Goal: Task Accomplishment & Management: Complete application form

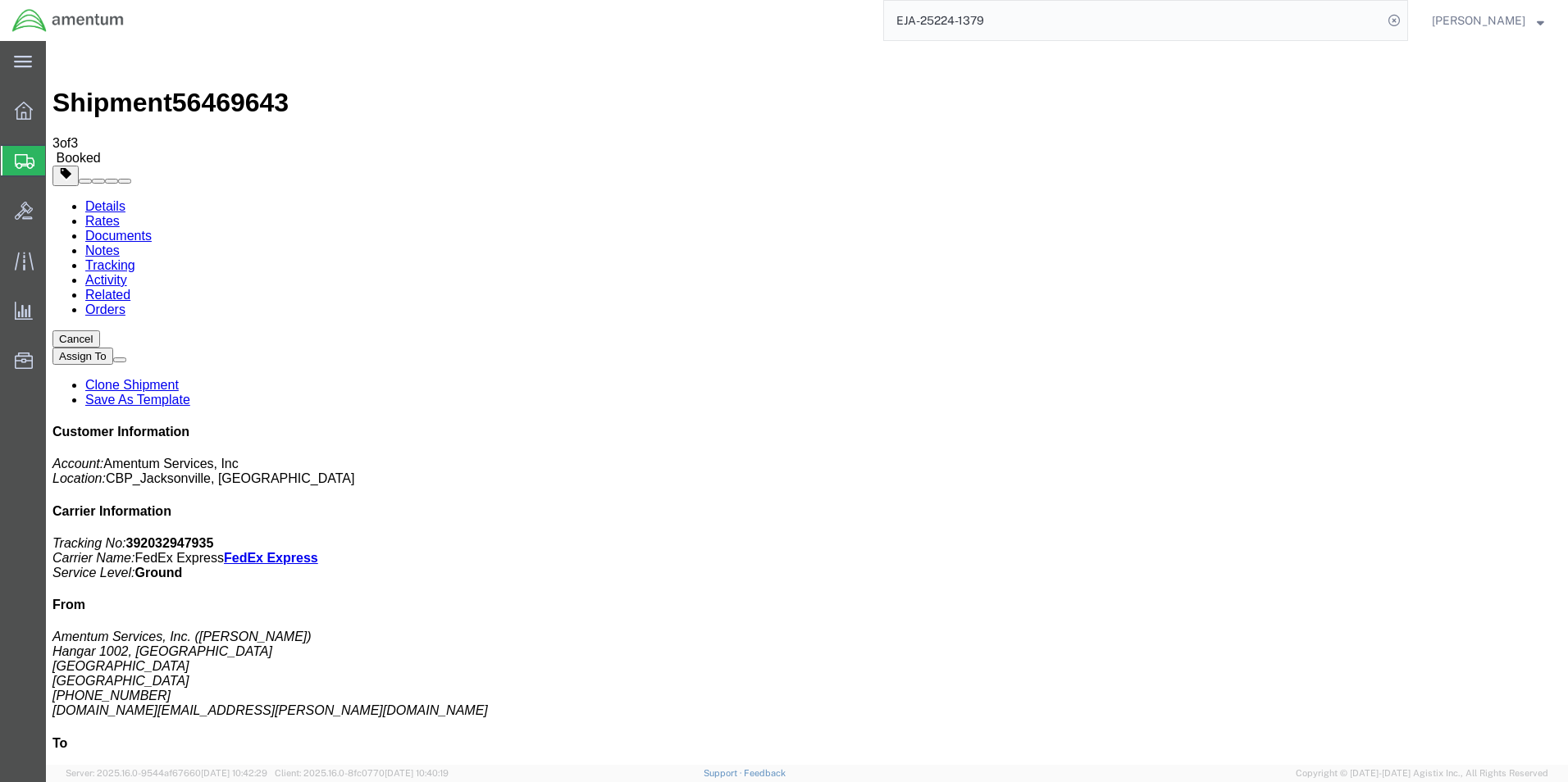
click at [0, 0] on span "Create Shipment" at bounding box center [0, 0] width 0 height 0
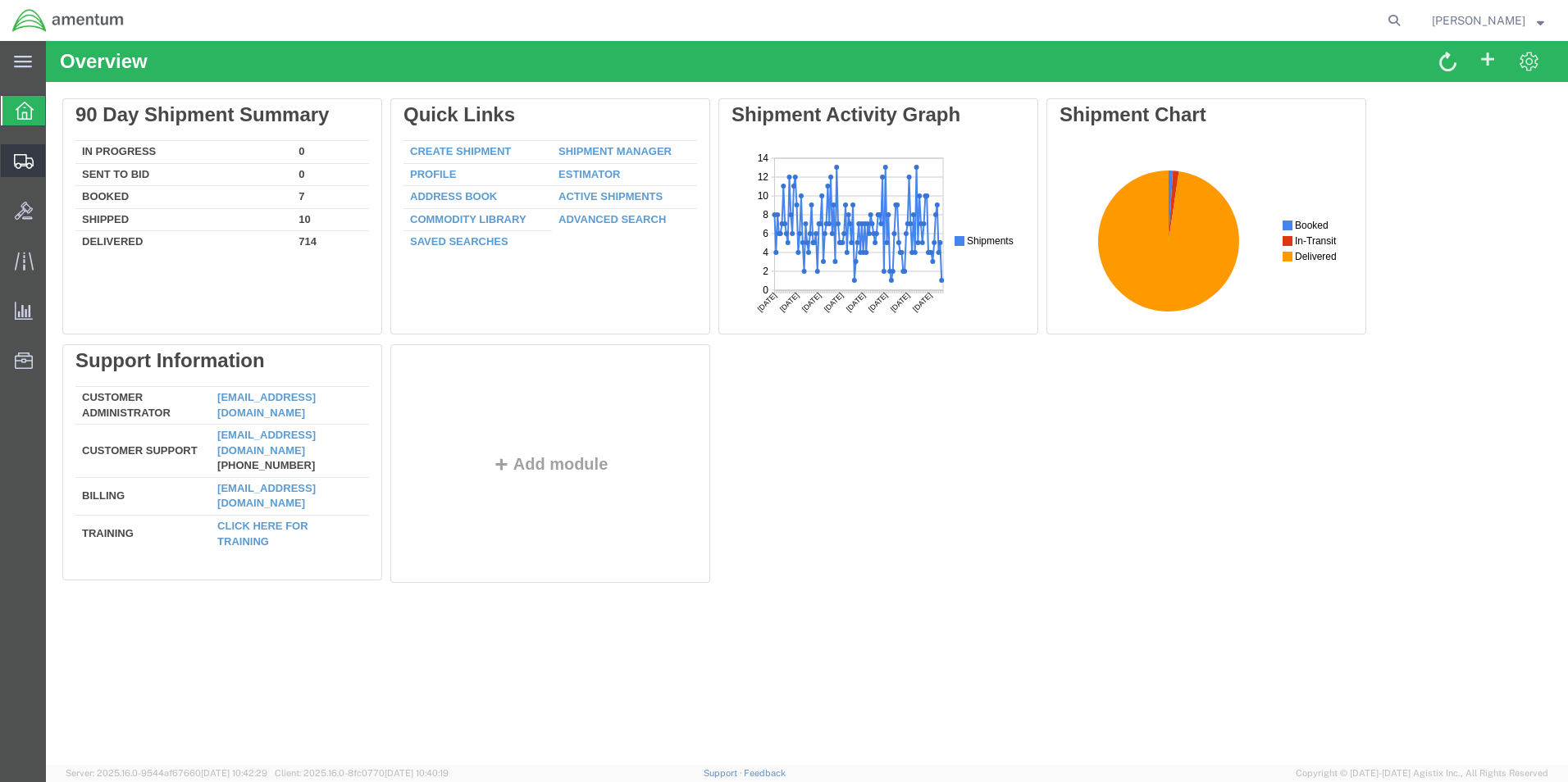
click at [0, 0] on span "Create Shipment" at bounding box center [0, 0] width 0 height 0
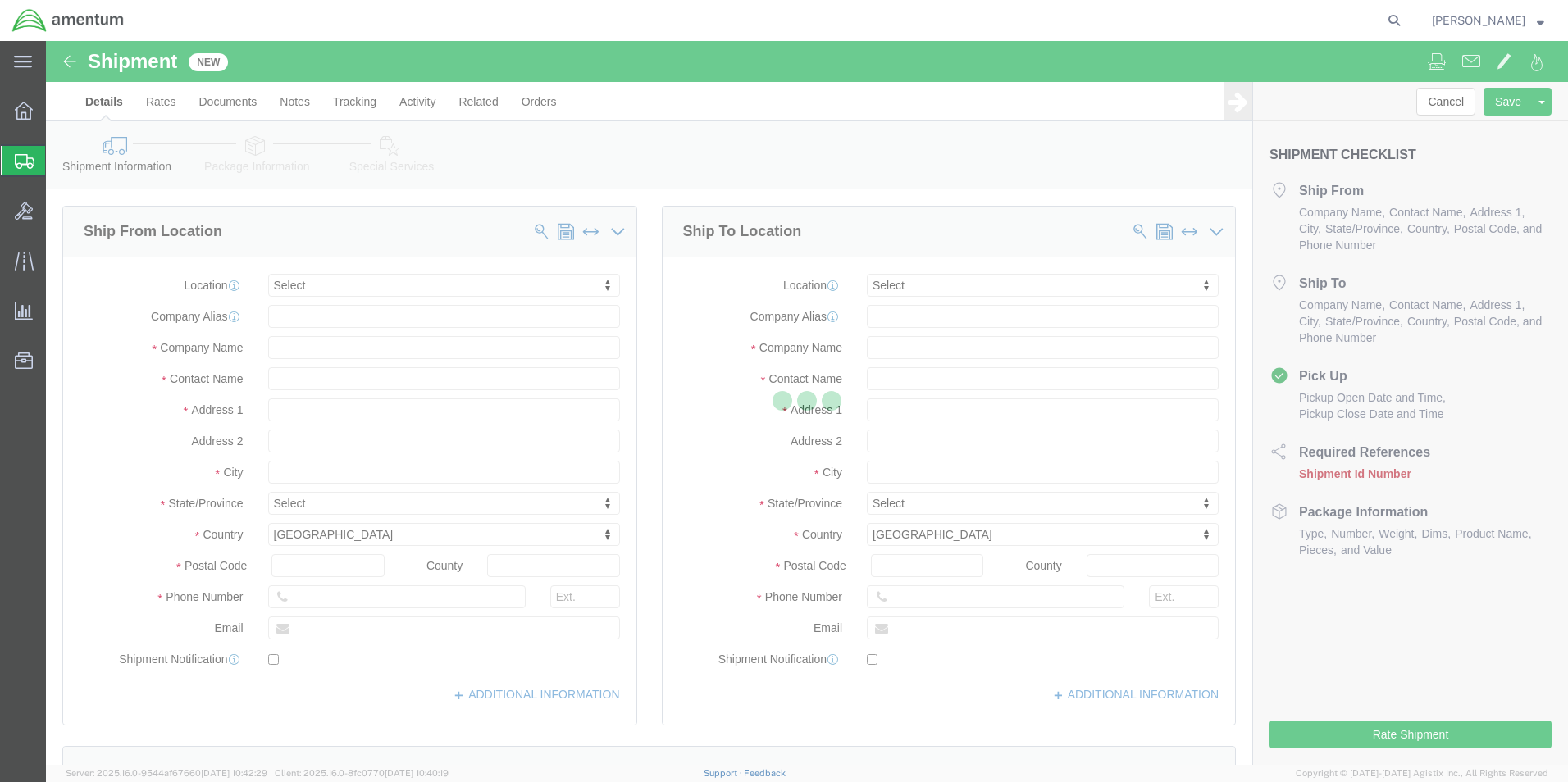
select select
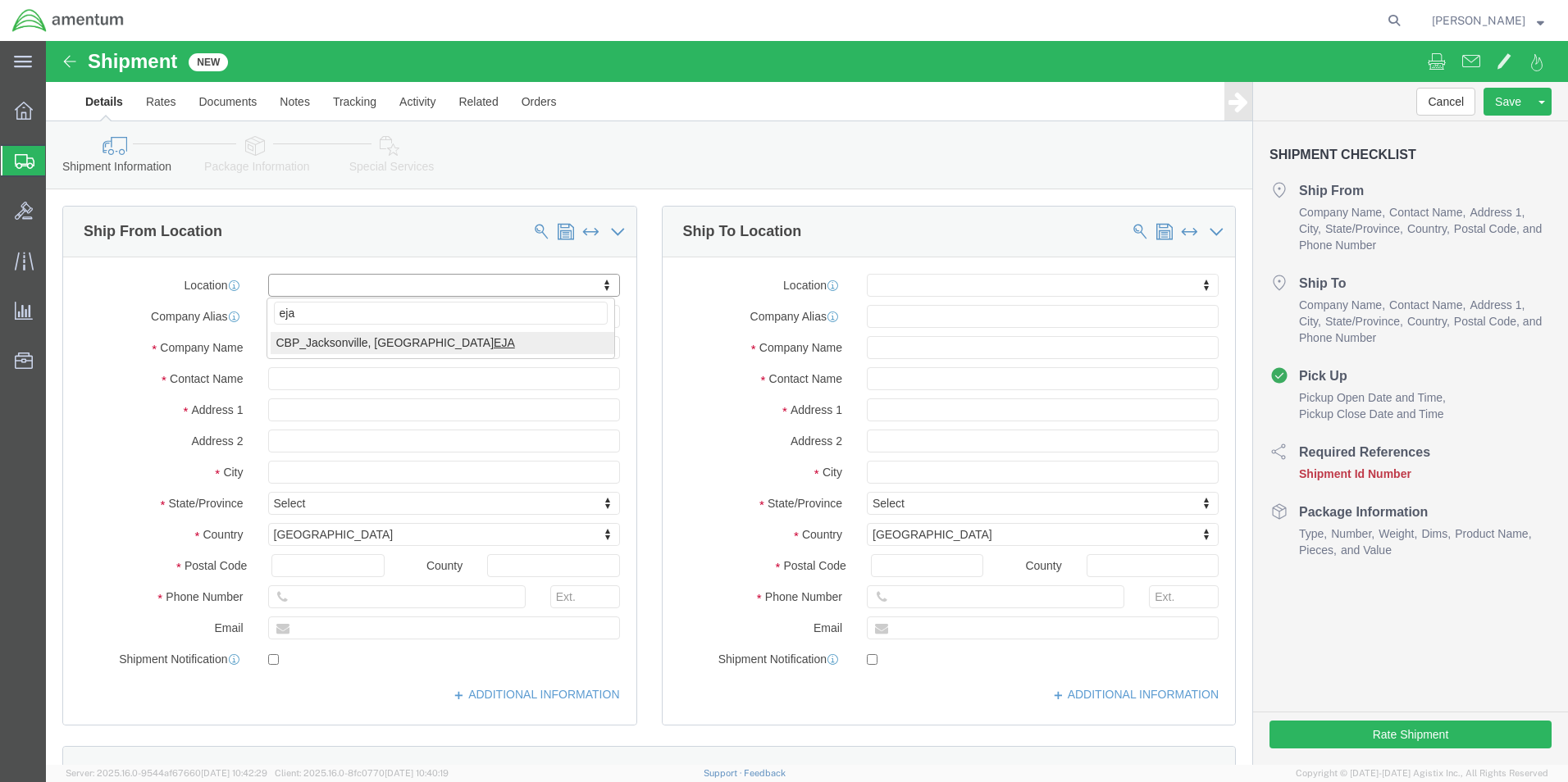
type input "eja"
select select "49930"
type input "Hangar 1002, [GEOGRAPHIC_DATA]"
type input "32212"
type input "(904) 680-66837"
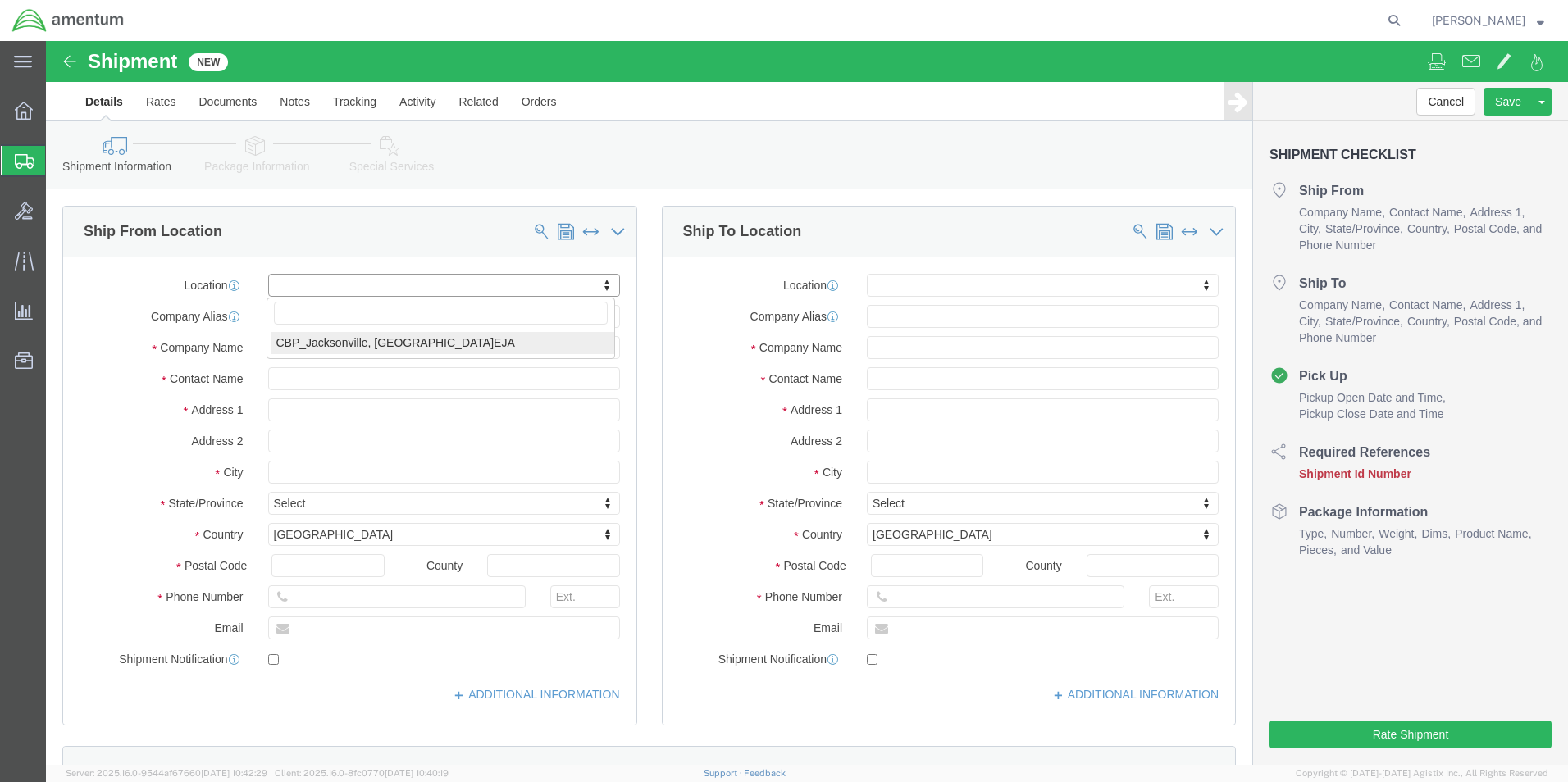
type input "Amentum Services, Inc."
type input "Jacksonville"
select select "FL"
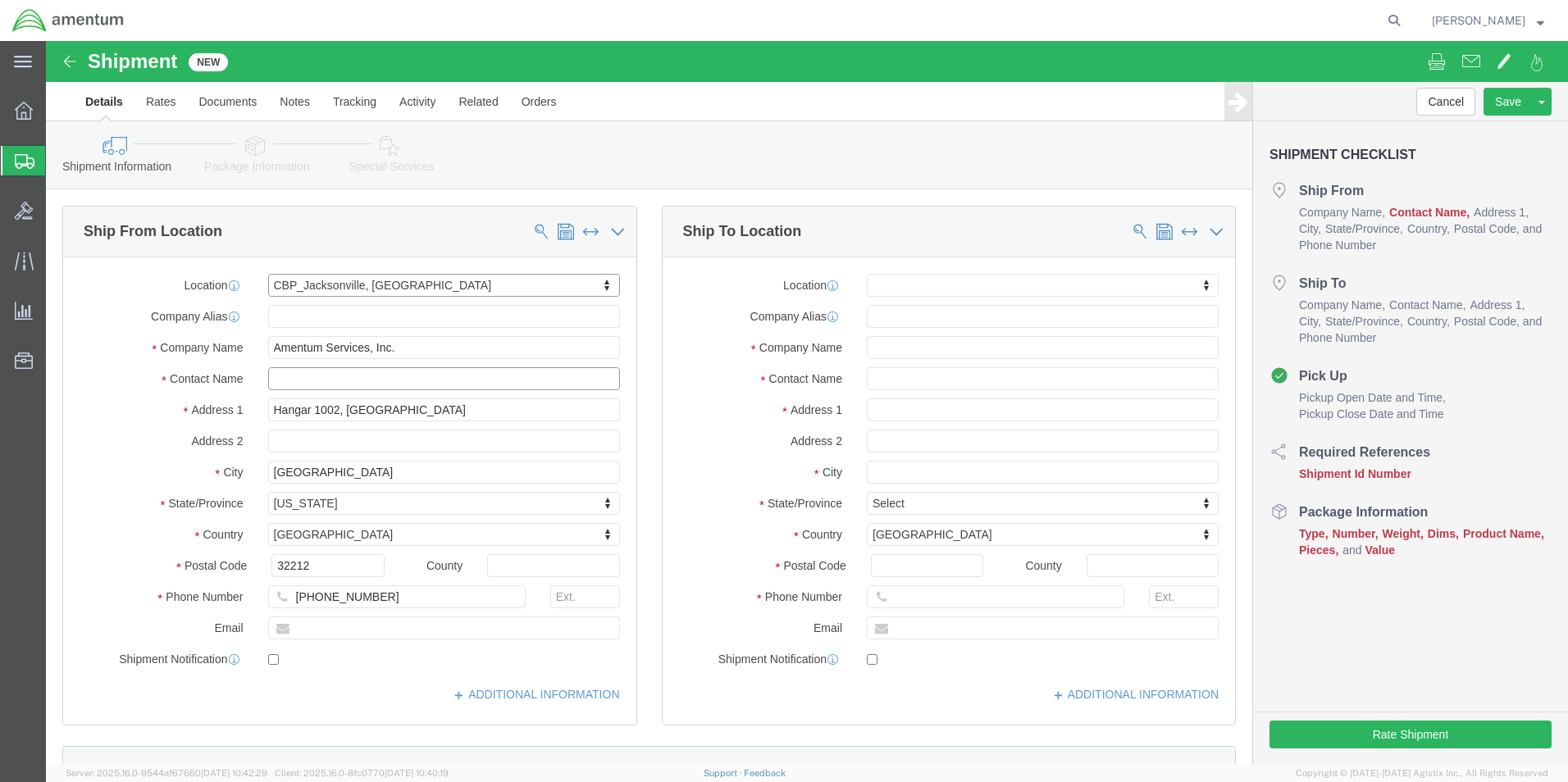
click input "text"
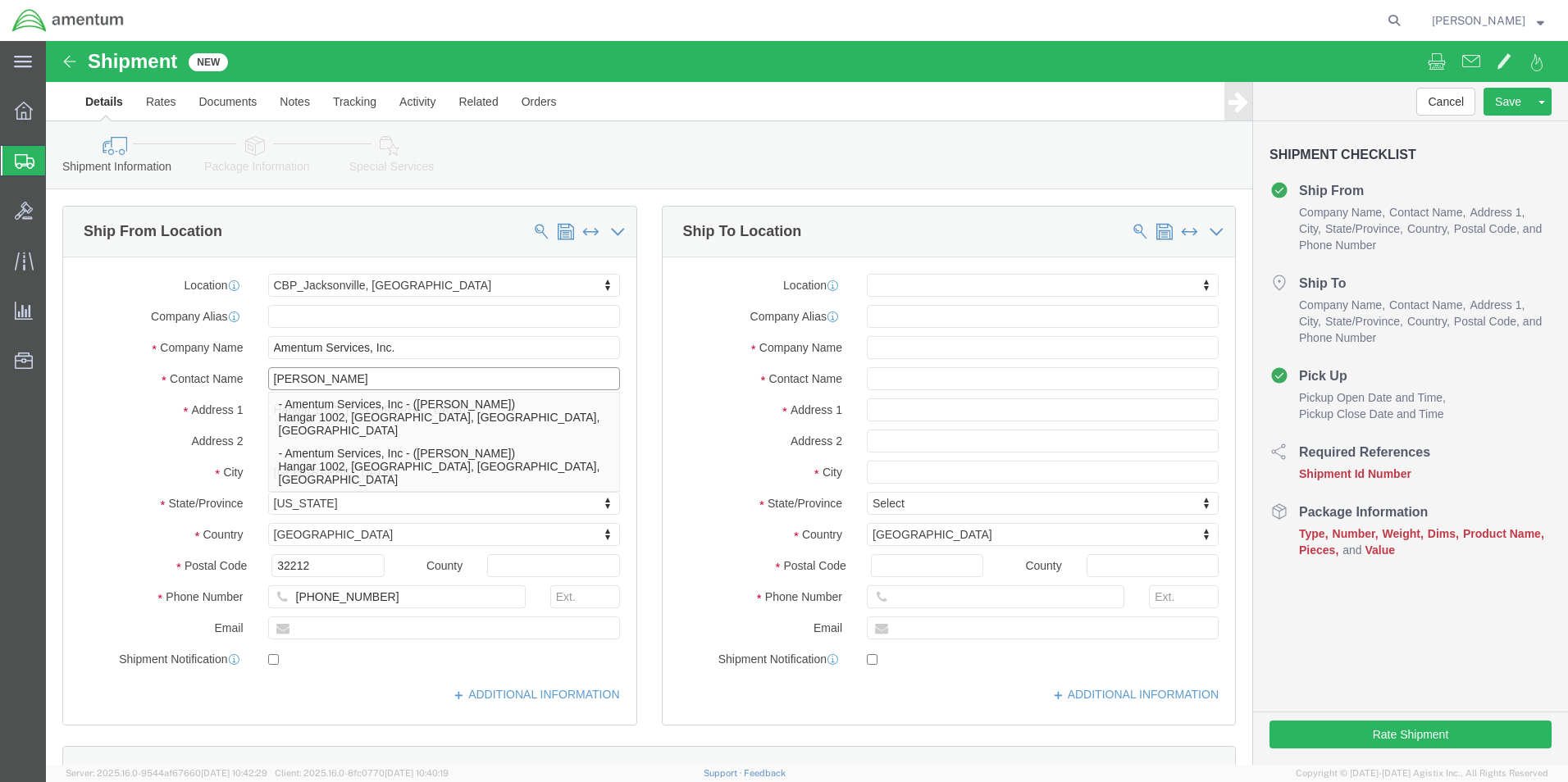
type input "Cienna Green"
click input "(904) 680-66837"
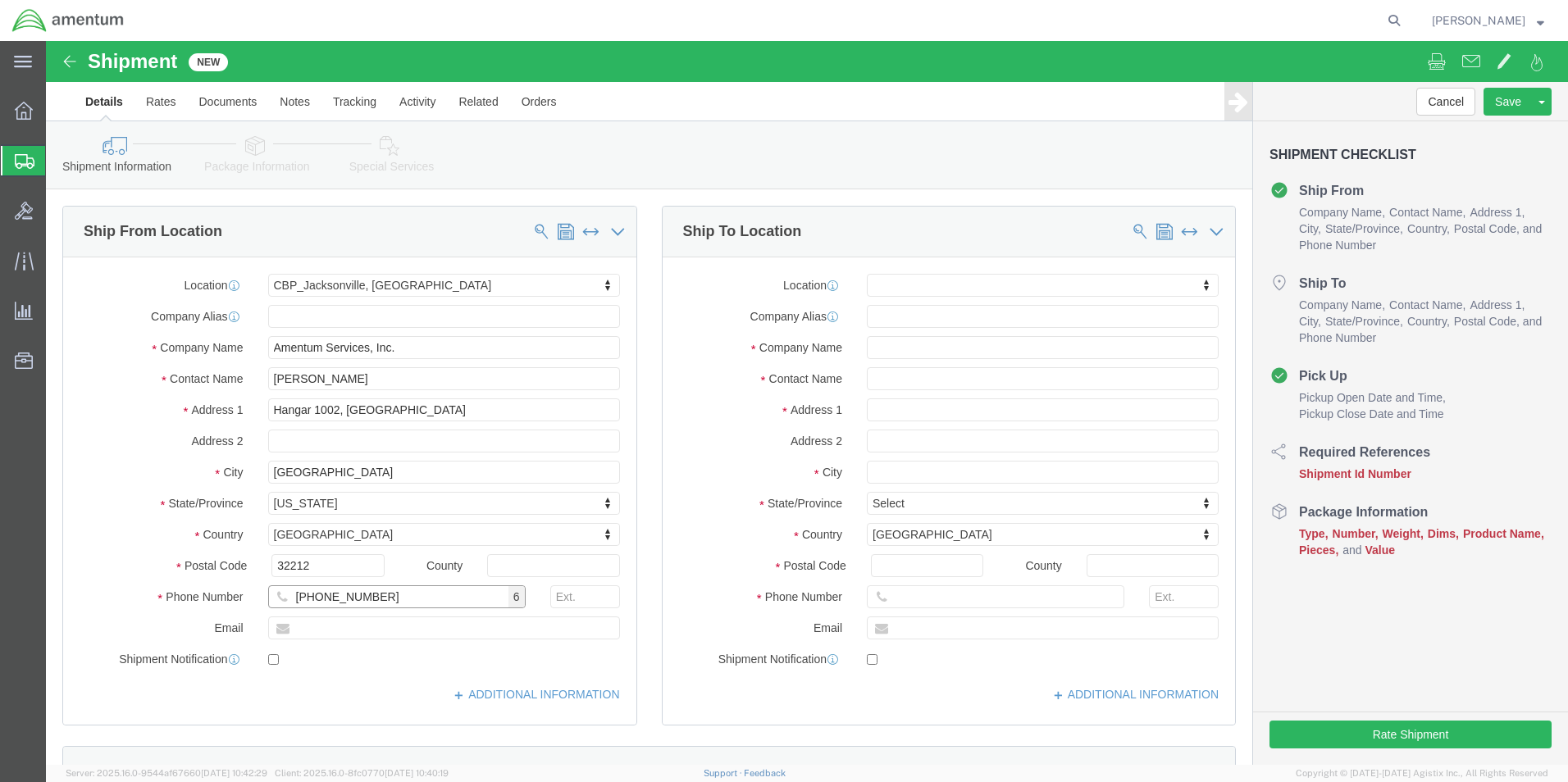
type input "(904) 680-6837"
click input "text"
type input "[DOMAIN_NAME][EMAIL_ADDRESS][PERSON_NAME][DOMAIN_NAME]"
checkbox input "true"
type input "epr"
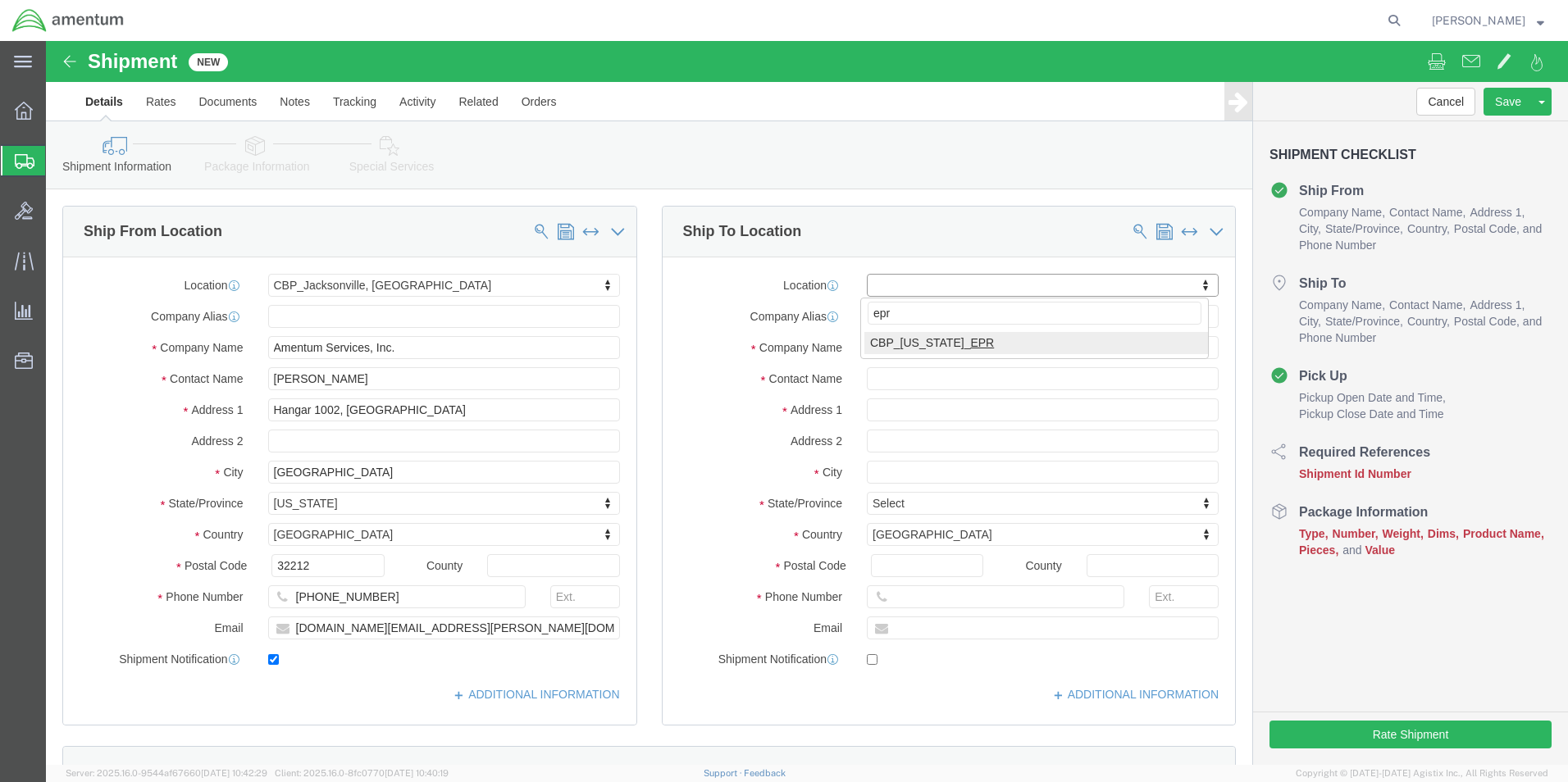
select select "49933"
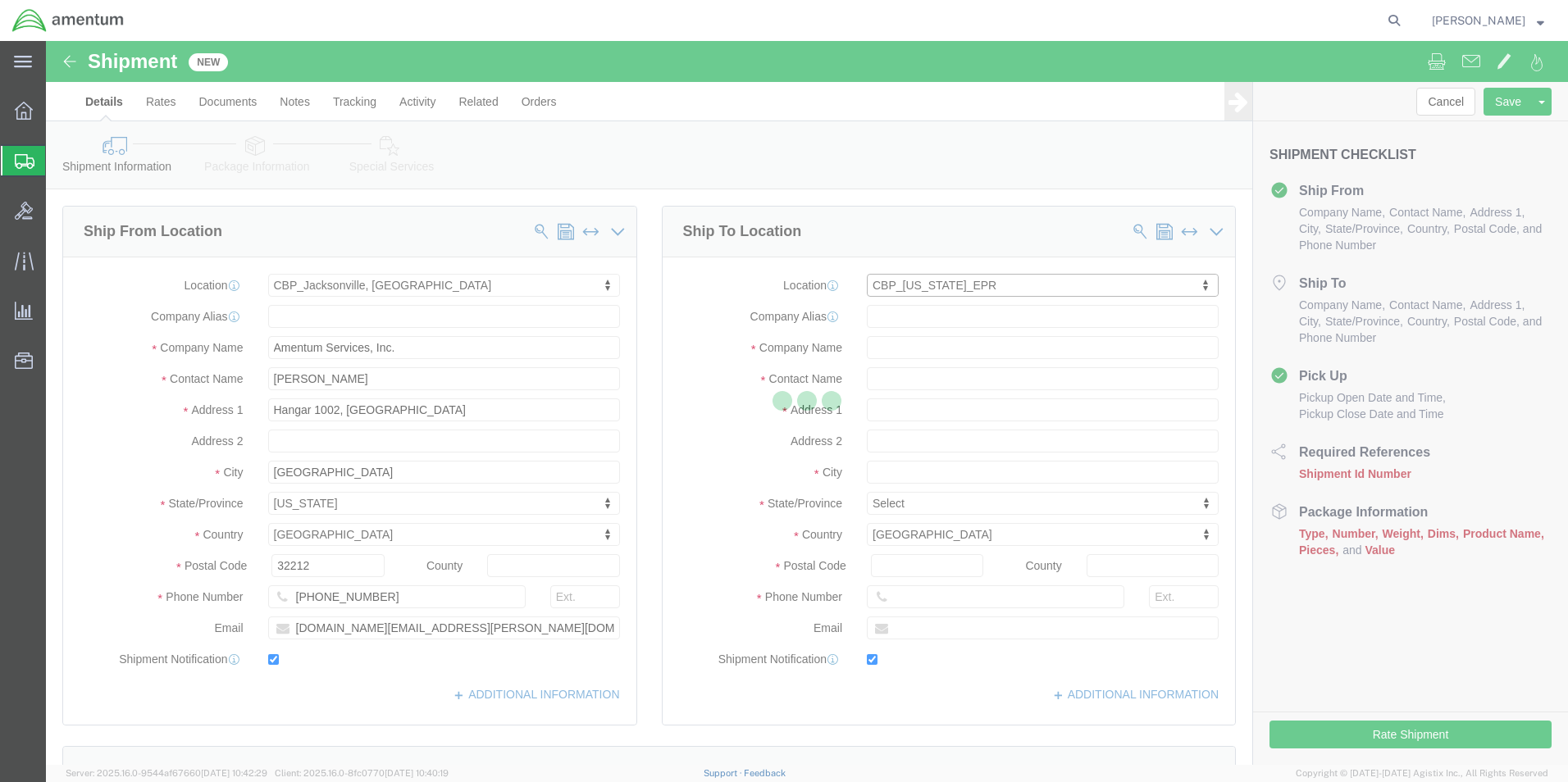
type input "[STREET_ADDRESS]"
type input "c/o Amentum Services, Inc."
select select "PR"
type input "00604"
type input "[PHONE_NUMBER]"
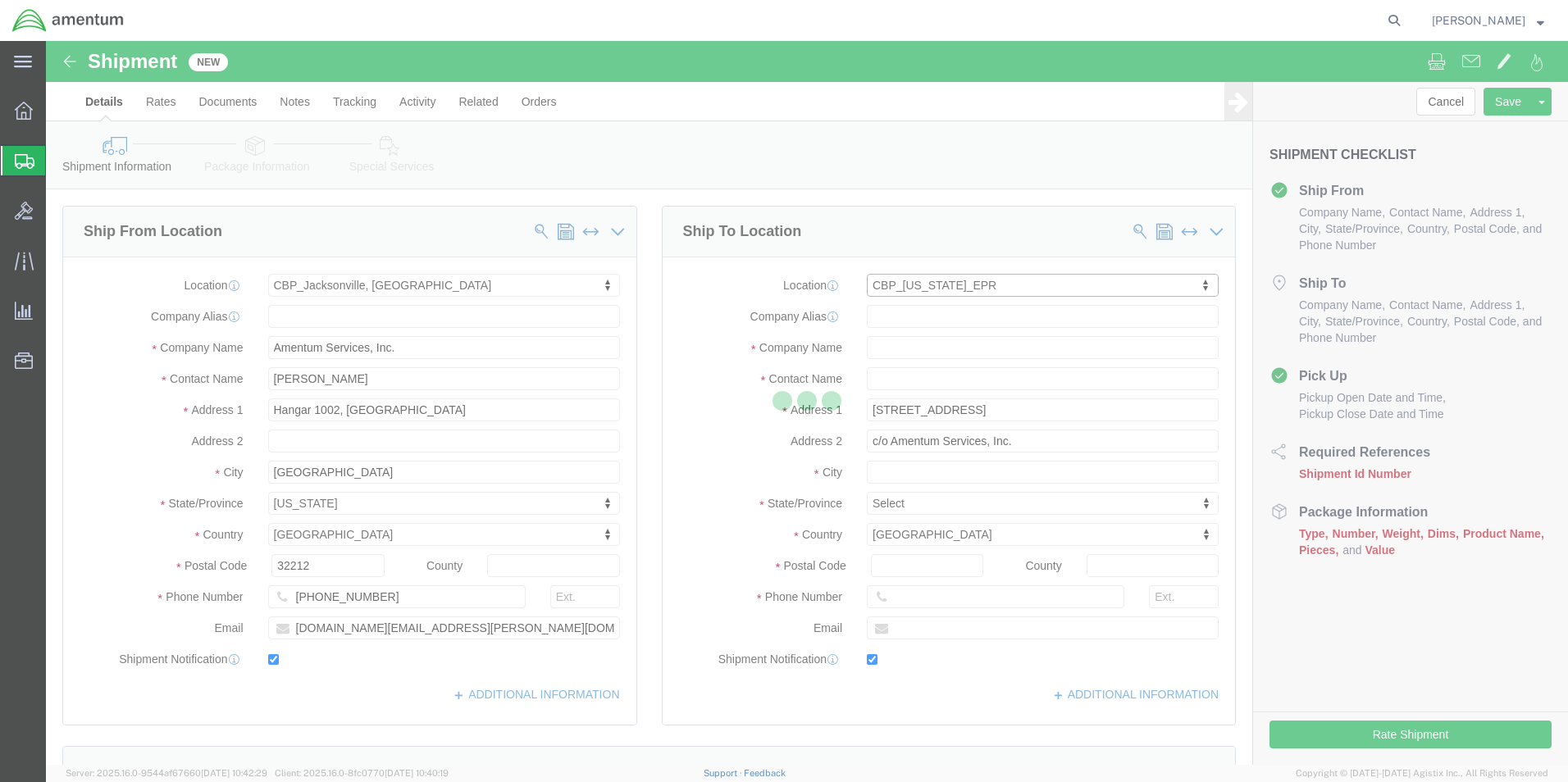
type input "[PERSON_NAME][EMAIL_ADDRESS][PERSON_NAME][DOMAIN_NAME]"
checkbox input "true"
type input "Amentum Services, Inc"
type input "[PERSON_NAME]"
type input "Aguadilla"
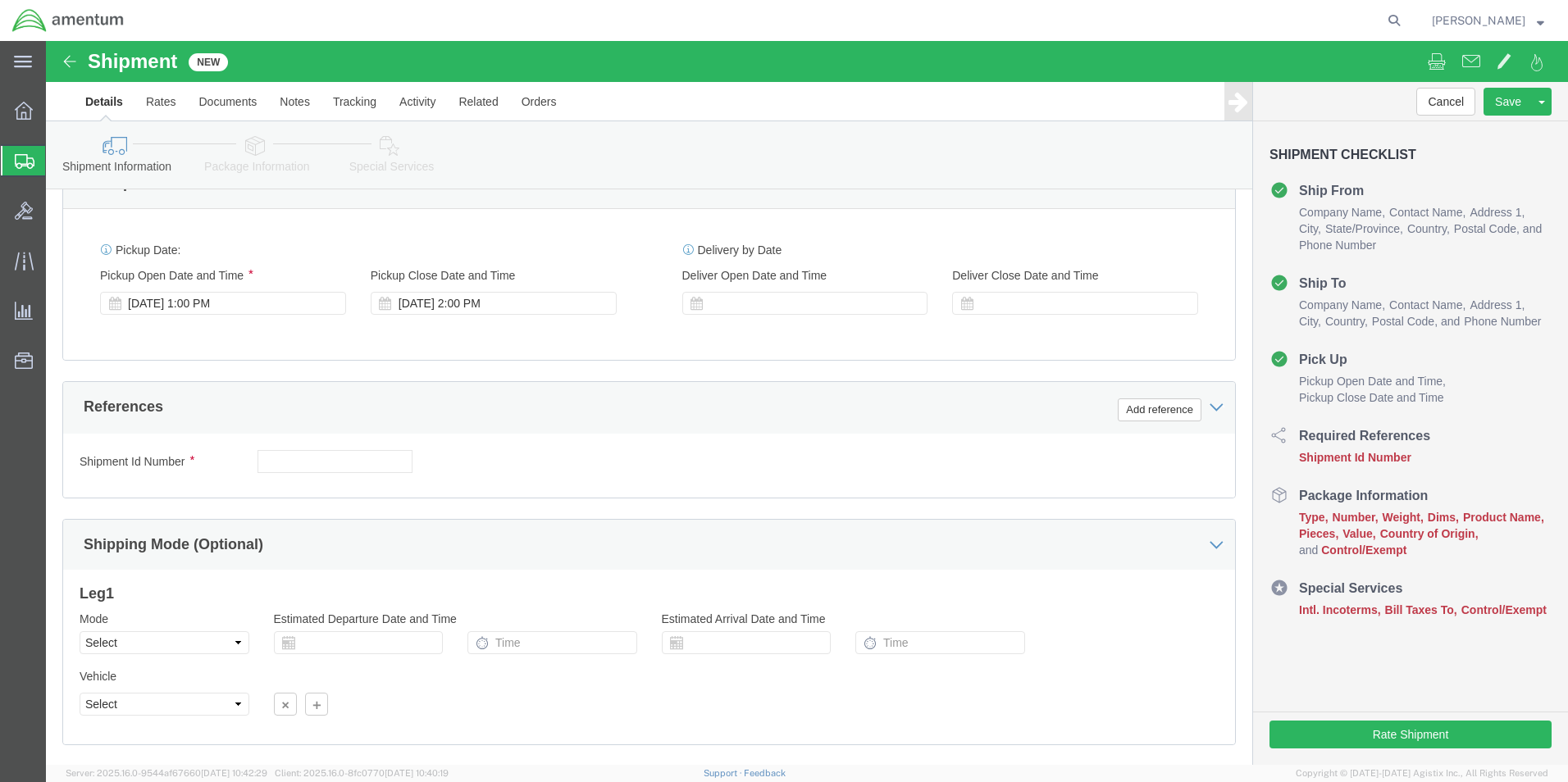
scroll to position [684, 0]
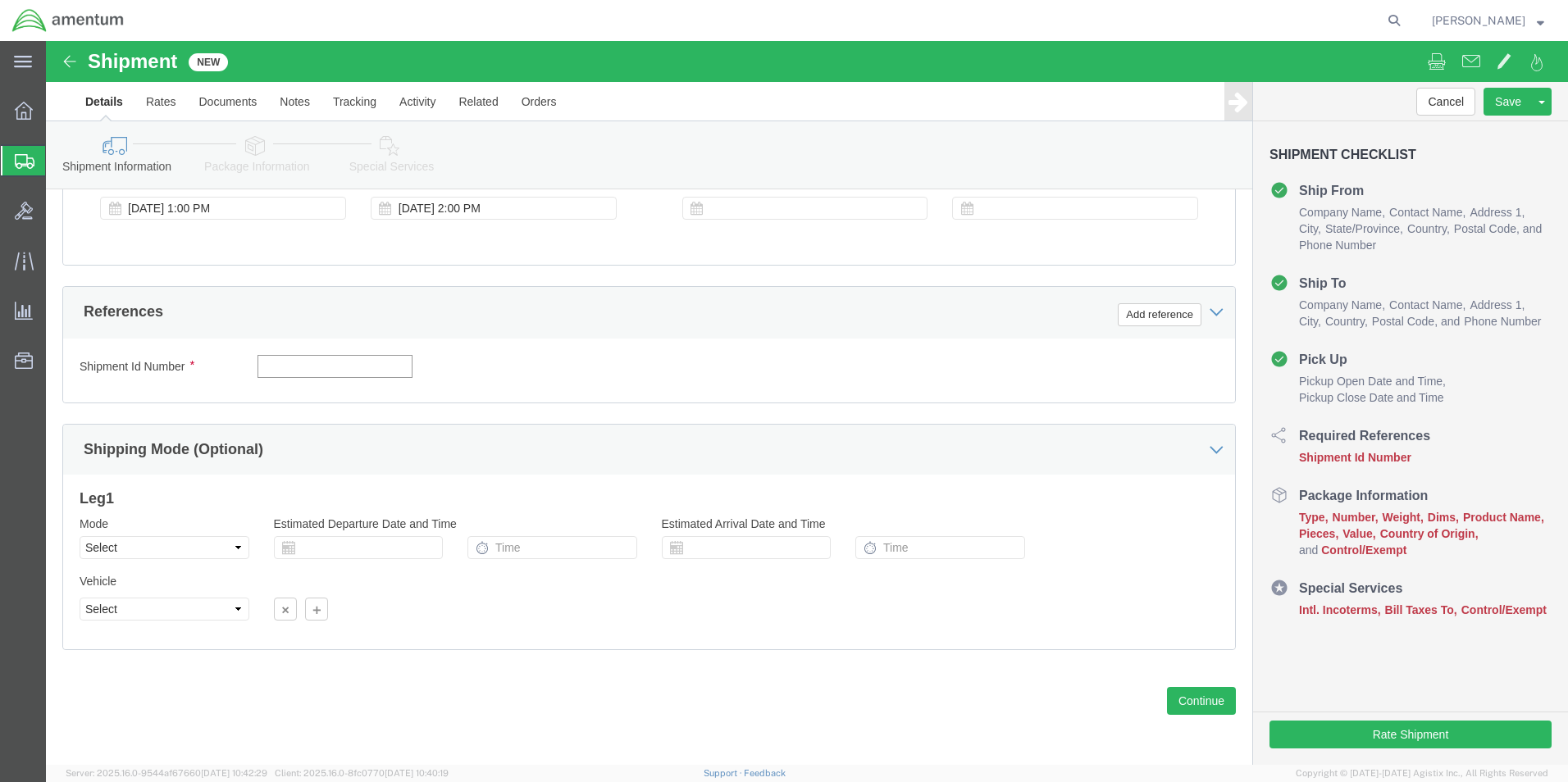
click input "text"
type input "6118.03.03.2219.000.EJA.0000"
click div "Add reference"
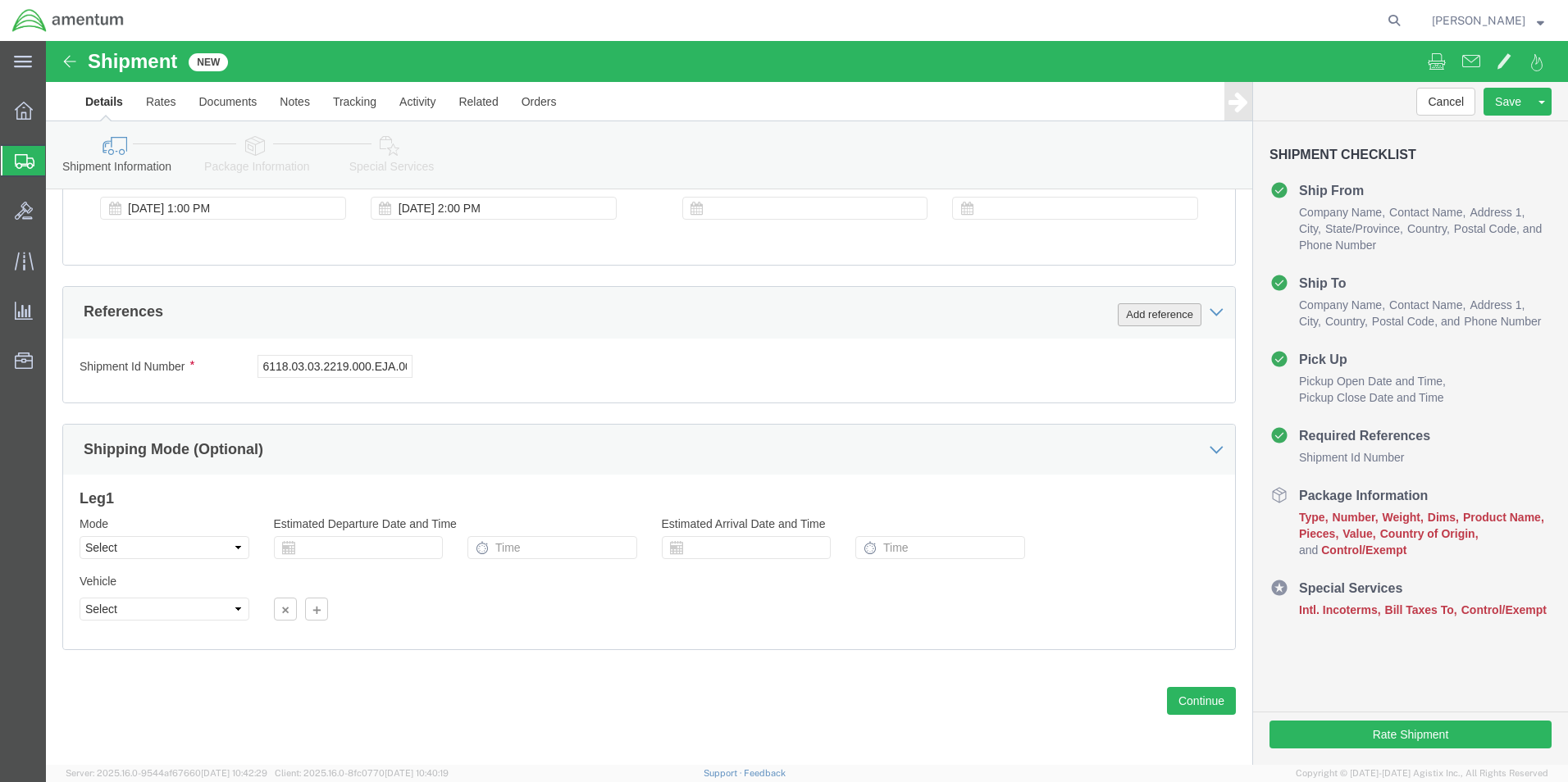
click button "Add reference"
click select "Select Account Type Activity ID Airline Appointment Number ASN Batch Request # …"
select select "DEPT"
click select "Select Account Type Activity ID Airline Appointment Number ASN Batch Request # …"
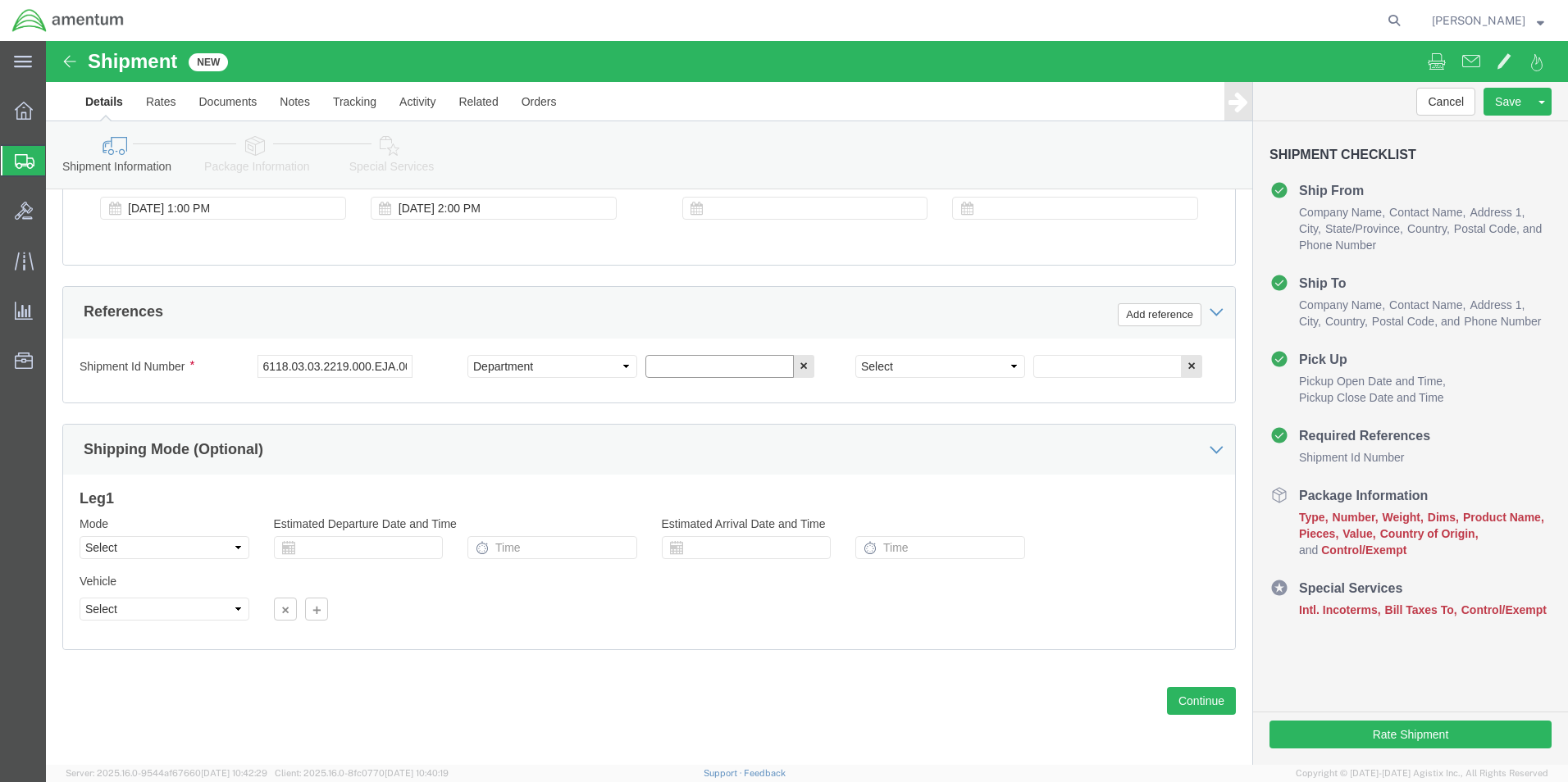
click input "text"
type input "CBP"
click select "Select Account Type Activity ID Airline Appointment Number ASN Batch Request # …"
select select "CUSTREF"
click select "Select Account Type Activity ID Airline Appointment Number ASN Batch Request # …"
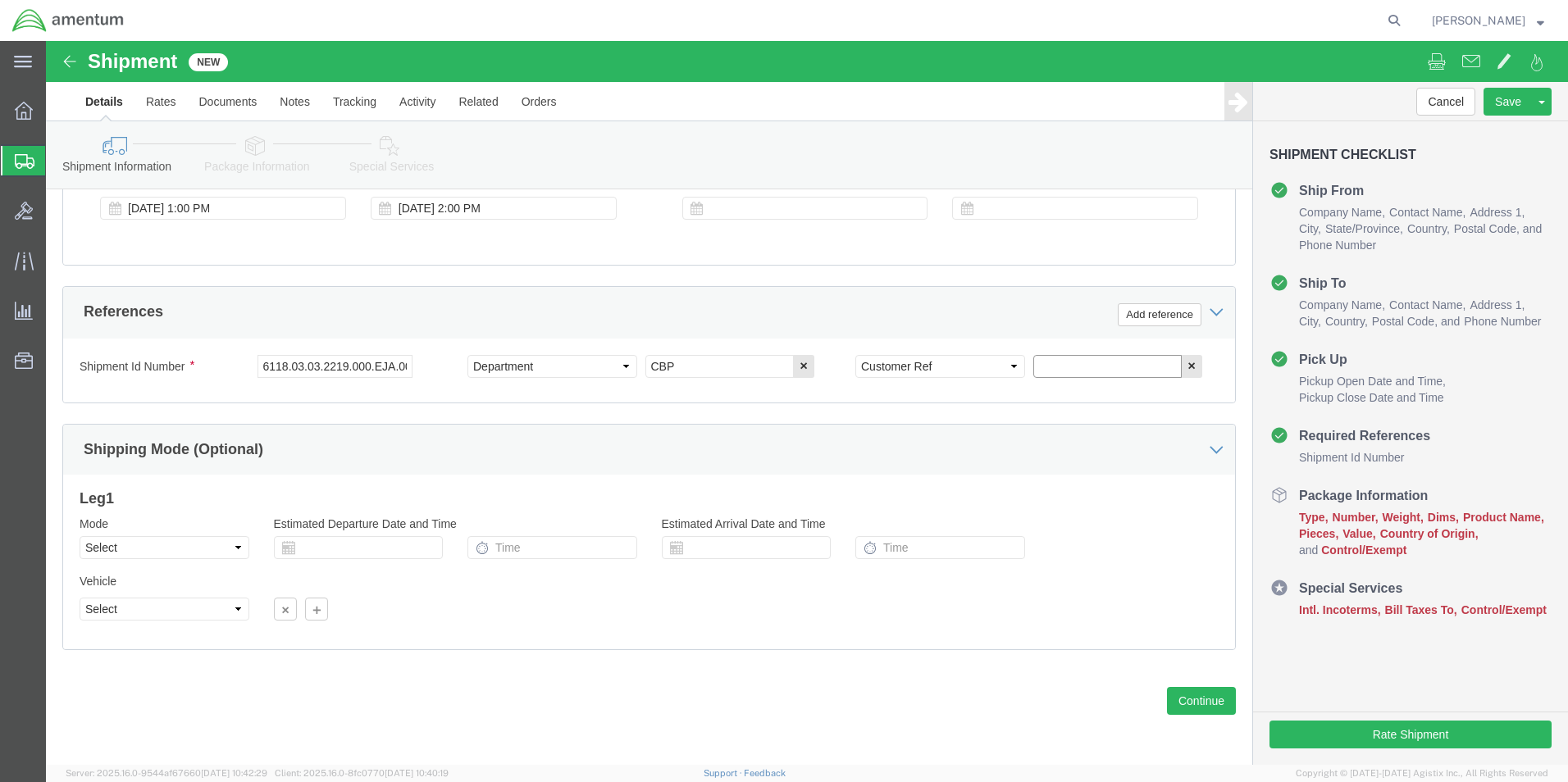
click input "text"
type input "WINDSHIELD"
click button "Continue"
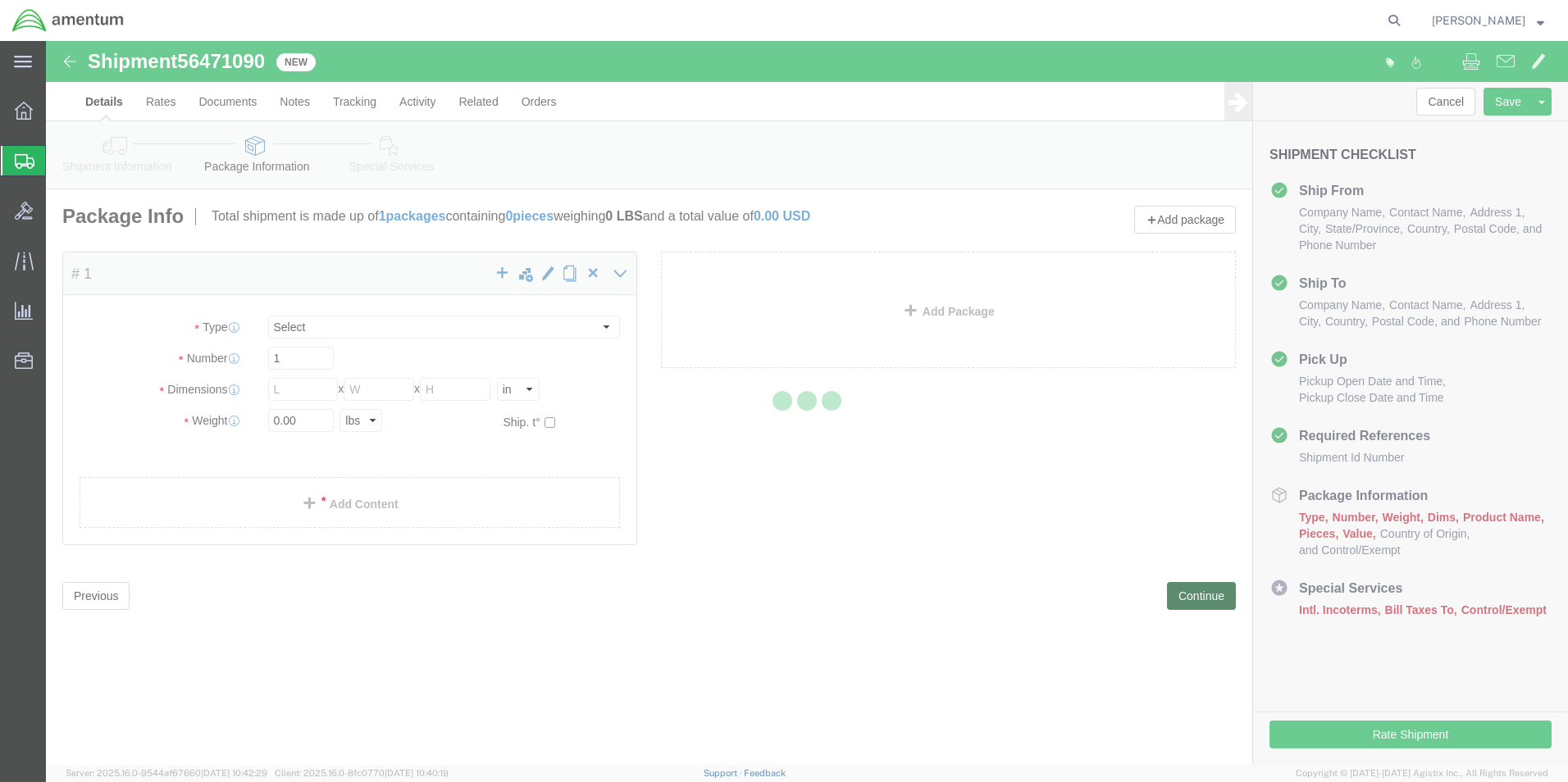
select select "CBOX"
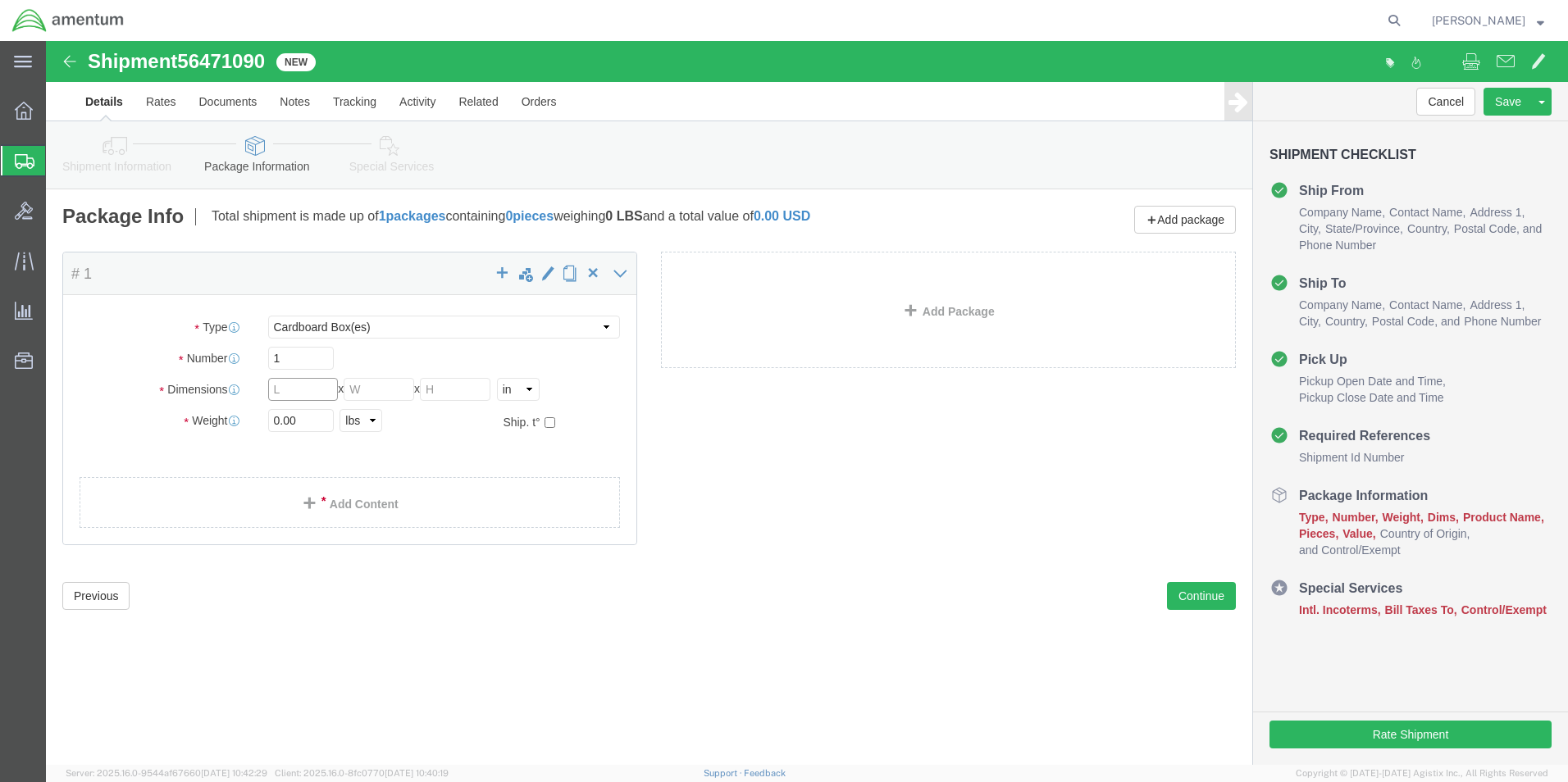
click input "text"
drag, startPoint x: 232, startPoint y: 377, endPoint x: 308, endPoint y: 361, distance: 77.7
click input "0.00"
type input "53.00"
click div "Package Content # 1 x Package Type Select BCK Boxes Bale(s) Basket(s) Bolt(s) B…"
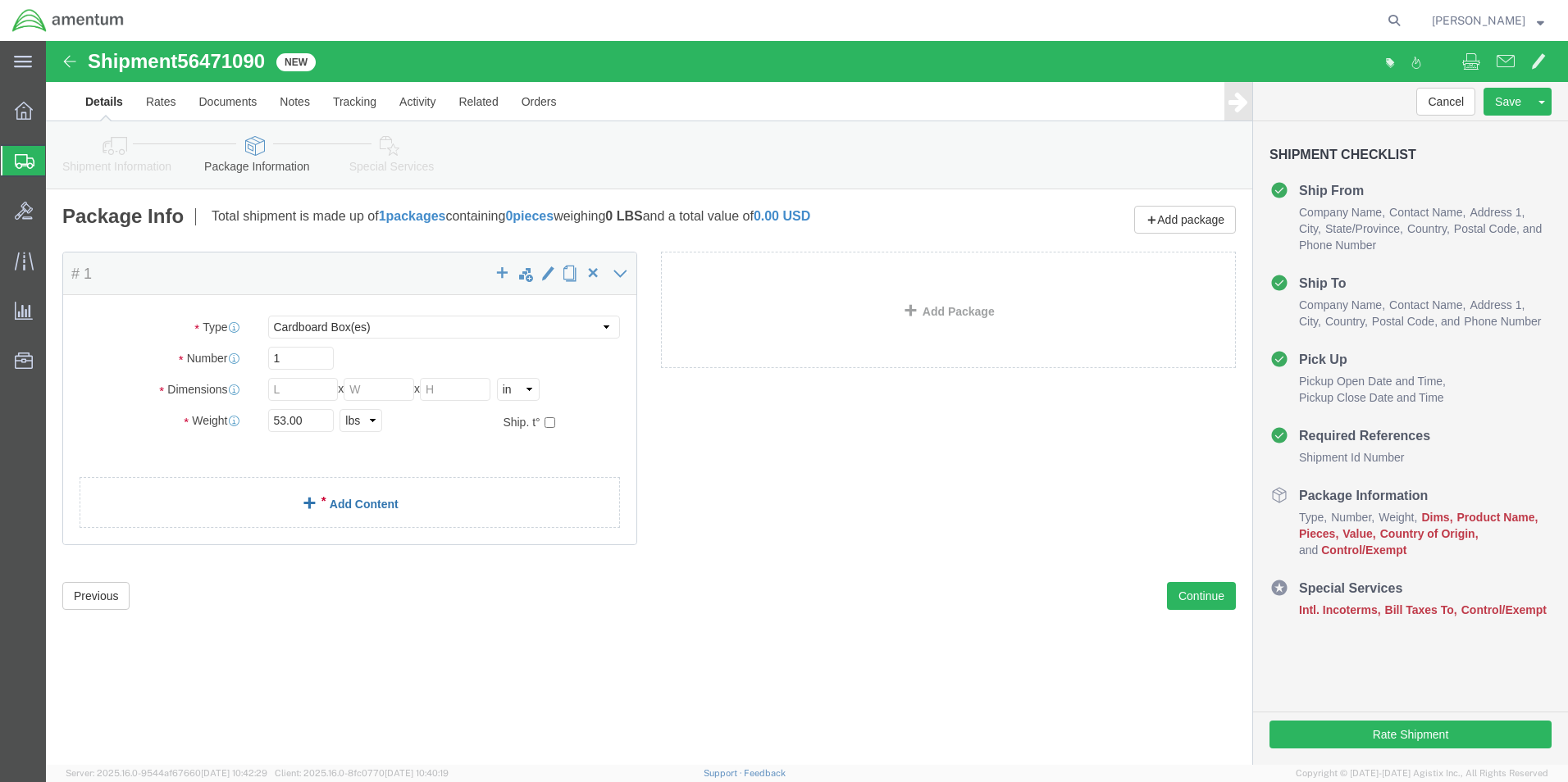
click link "Add Content"
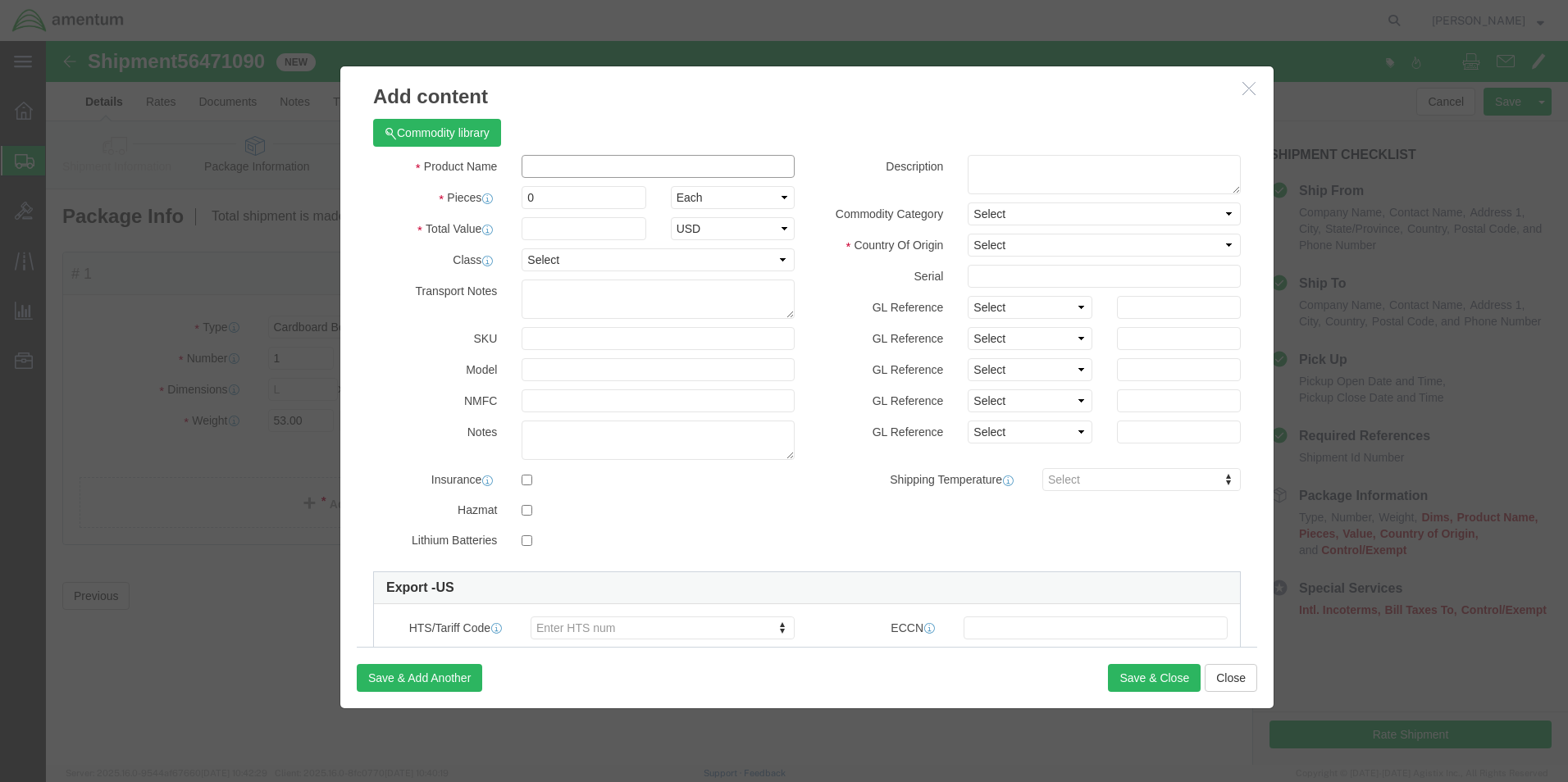
click input "text"
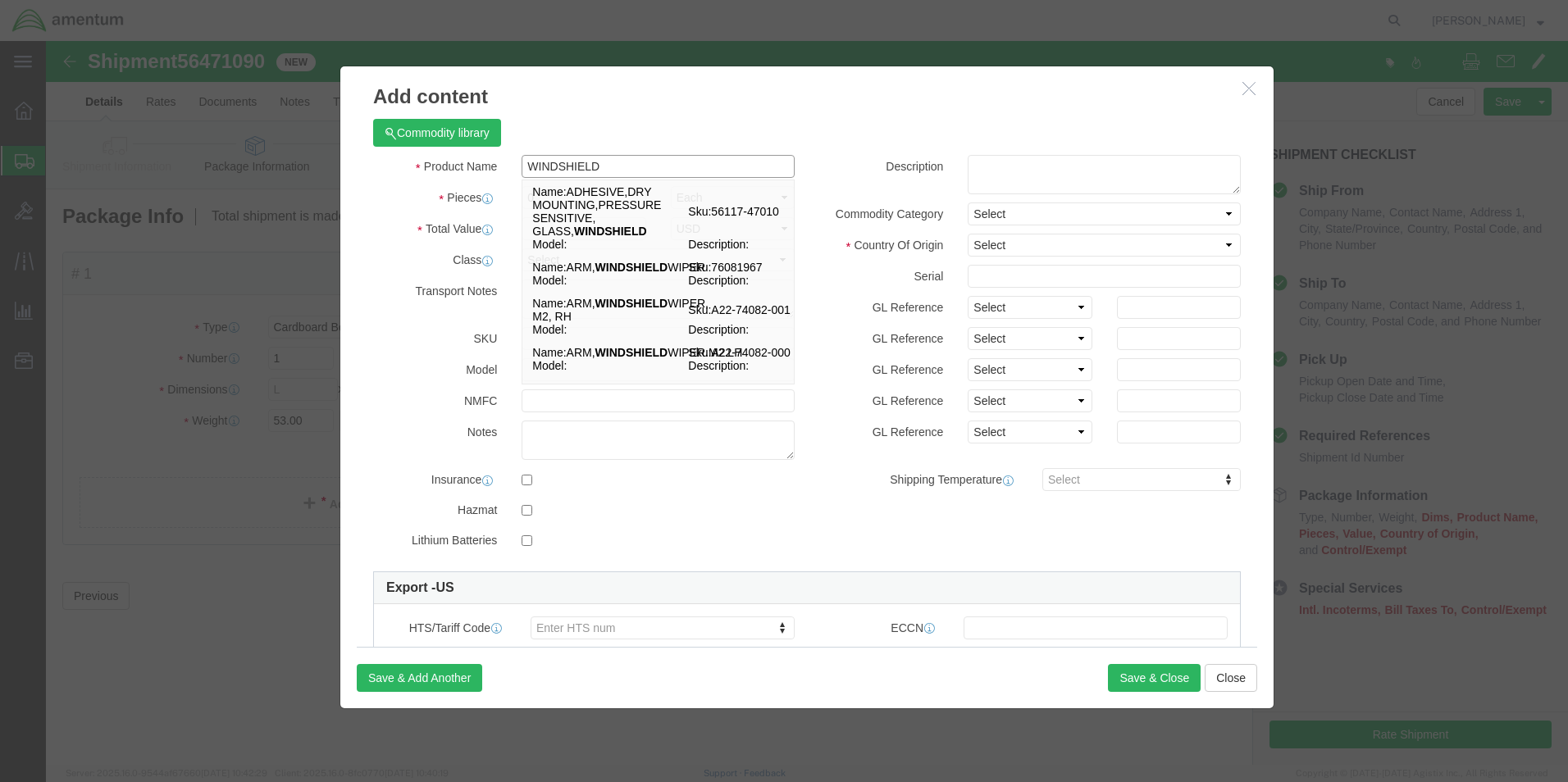
type input "WINDSHIELD"
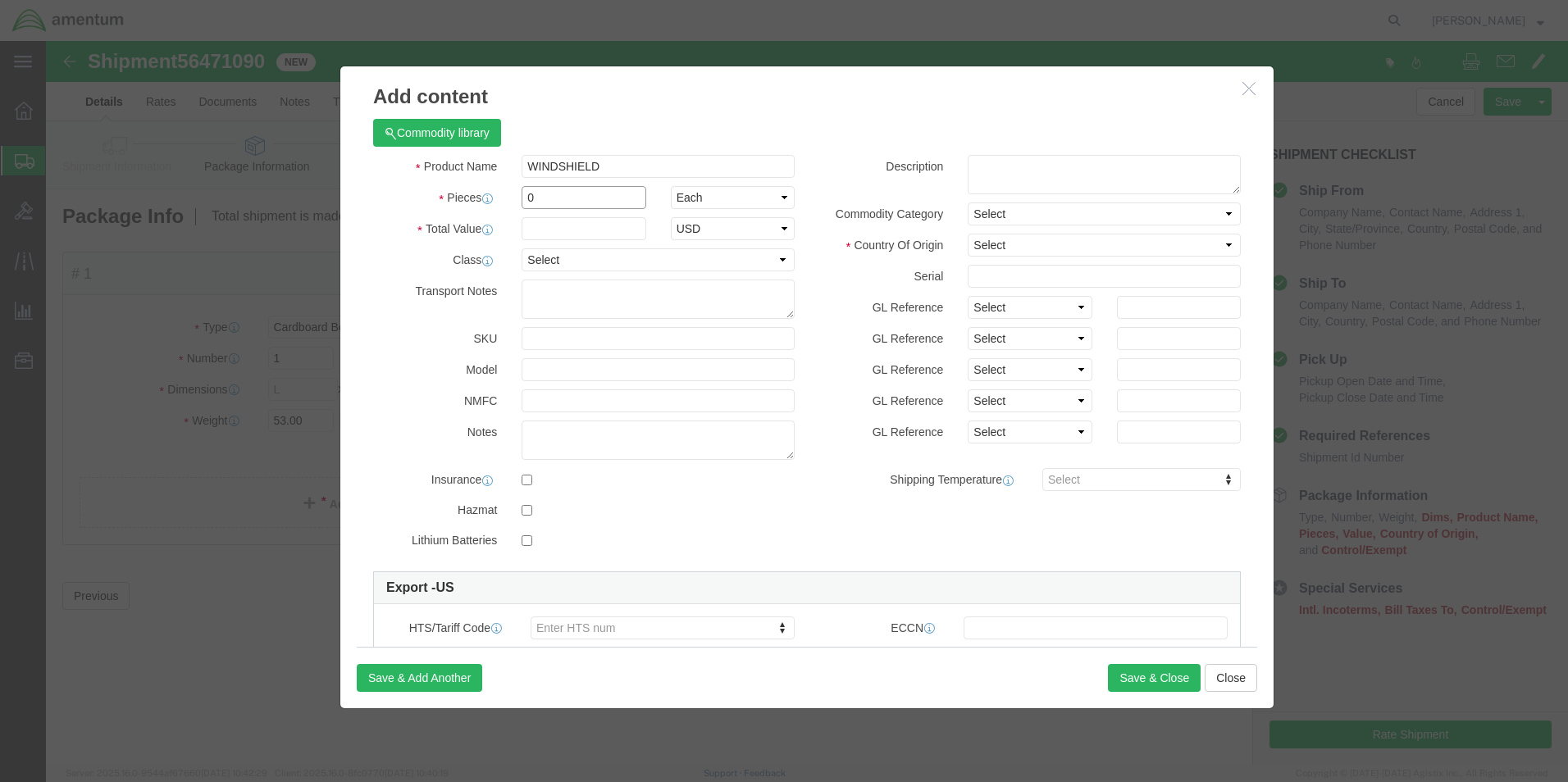
click input "0"
type input "1"
click input "text"
type input "1000"
drag, startPoint x: 1074, startPoint y: 180, endPoint x: 1055, endPoint y: 188, distance: 20.6
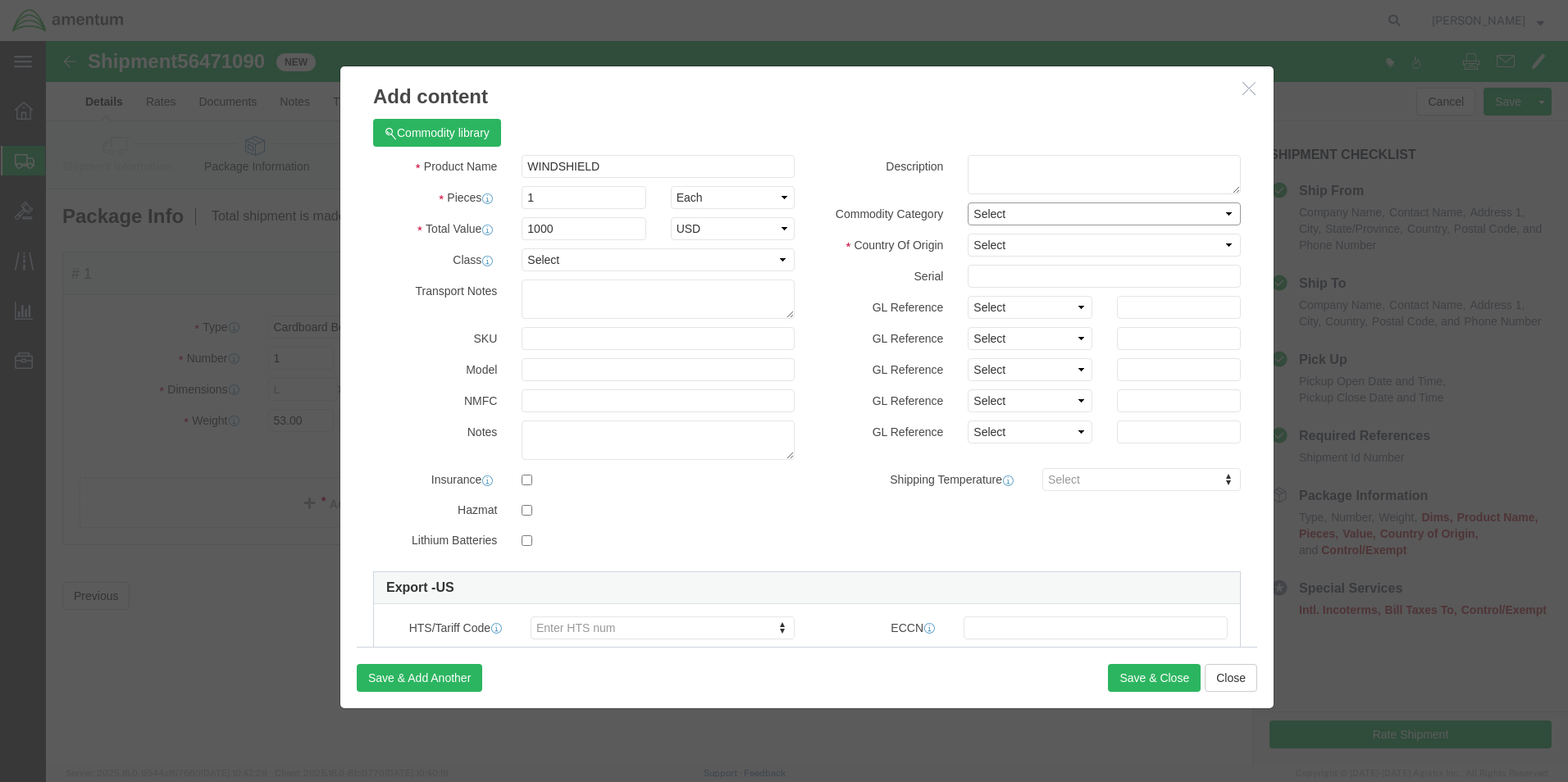
click select "Select"
click select "Select Afghanistan Åland Islands Albania Algeria American Samoa Andorra Angola …"
select select "US"
click select "Select Afghanistan Åland Islands Albania Algeria American Samoa Andorra Angola …"
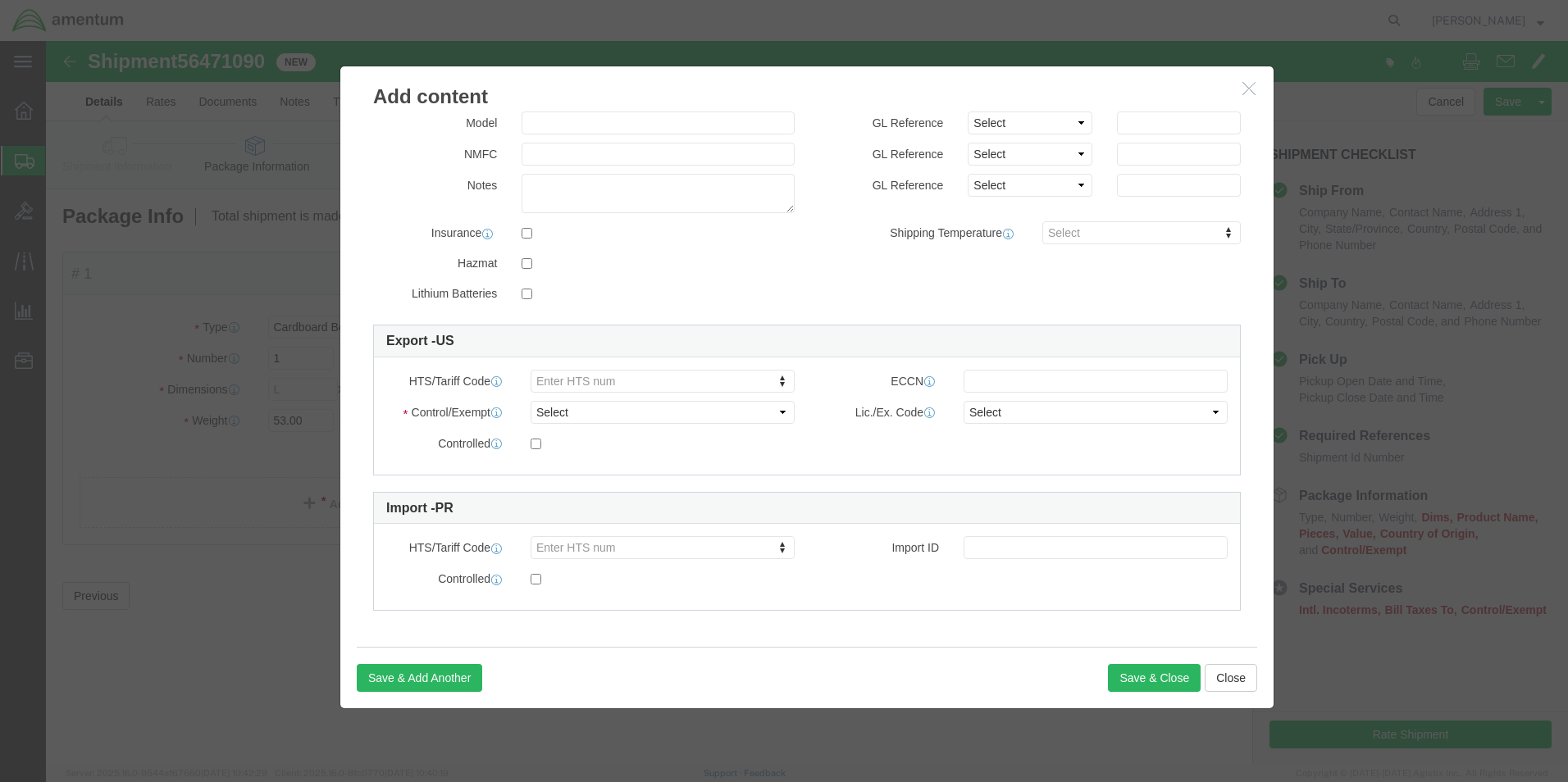
scroll to position [247, 0]
click select "Select ATF BIS DEA EPA FDA FTR ITAR OFAC Other (OPA)"
select select "FTR"
click select "Select ATF BIS DEA EPA FDA FTR ITAR OFAC Other (OPA)"
click select "Select 30.2(d)(2) 30.36 30.37(a) 30.37(f) 30.37(g) 30.37(h) 30.37(i) 30.37(j) 3…"
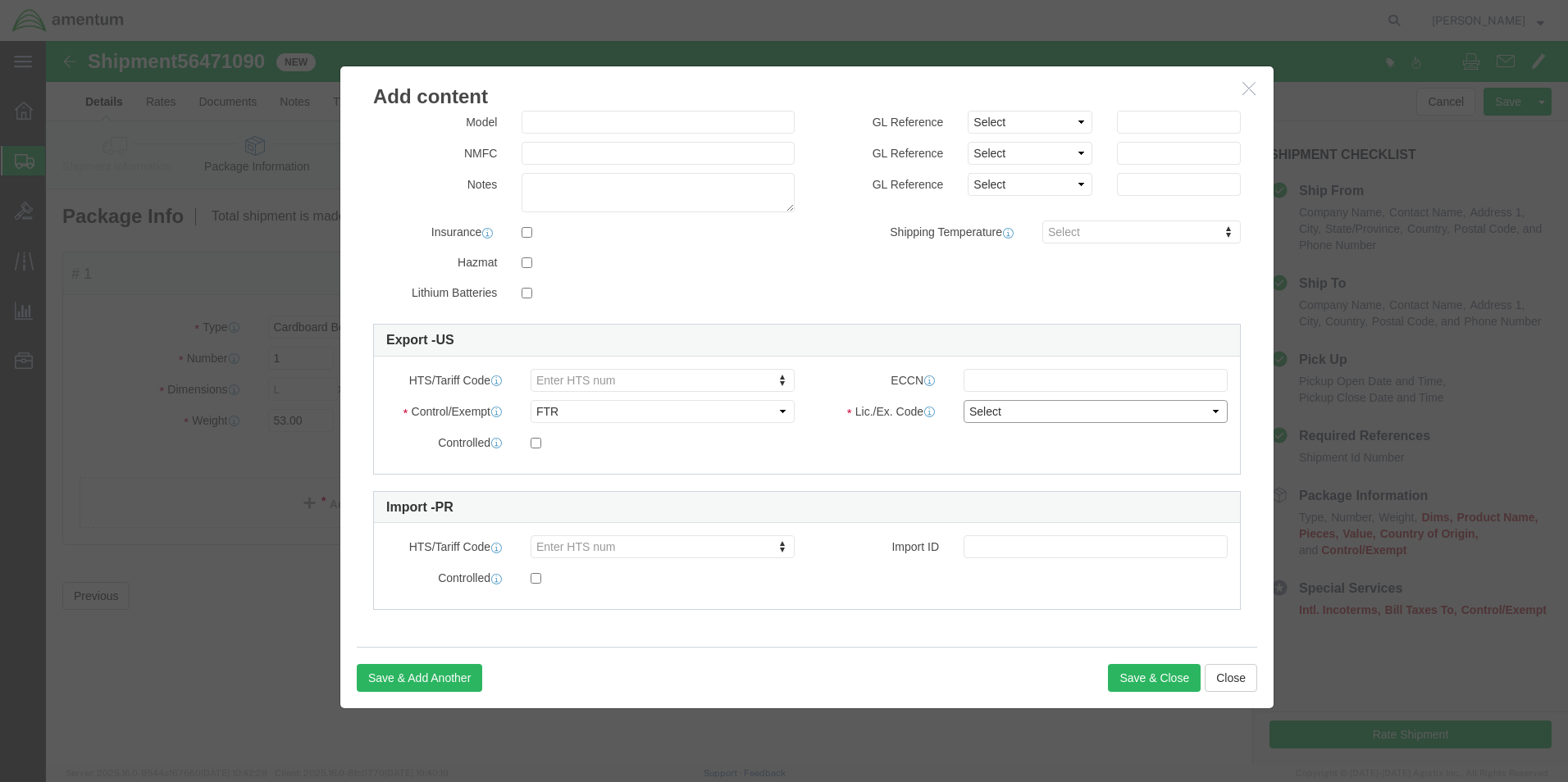
select select "30.37(a)"
click select "Select 30.2(d)(2) 30.36 30.37(a) 30.37(f) 30.37(g) 30.37(h) 30.37(i) 30.37(j) 3…"
click button "Save & Close"
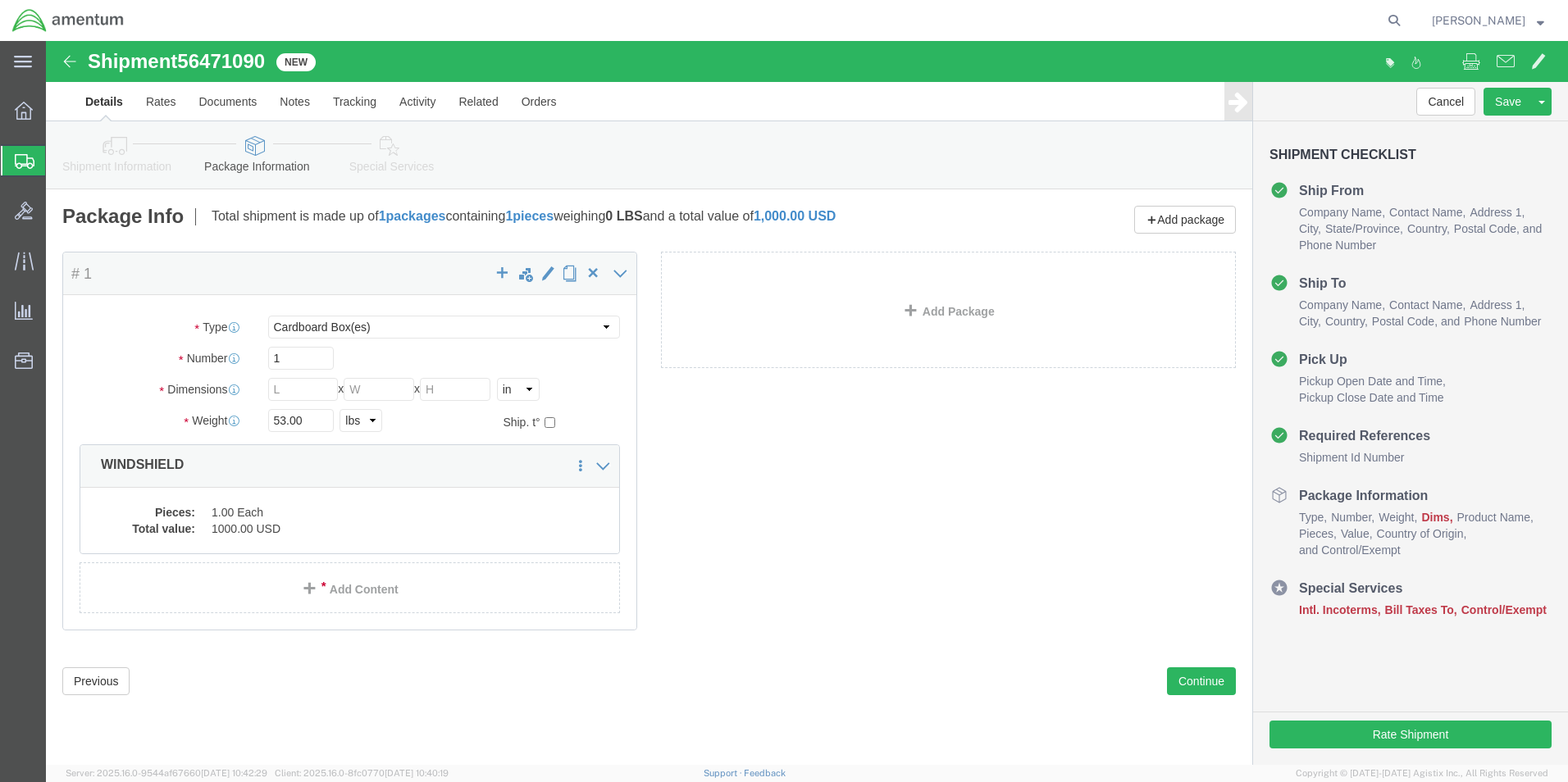
click icon
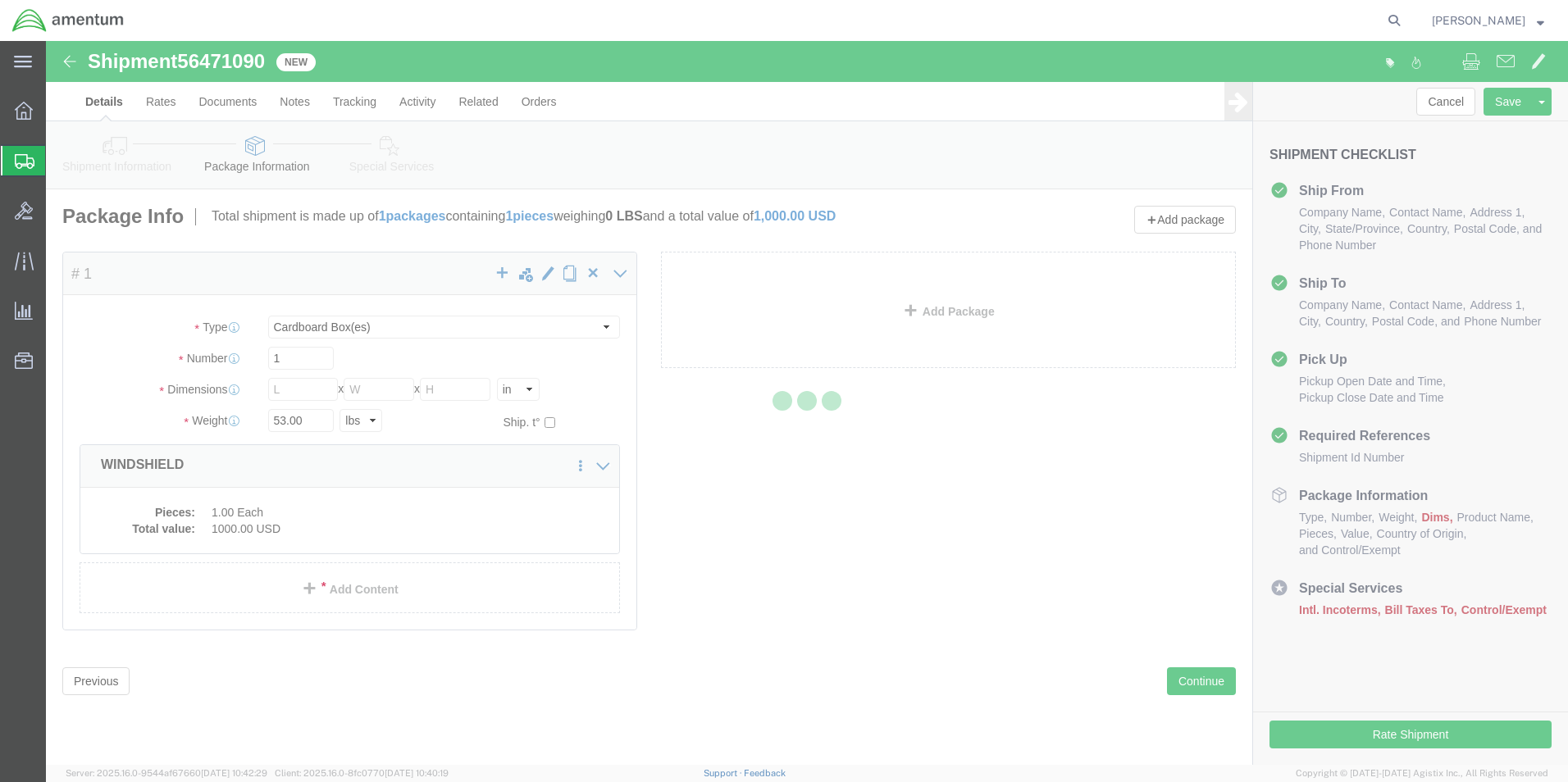
click at [861, 580] on div at bounding box center [806, 403] width 1522 height 724
click at [462, 462] on div at bounding box center [806, 403] width 1522 height 724
click at [462, 463] on div at bounding box center [806, 403] width 1522 height 724
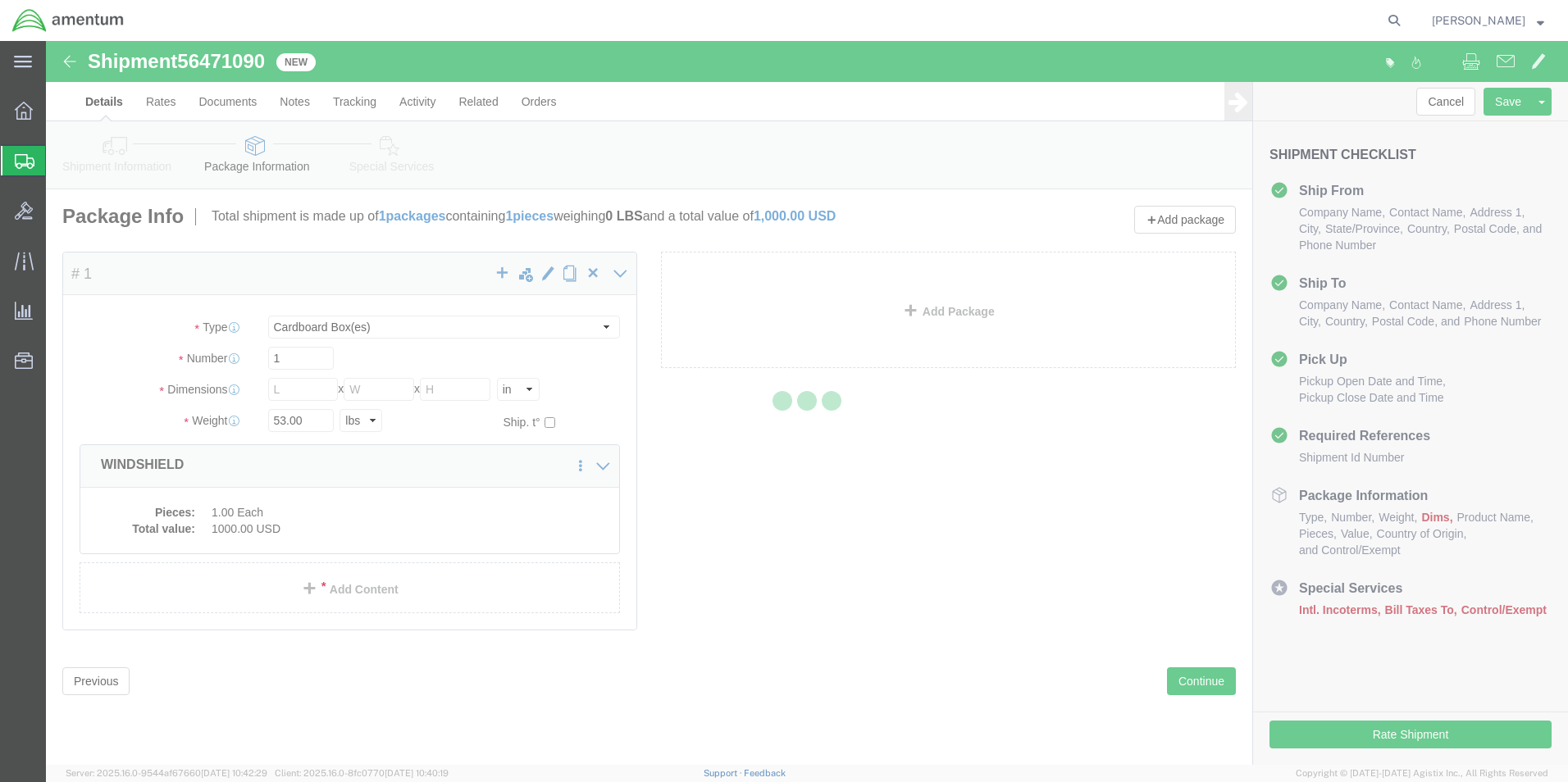
click at [462, 463] on div at bounding box center [806, 403] width 1522 height 724
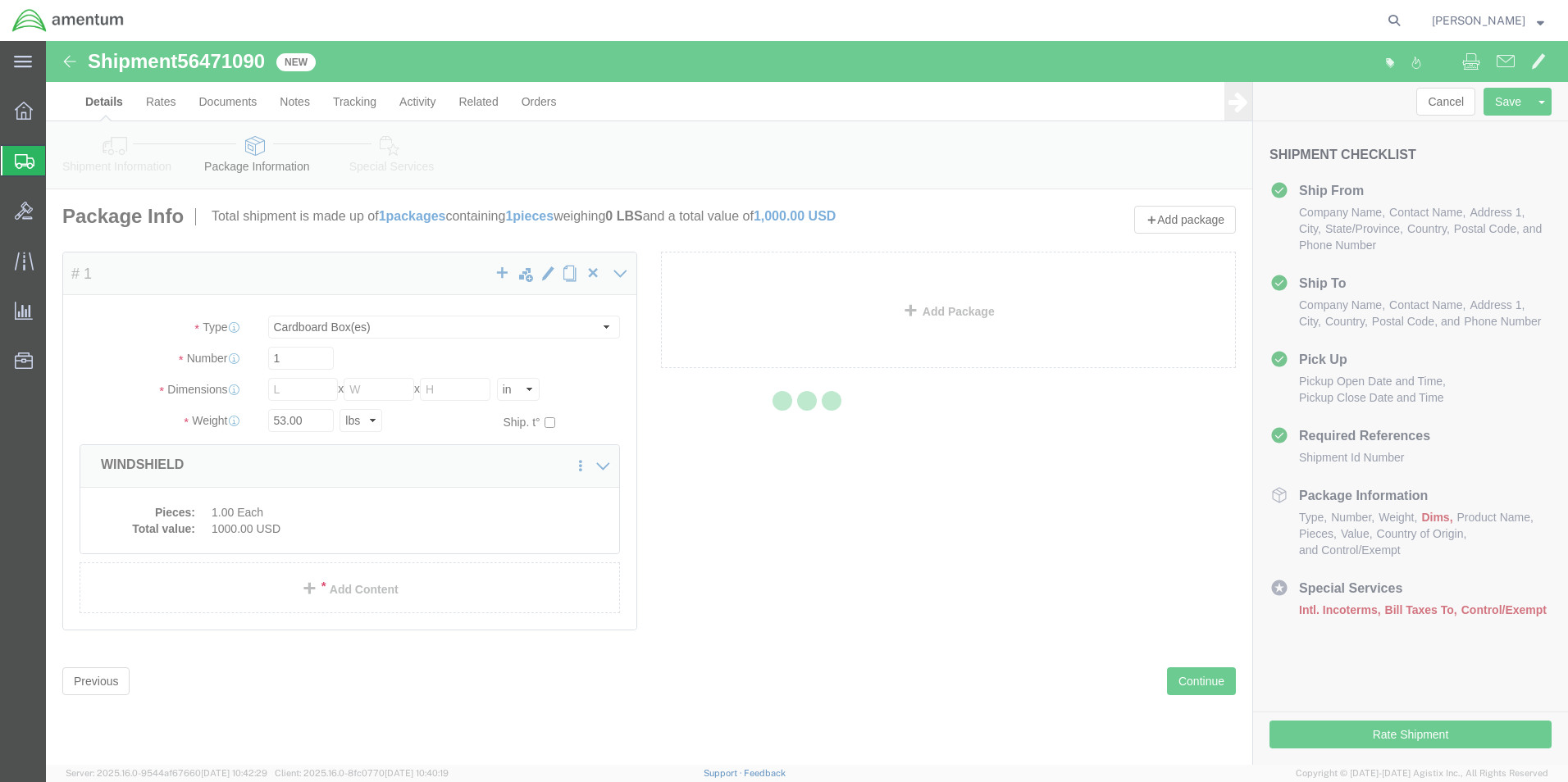
drag, startPoint x: 462, startPoint y: 463, endPoint x: 781, endPoint y: 459, distance: 319.0
click at [497, 474] on div at bounding box center [806, 403] width 1522 height 724
click at [348, 543] on div at bounding box center [806, 403] width 1522 height 724
click at [344, 543] on div at bounding box center [806, 403] width 1522 height 724
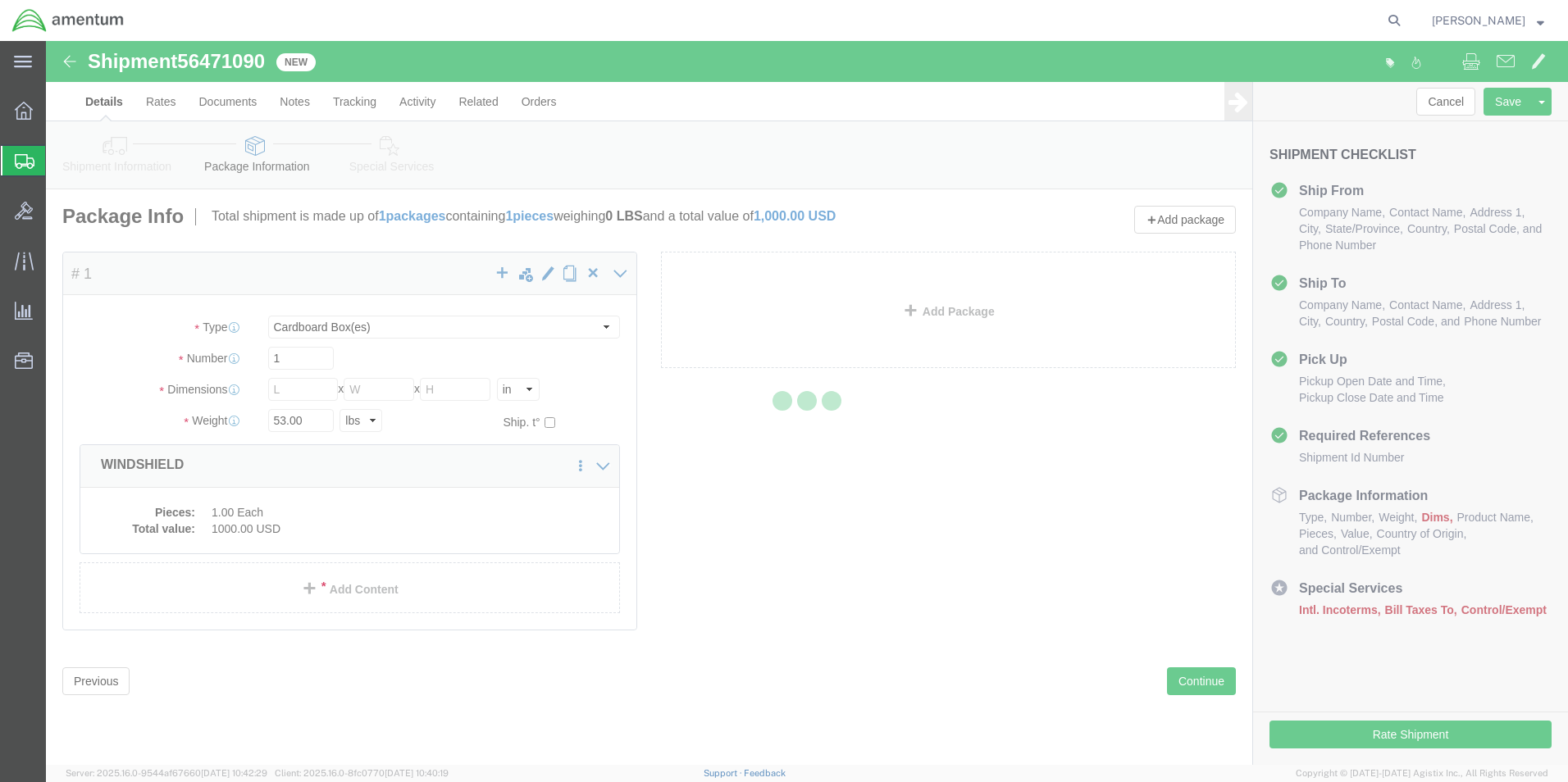
click at [347, 542] on div at bounding box center [806, 403] width 1522 height 724
click at [352, 540] on div at bounding box center [806, 403] width 1522 height 724
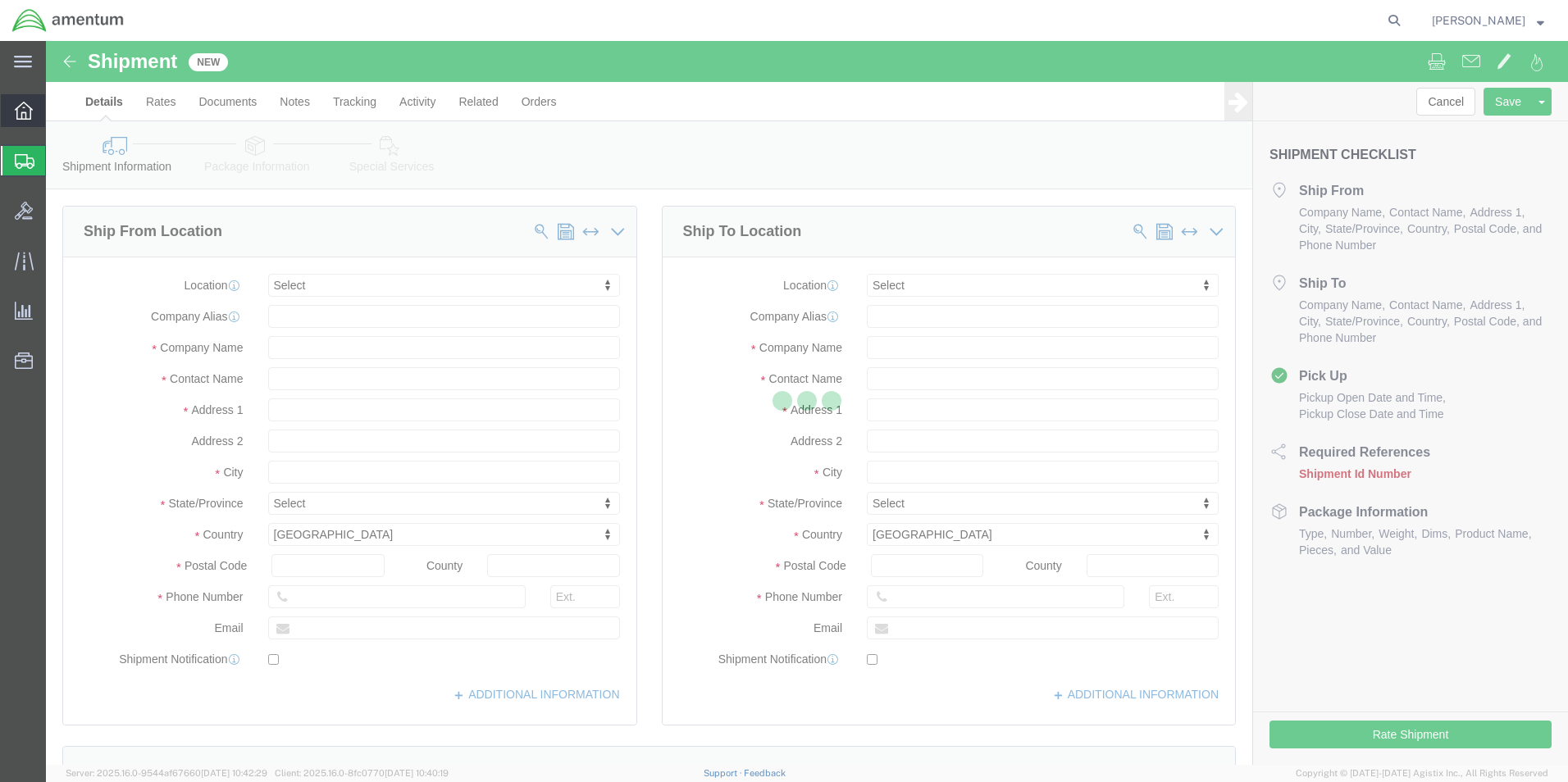
select select
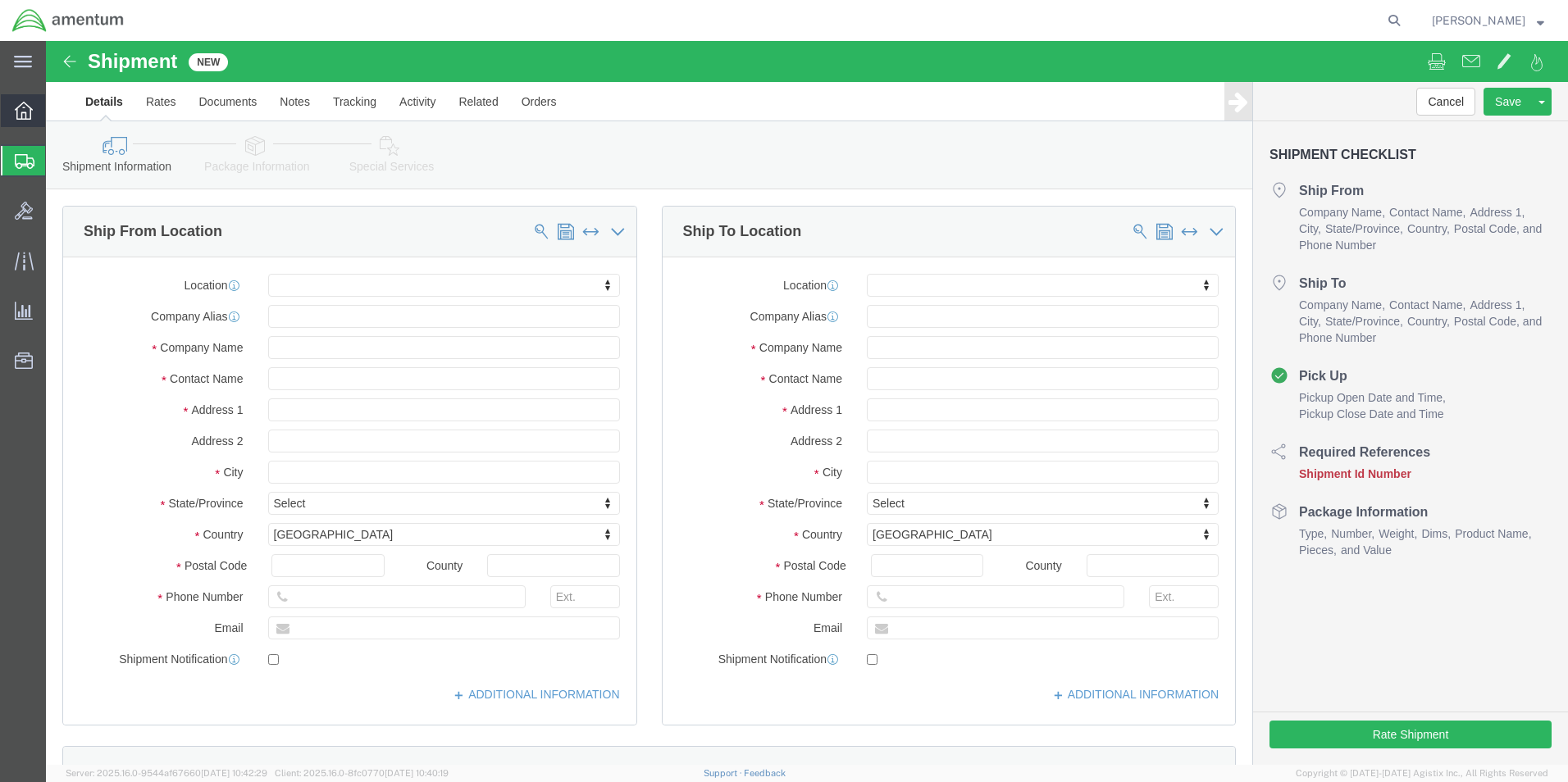
click at [42, 106] on div at bounding box center [23, 111] width 46 height 33
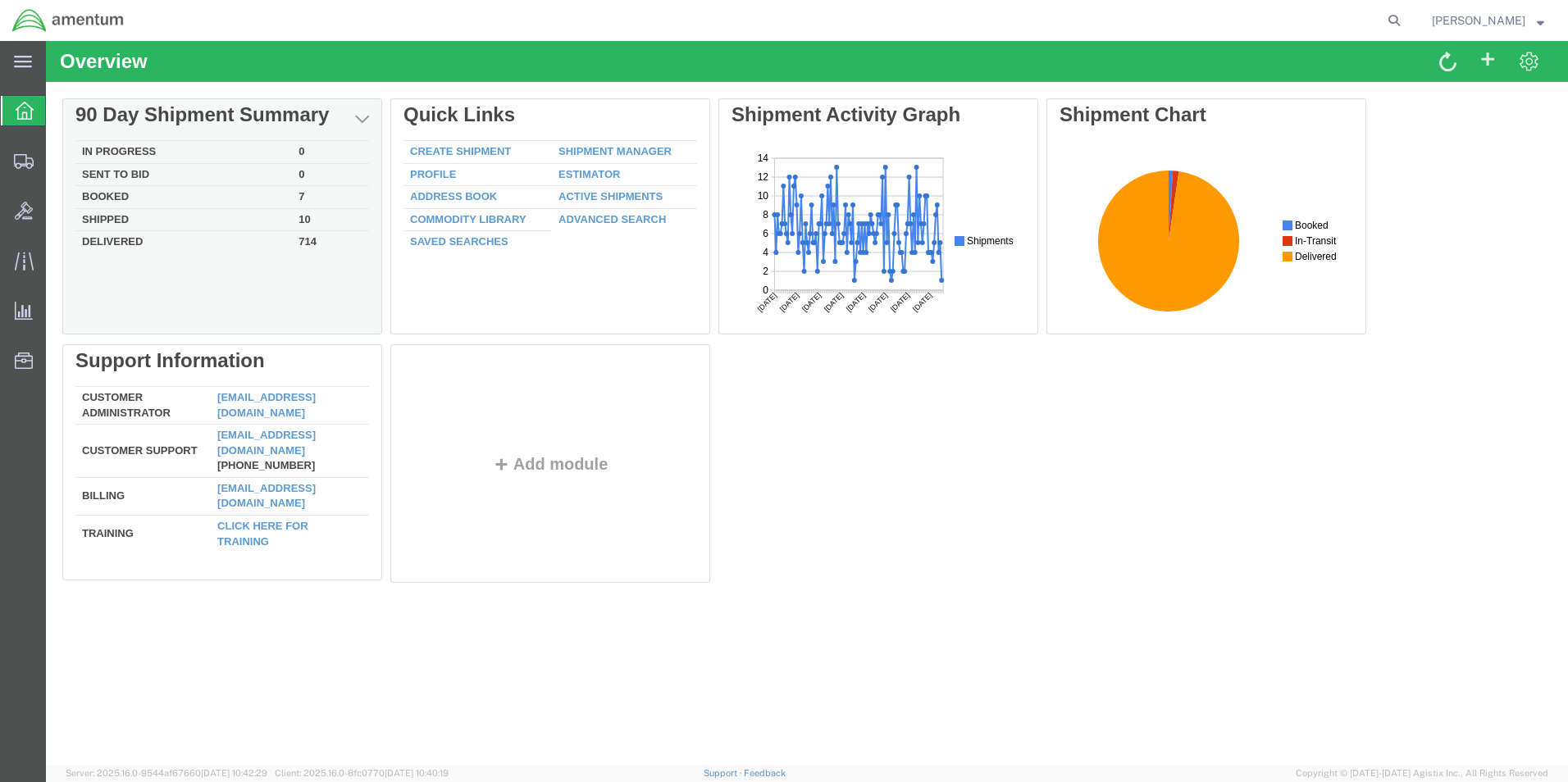
click at [126, 199] on td "Booked" at bounding box center [184, 198] width 217 height 23
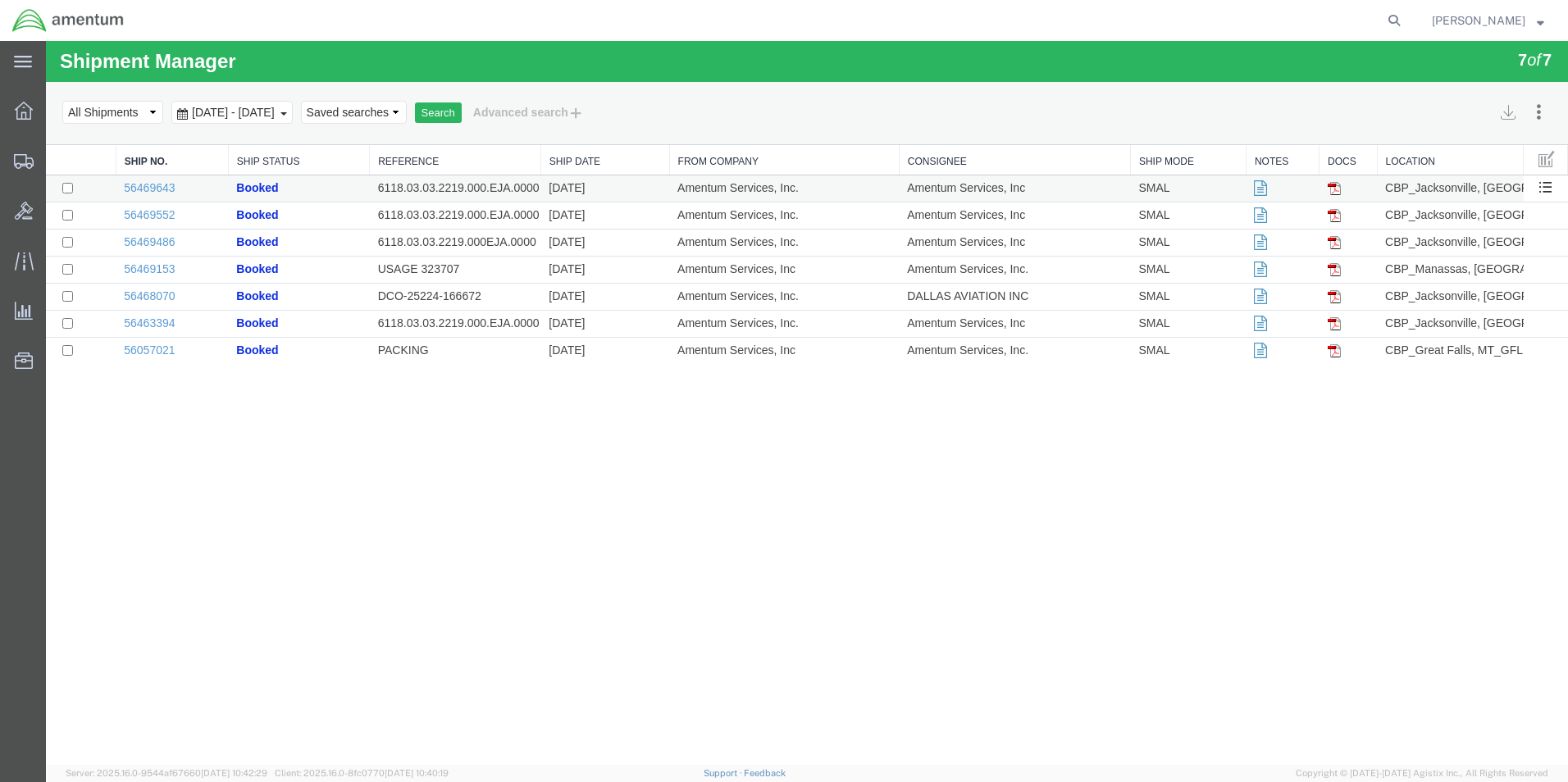
click at [898, 199] on td "Amentum Services, Inc." at bounding box center [784, 188] width 230 height 27
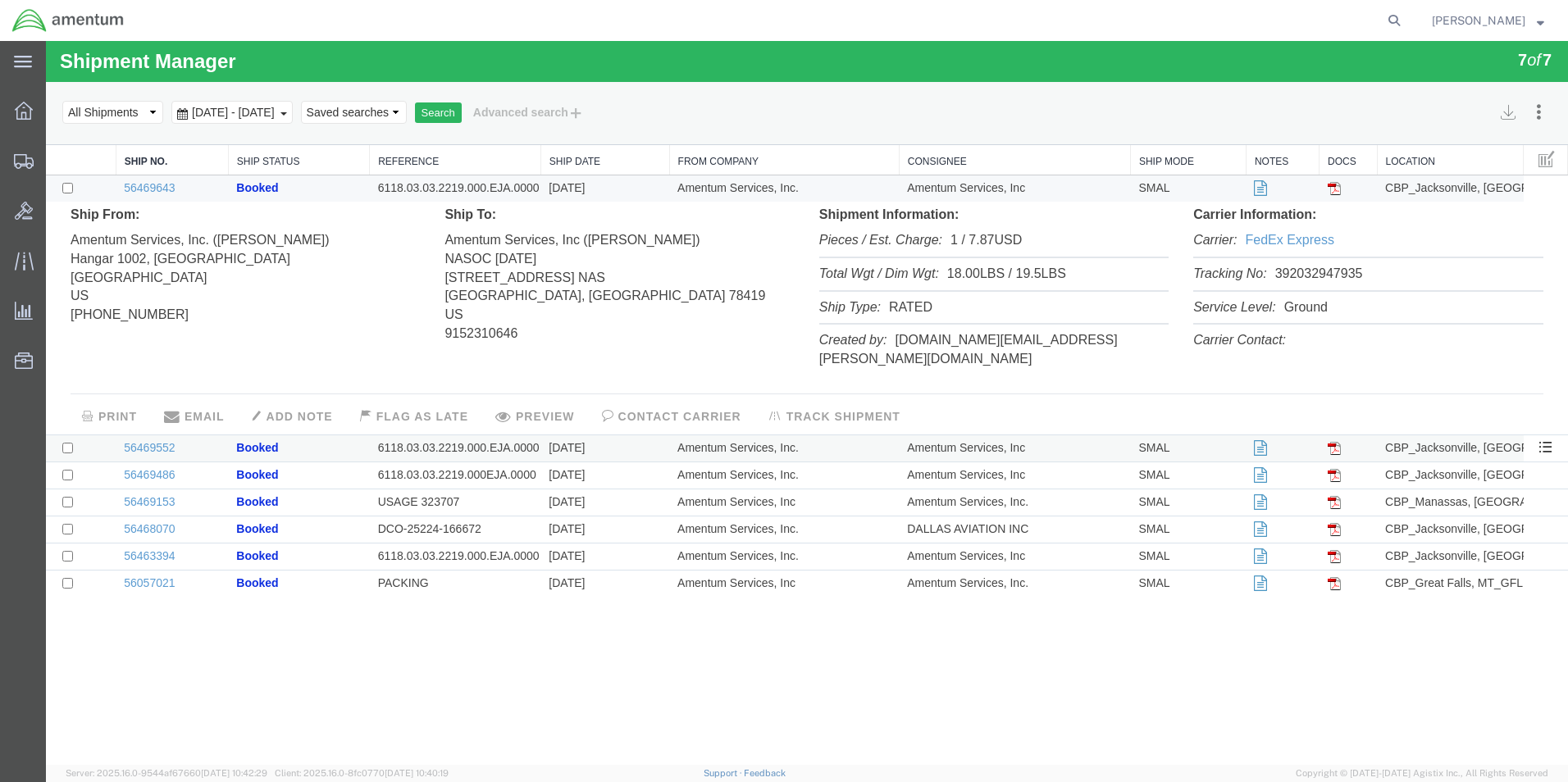
click at [488, 436] on td "6118.03.03.2219.000.EJA.0000" at bounding box center [455, 449] width 171 height 27
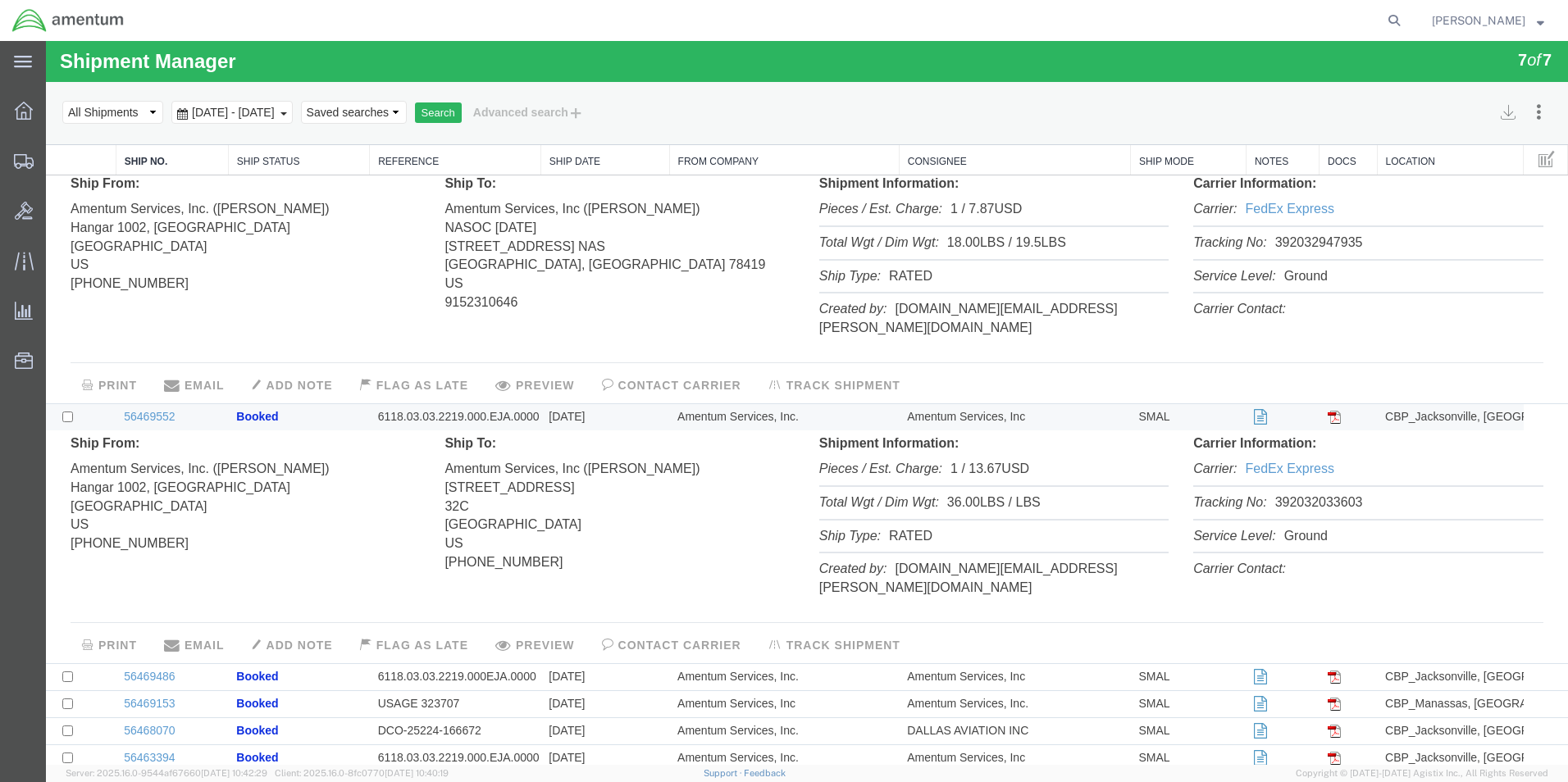
scroll to position [47, 0]
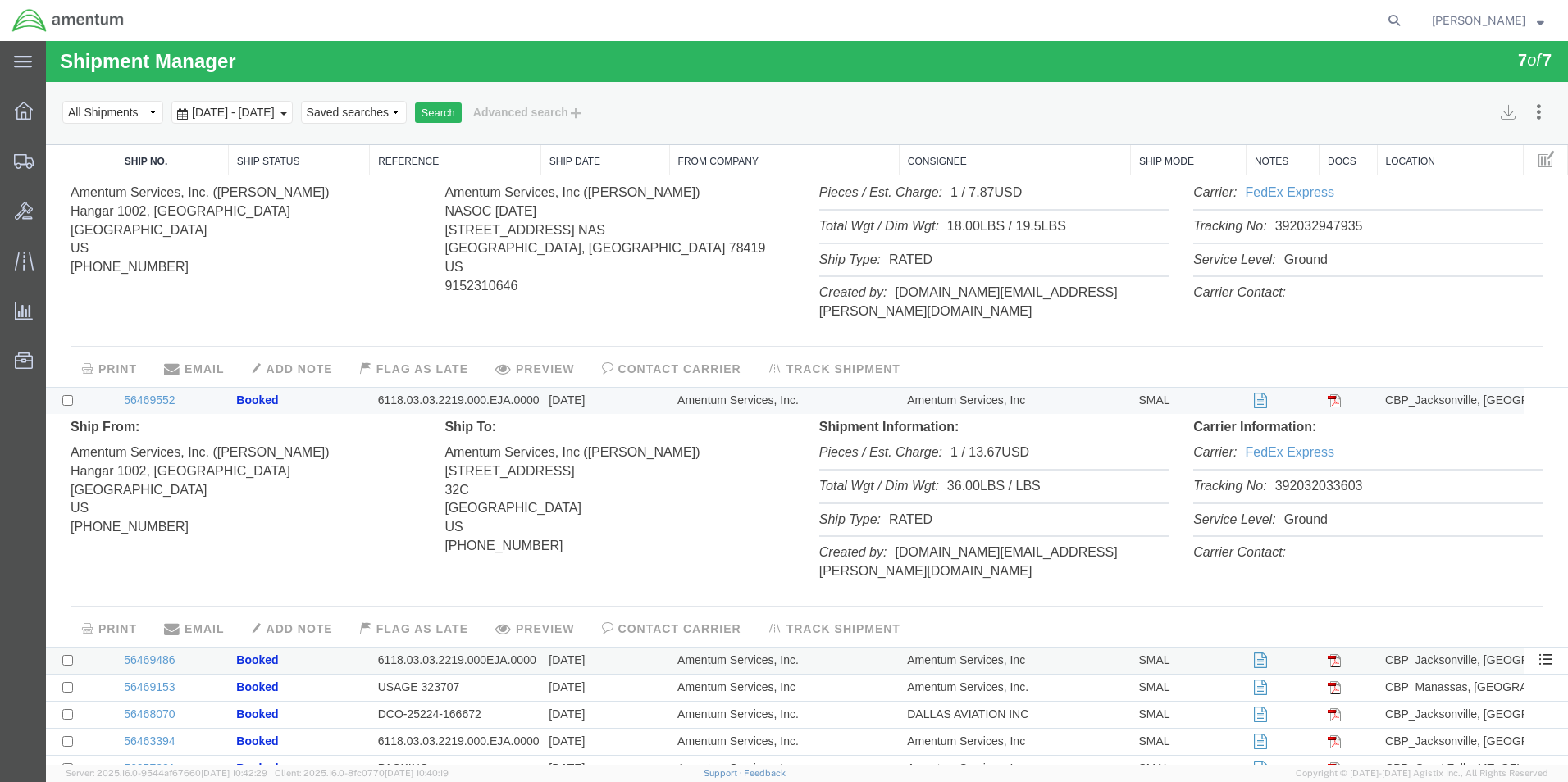
click at [424, 648] on td "6118.03.03.2219.000EJA.0000" at bounding box center [455, 661] width 171 height 27
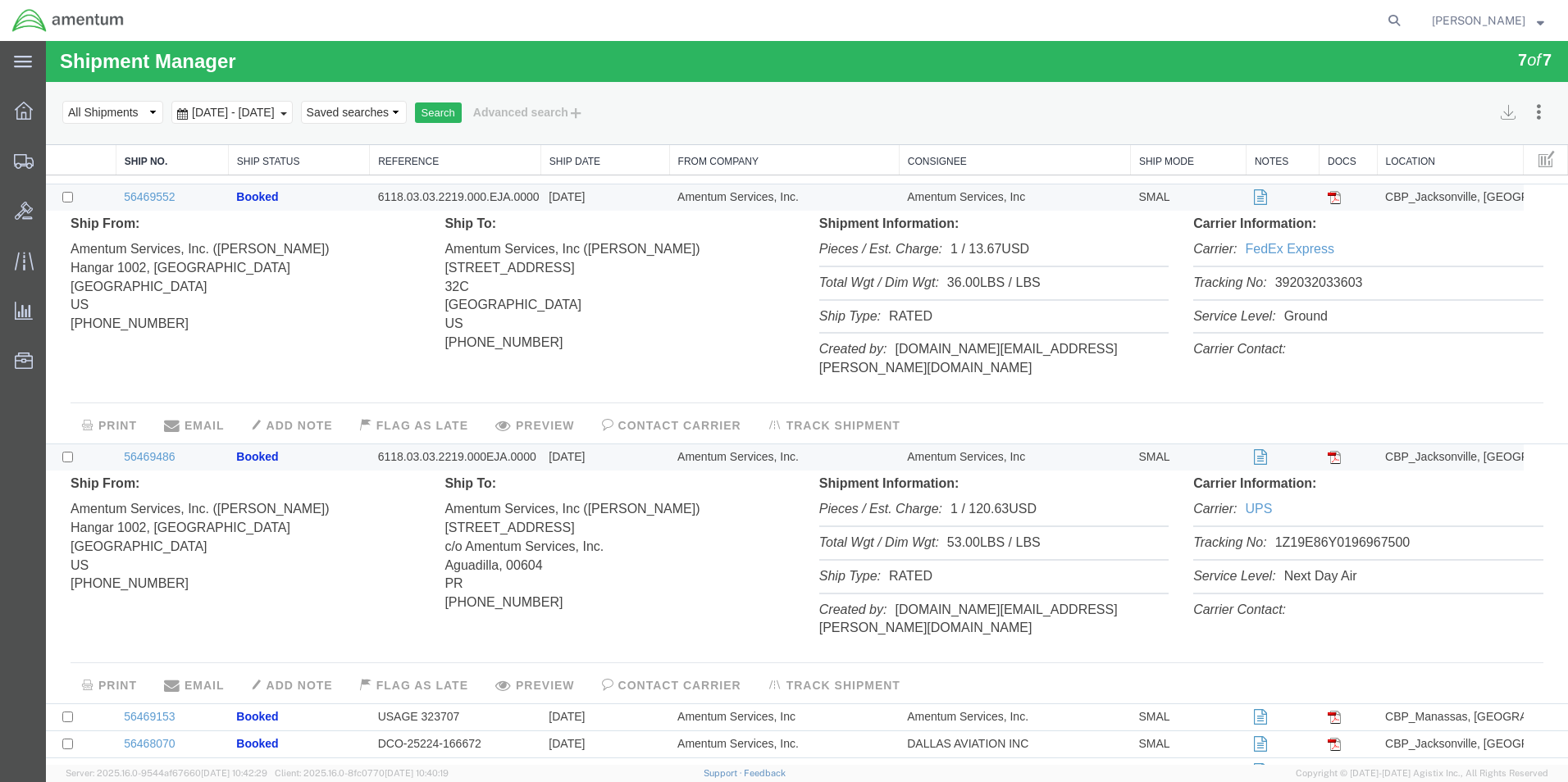
scroll to position [263, 0]
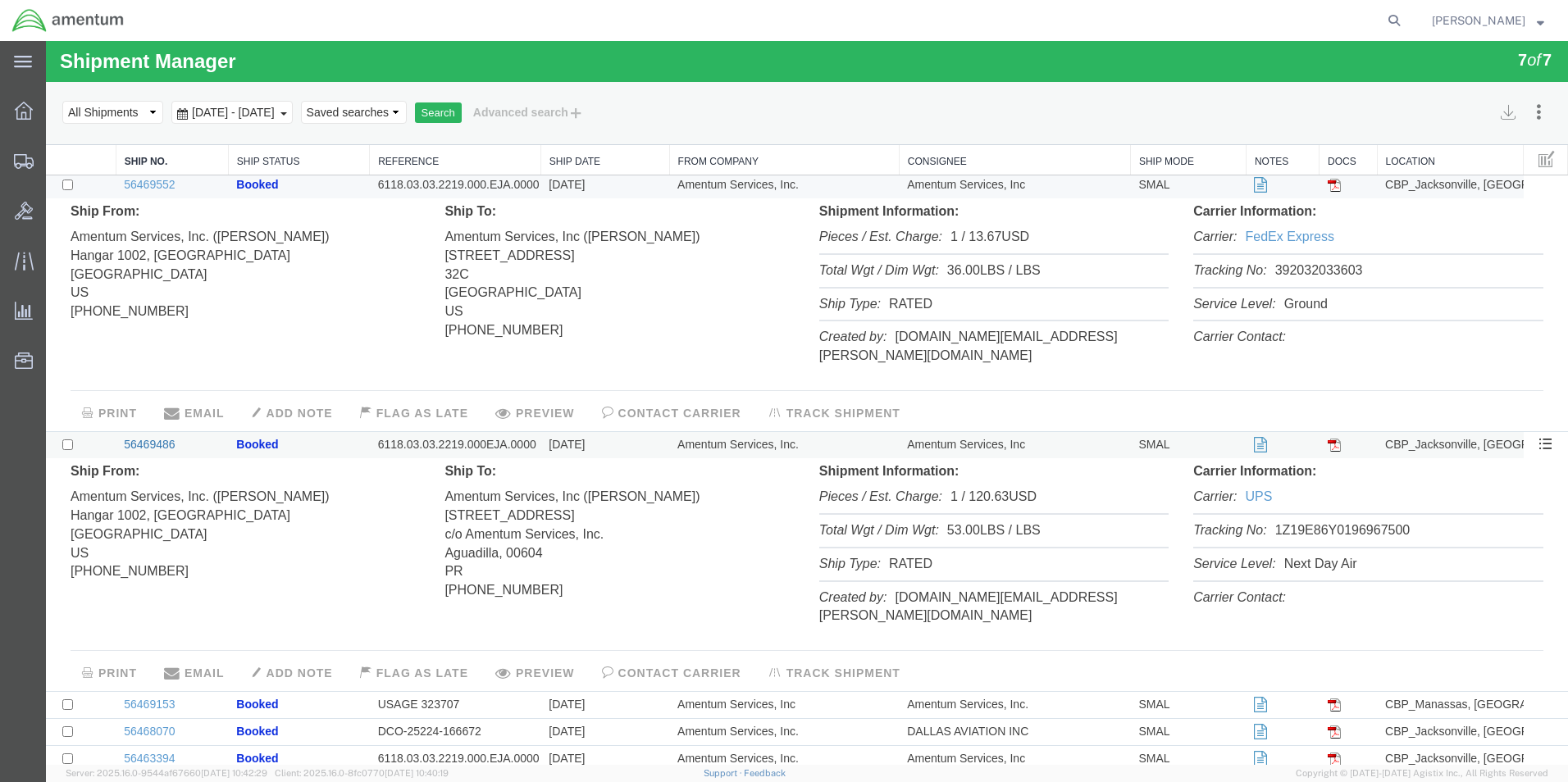
click at [155, 438] on link "56469486" at bounding box center [149, 444] width 51 height 13
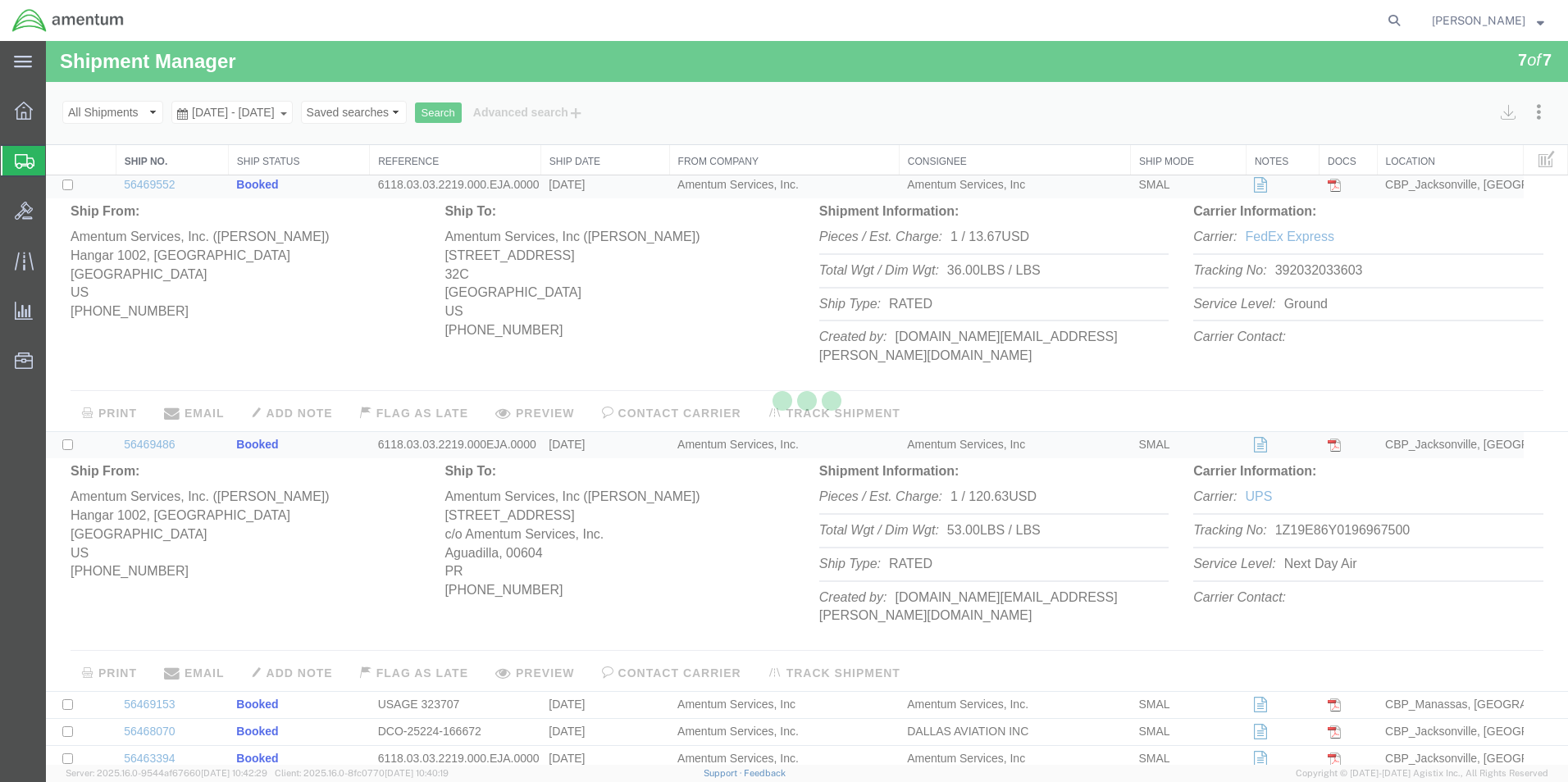
click at [725, 481] on div at bounding box center [806, 403] width 1522 height 724
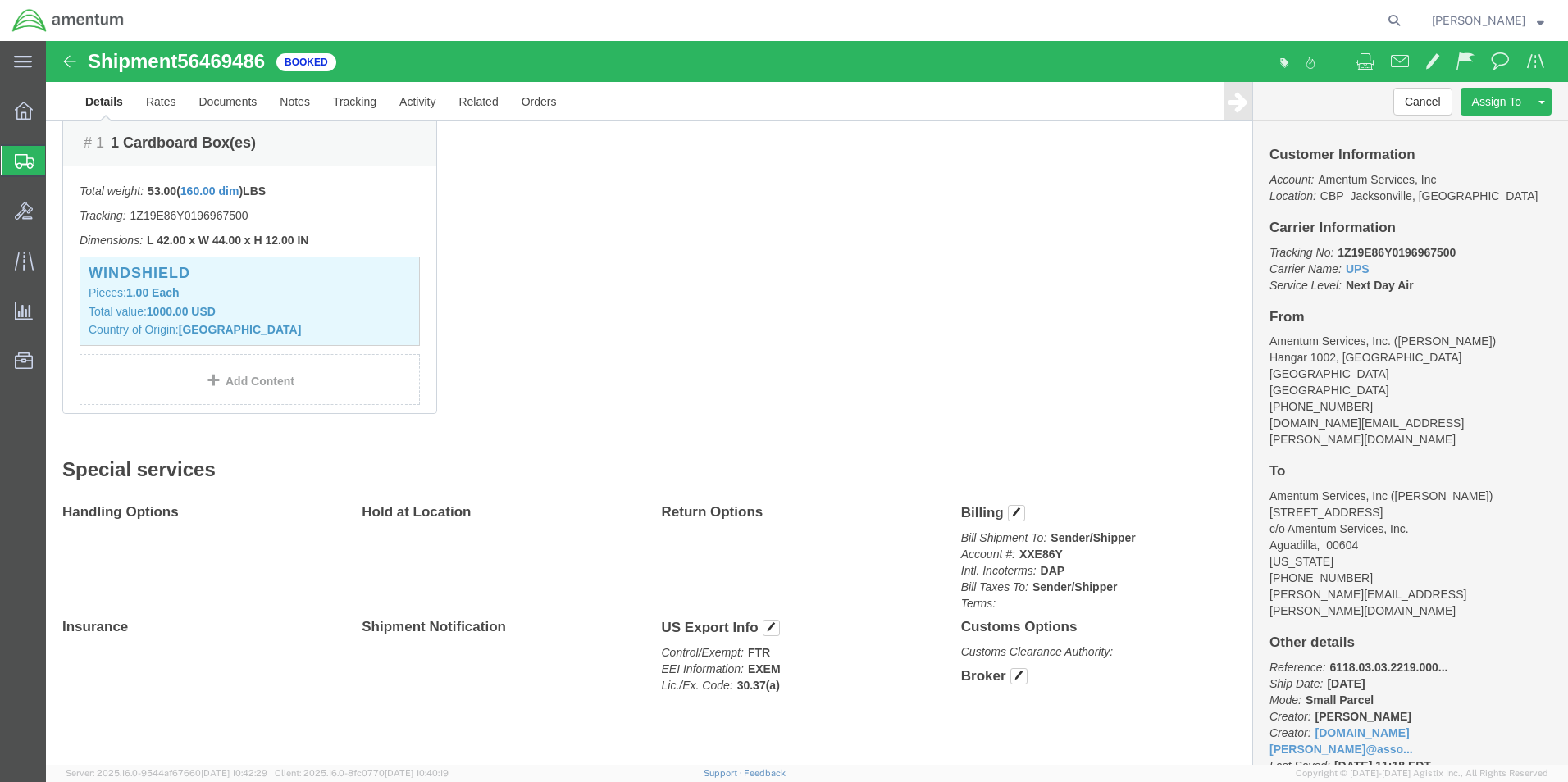
scroll to position [423, 0]
click button "Cancel"
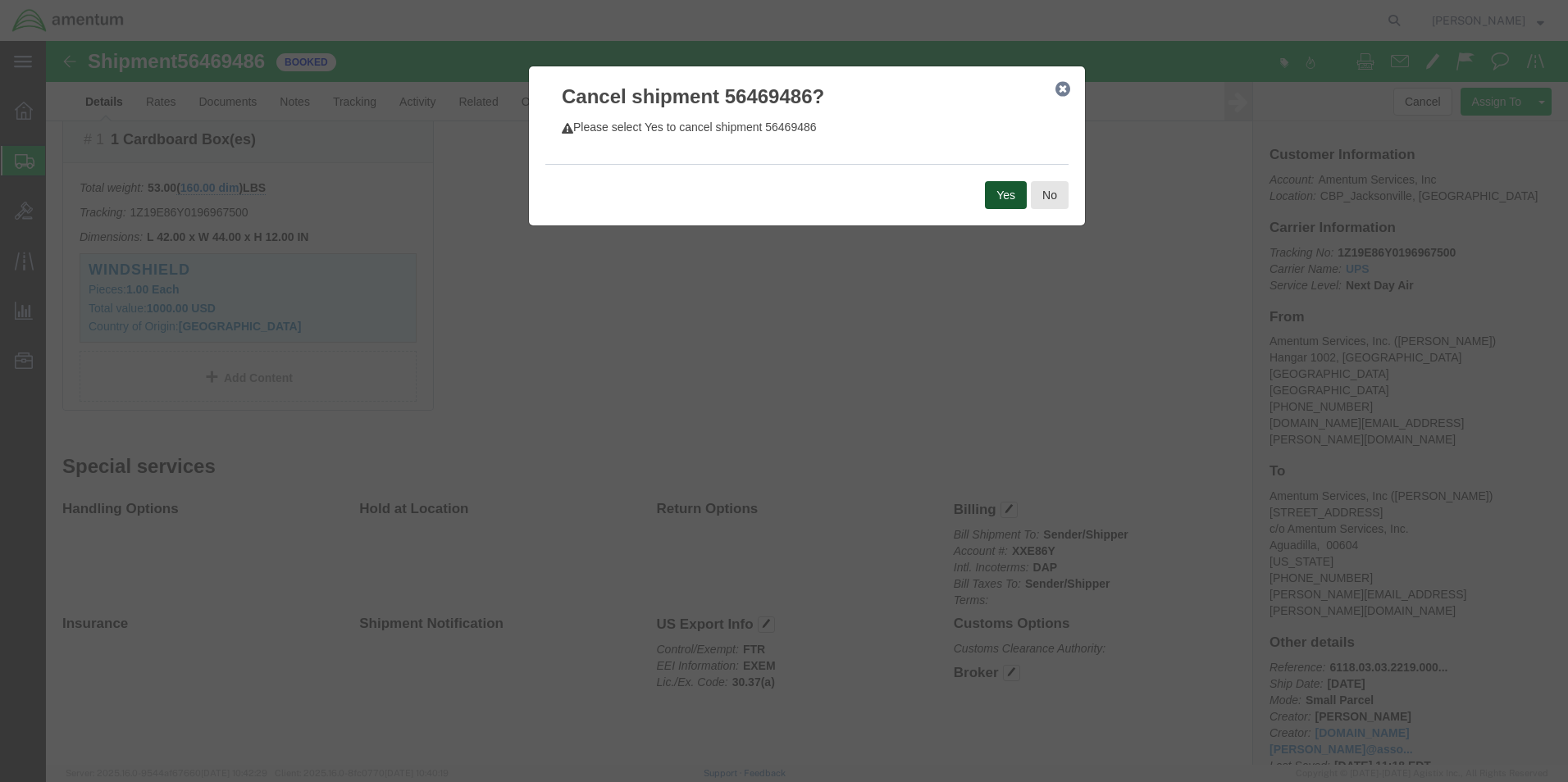
click button "Yes"
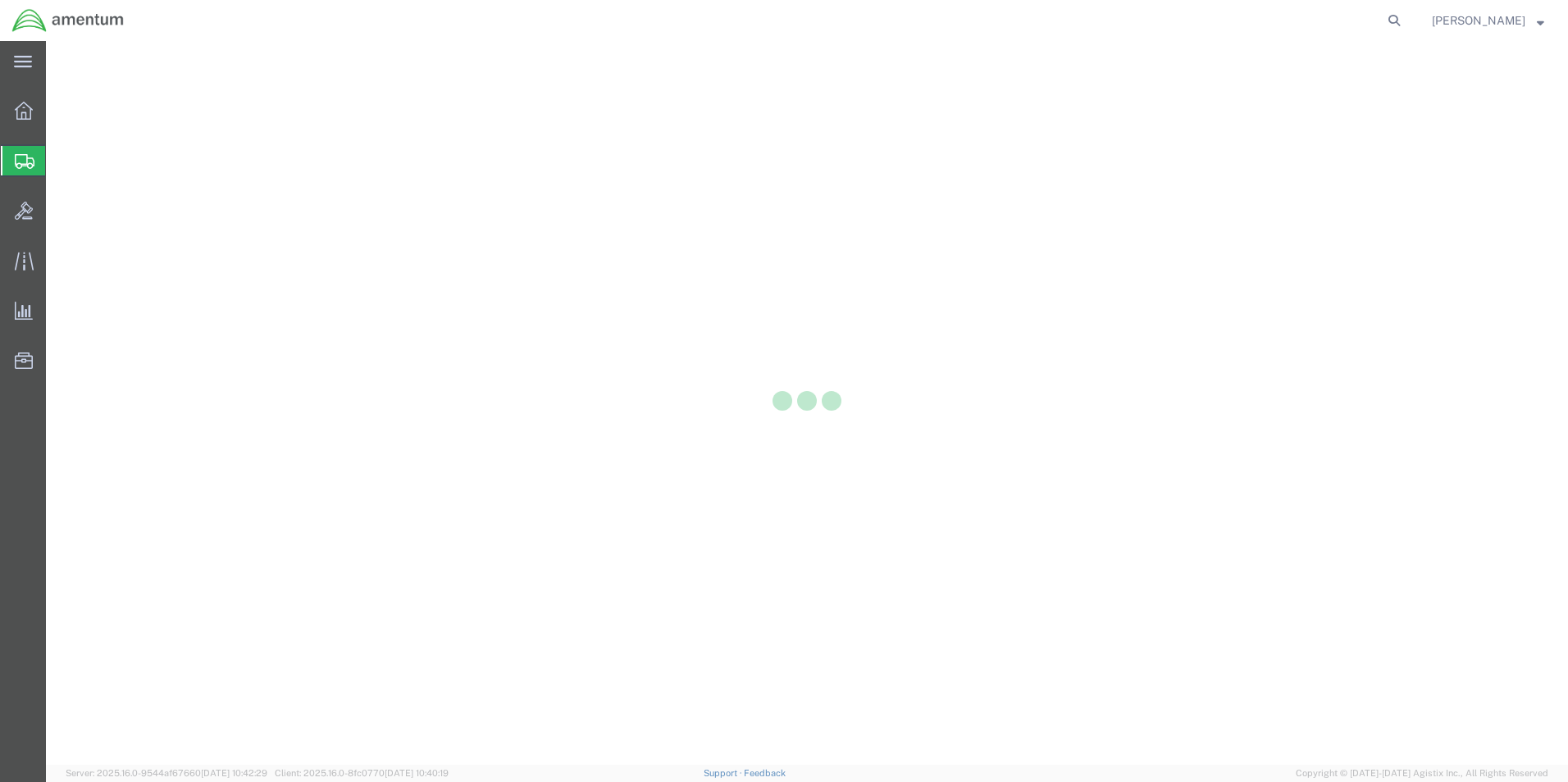
click at [30, 163] on icon at bounding box center [24, 161] width 20 height 15
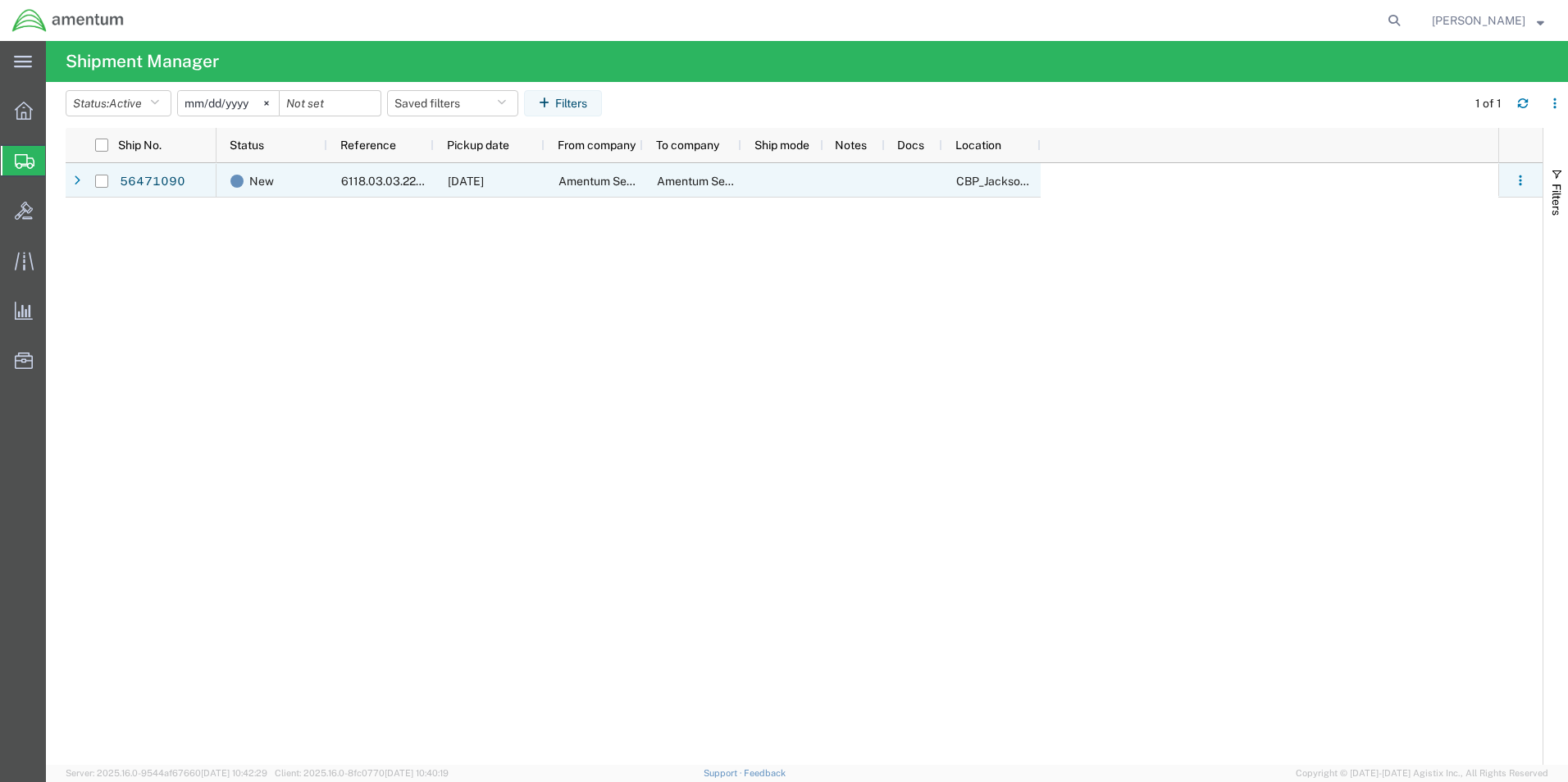
click at [484, 176] on span "[DATE]" at bounding box center [466, 180] width 36 height 13
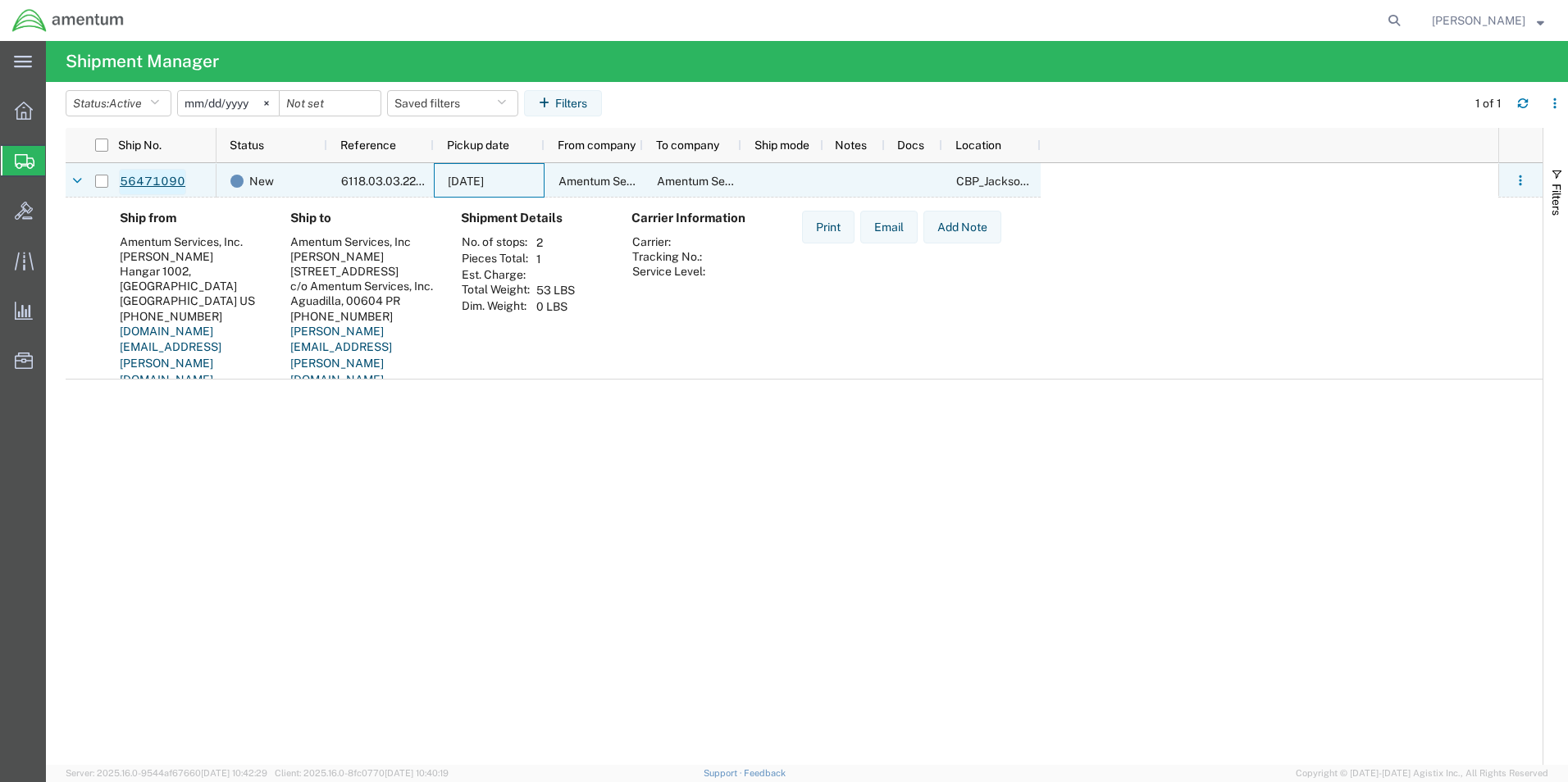
click at [166, 186] on link "56471090" at bounding box center [152, 182] width 67 height 27
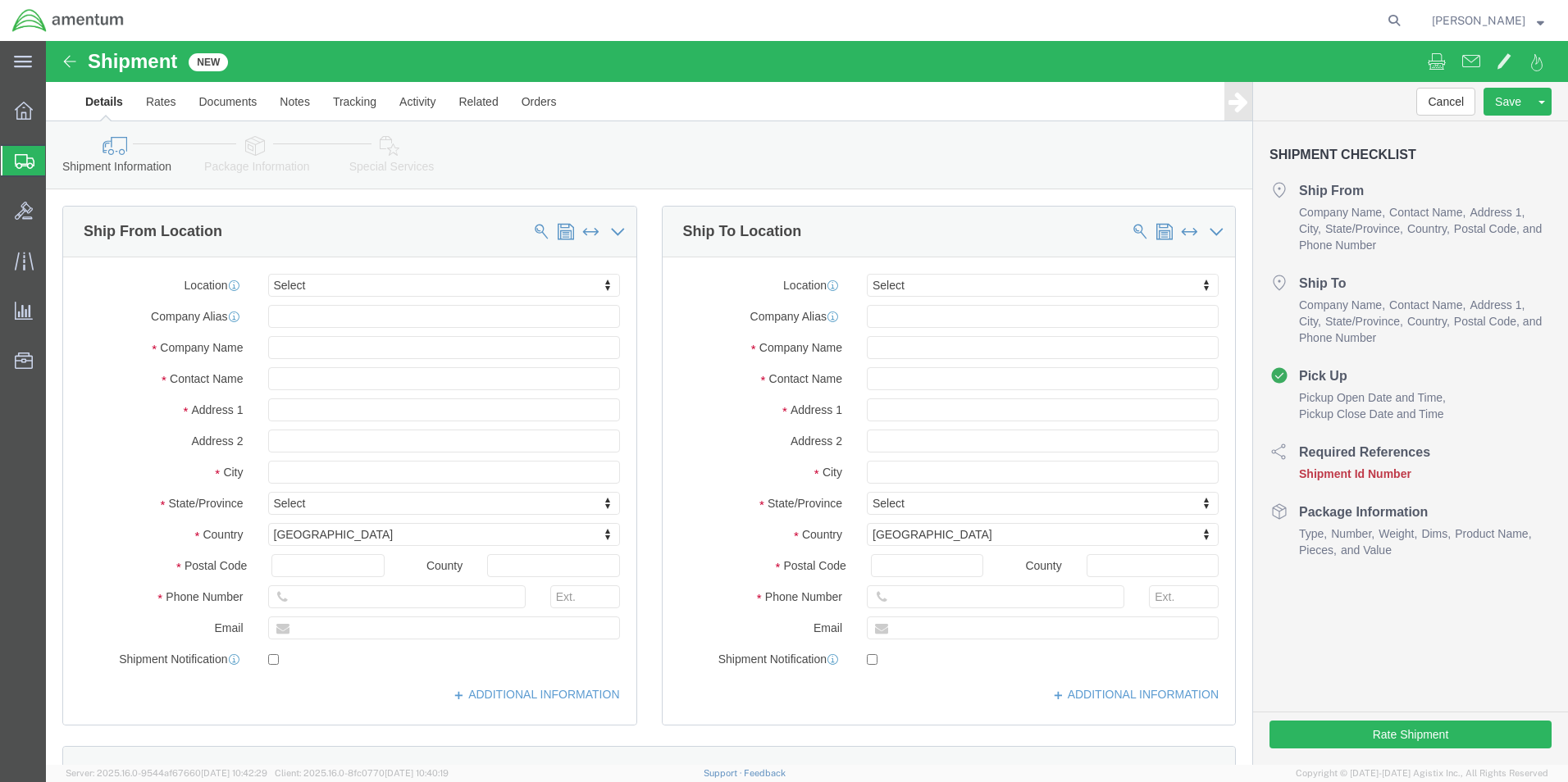
select select
click at [58, 167] on span "Shipments" at bounding box center [51, 161] width 13 height 33
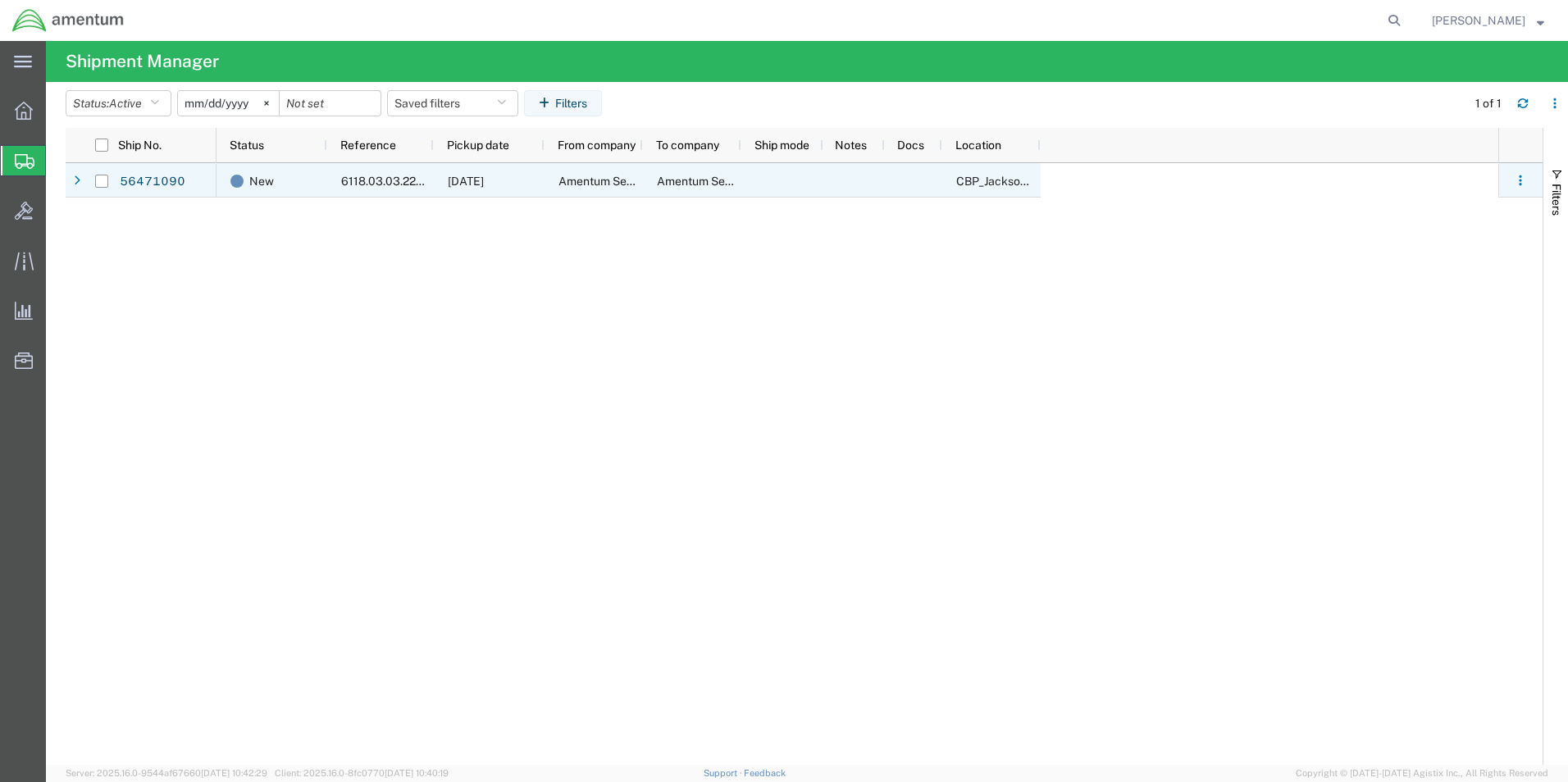
click at [342, 180] on span "6118.03.03.2219.000.EJA.0000" at bounding box center [424, 180] width 166 height 13
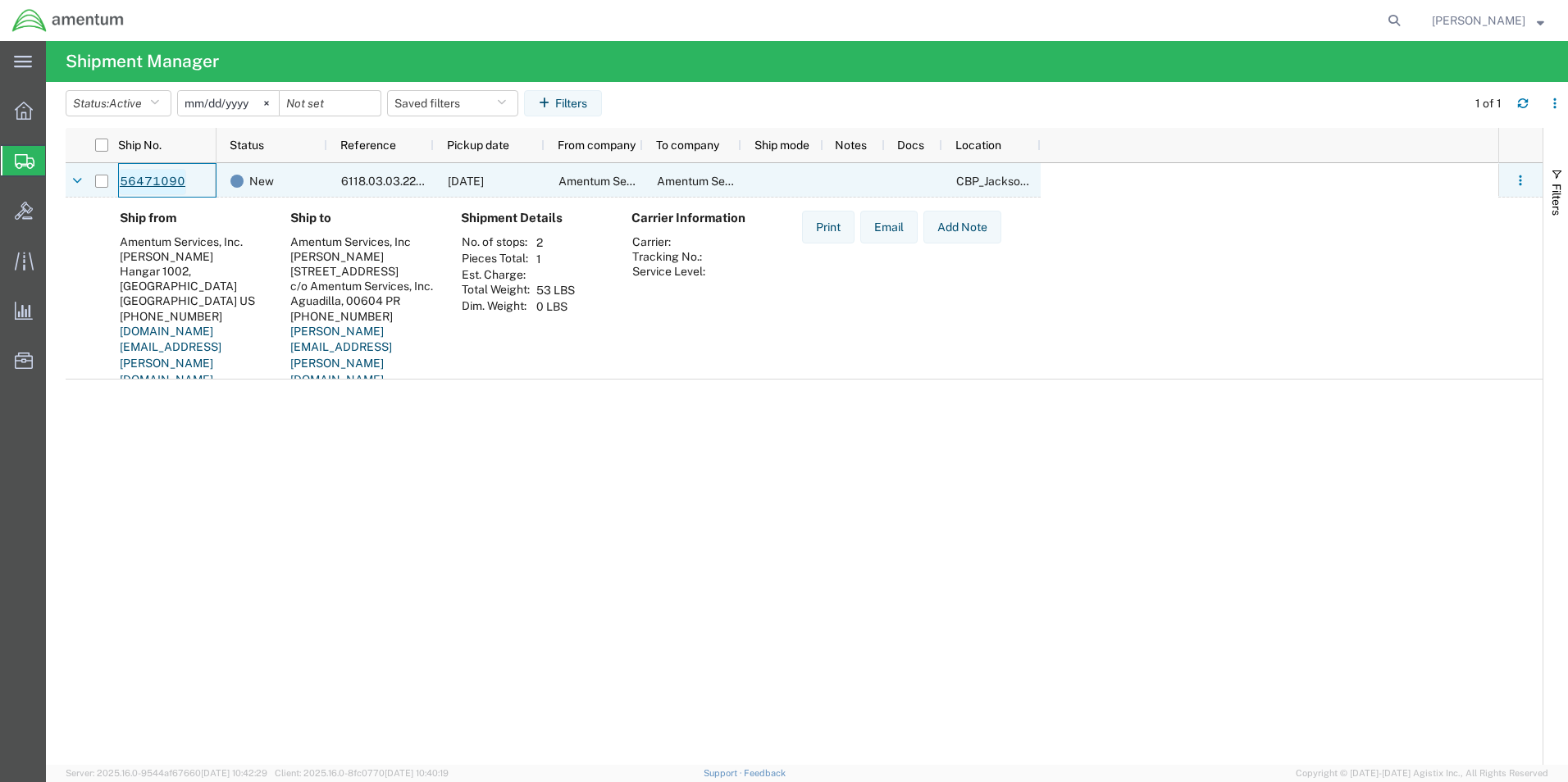
click at [163, 183] on link "56471090" at bounding box center [152, 182] width 67 height 27
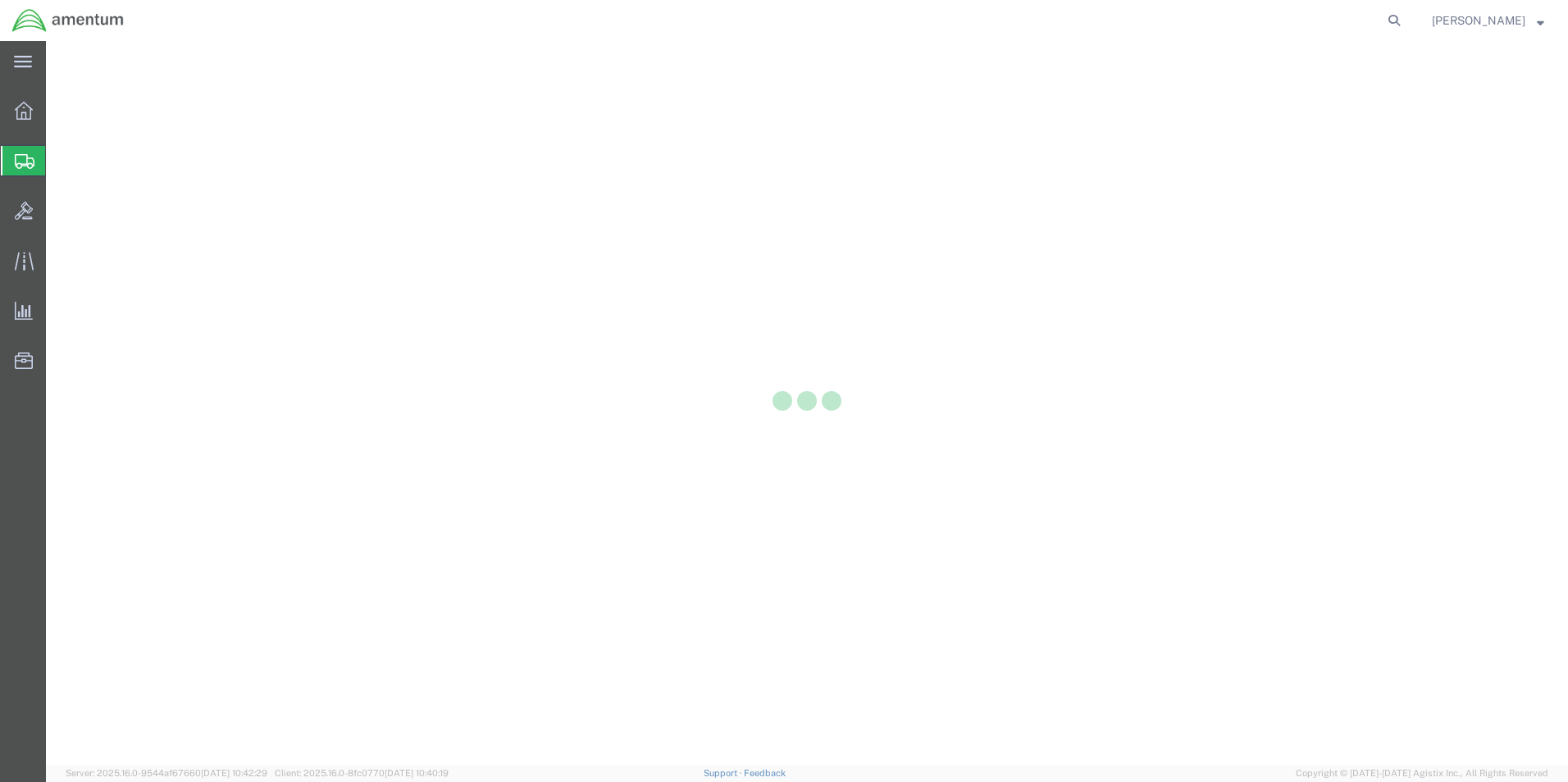
click at [33, 158] on icon at bounding box center [24, 161] width 20 height 15
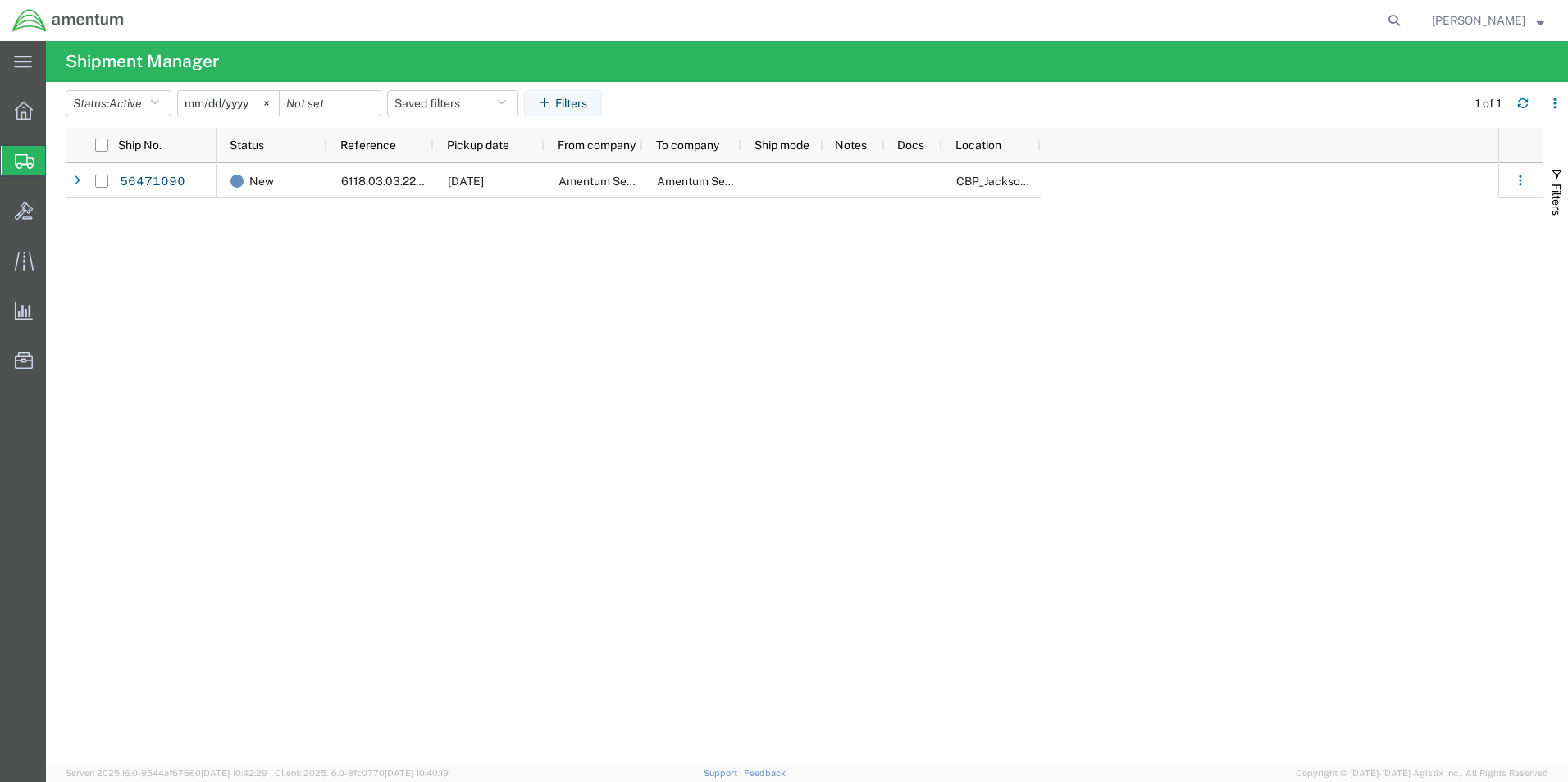
click at [0, 0] on span "Create Shipment" at bounding box center [0, 0] width 0 height 0
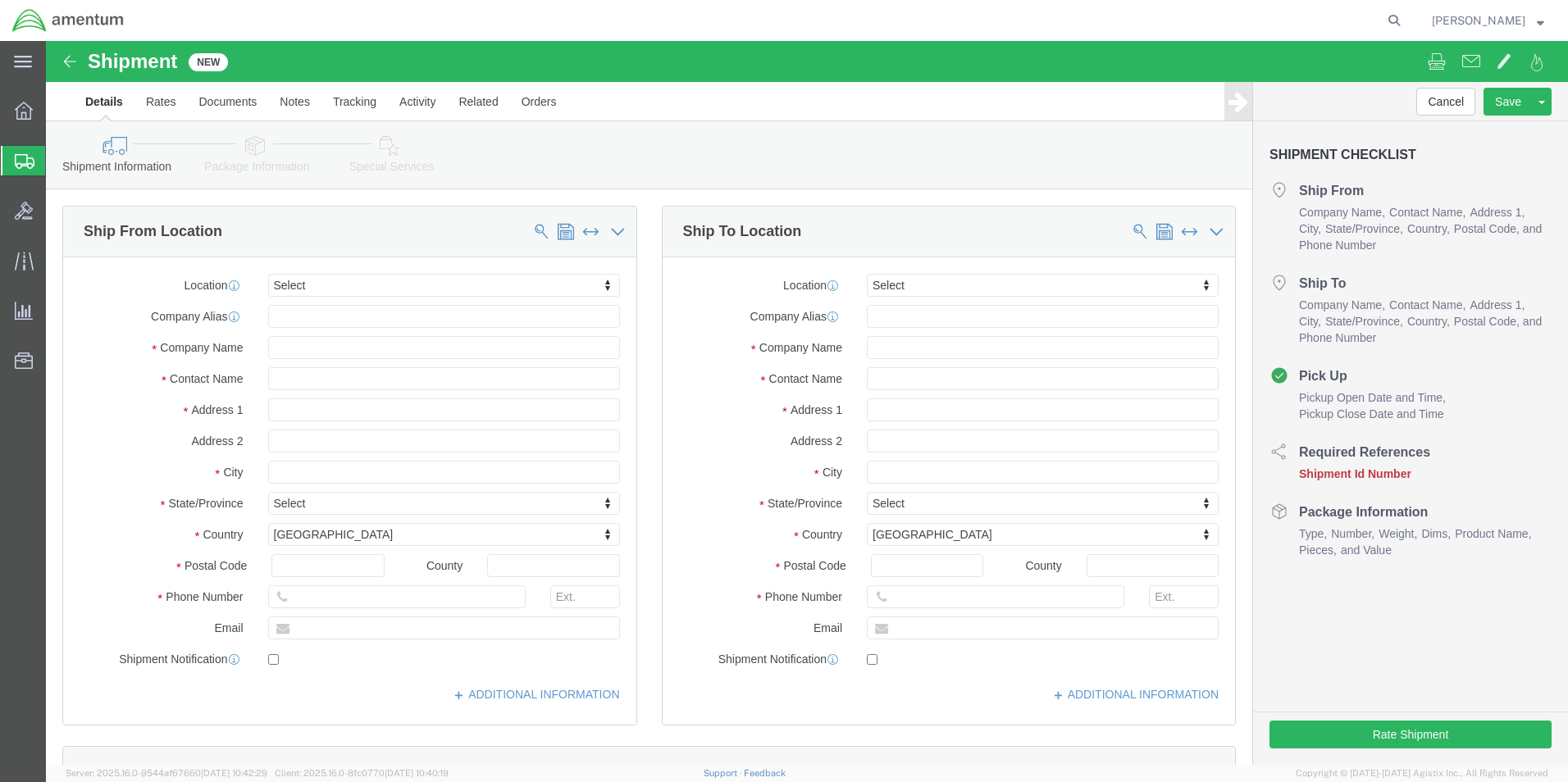
select select
type input "EJA"
select select "49930"
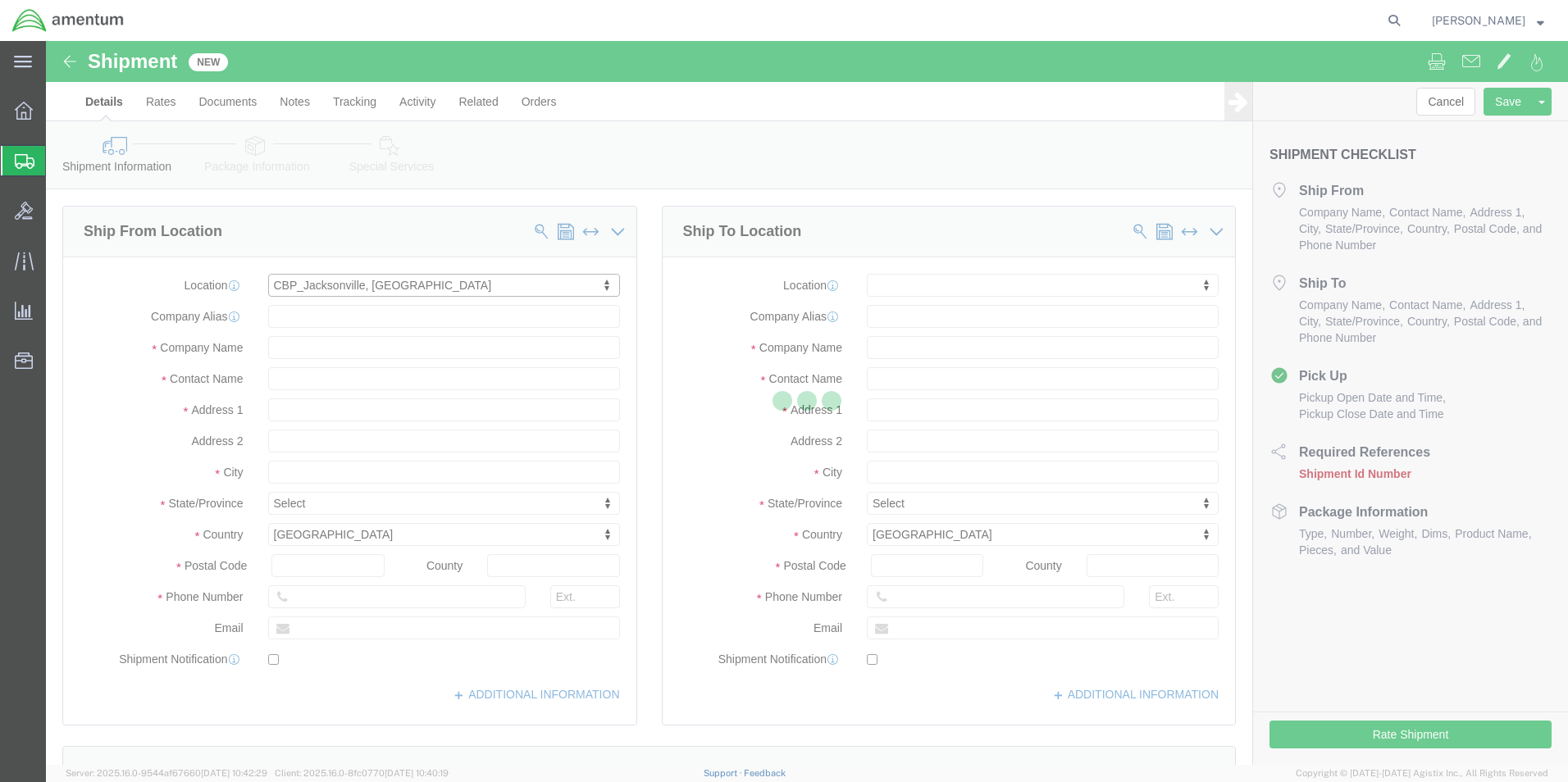
type input "Amentum Services, Inc."
type input "Hangar 1002, Naval Air Station Jacksonville"
type input "Jacksonville"
type input "32212"
type input "(904) 680-66837"
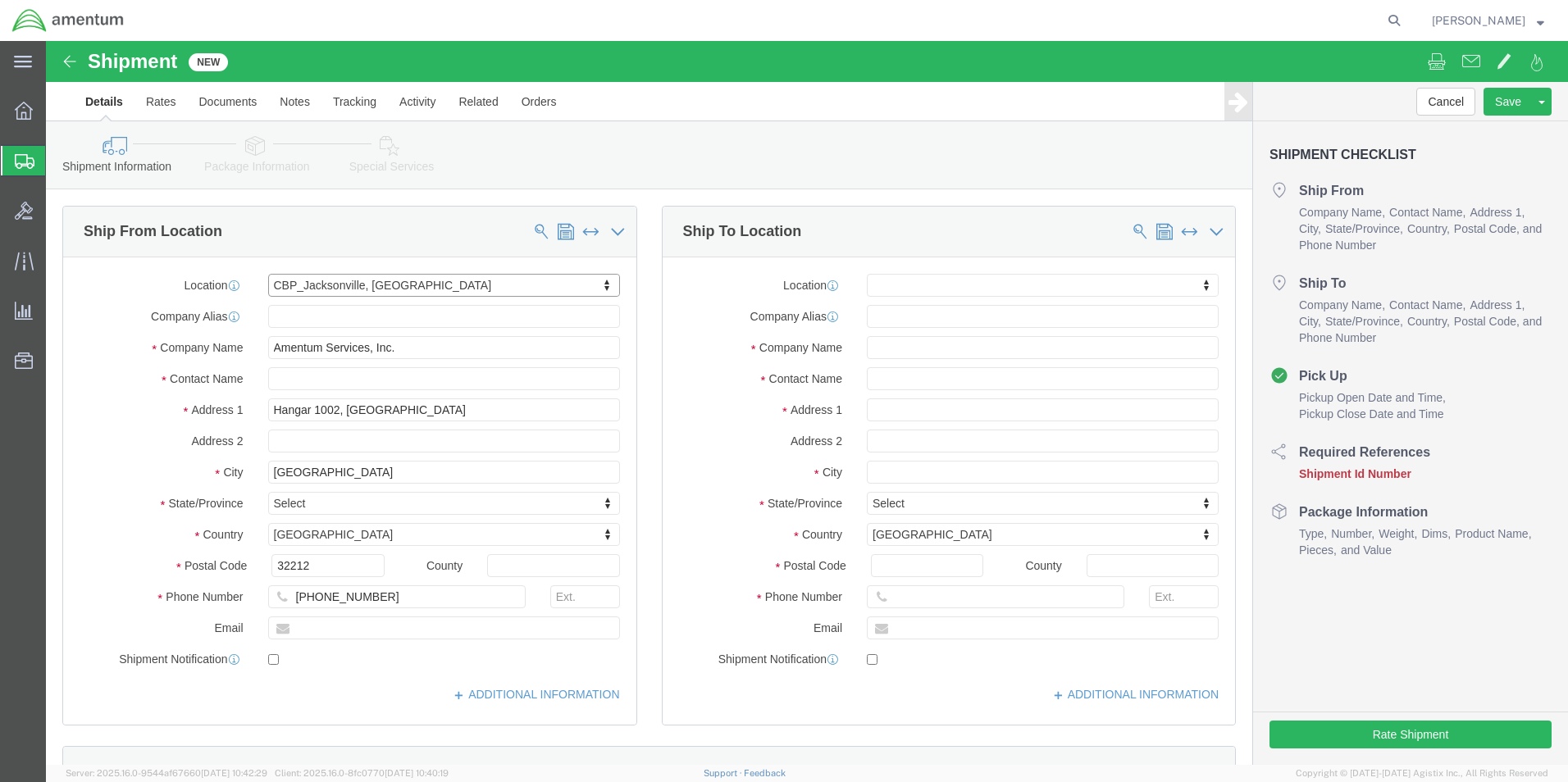
select select "FL"
click input "text"
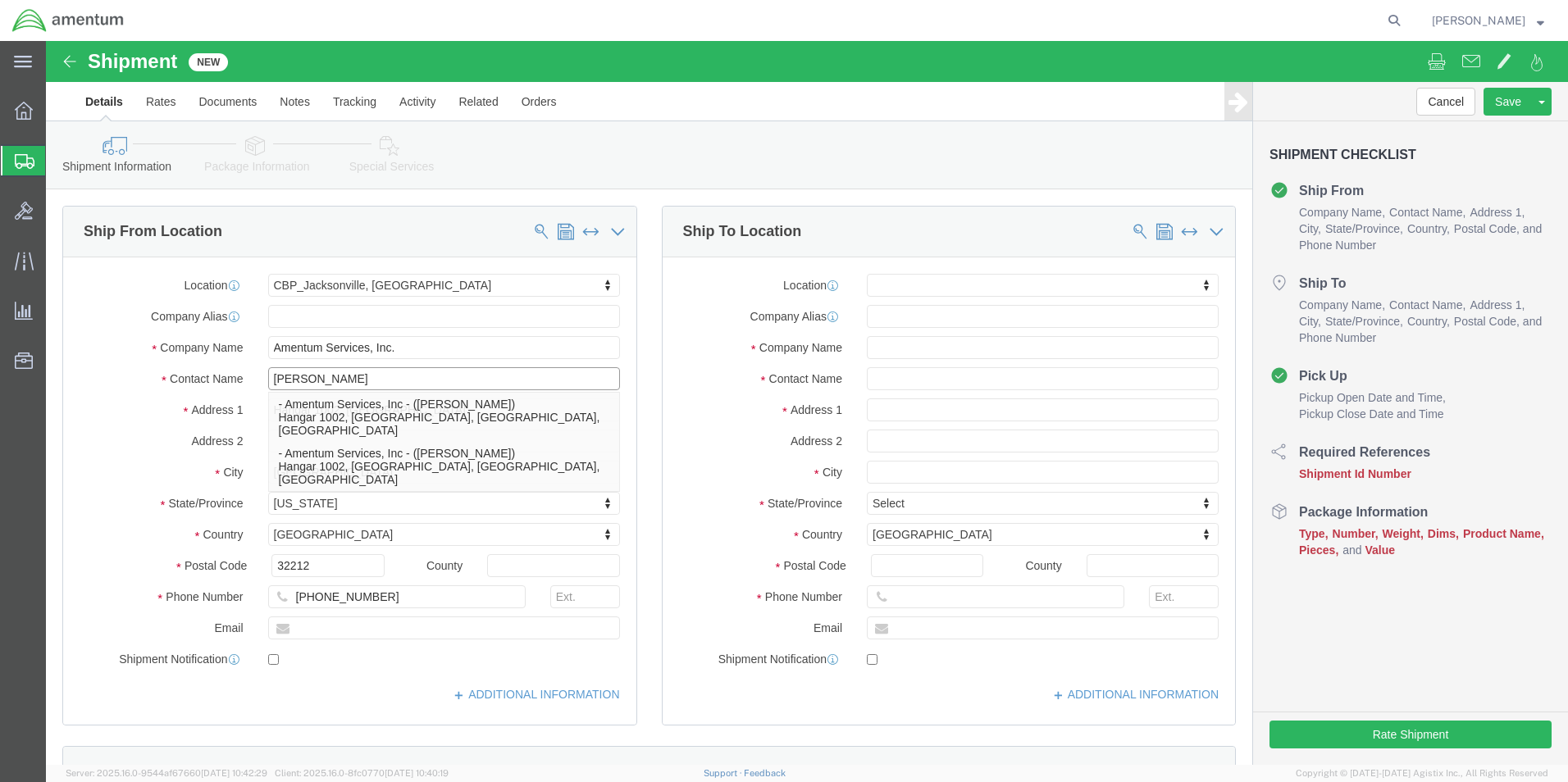
type input "[PERSON_NAME]"
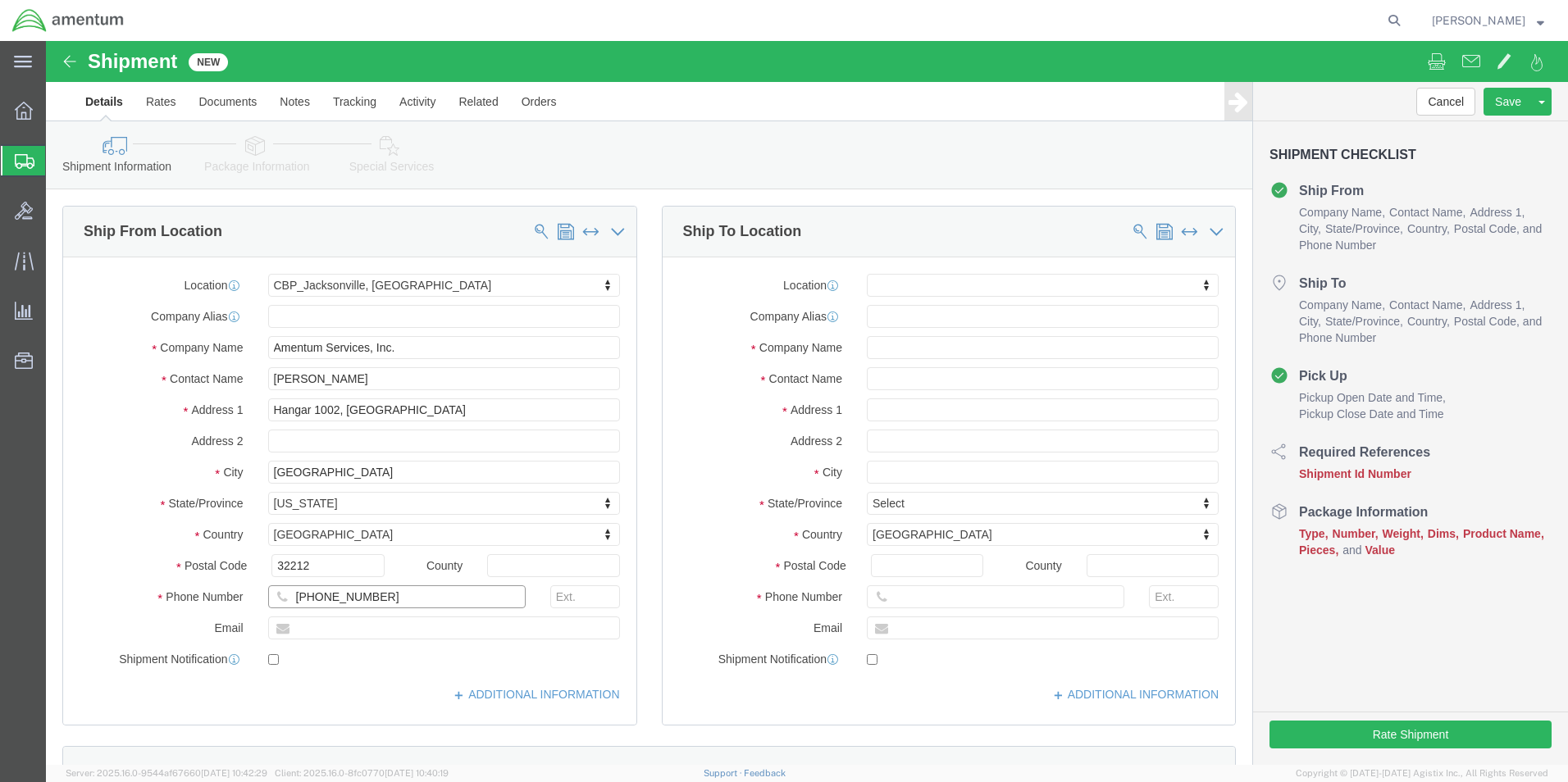
click input "(904) 680-66837"
type input "(904) 680-6837"
click input "text"
type input "[DOMAIN_NAME][EMAIL_ADDRESS][PERSON_NAME][DOMAIN_NAME]"
checkbox input "true"
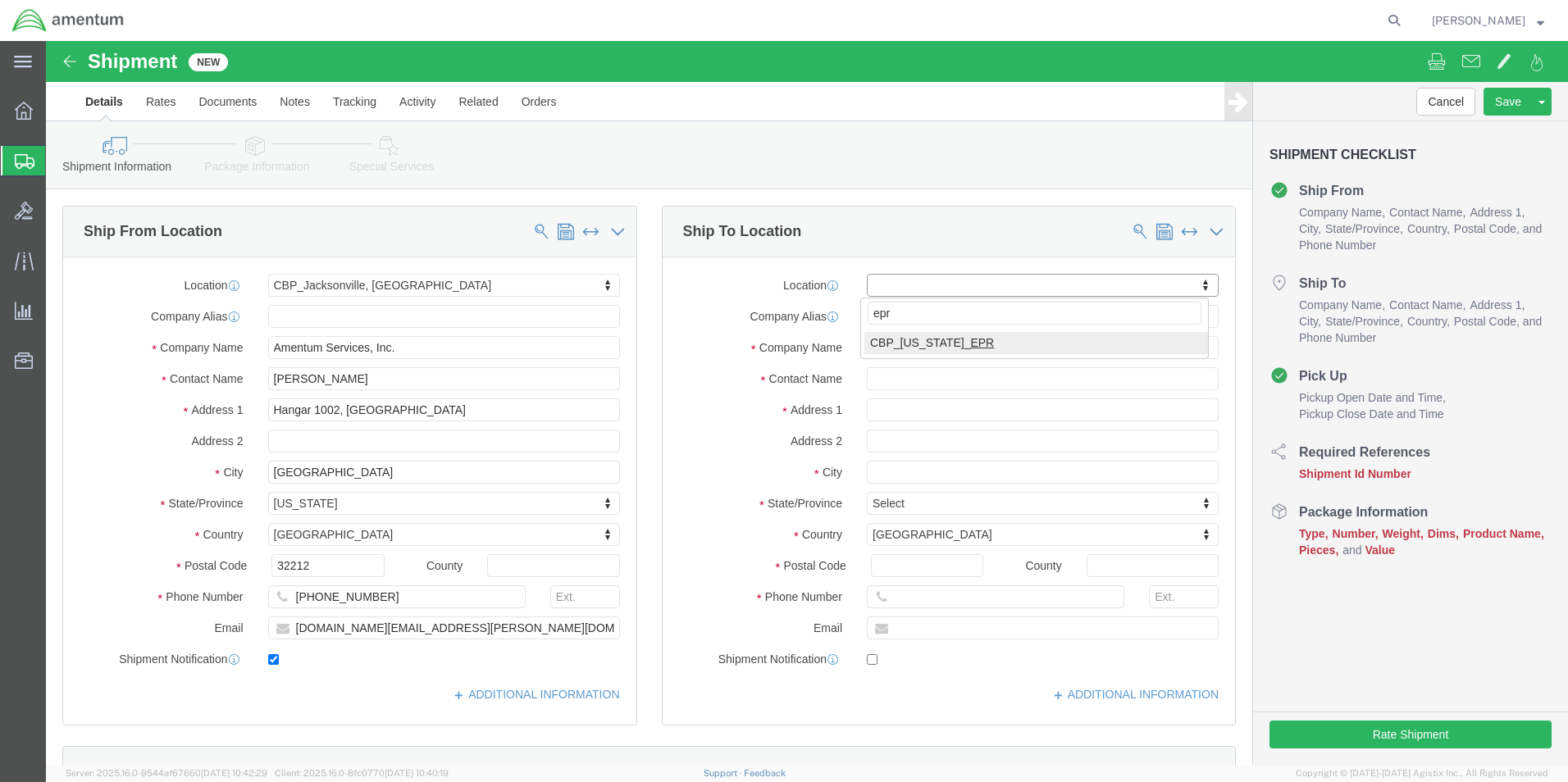
type input "epr"
select select "49933"
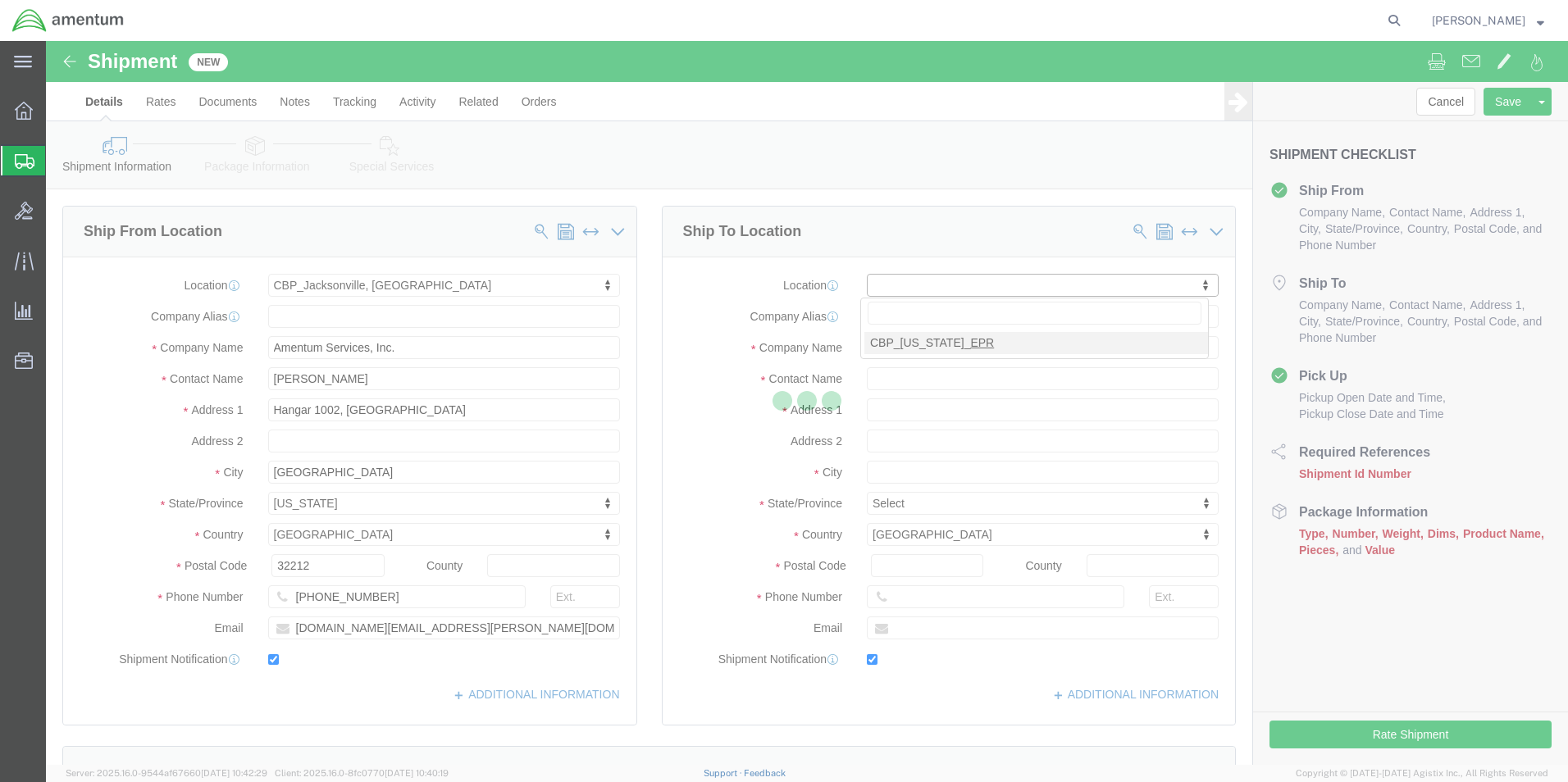
type input "Amentum Services, Inc"
type input "Jorge Rodriguez"
type input "[STREET_ADDRESS]"
type input "c/o Amentum Services, Inc."
type input "Aguadilla"
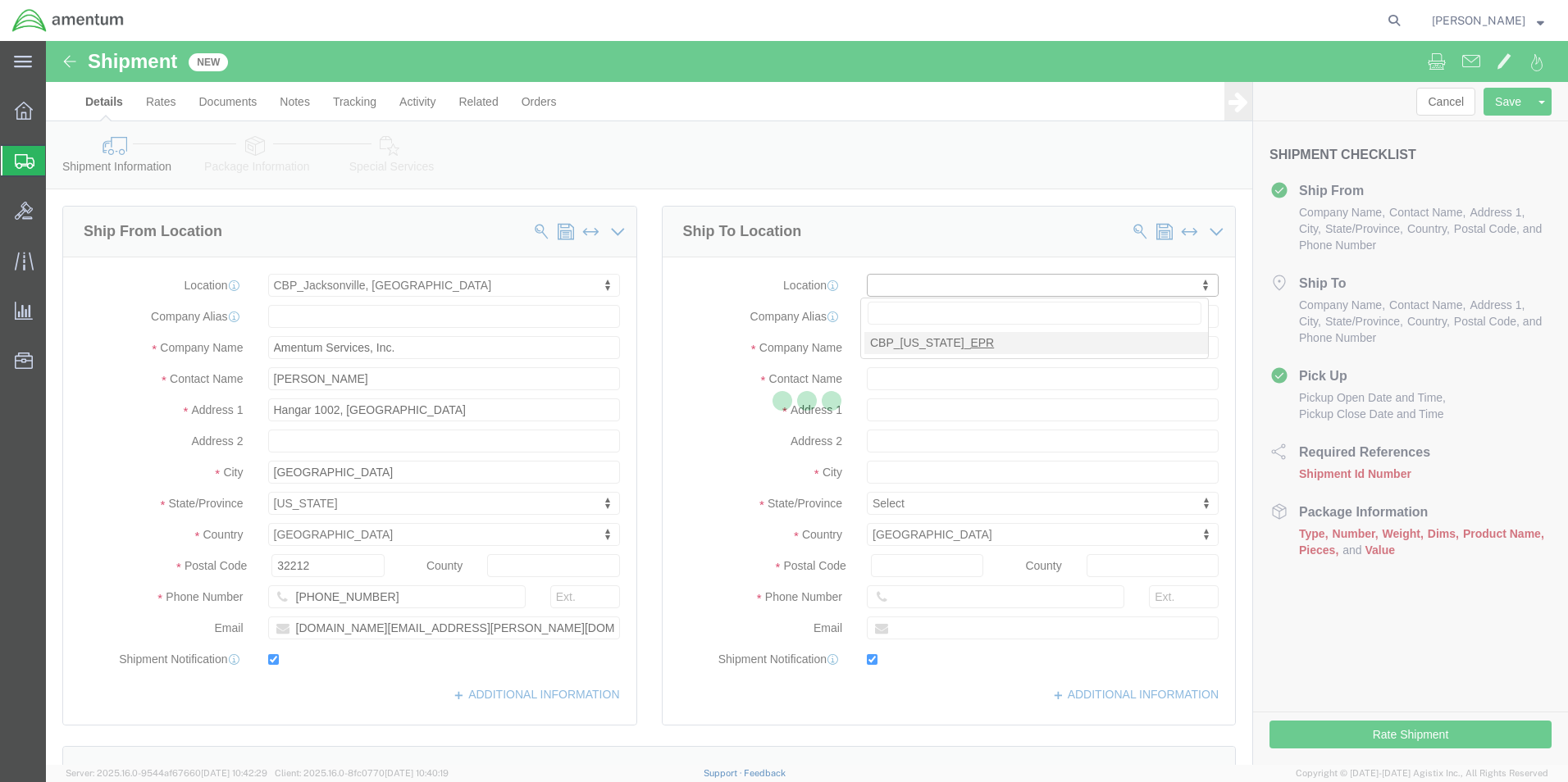
select select "PR"
type input "00604"
type input "[PHONE_NUMBER]"
type input "jorge.rodriguez@associates.cbp.dhs.gov"
checkbox input "true"
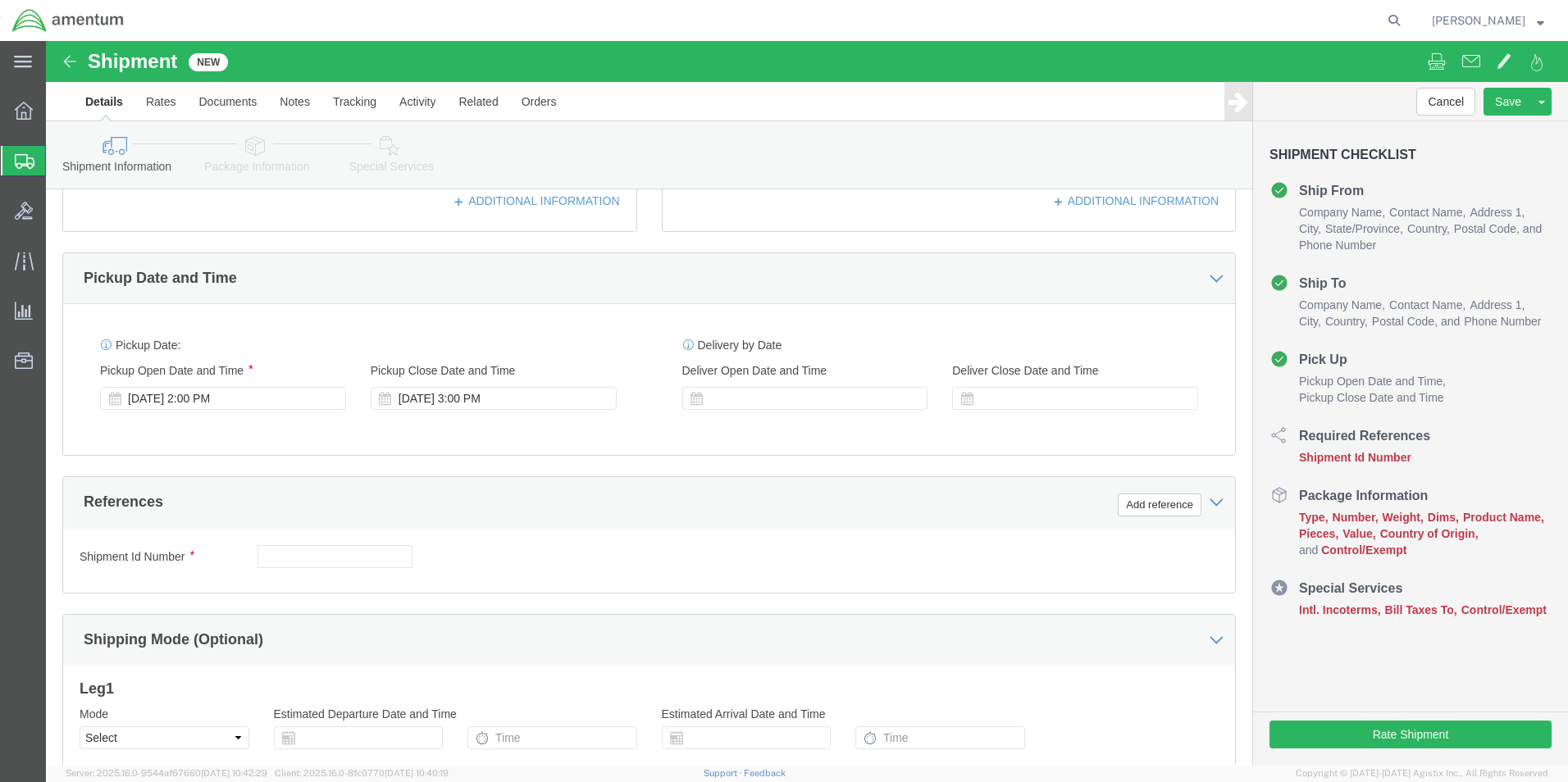
scroll to position [574, 0]
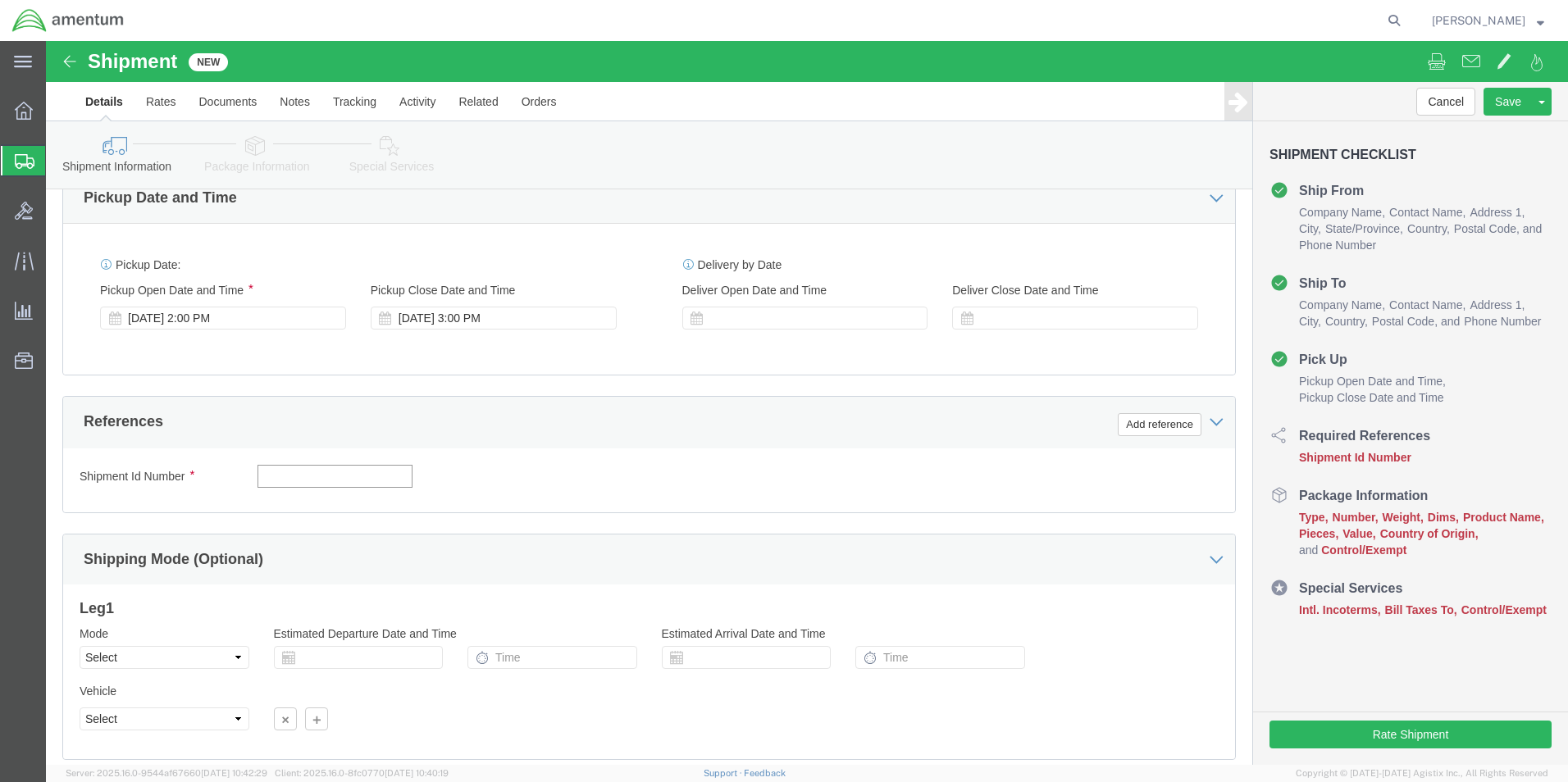
click input "text"
type input "6118.03.03.2219.000.EJA.0000"
click div "Add reference"
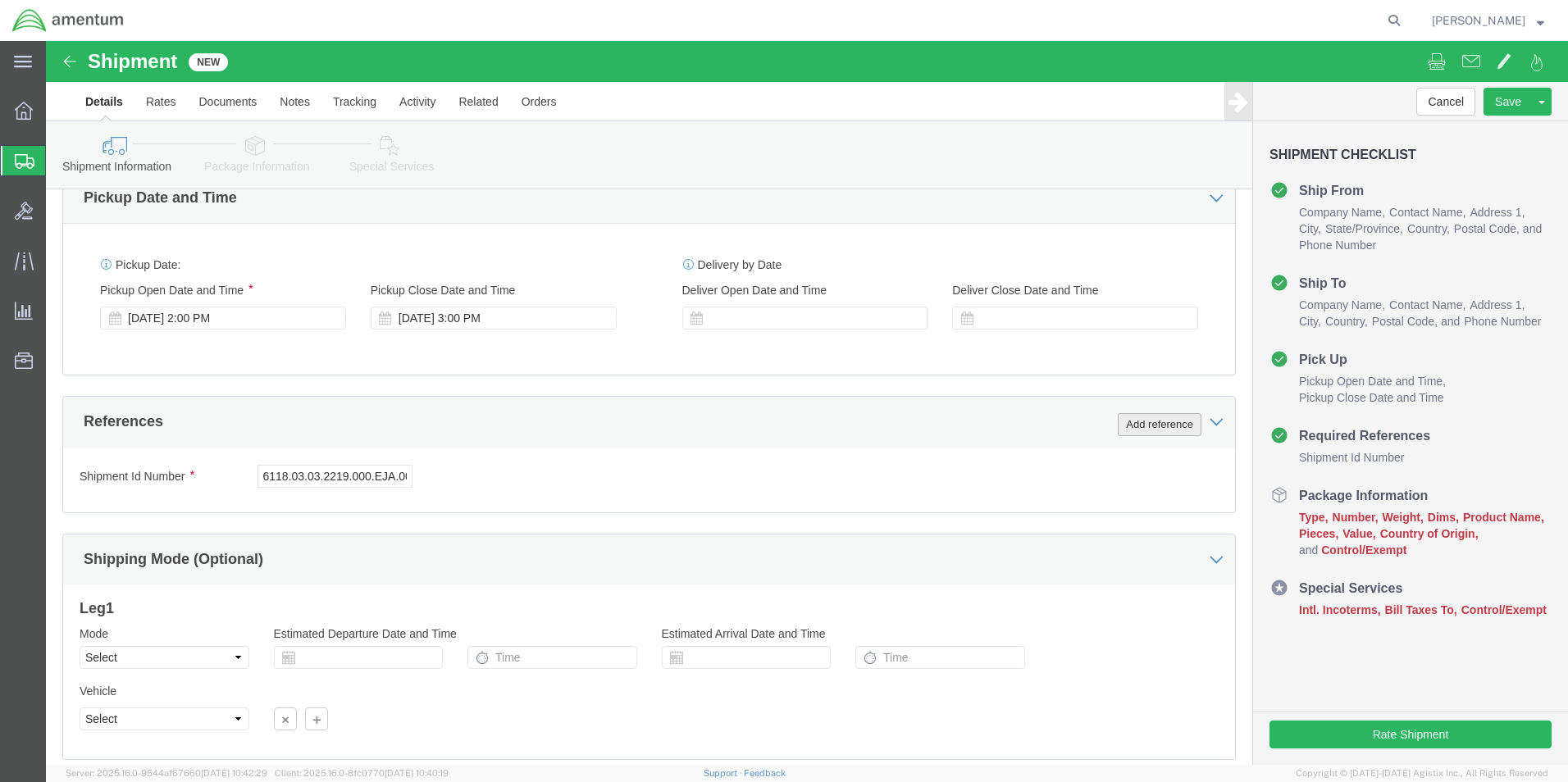
click button "Add reference"
click select "Select Account Type Activity ID Airline Appointment Number ASN Batch Request # …"
select select "DEPT"
click select "Select Account Type Activity ID Airline Appointment Number ASN Batch Request # …"
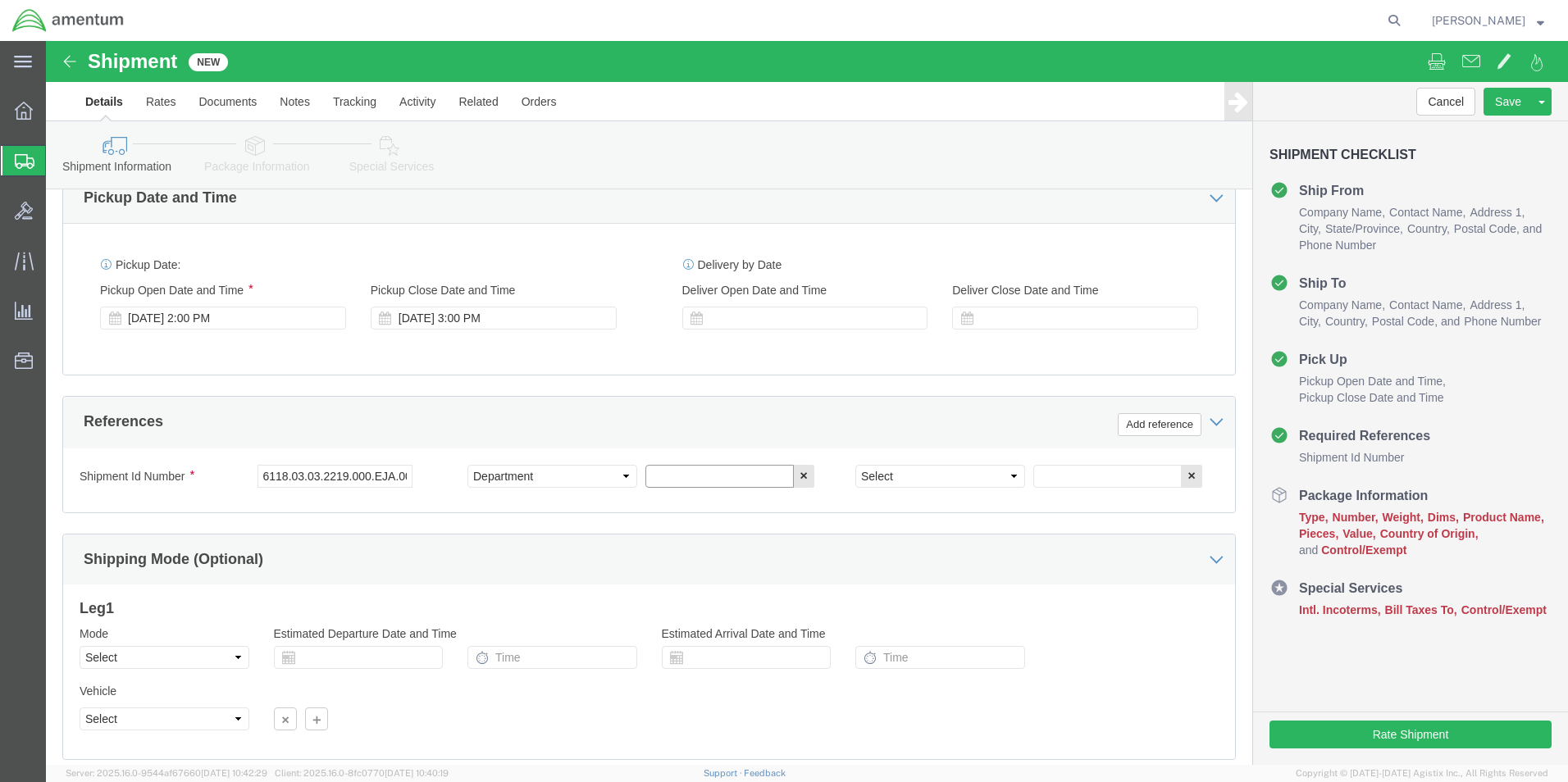
click input "text"
type input "CBP"
click select "Select Account Type Activity ID Airline Appointment Number ASN Batch Request # …"
select select "CUSTREF"
click select "Select Account Type Activity ID Airline Appointment Number ASN Batch Request # …"
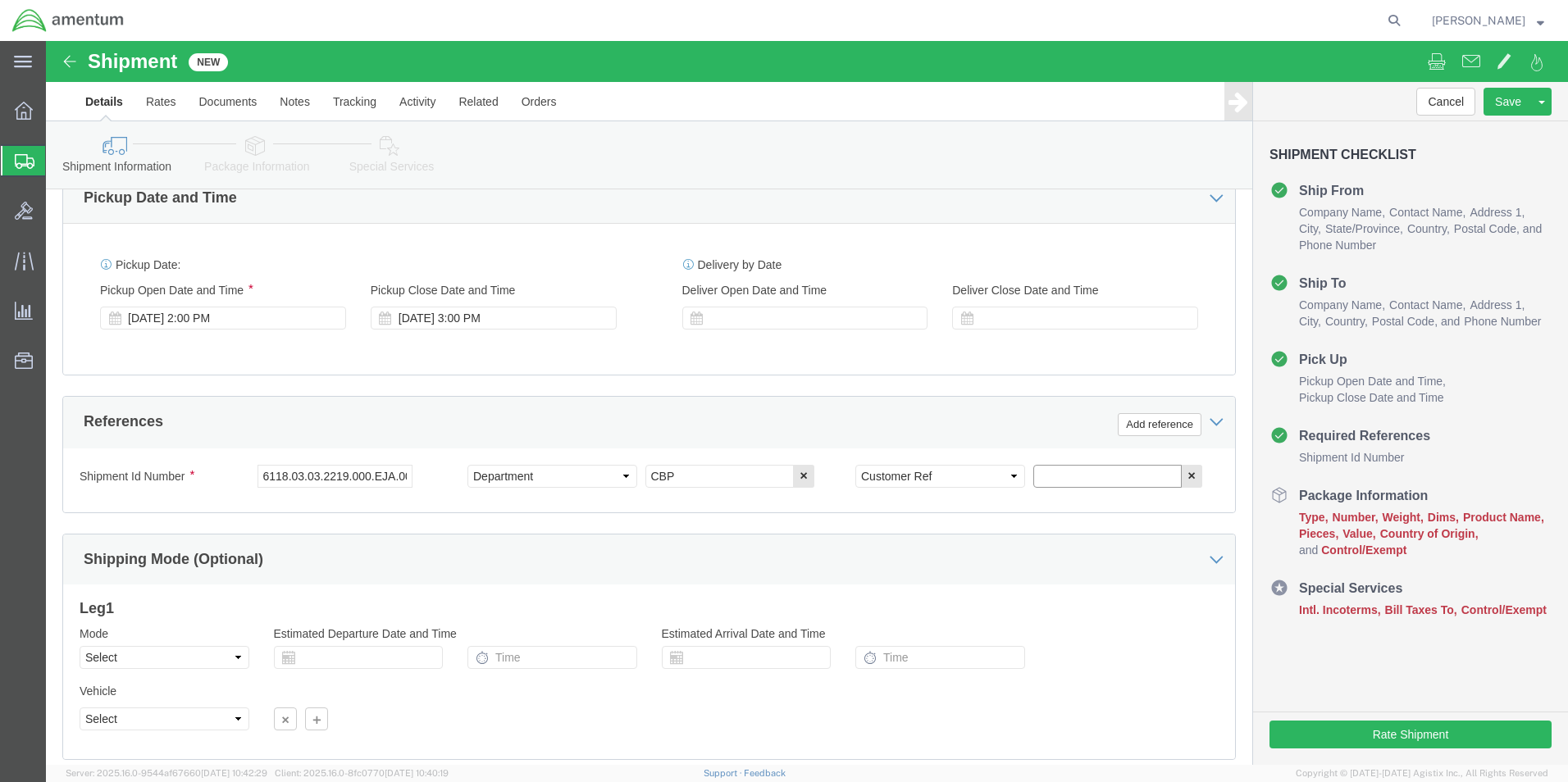
click input "text"
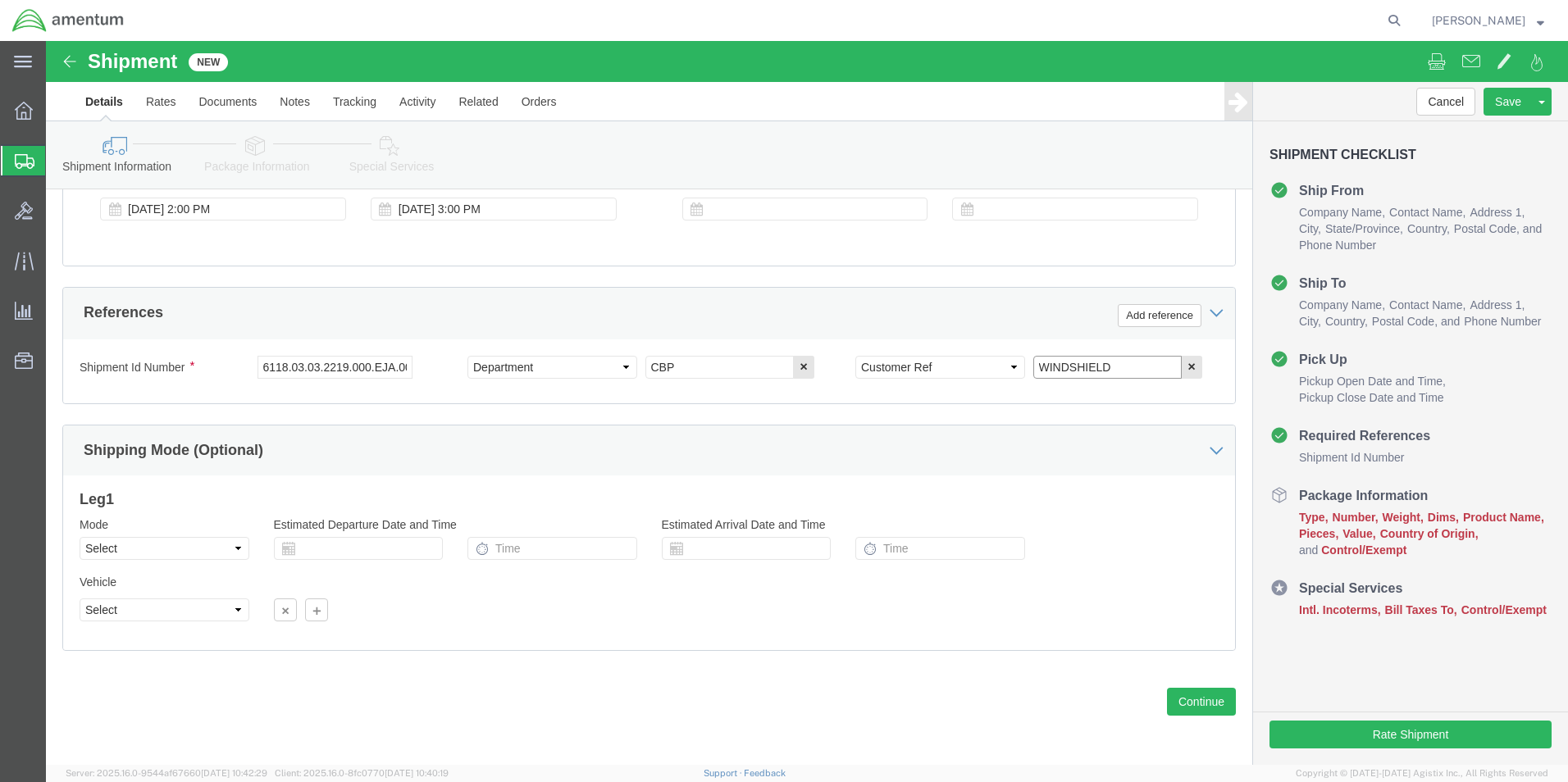
scroll to position [684, 0]
type input "WINDSHIELD"
click button "Continue"
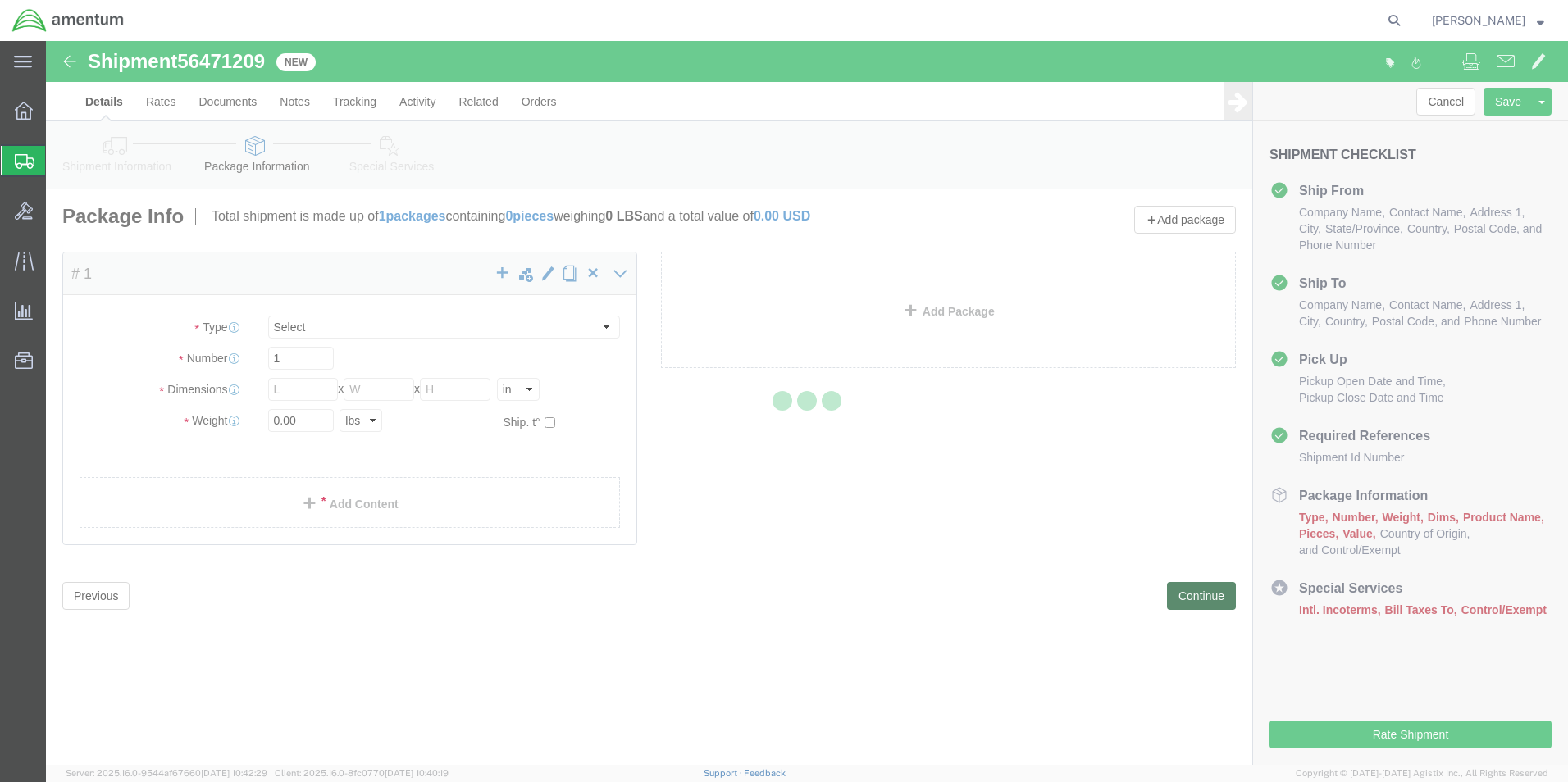
select select "CBOX"
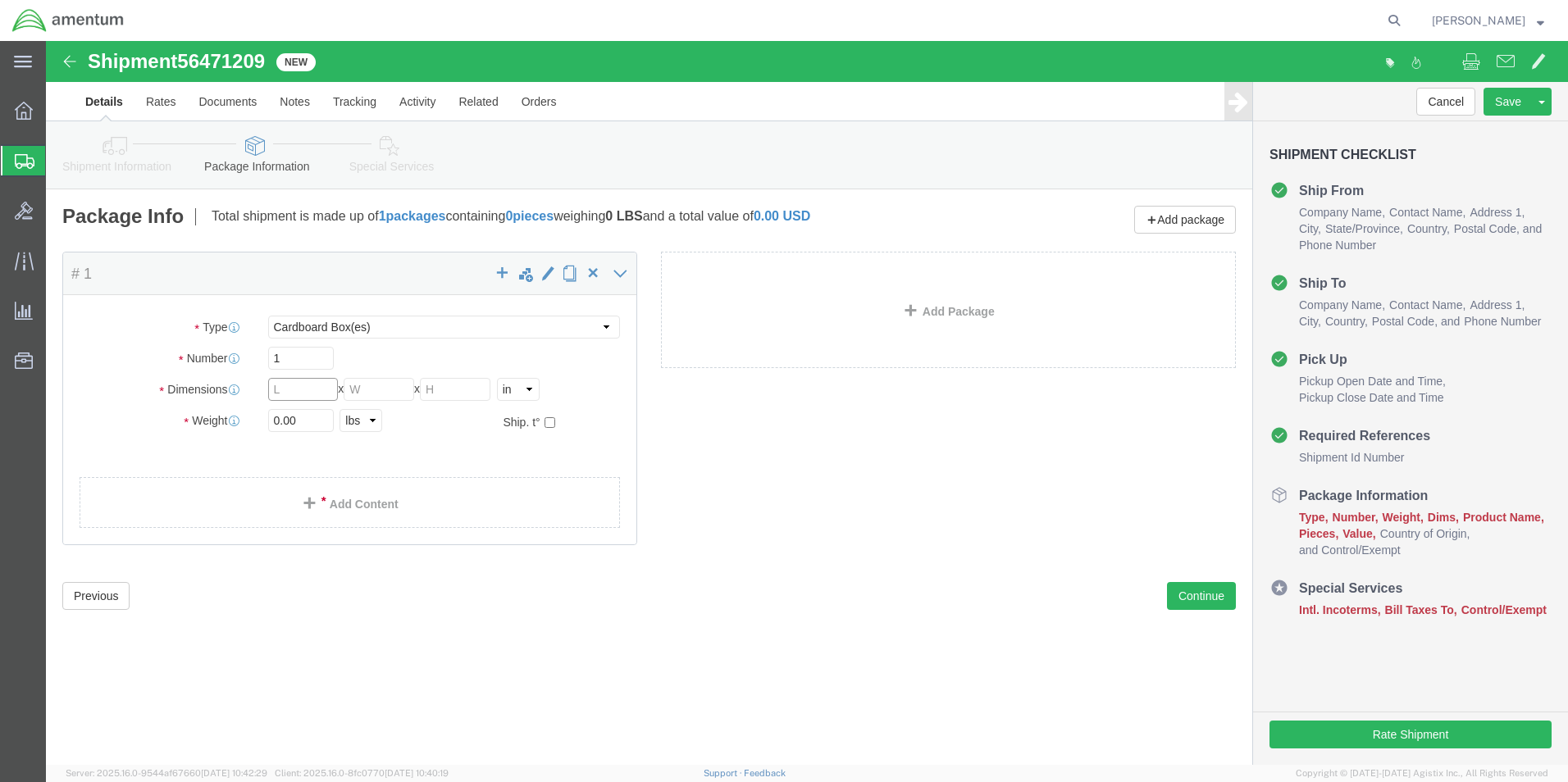
click input "text"
type input "42"
type input "44"
type input "12"
click input "0.00"
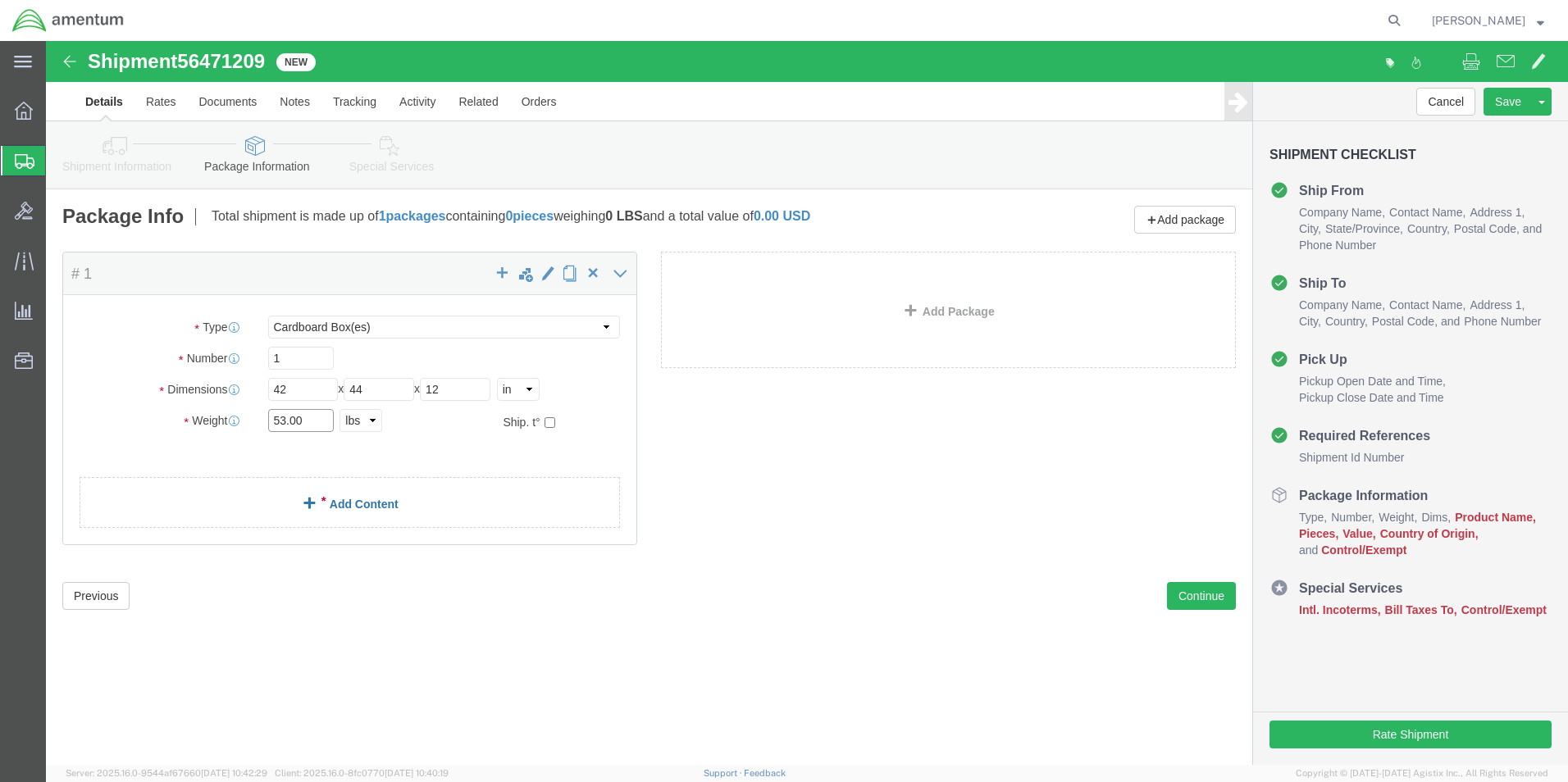
type input "53.00"
click link "Add Content"
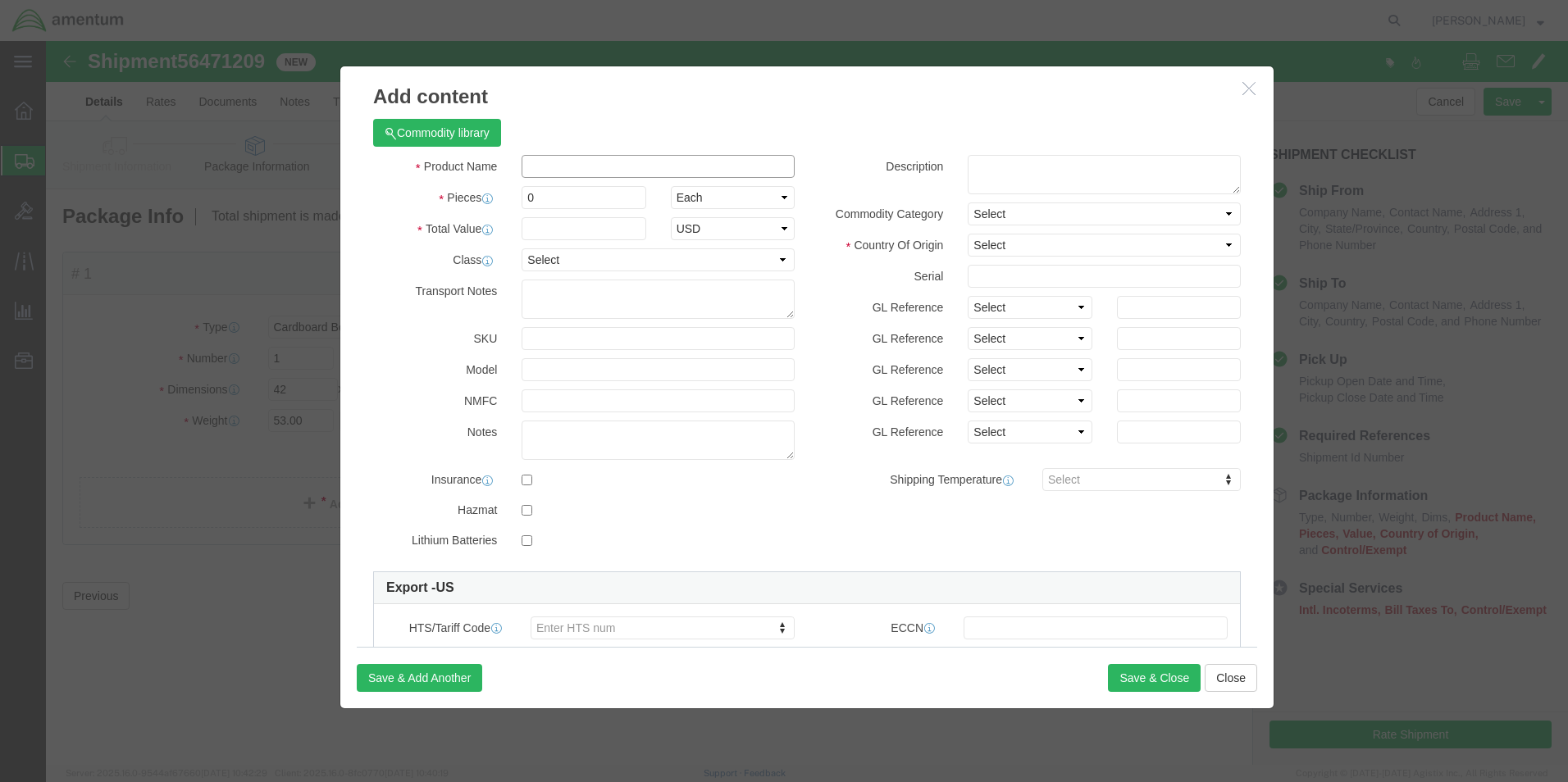
click input "text"
type input "WINSHIELD"
click input "0"
type input "1"
click input "text"
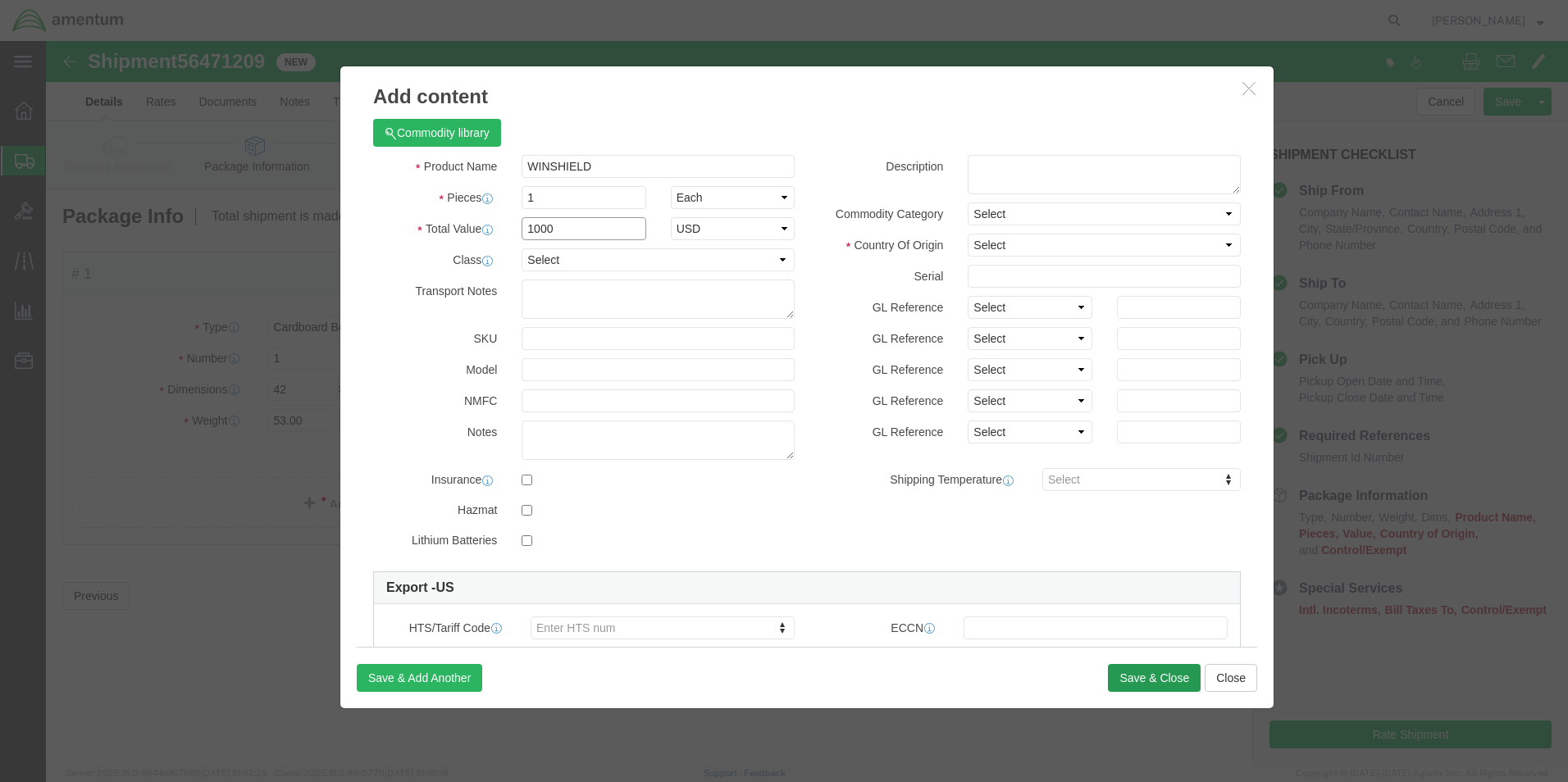
type input "1000"
click button "Save & Close"
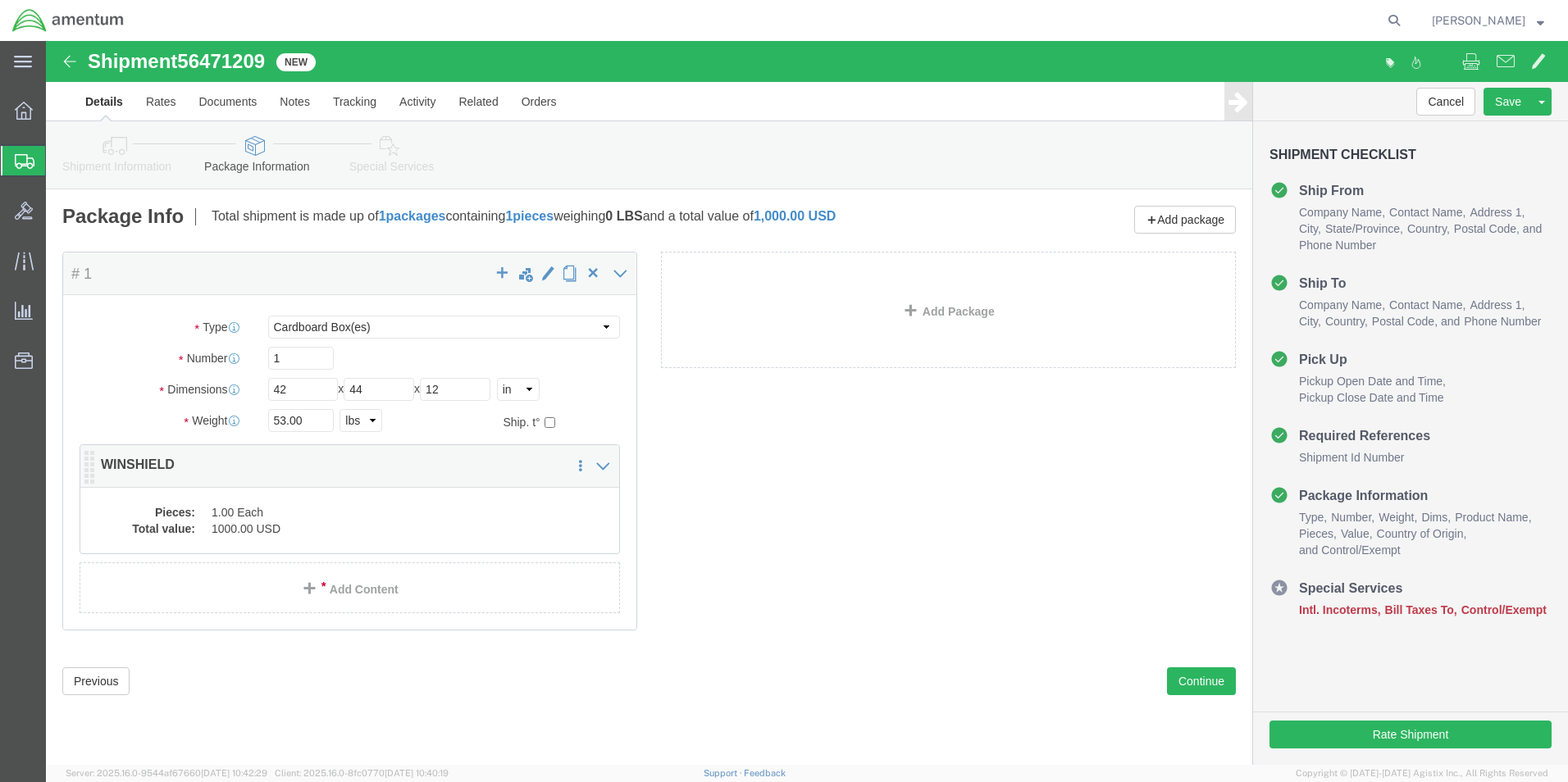
click dd "1000.00 USD"
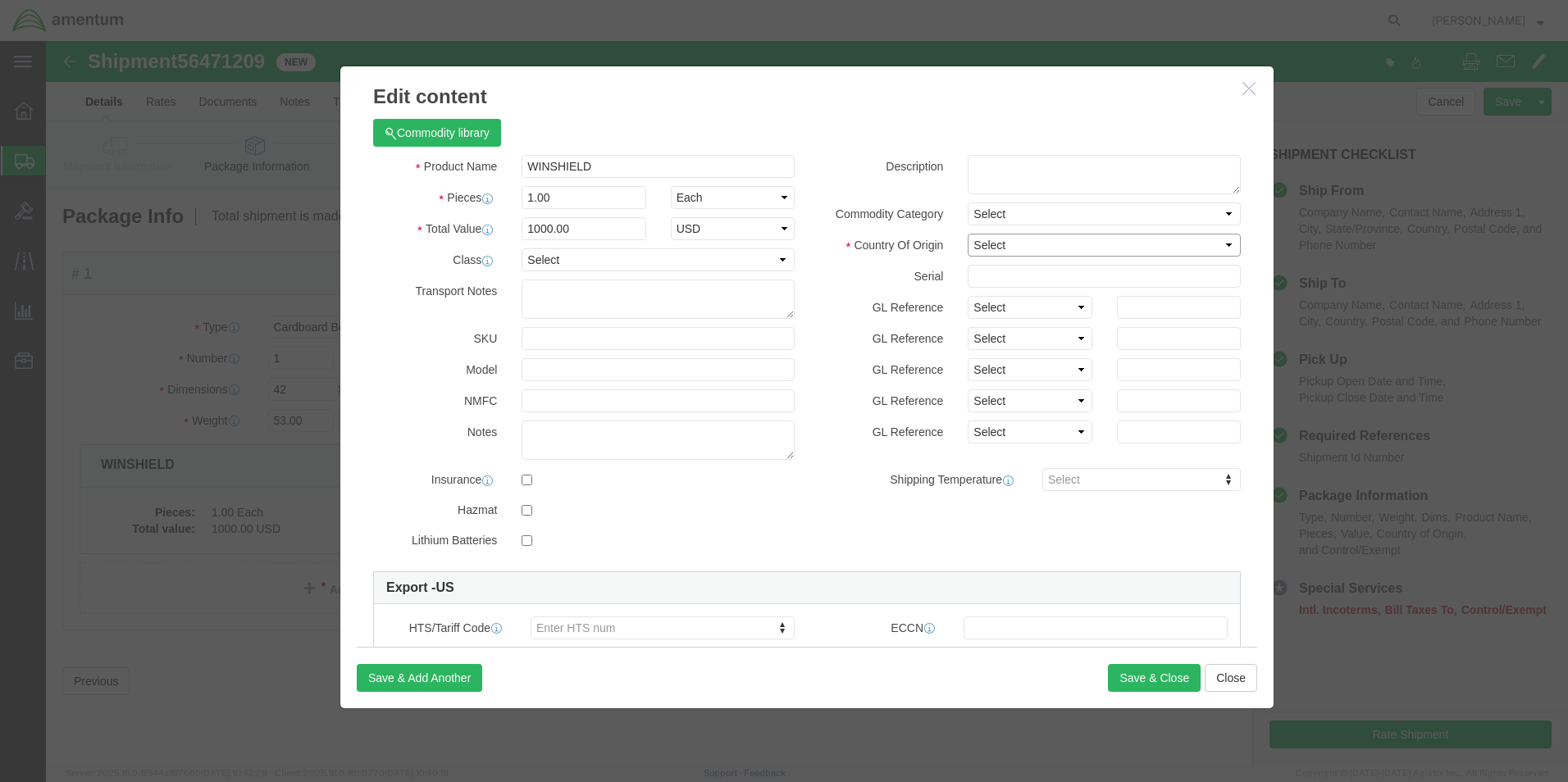
click select "Select Afghanistan Åland Islands Albania Algeria American Samoa Andorra Angola …"
select select "US"
click select "Select Afghanistan Åland Islands Albania Algeria American Samoa Andorra Angola …"
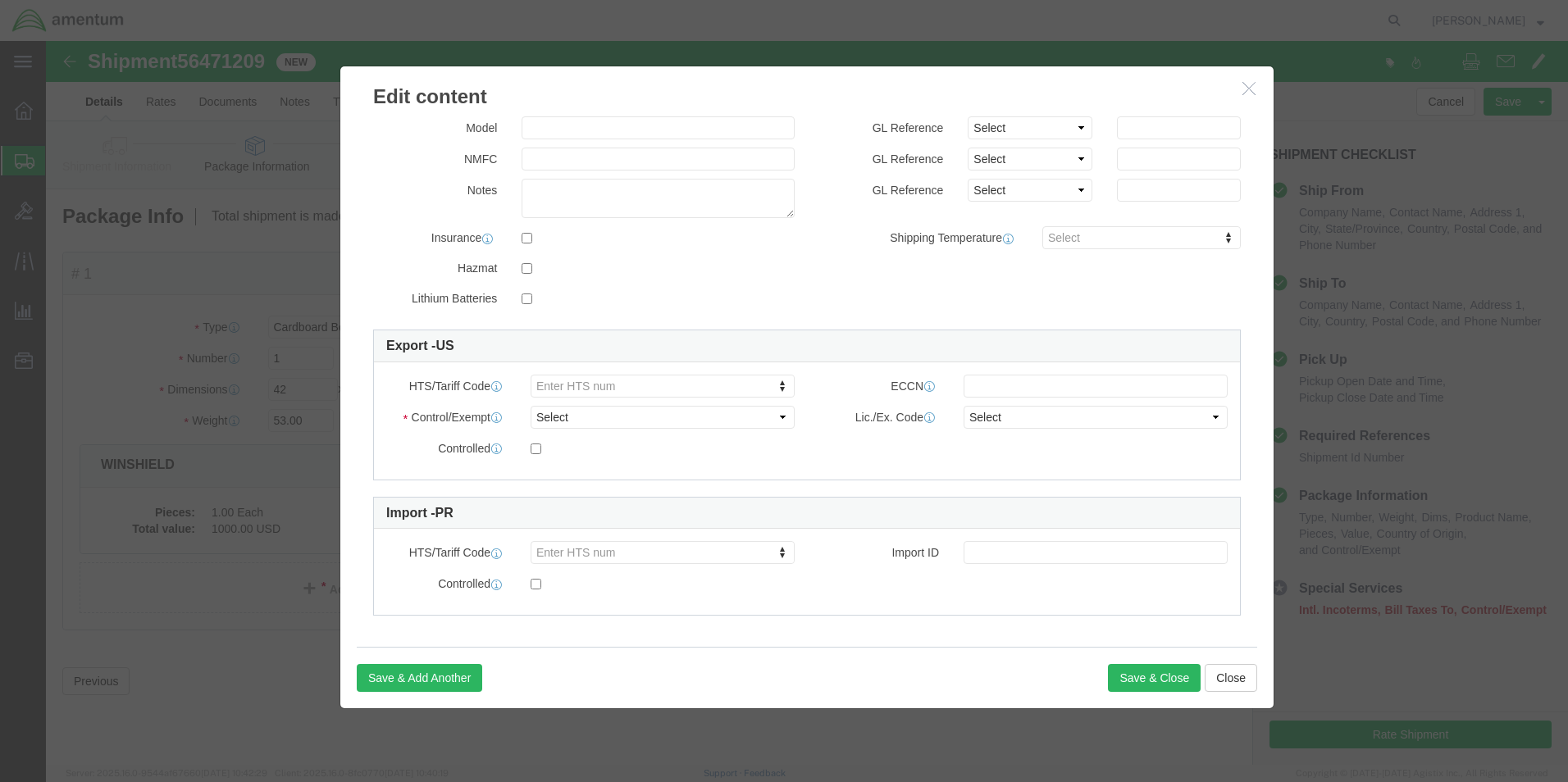
scroll to position [246, 0]
click select "Select ATF BIS DEA EPA FDA FTR ITAR OFAC Other (OPA)"
select select "FTR"
click select "Select ATF BIS DEA EPA FDA FTR ITAR OFAC Other (OPA)"
click select "Select 30.2(d)(2) 30.36 30.37(a) 30.37(f) 30.37(g) 30.37(h) 30.37(i) 30.37(j) 3…"
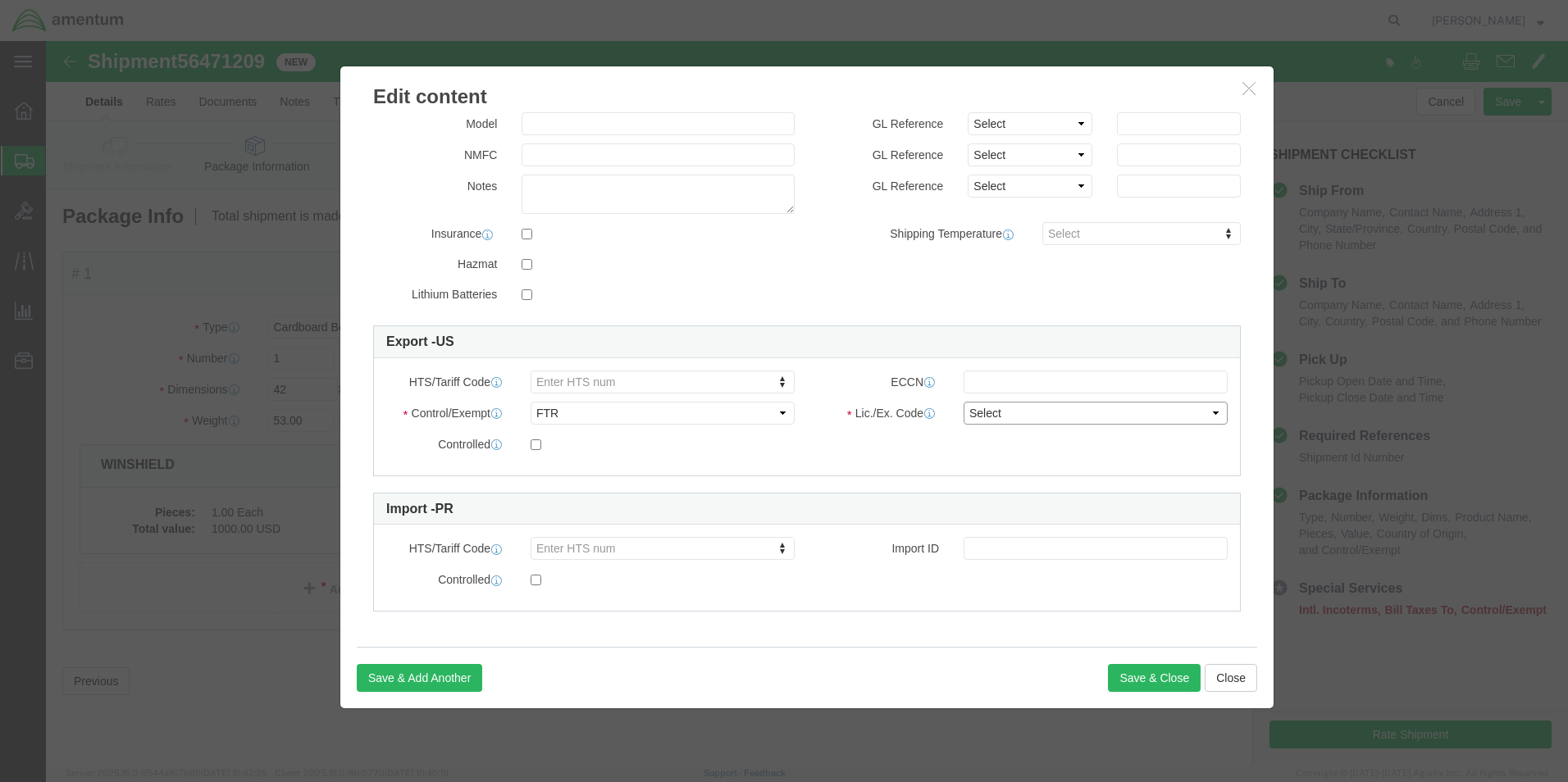
select select "30.37(a)"
click select "Select 30.2(d)(2) 30.36 30.37(a) 30.37(f) 30.37(g) 30.37(h) 30.37(i) 30.37(j) 3…"
click button "Save & Close"
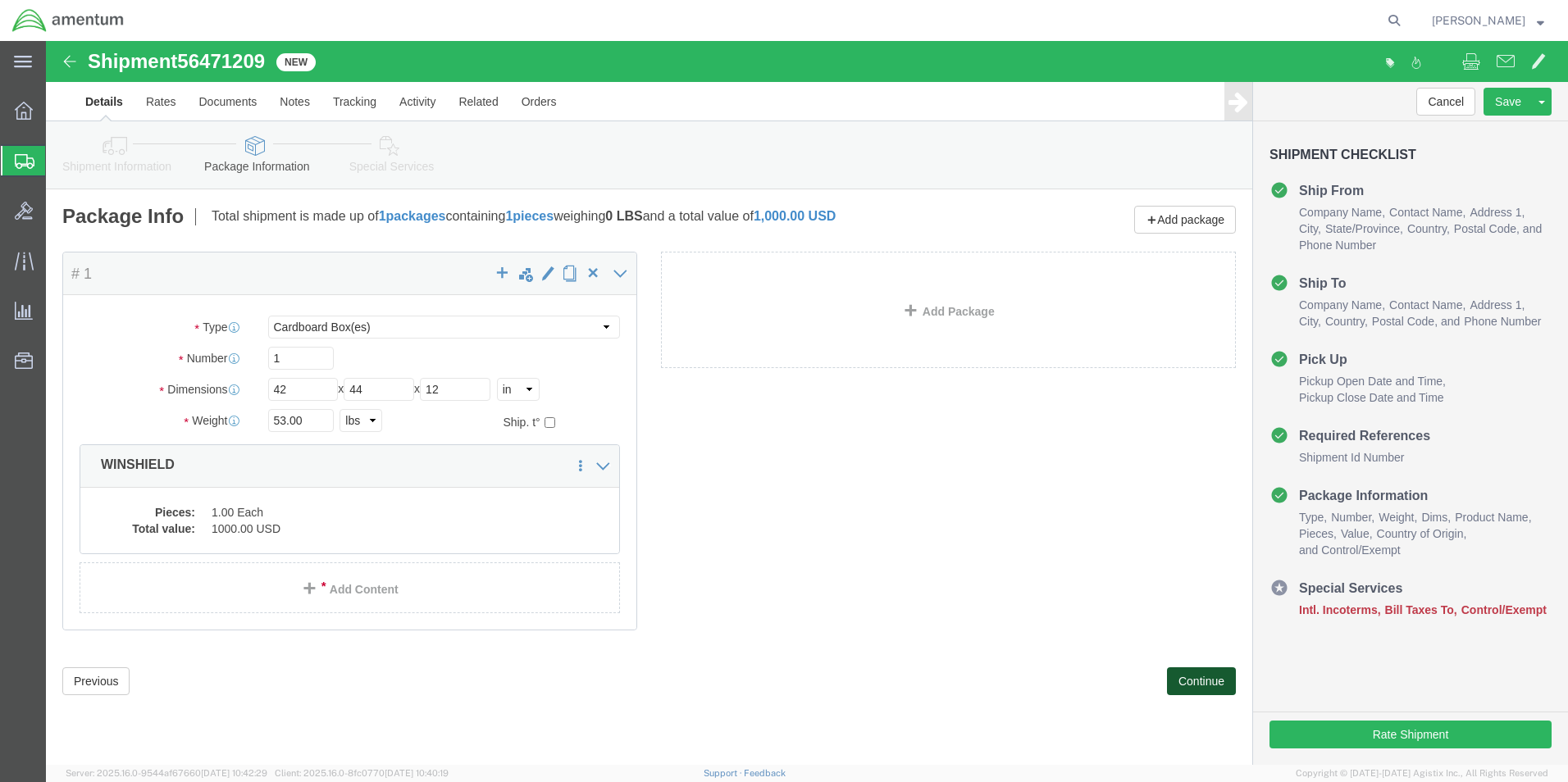
click button "Continue"
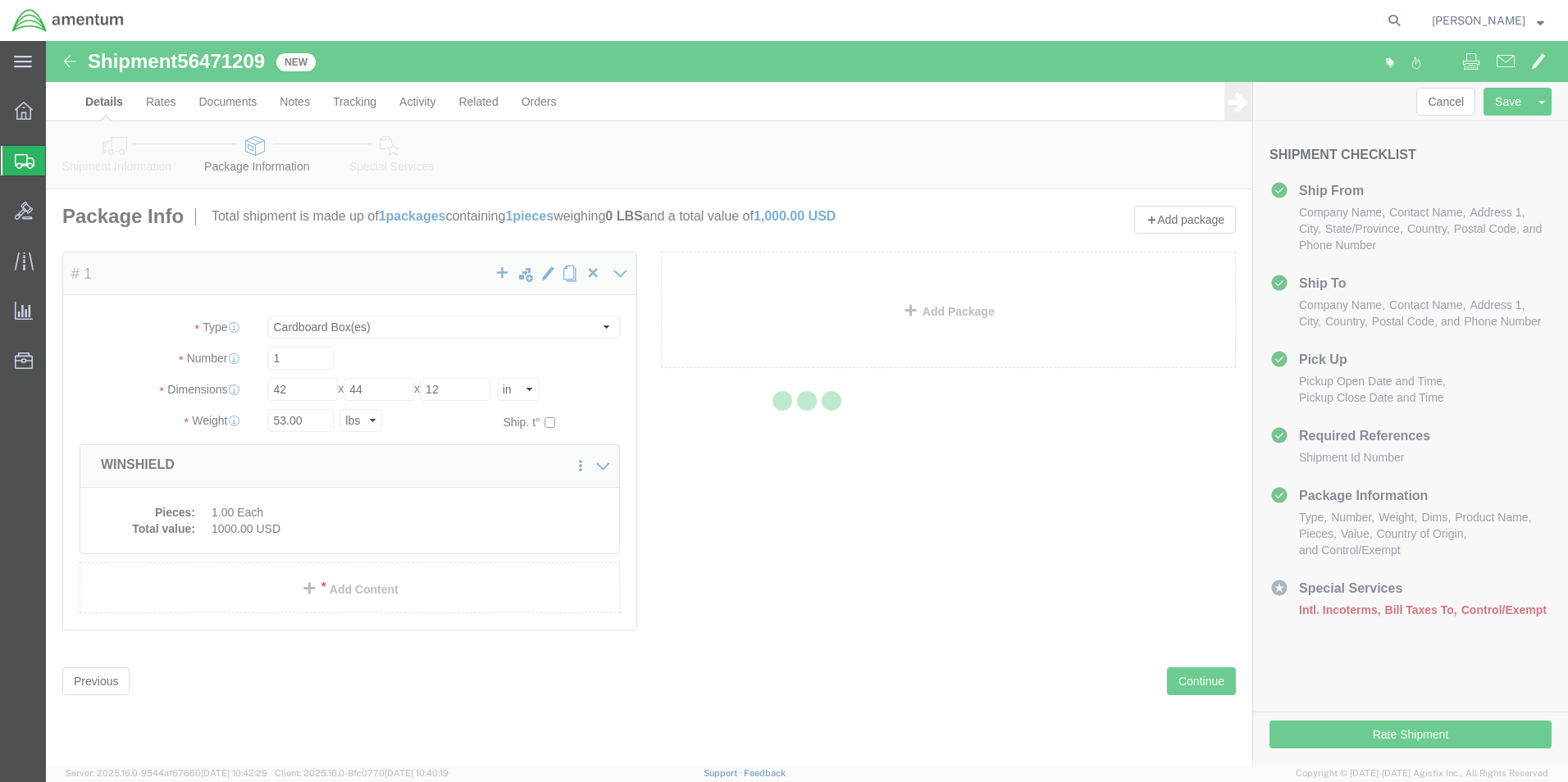
click at [952, 445] on div at bounding box center [806, 403] width 1522 height 724
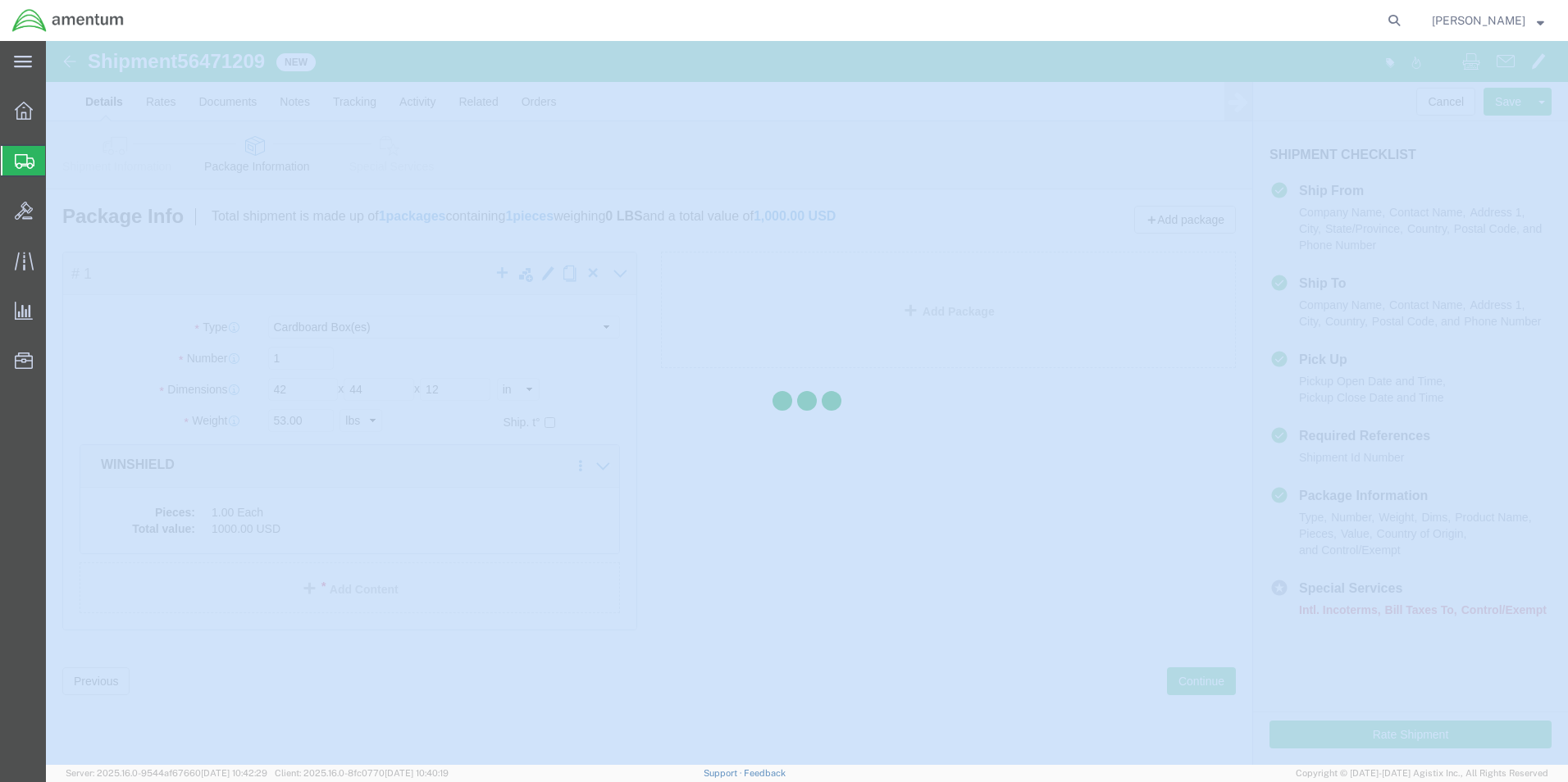
click at [952, 445] on div at bounding box center [806, 403] width 1522 height 724
click at [957, 445] on div at bounding box center [806, 403] width 1522 height 724
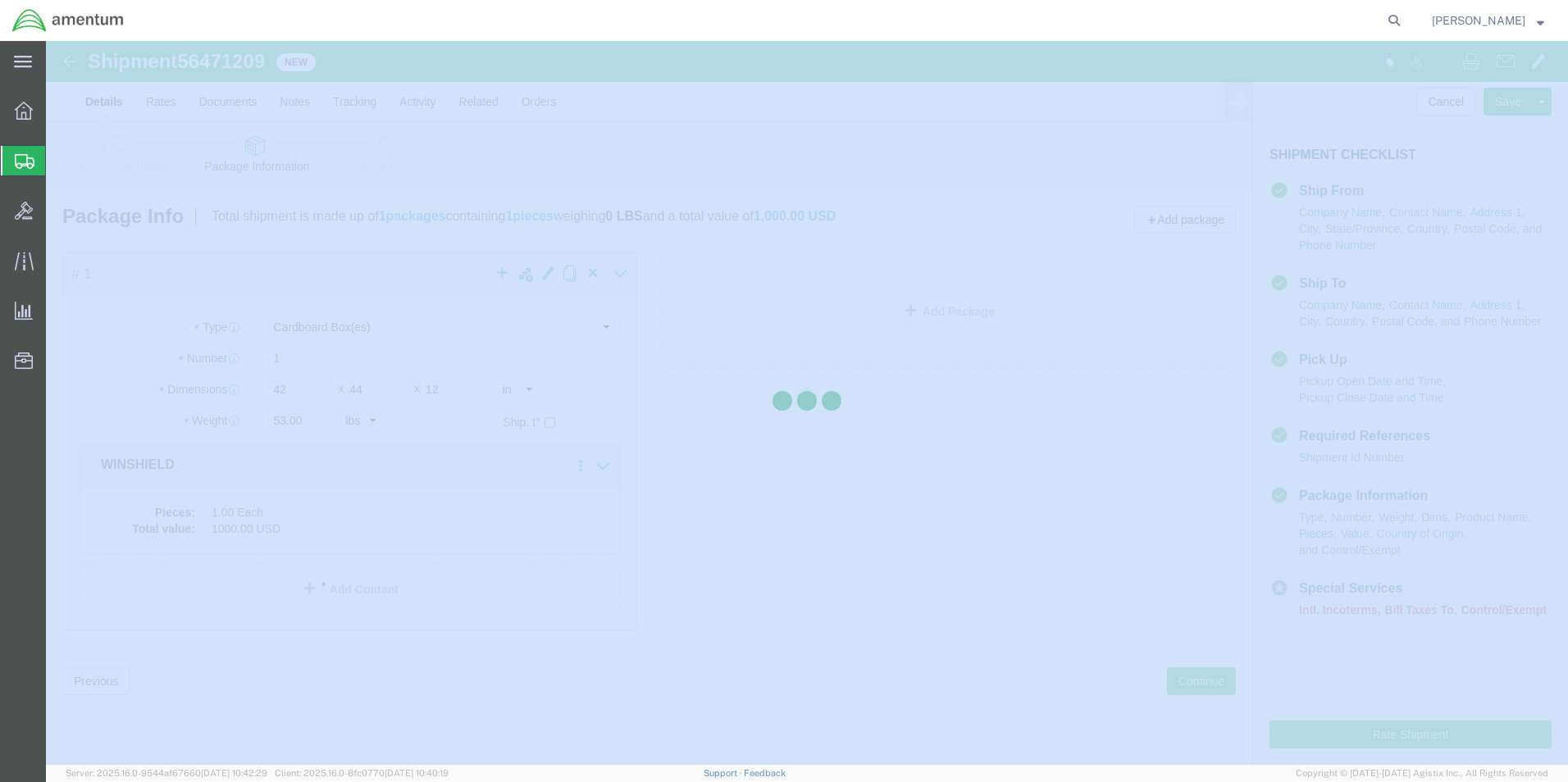
click at [971, 454] on div at bounding box center [806, 403] width 1522 height 724
click at [960, 464] on div at bounding box center [806, 403] width 1522 height 724
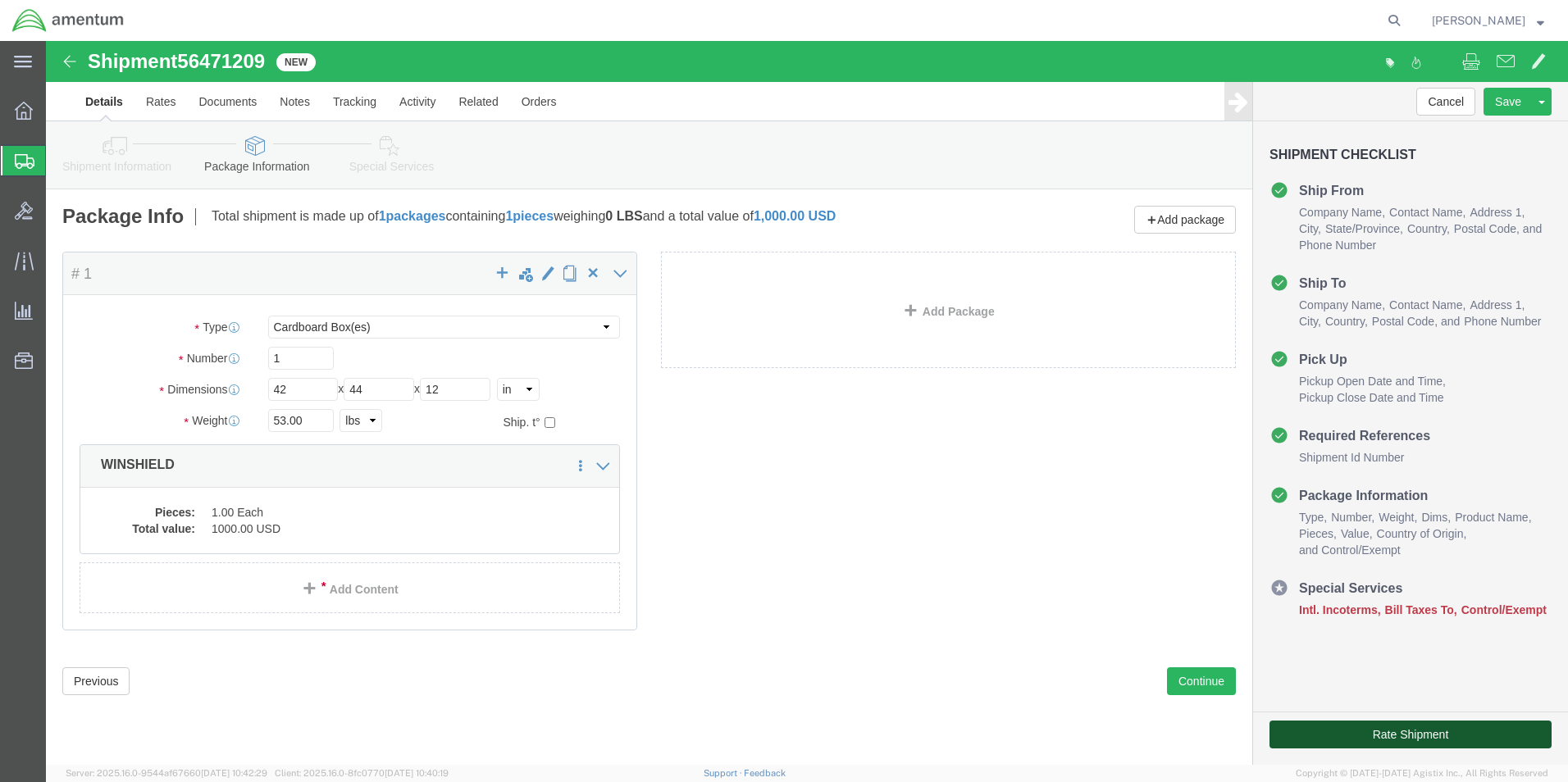
click button "Rate Shipment"
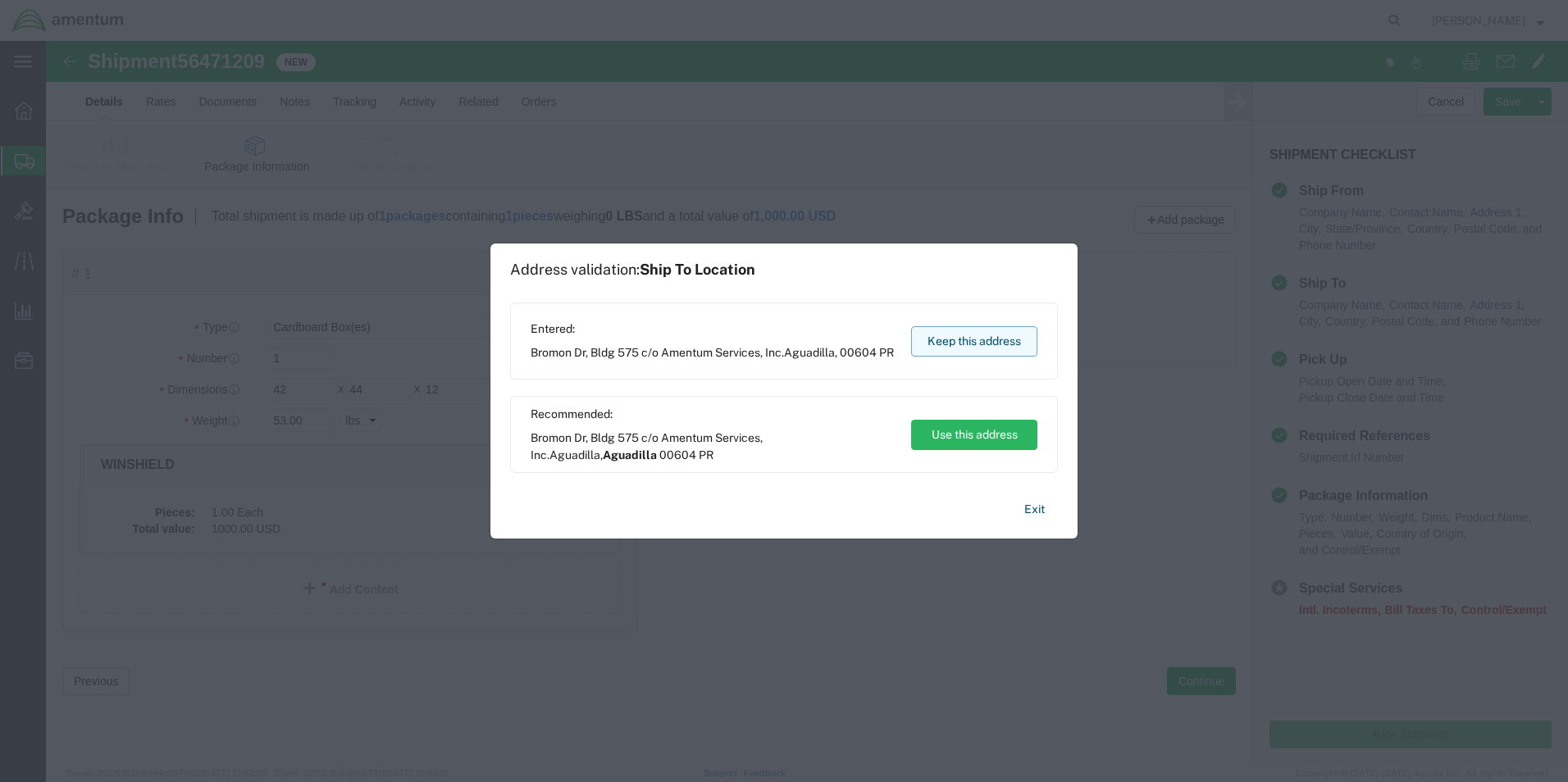
click at [983, 339] on button "Keep this address" at bounding box center [974, 341] width 126 height 30
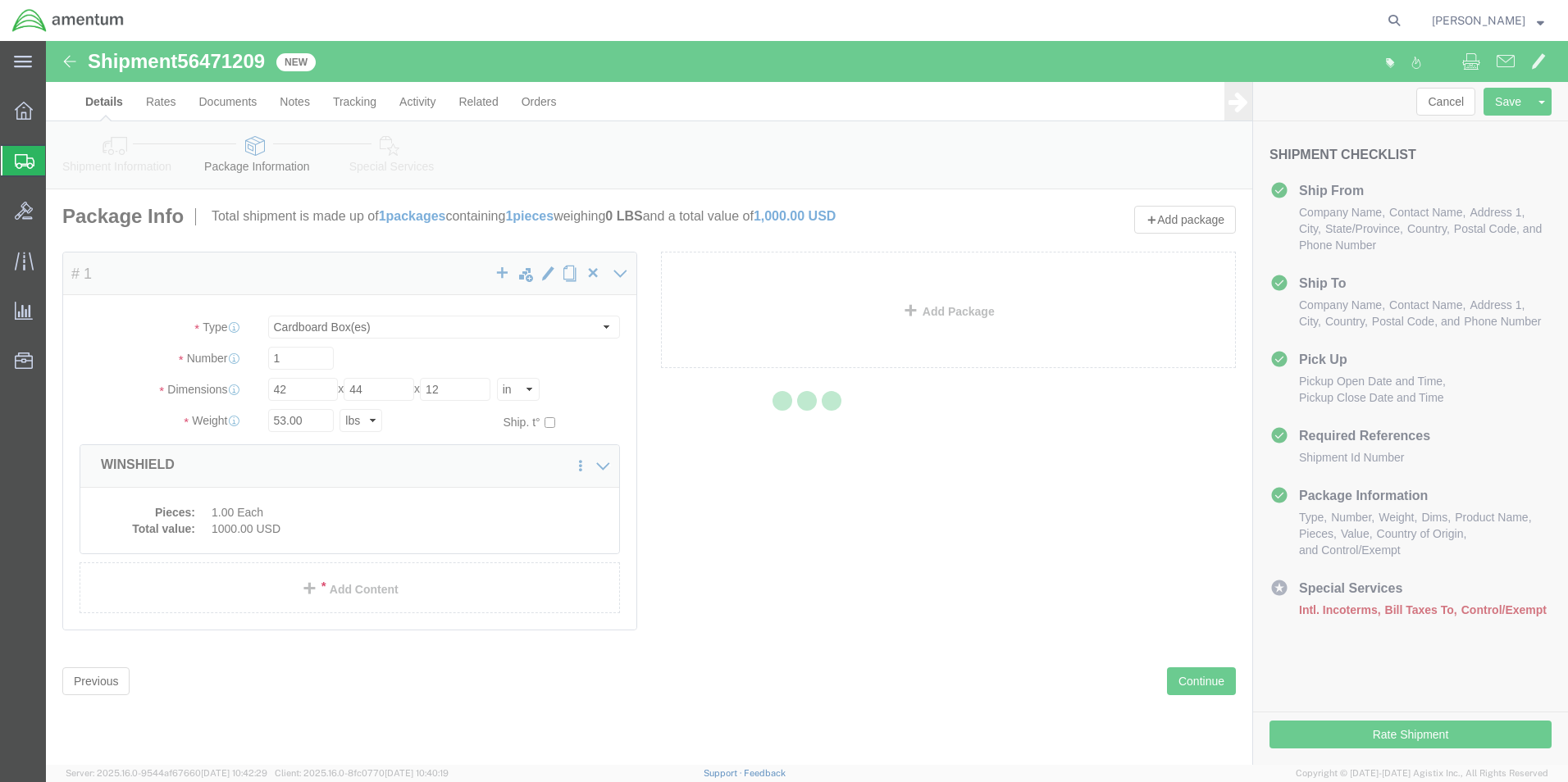
select select
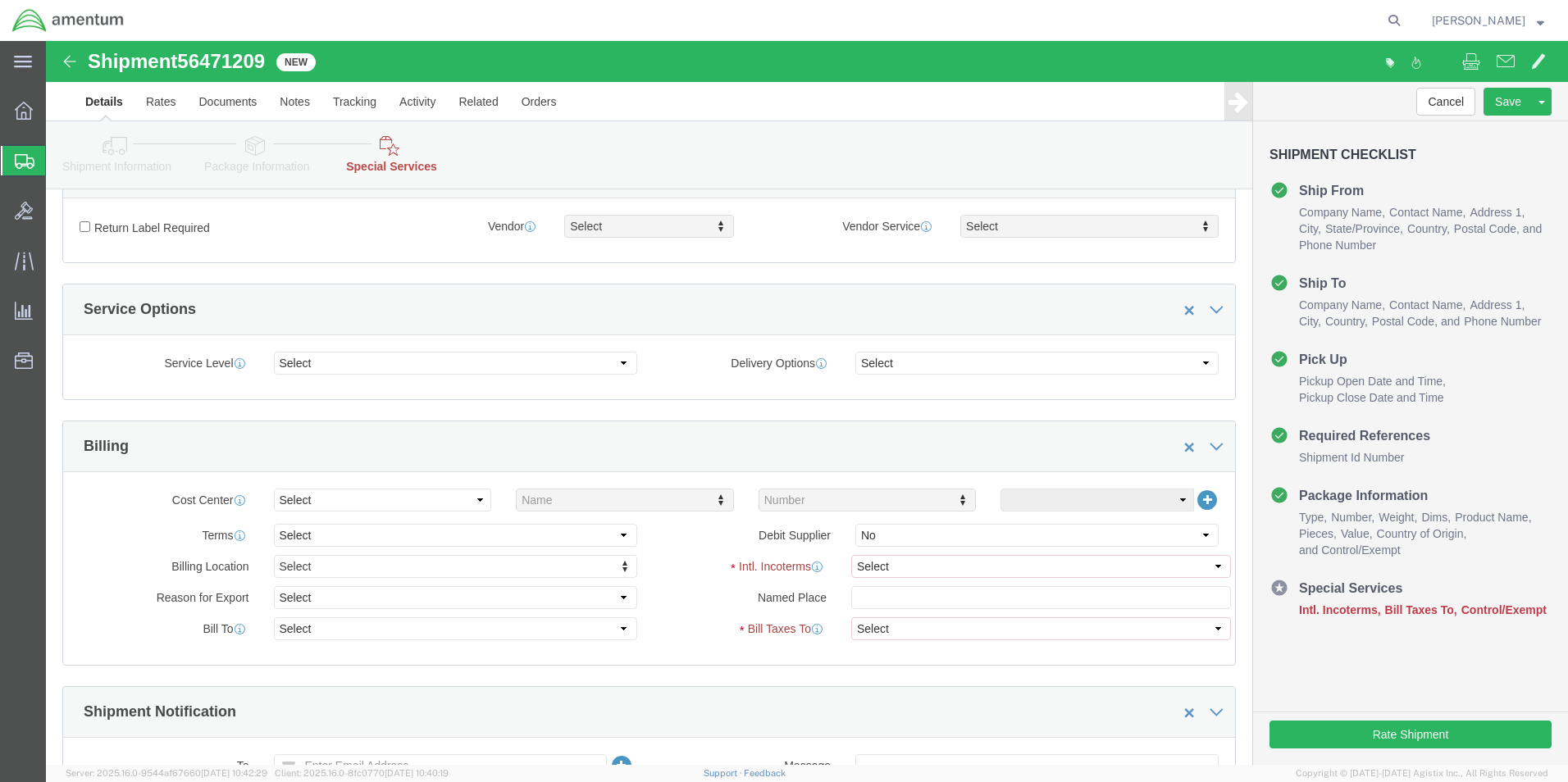
scroll to position [820, 0]
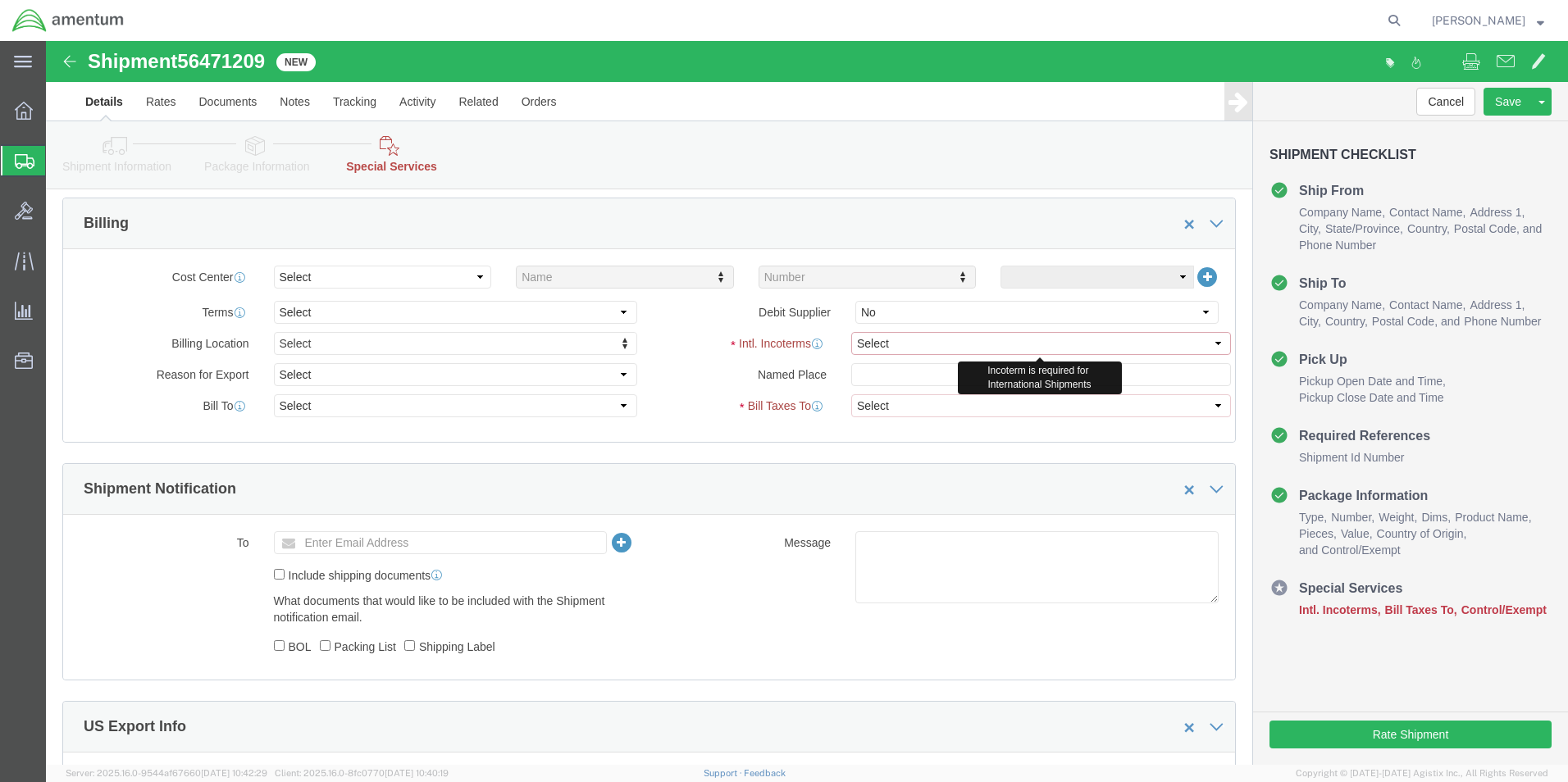
click select "Select Carriage Insurance Paid Carriage Paid To Cost and Freight Cost Insurance…"
select select "DAP"
click select "Select Carriage Insurance Paid Carriage Paid To Cost and Freight Cost Insurance…"
select select "SHIP"
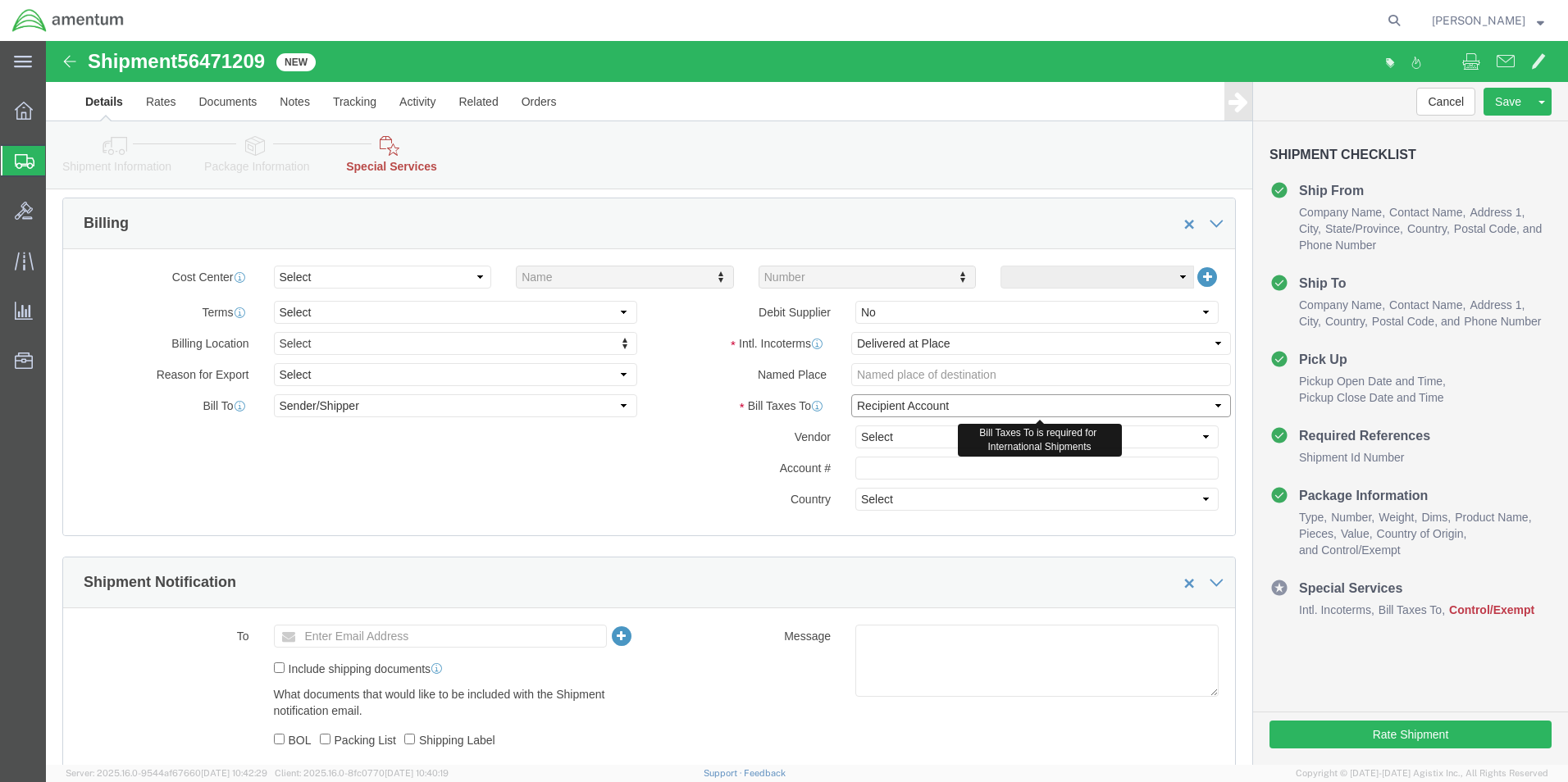
click select "Select Recipient Account Sender/Shipper Third Party Account"
select select "SHIP"
click select "Select Recipient Account Sender/Shipper Third Party Account"
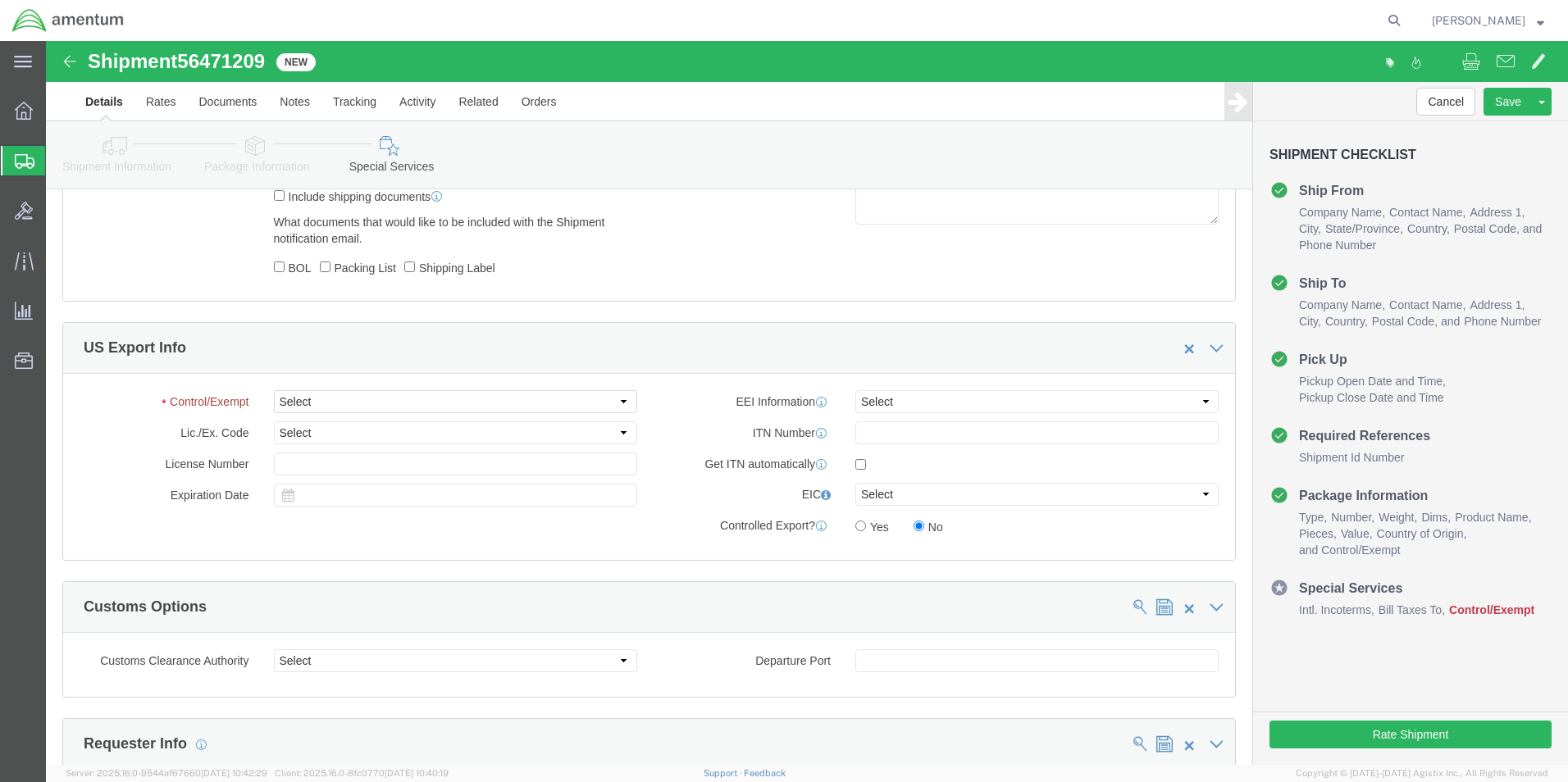
scroll to position [1230, 0]
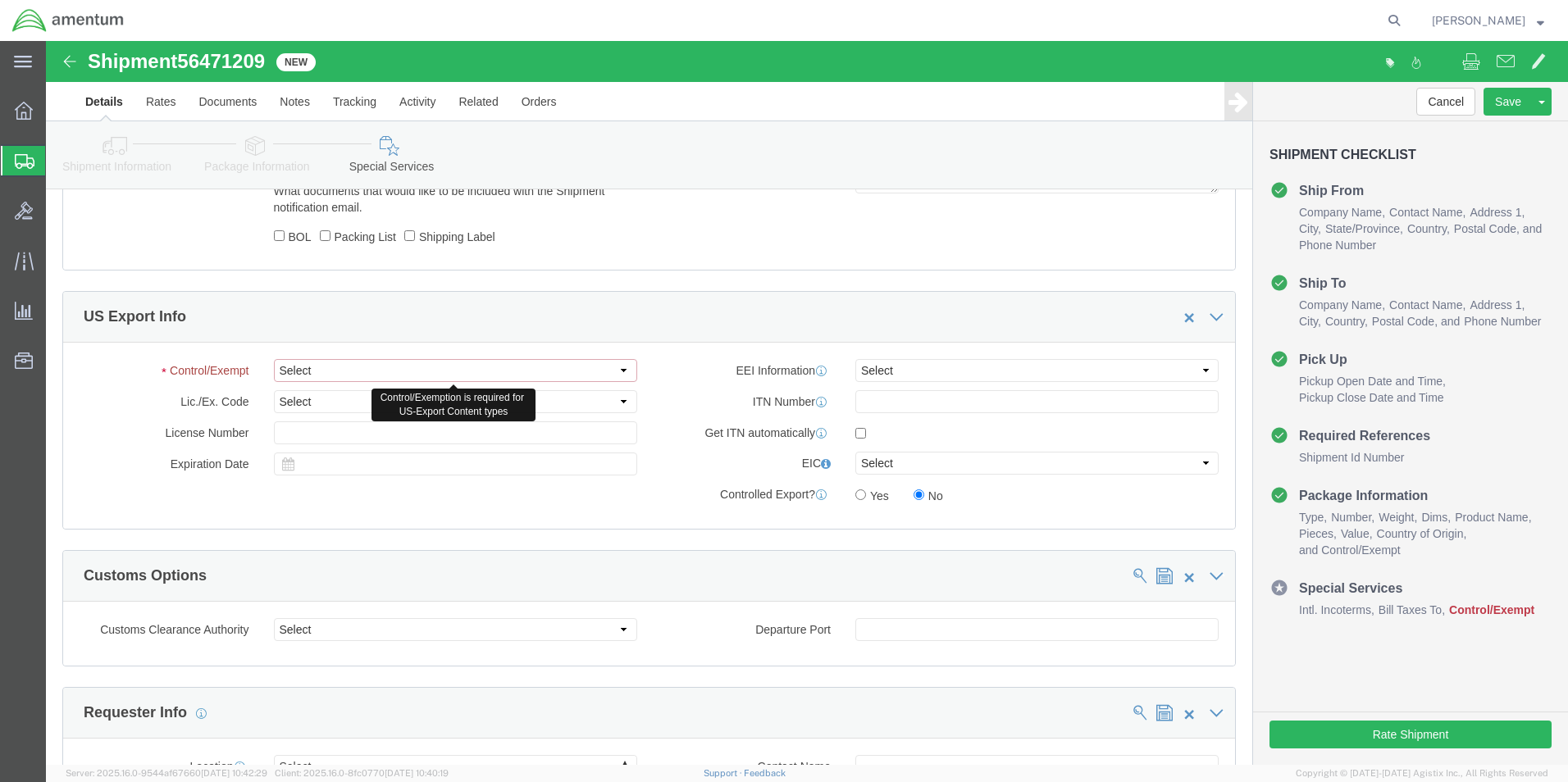
click select "Select ATF BIS DEA EPA FDA FTR ITAR OFAC Other (OPA)"
select select "FTR"
click select "Select ATF BIS DEA EPA FDA FTR ITAR OFAC Other (OPA)"
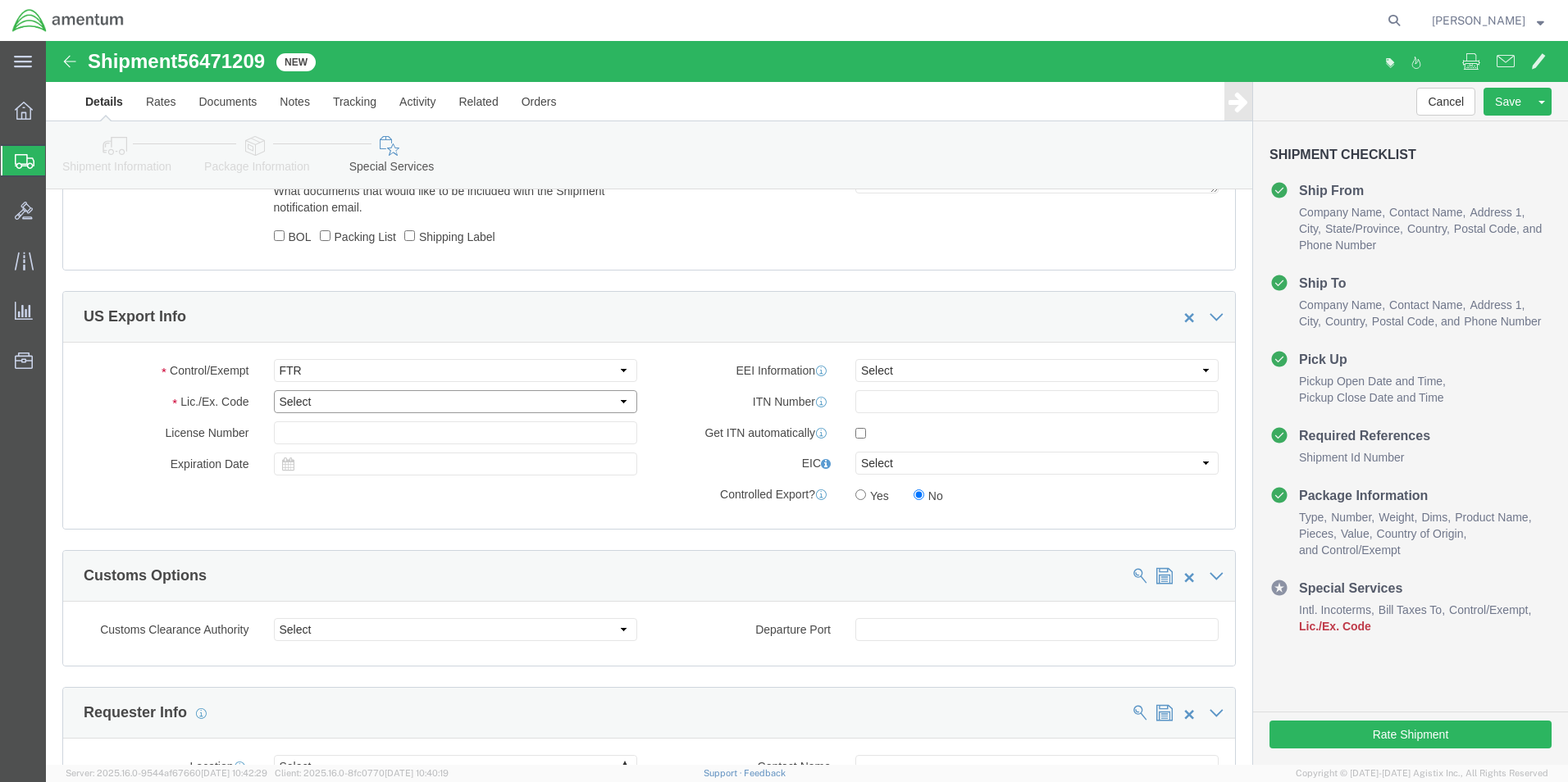
click select "Select 30.2(d)(2) 30.36 30.37(a) 30.37(f) 30.37(g) 30.37(h) 30.37(i) 30.37(j) 3…"
select select "30.37(a)"
click select "Select 30.2(d)(2) 30.36 30.37(a) 30.37(f) 30.37(g) 30.37(h) 30.37(i) 30.37(j) 3…"
click select "Select AES-Direct EEI Carrier File EEI EEI Exempt"
select select "EXEM"
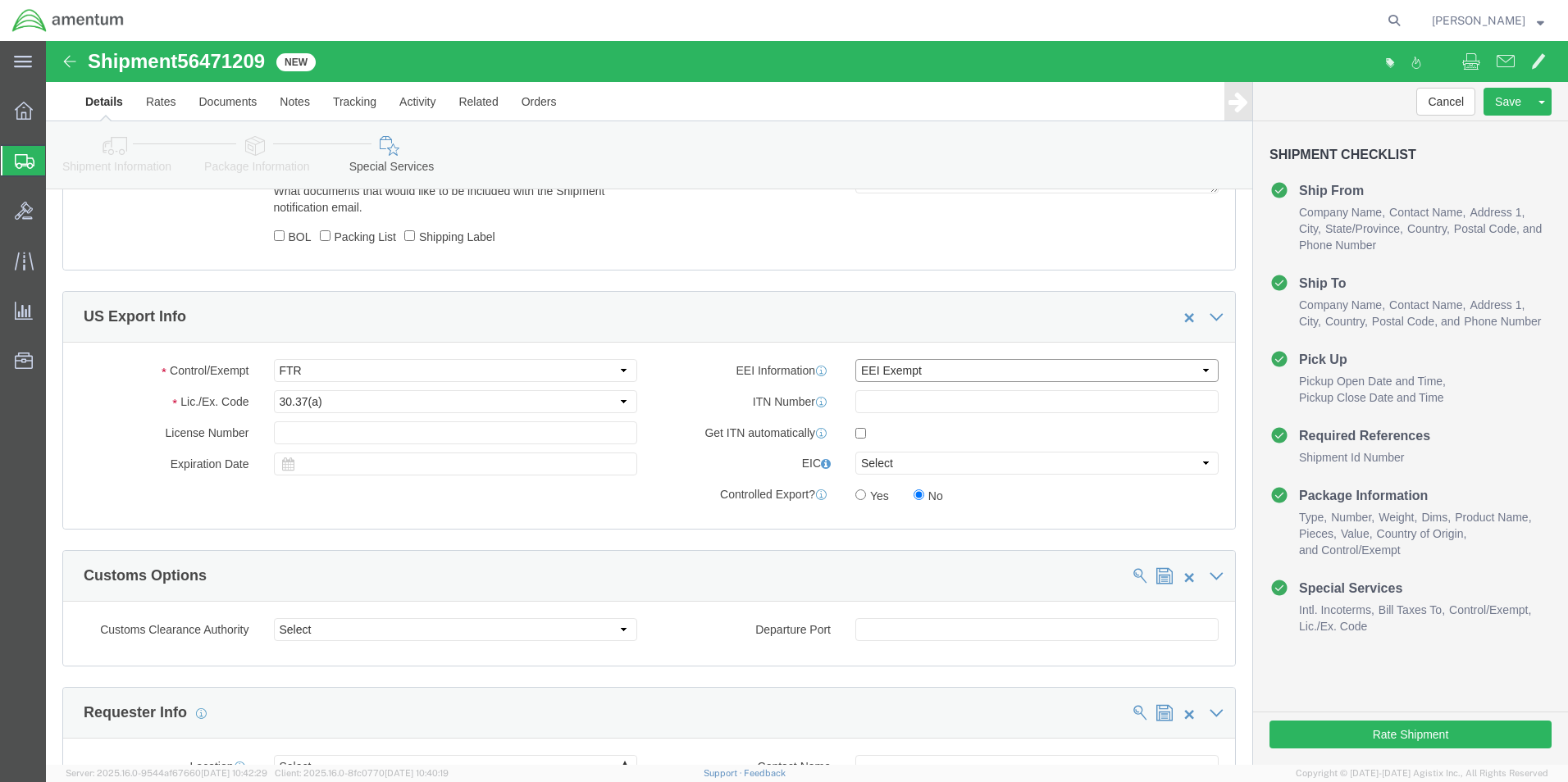
click select "Select AES-Direct EEI Carrier File EEI EEI Exempt"
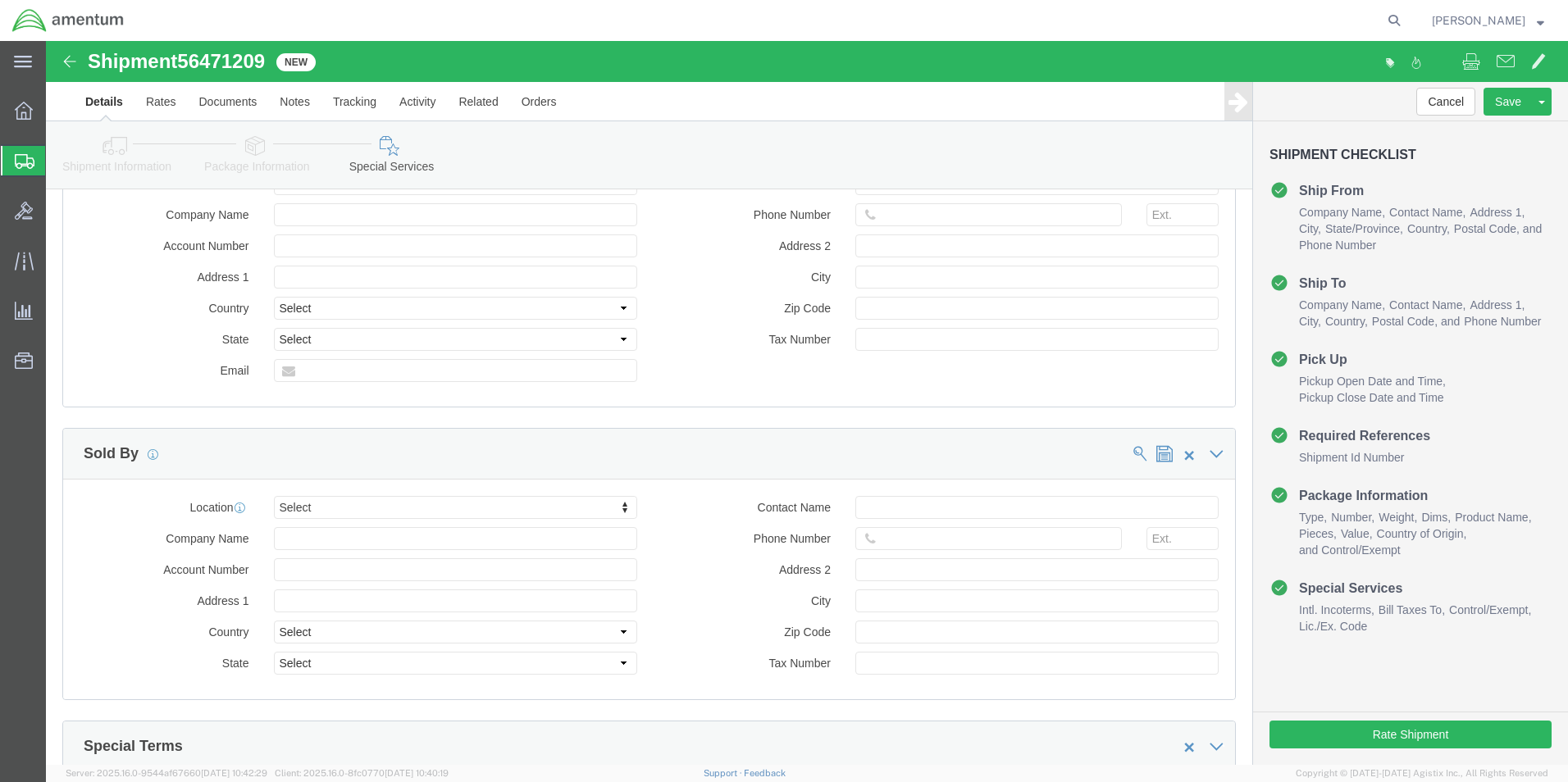
scroll to position [2000, 0]
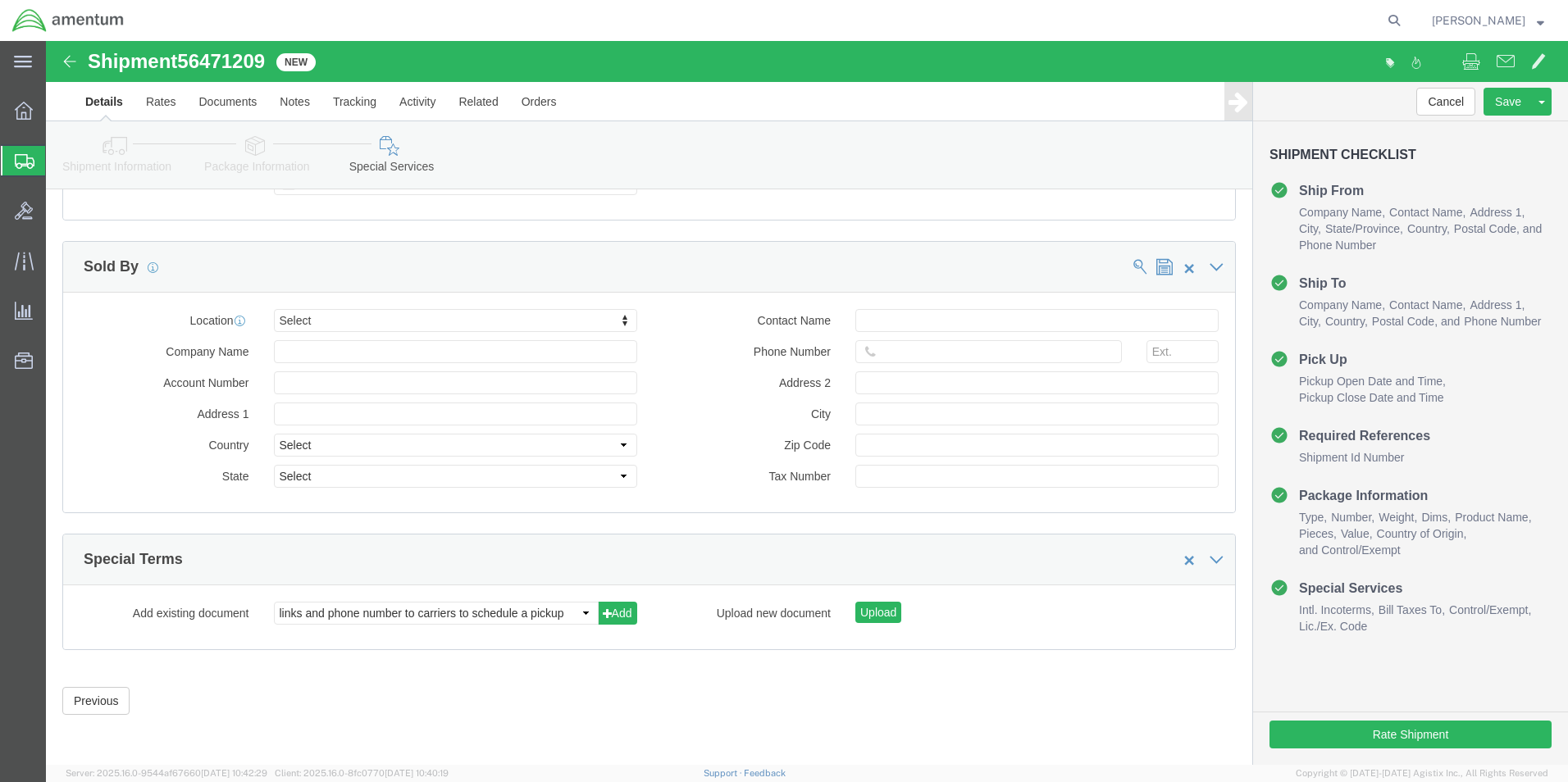
click div "Rate Shipment"
click button "Rate Shipment"
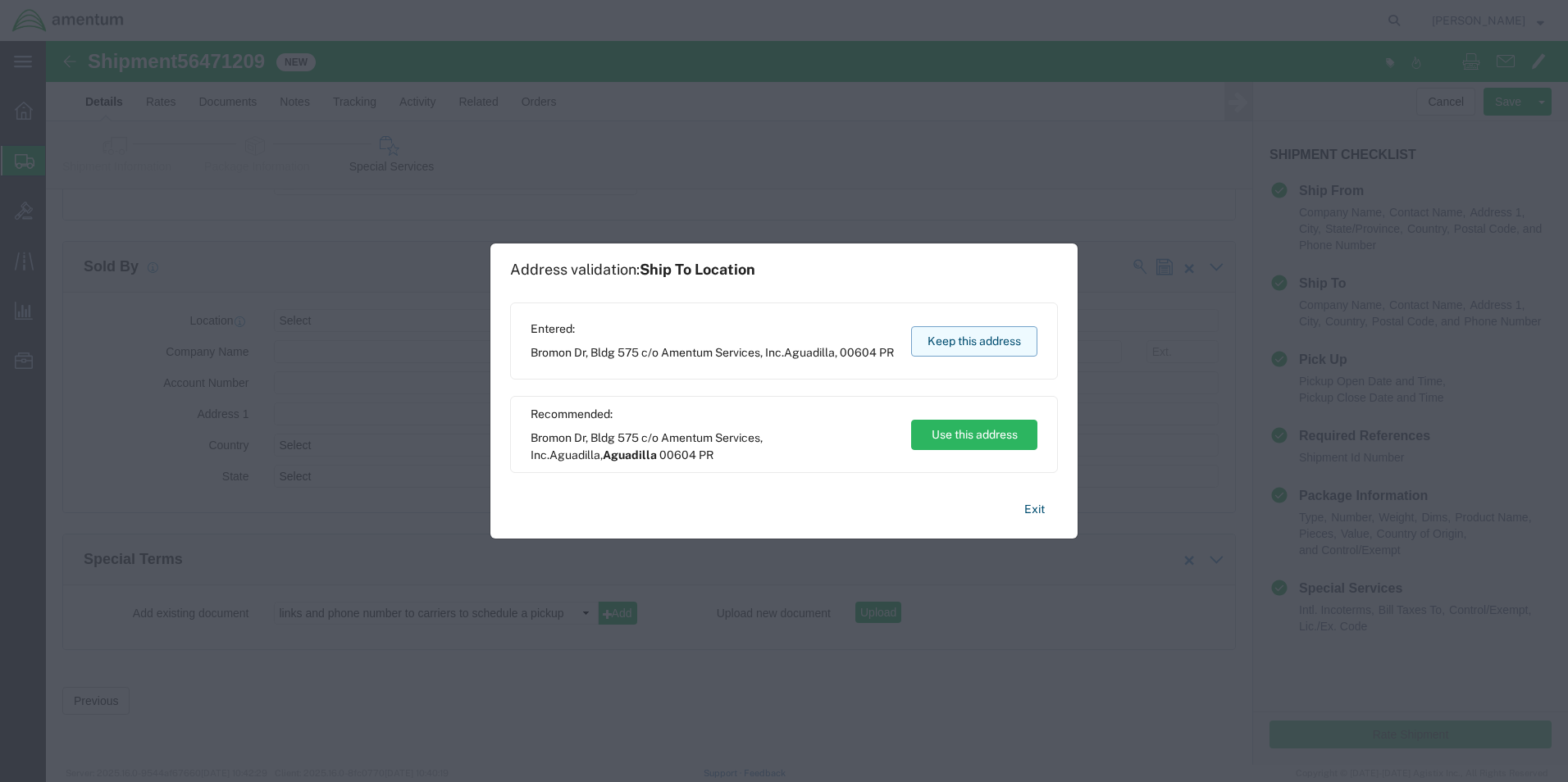
click at [940, 338] on button "Keep this address" at bounding box center [974, 341] width 126 height 30
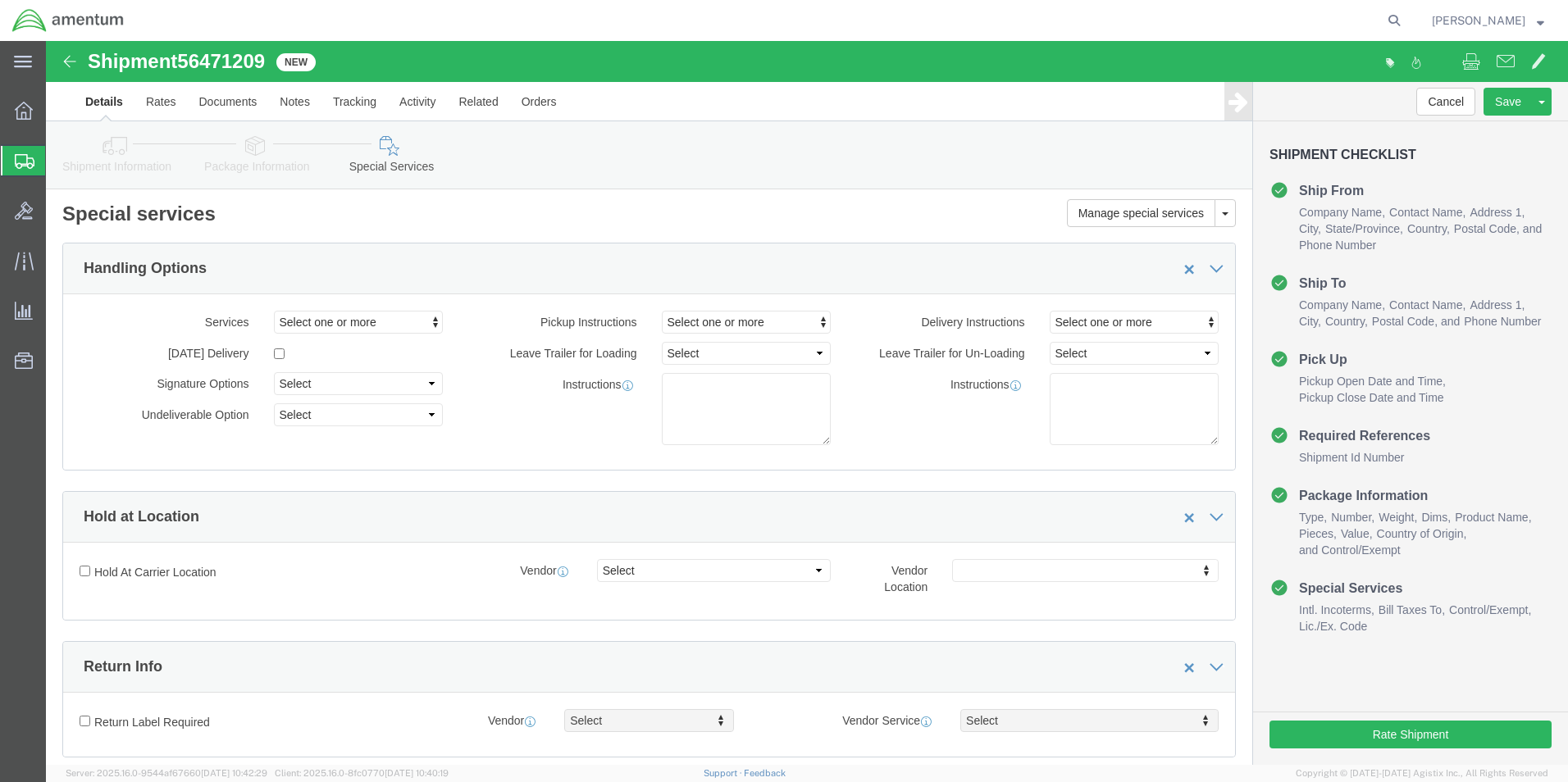
scroll to position [0, 0]
click button "Rate Shipment"
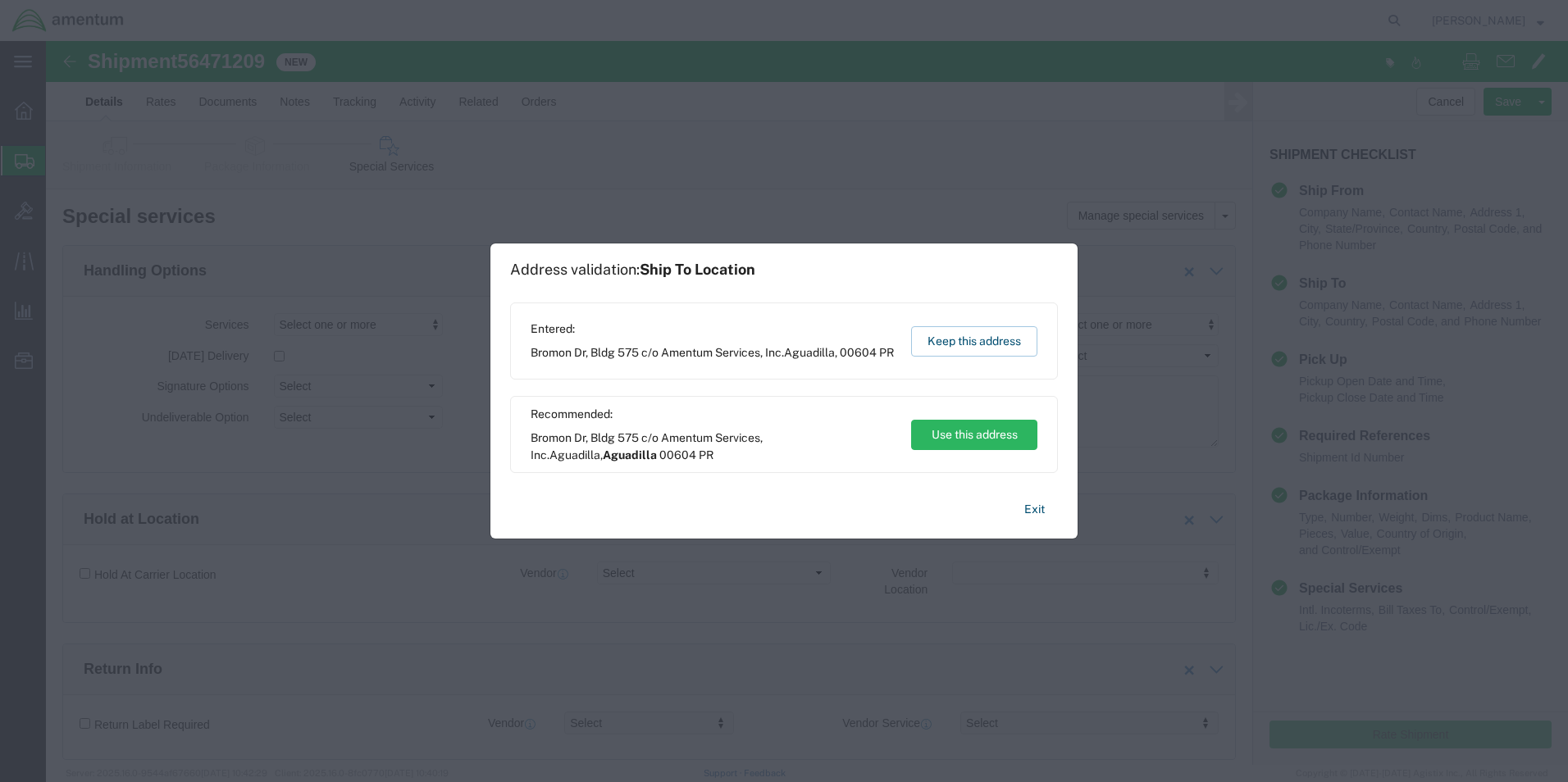
click at [975, 316] on div "Entered: Bromon Dr, Bldg 575 c/o Amentum Services, Inc. Aguadilla , 00604 PR Ke…" at bounding box center [783, 341] width 548 height 77
click at [962, 335] on button "Keep this address" at bounding box center [974, 341] width 126 height 30
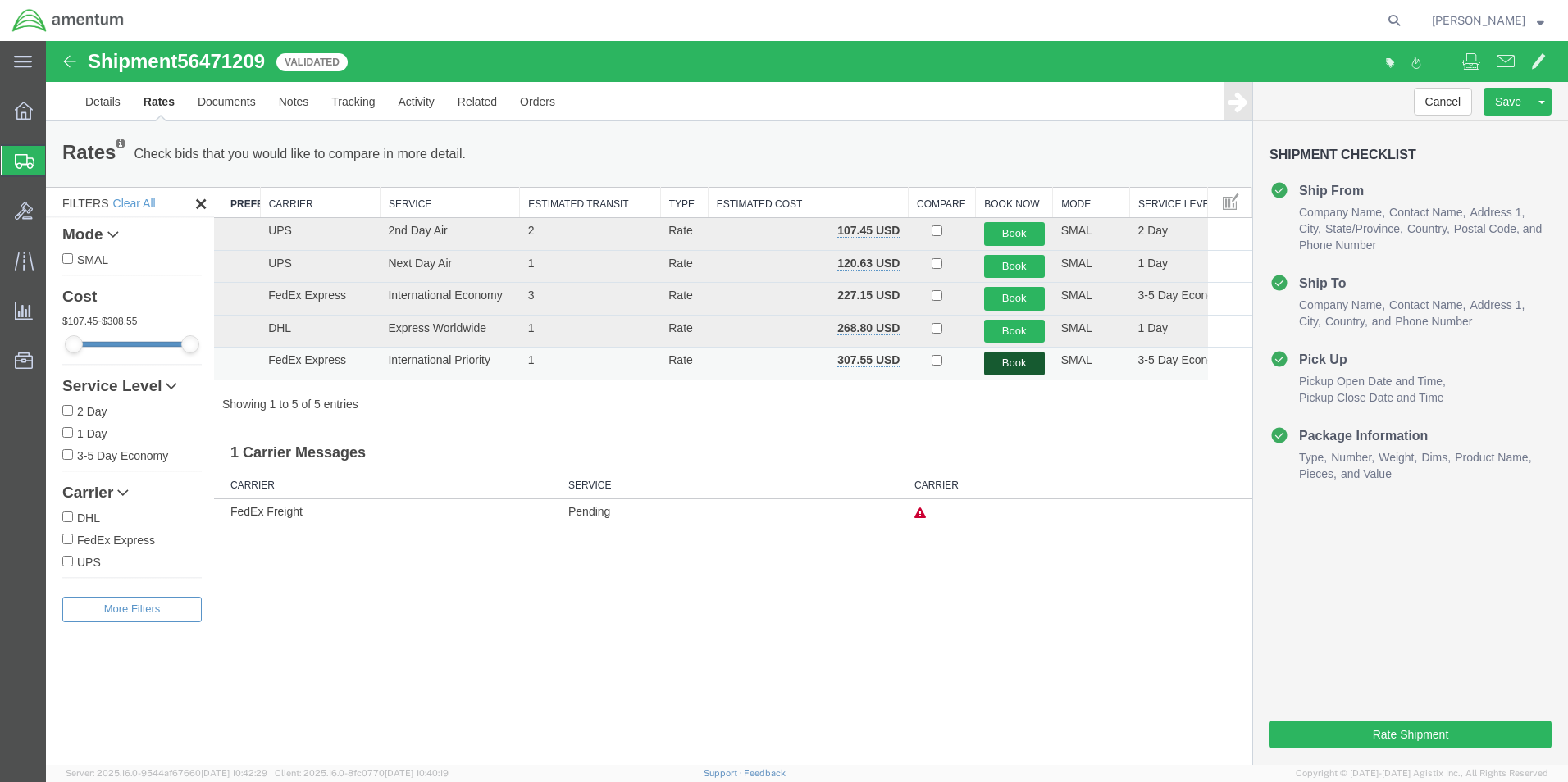
click at [1014, 367] on button "Book" at bounding box center [1014, 364] width 61 height 24
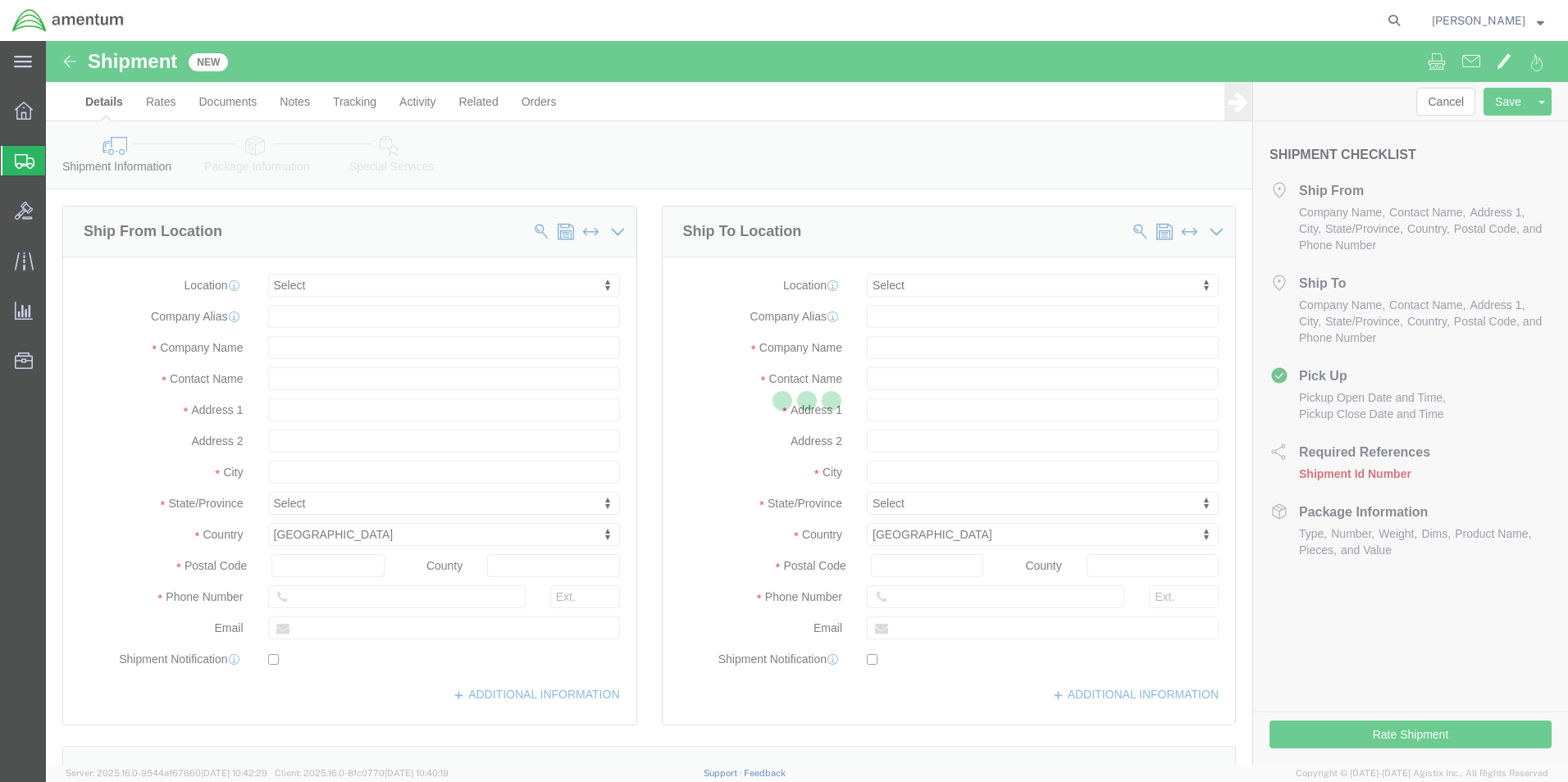
select select
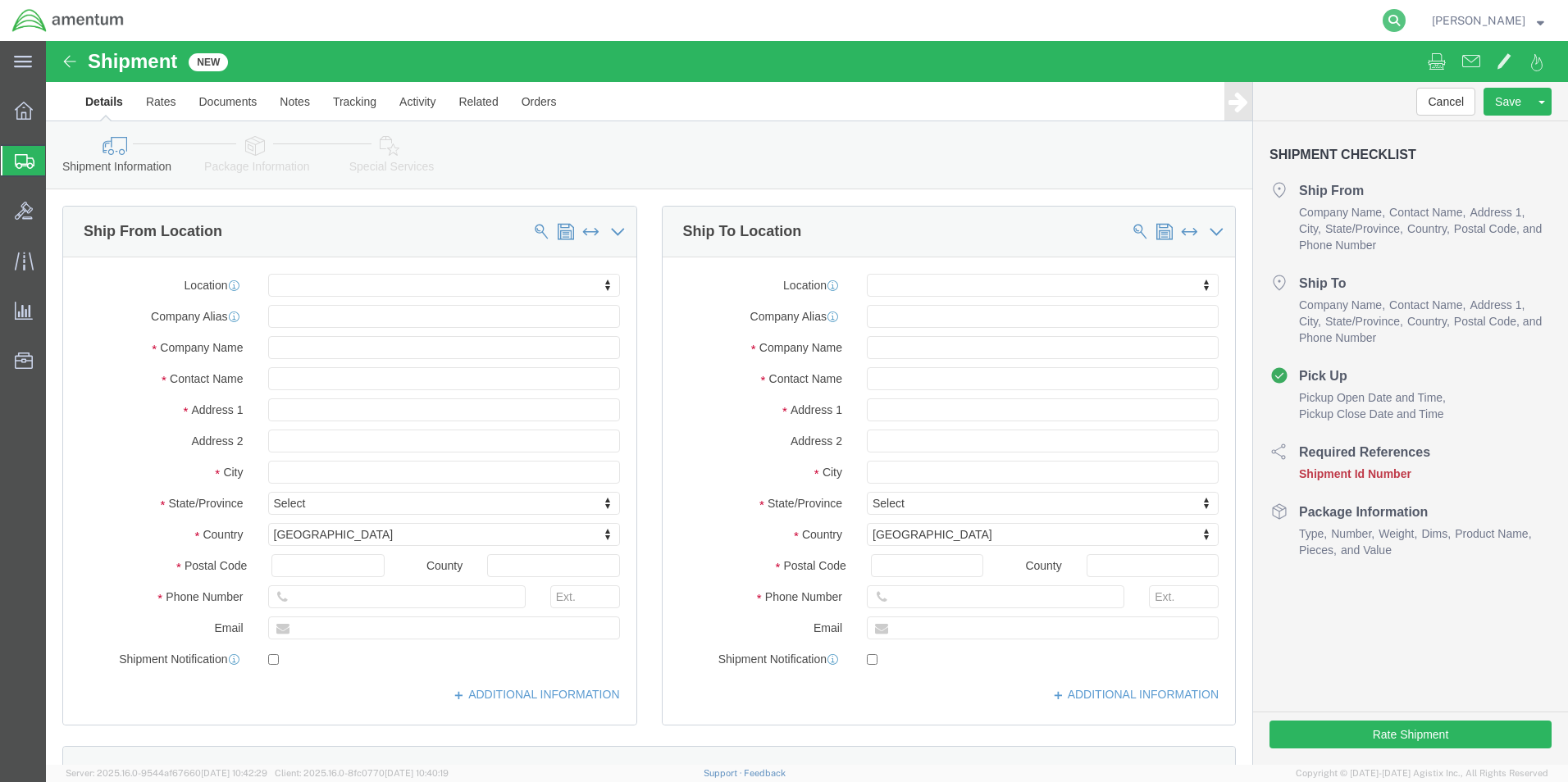
click at [1406, 14] on icon at bounding box center [1394, 20] width 23 height 23
click at [1236, 21] on input "search" at bounding box center [1134, 21] width 499 height 40
click at [1186, 23] on input "search" at bounding box center [1134, 21] width 499 height 40
type input "56471209"
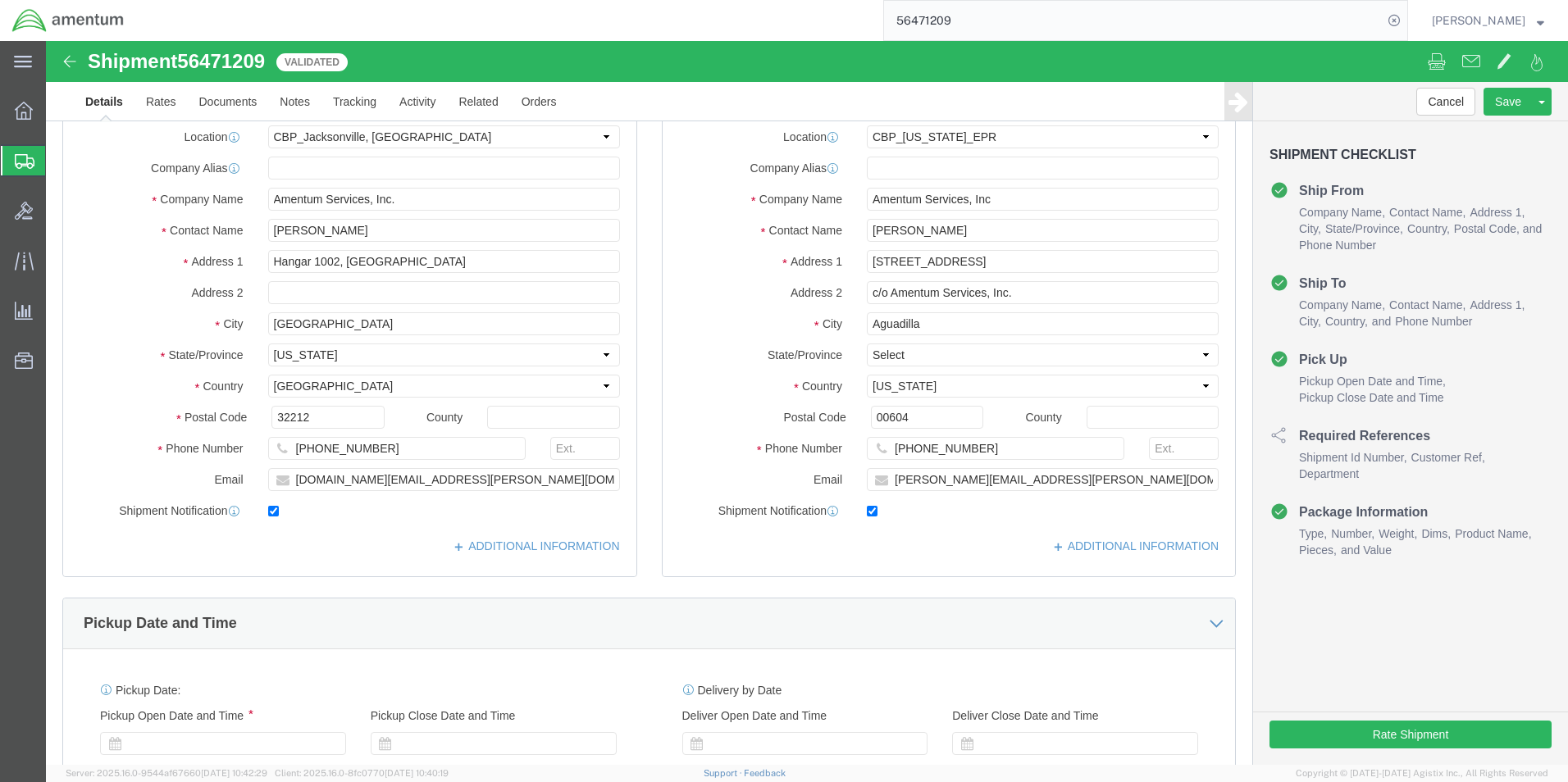
select select "49930"
select select "49933"
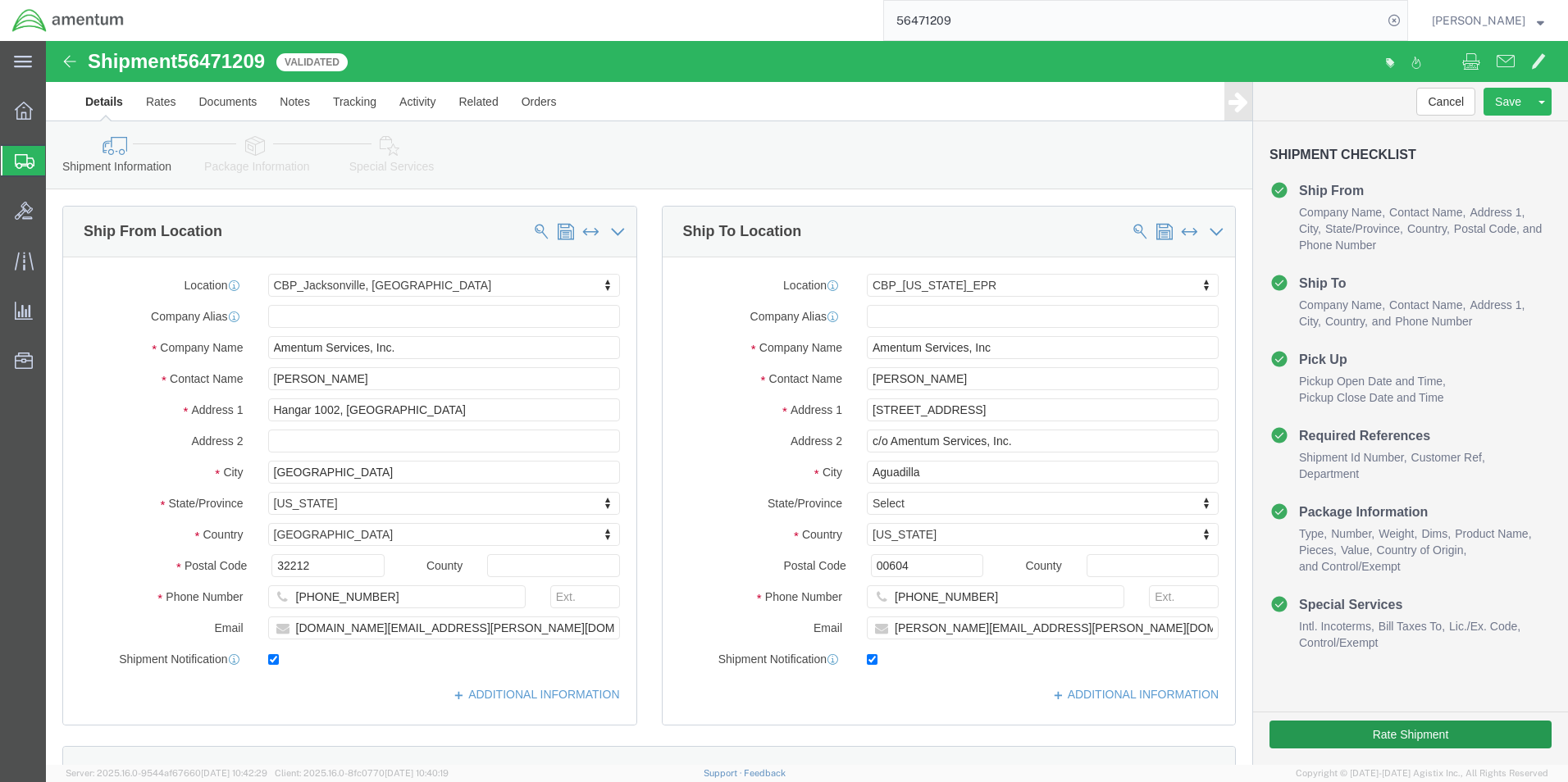
click button "Rate Shipment"
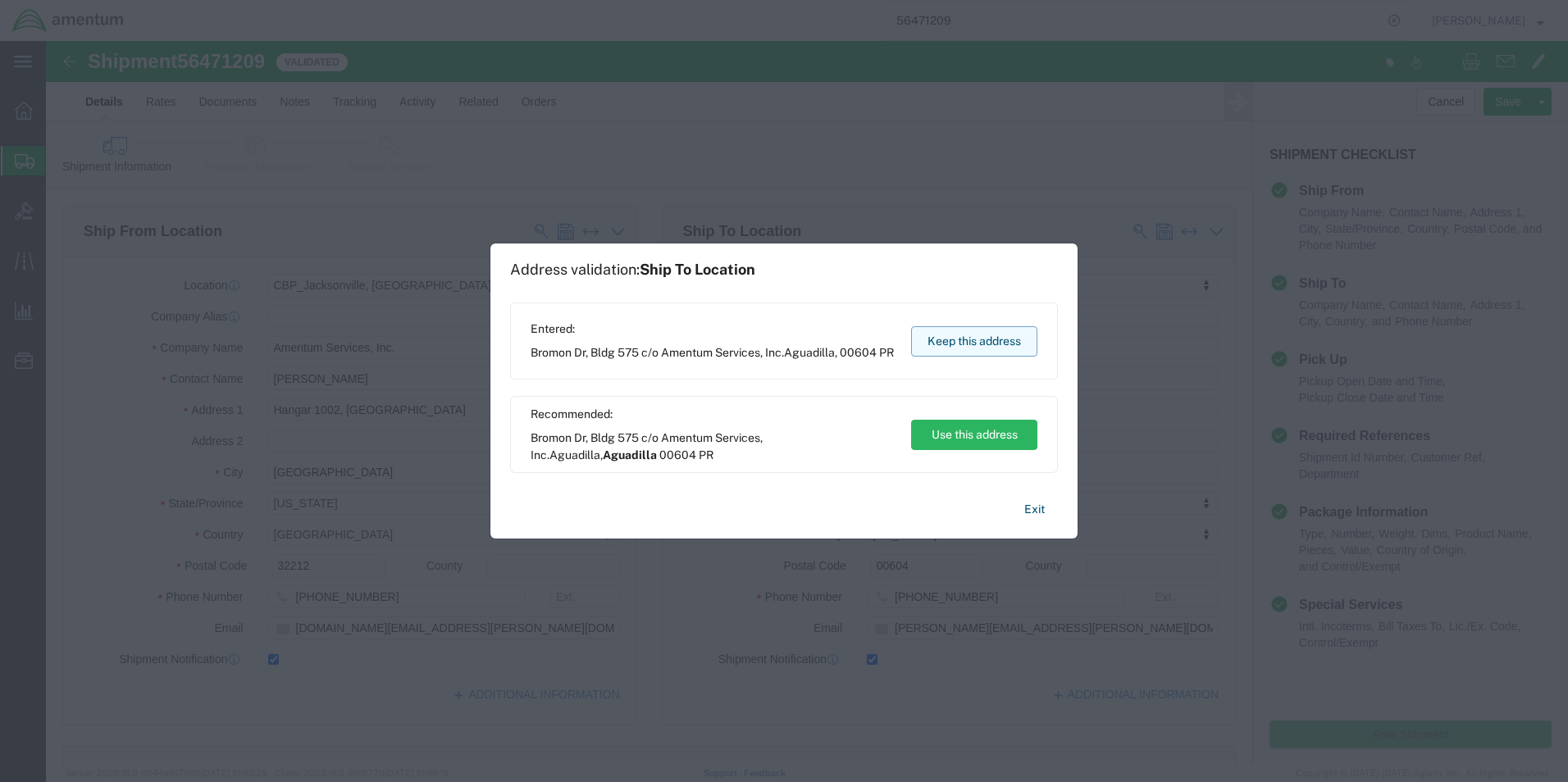
click at [960, 339] on button "Keep this address" at bounding box center [974, 341] width 126 height 30
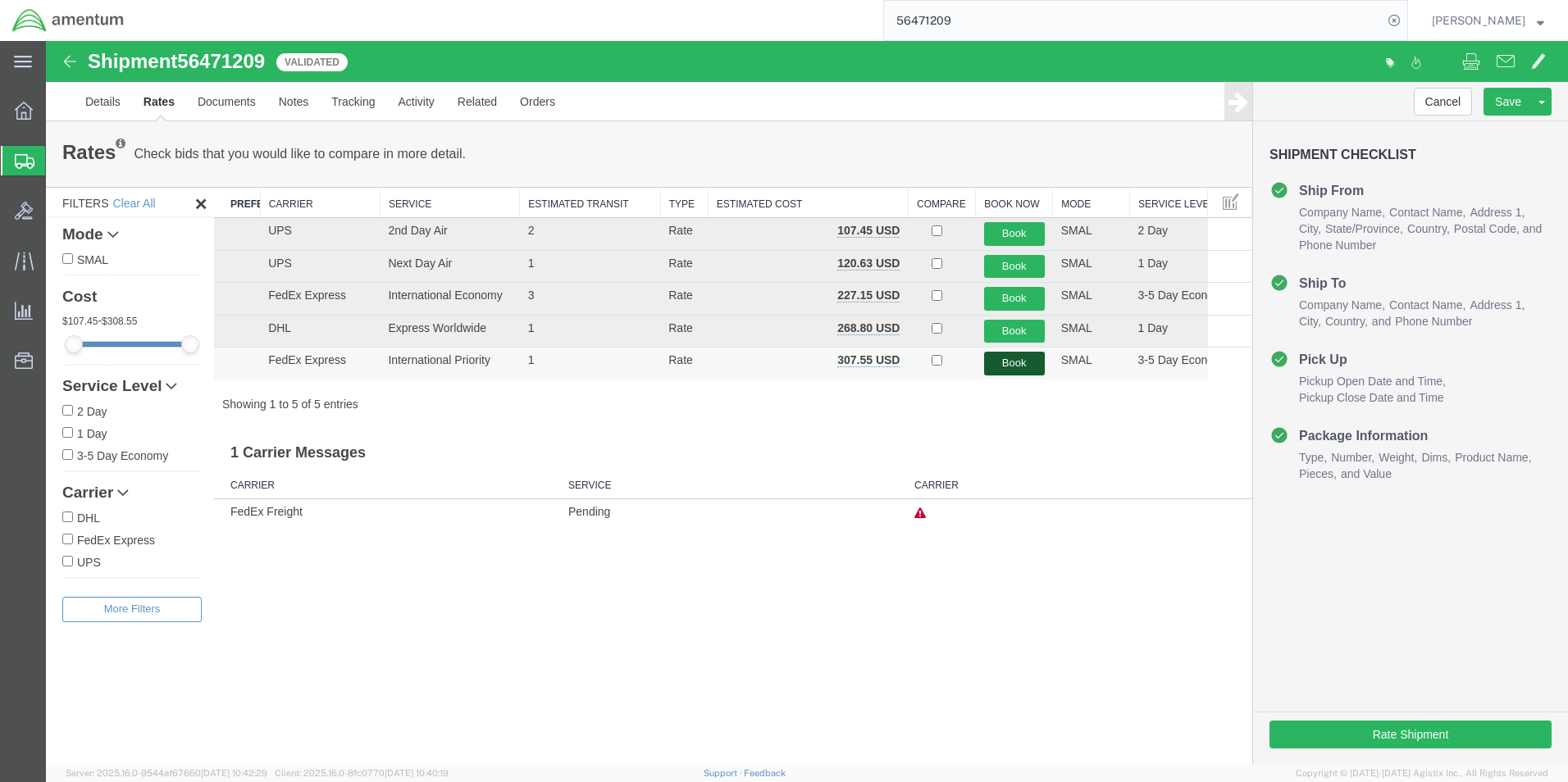
click at [1016, 367] on button "Book" at bounding box center [1014, 364] width 61 height 24
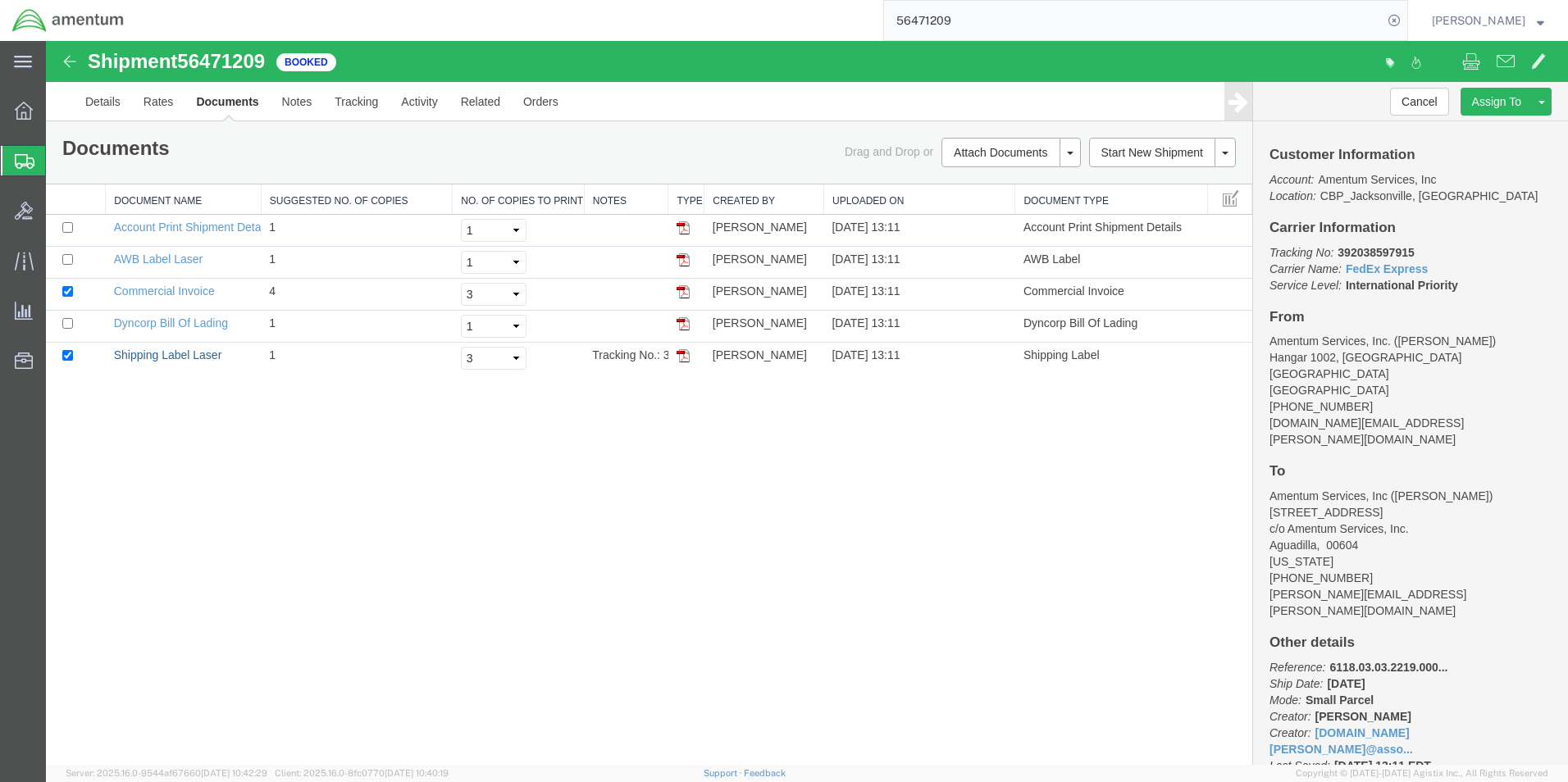
drag, startPoint x: 171, startPoint y: 357, endPoint x: 906, endPoint y: 399, distance: 736.2
click at [171, 357] on link "Shipping Label Laser" at bounding box center [168, 355] width 108 height 13
click at [127, 260] on link "AWB Label Laser" at bounding box center [158, 259] width 89 height 13
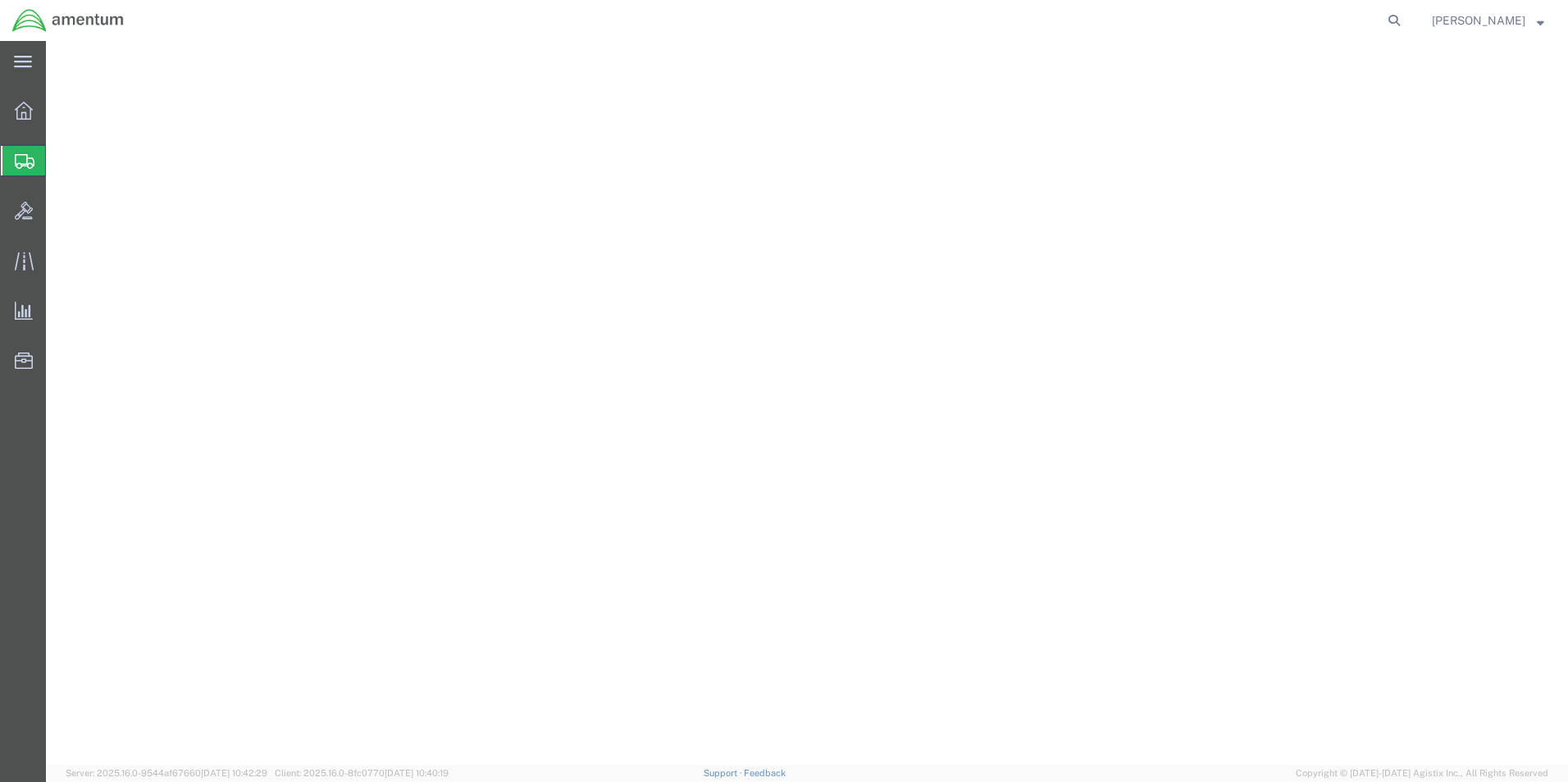
select select
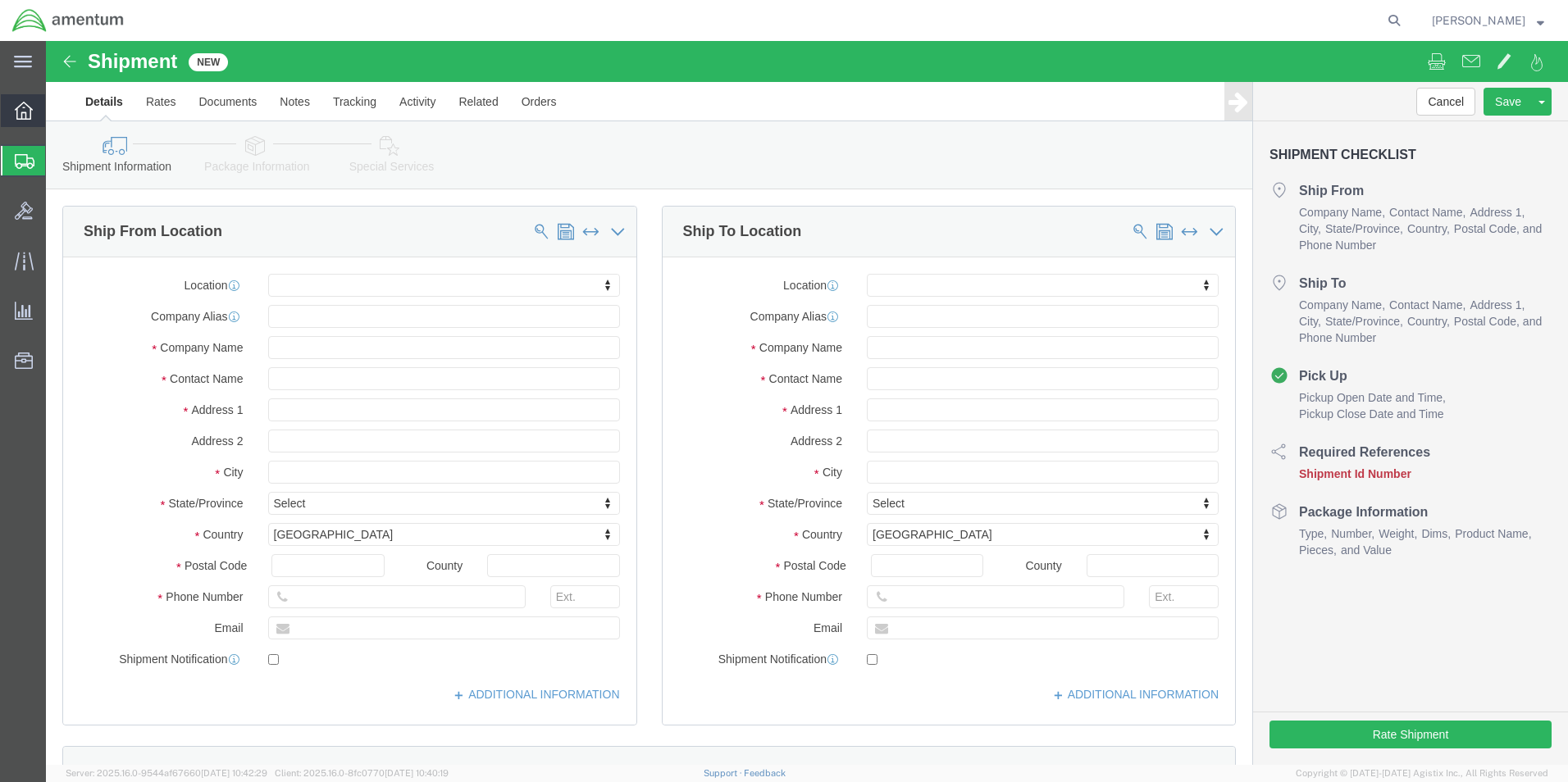
click at [24, 124] on div at bounding box center [23, 111] width 46 height 33
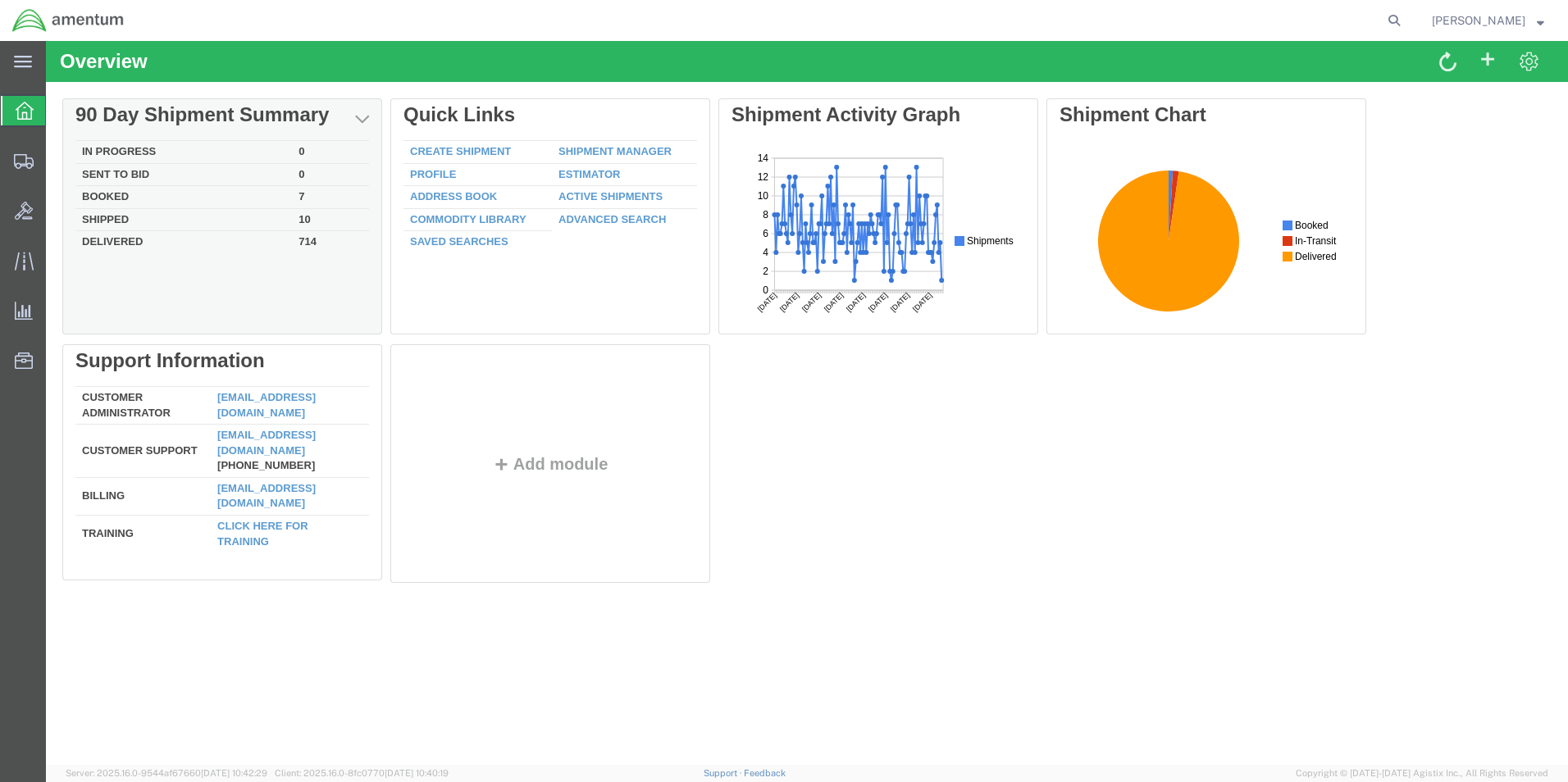
click at [141, 192] on td "Booked" at bounding box center [184, 198] width 217 height 23
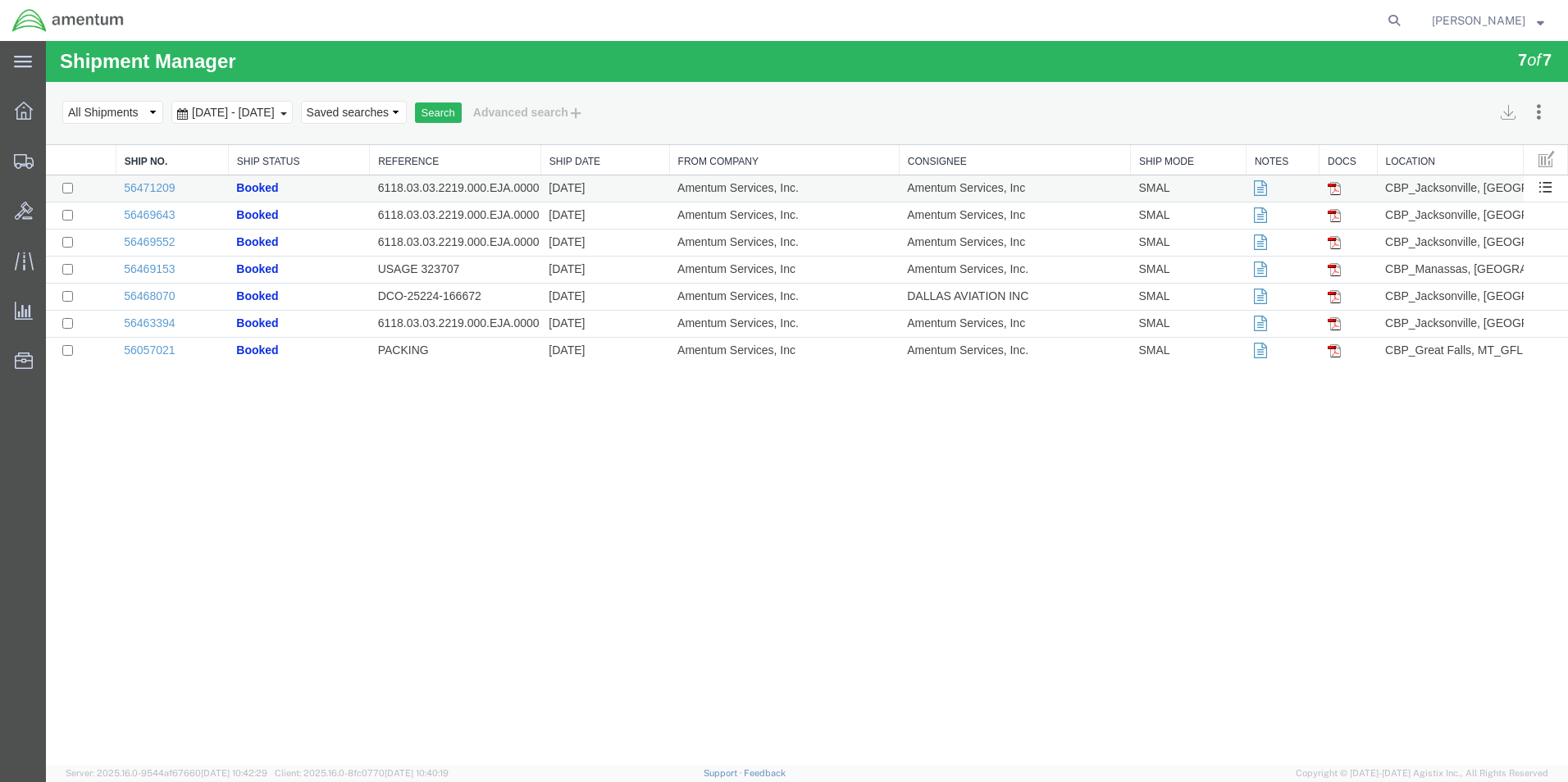
click at [646, 189] on td "[DATE]" at bounding box center [605, 188] width 129 height 27
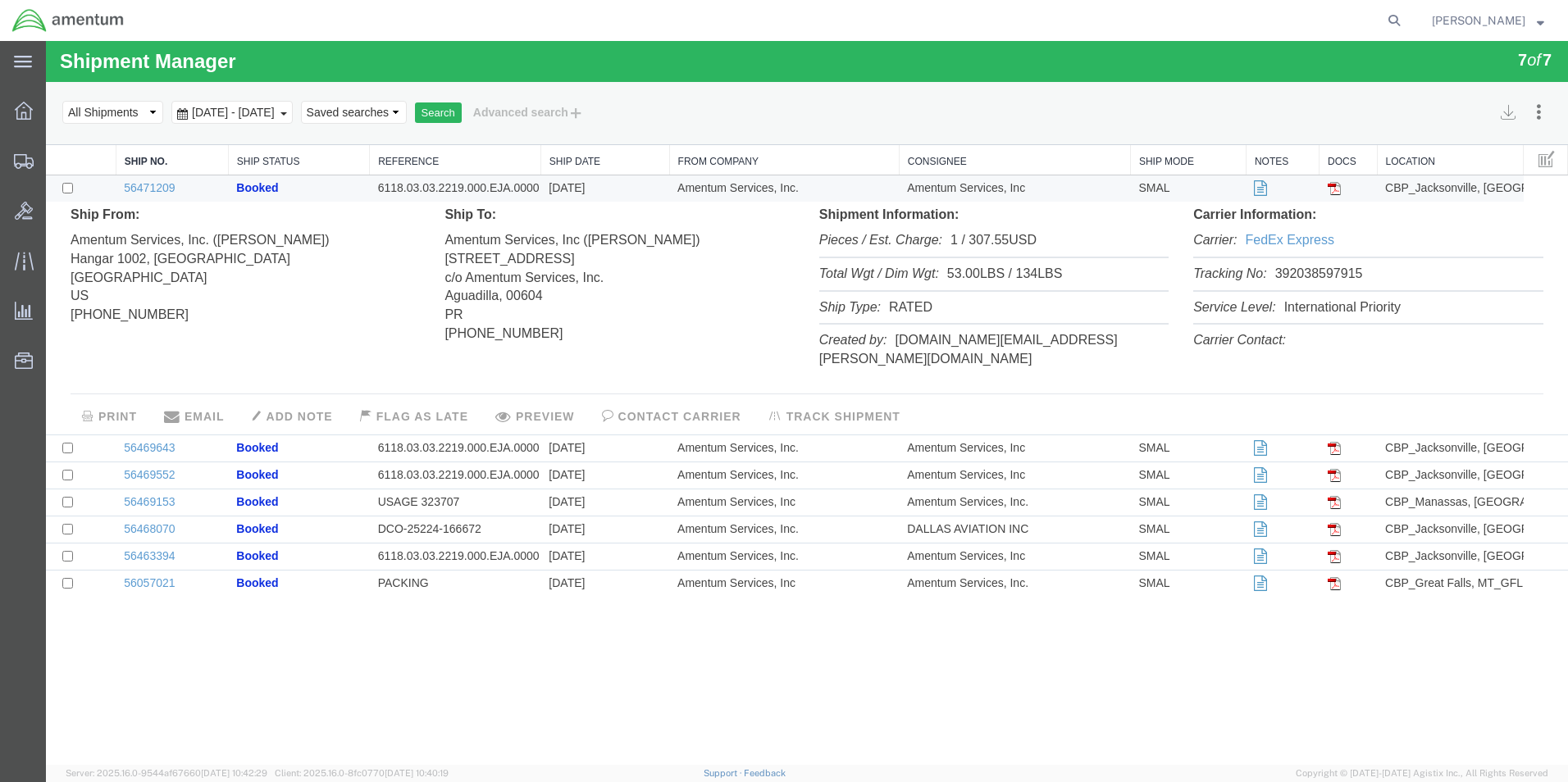
click at [1333, 269] on li "Tracking No: 392038597915" at bounding box center [1368, 275] width 349 height 34
copy li "392038597915"
click at [579, 199] on td "[DATE]" at bounding box center [605, 188] width 129 height 27
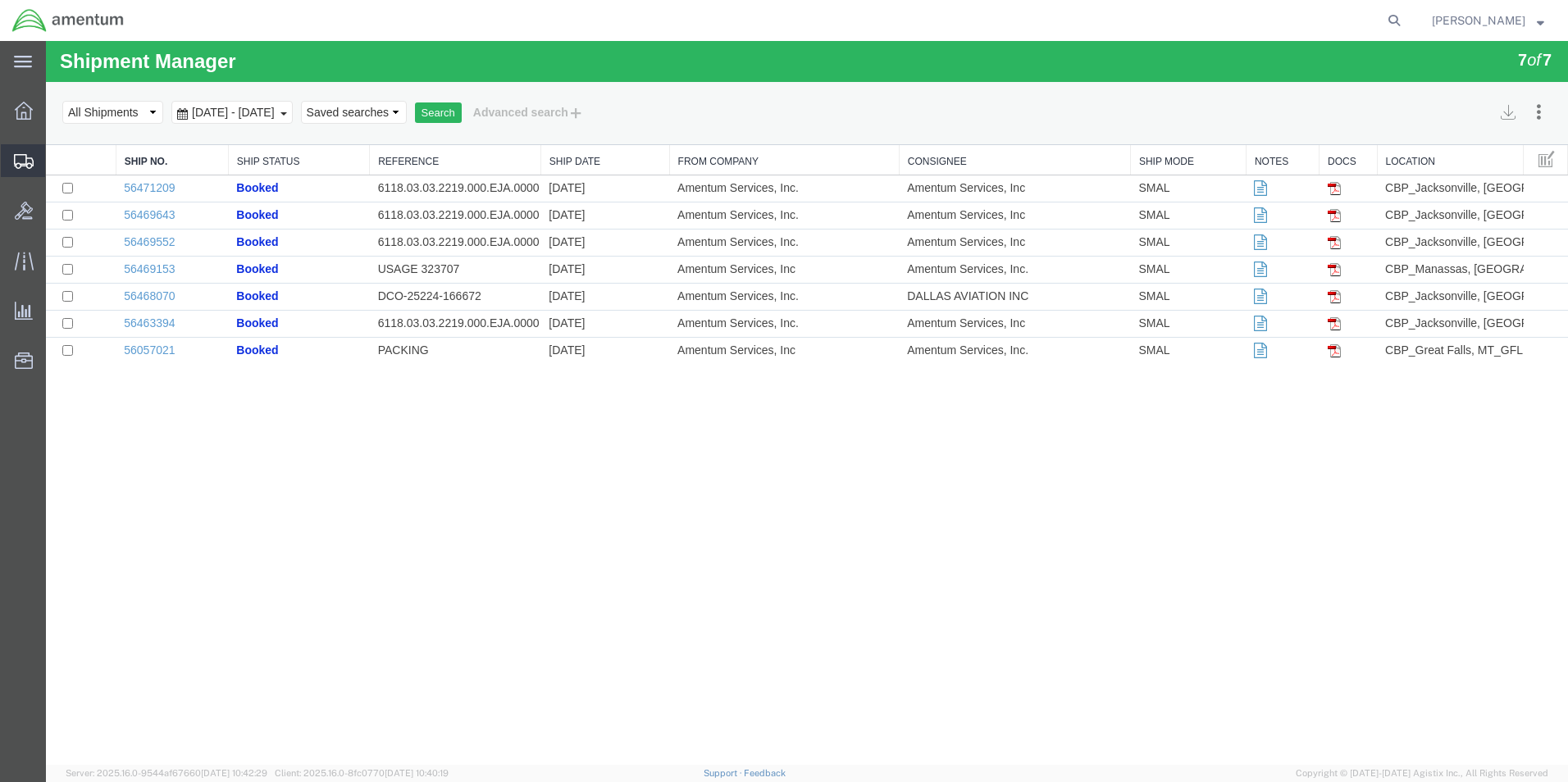
click at [0, 0] on span "Create Shipment" at bounding box center [0, 0] width 0 height 0
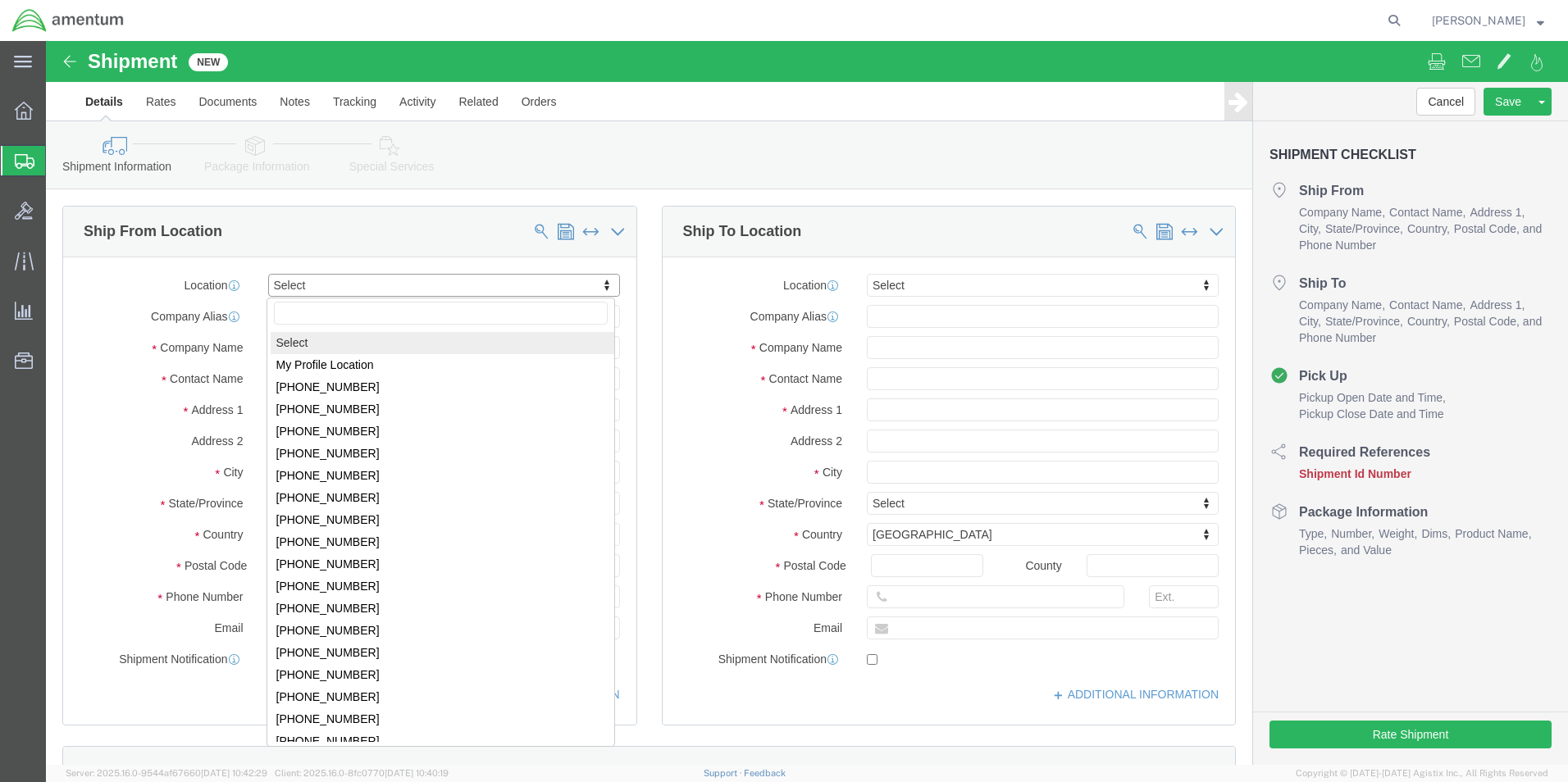
type input "e"
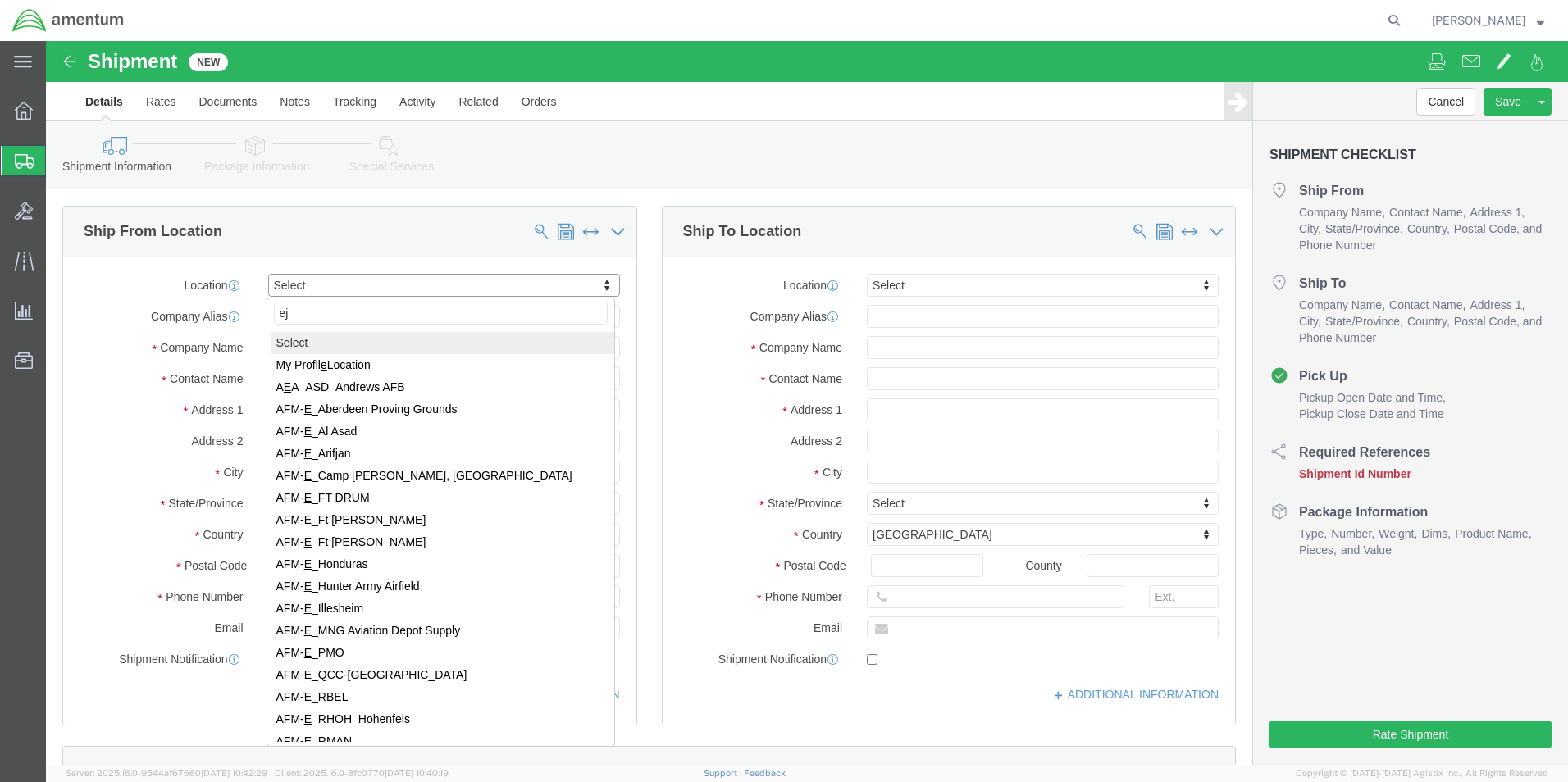
type input "eja"
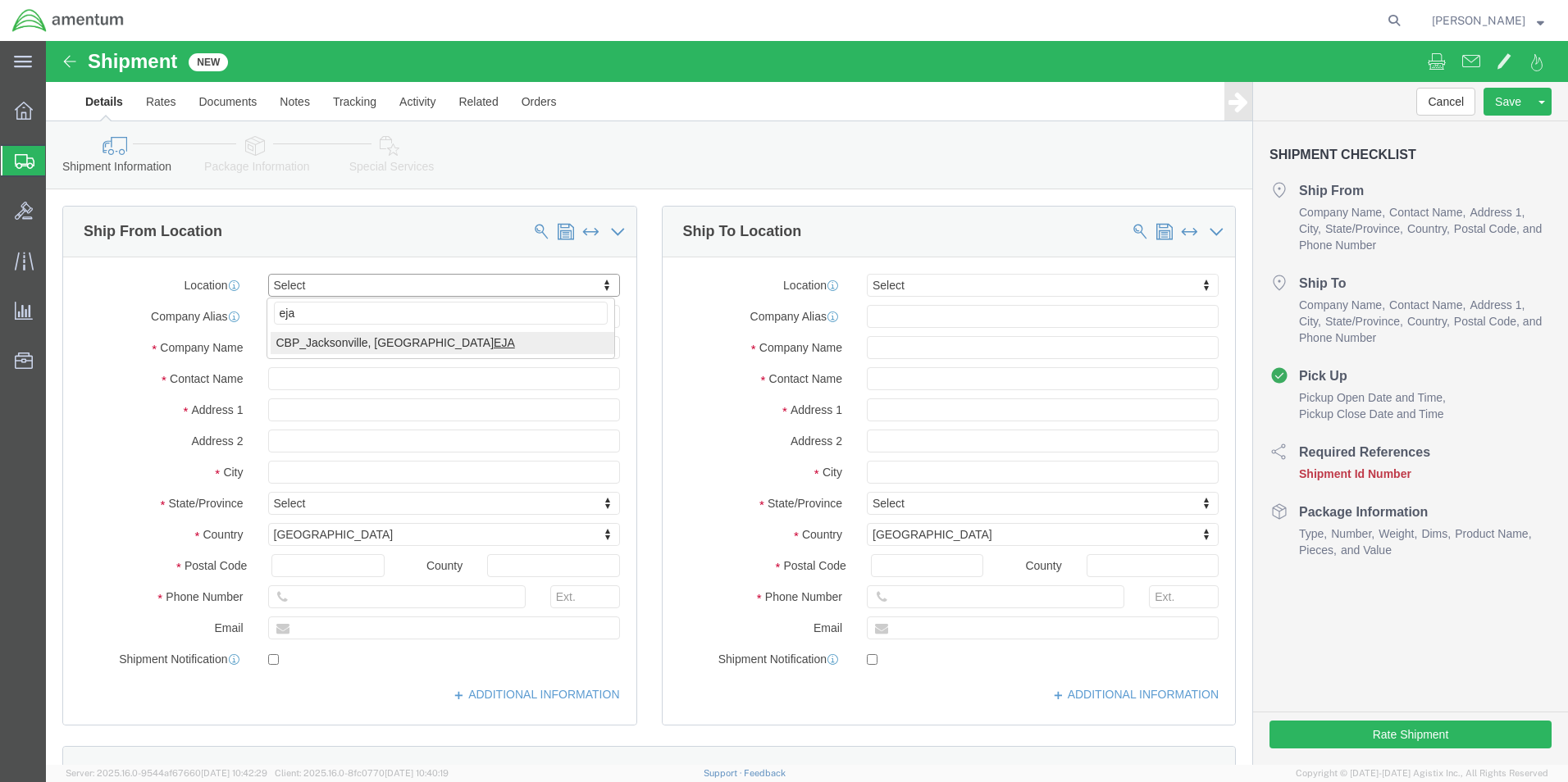
select select "49930"
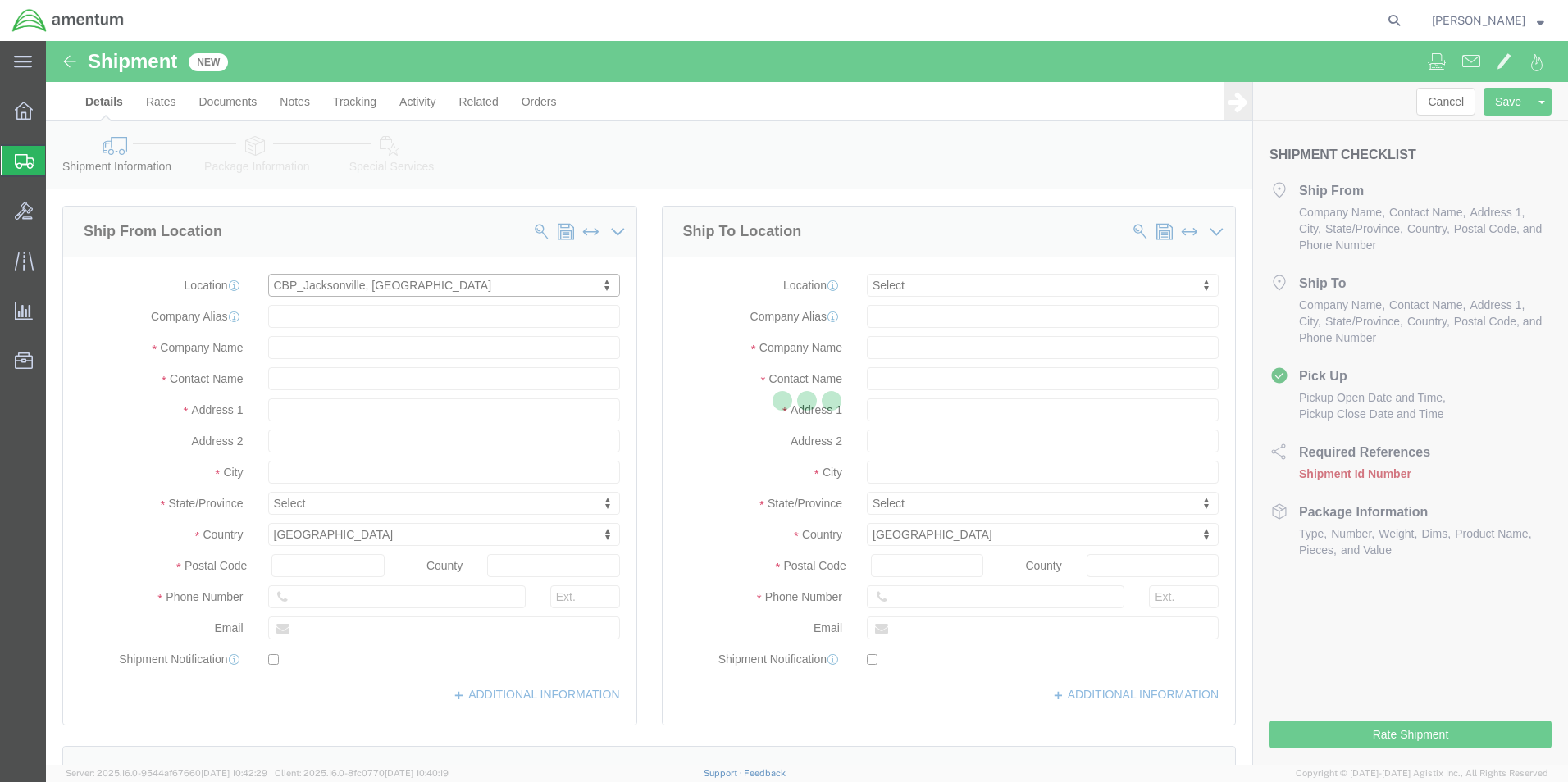
type input "Hangar 1002, [GEOGRAPHIC_DATA]"
type input "32212"
type input "[PHONE_NUMBER]"
type input "Amentum Services, Inc."
type input "[GEOGRAPHIC_DATA]"
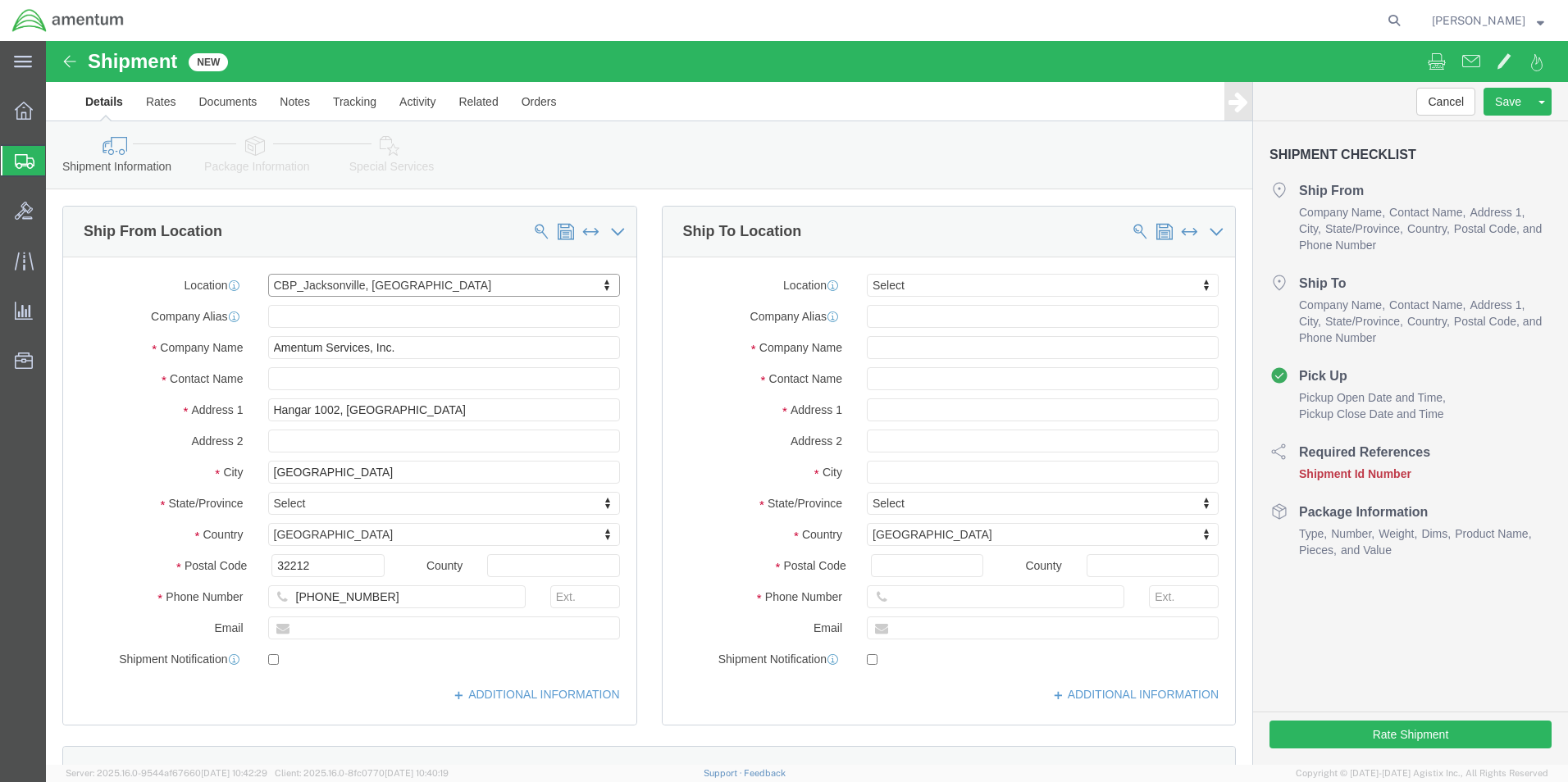
select select "FL"
click input "text"
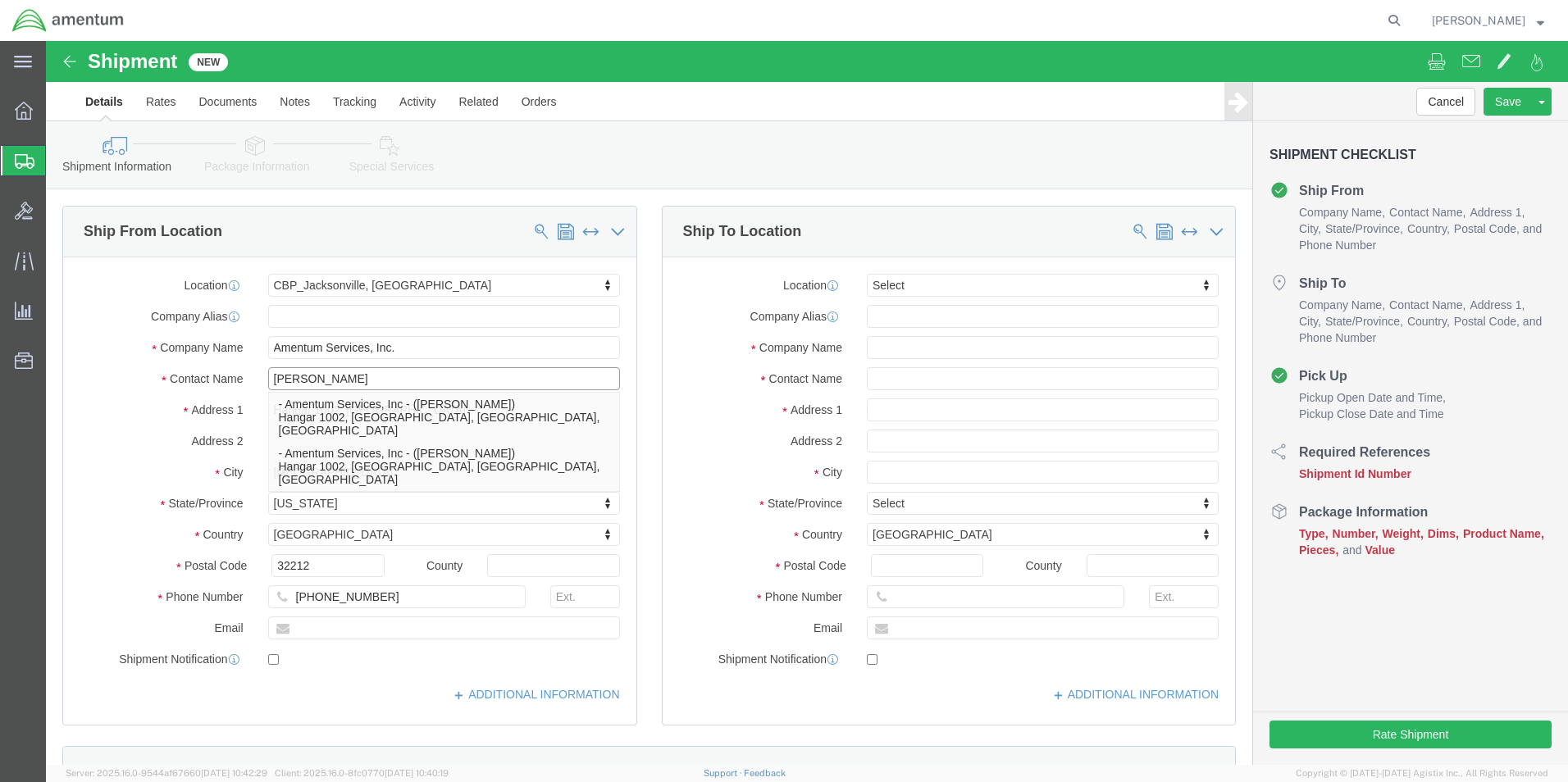
type input "[PERSON_NAME]"
click input "[PHONE_NUMBER]"
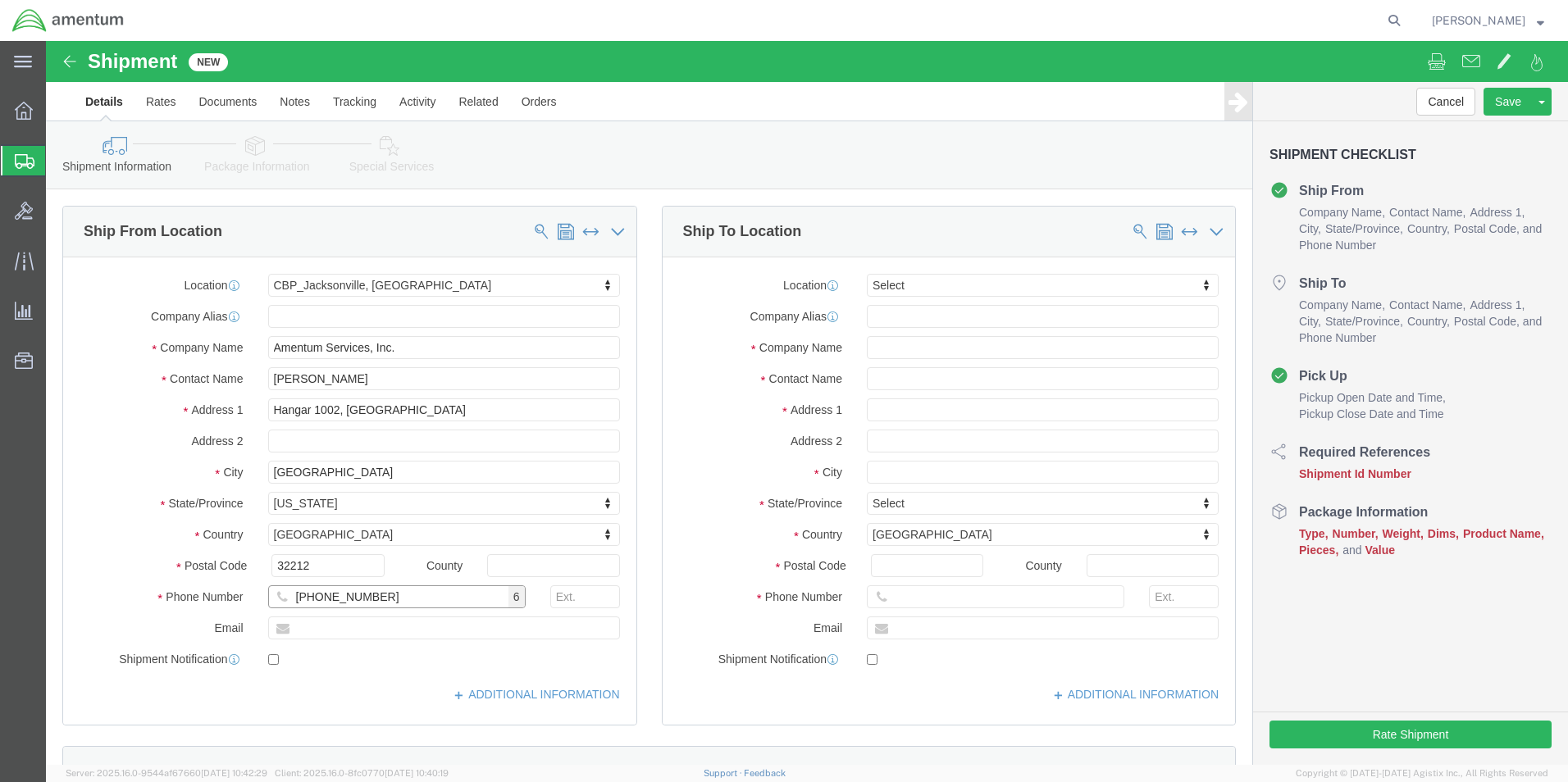
type input "[PHONE_NUMBER]"
click input "text"
type input "[DOMAIN_NAME][EMAIL_ADDRESS][PERSON_NAME][DOMAIN_NAME]"
checkbox input "true"
type input "epl"
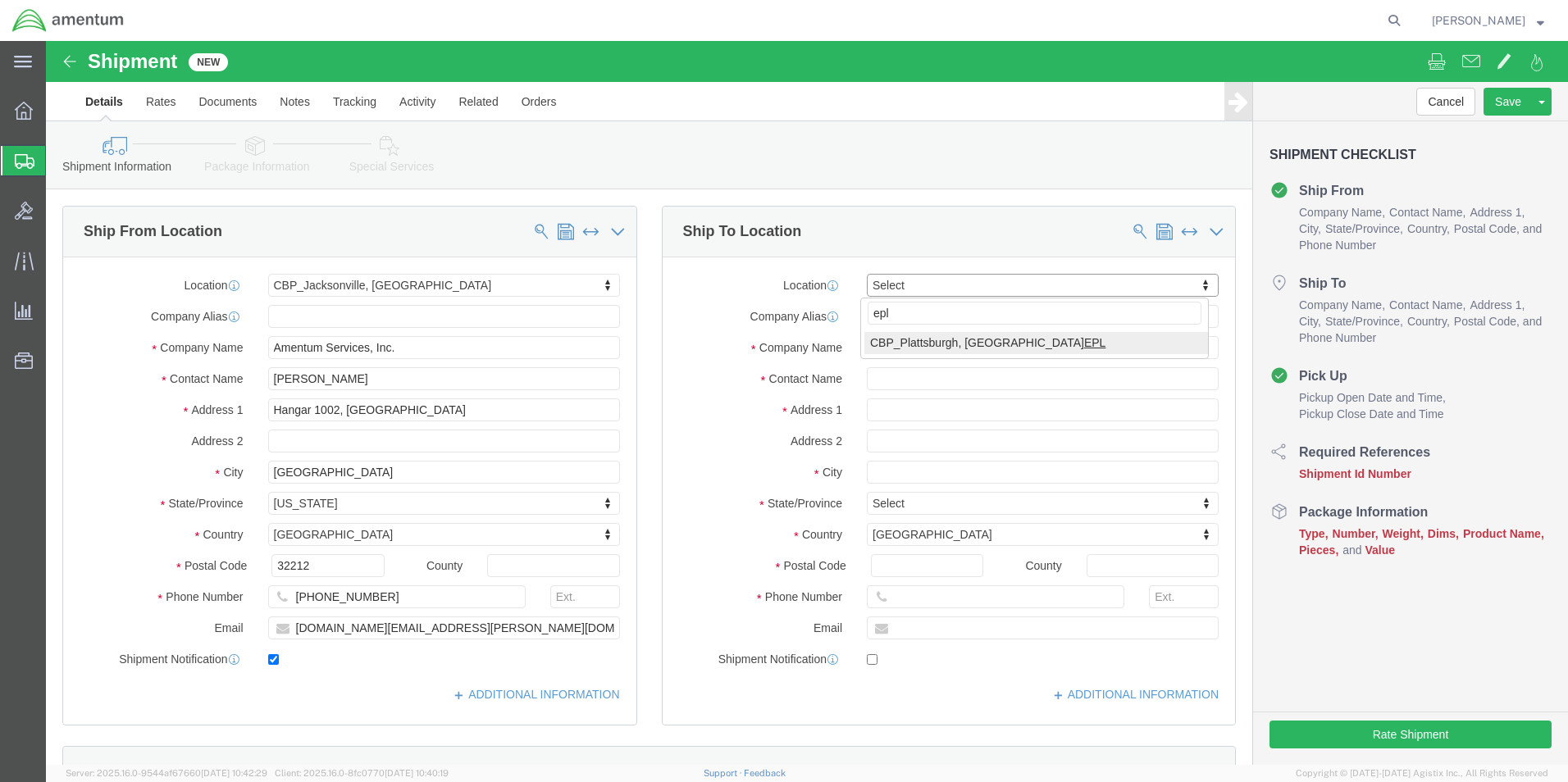
select select "49927"
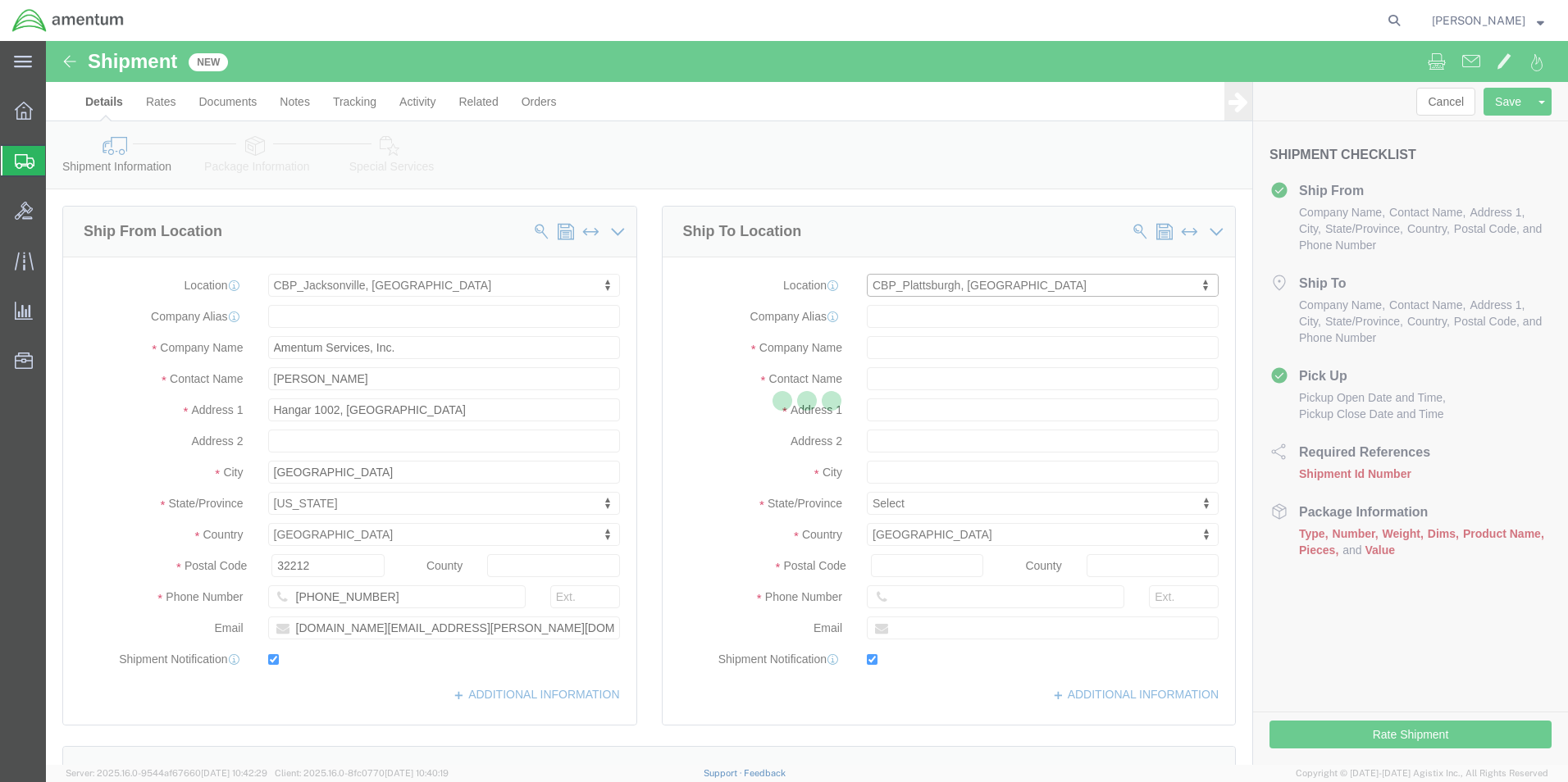
type input "[STREET_ADDRESS][US_STATE]"
type input "12903"
type input "[PHONE_NUMBER]"
type input "[PERSON_NAME][EMAIL_ADDRESS][PERSON_NAME][DOMAIN_NAME]"
checkbox input "true"
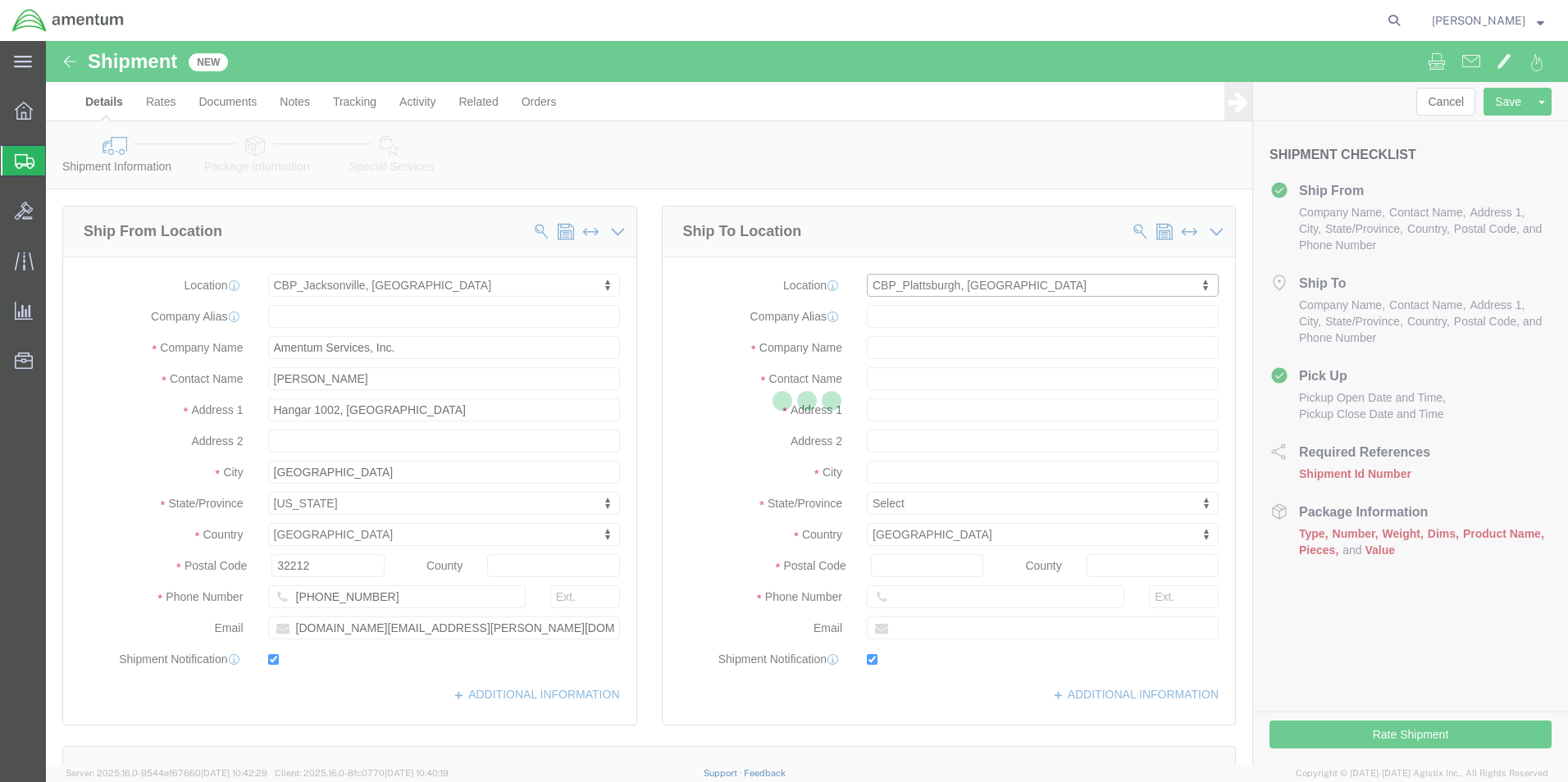
type input "Amentum Services, Inc"
type input "[PERSON_NAME]"
type input "[GEOGRAPHIC_DATA]"
select select "NY"
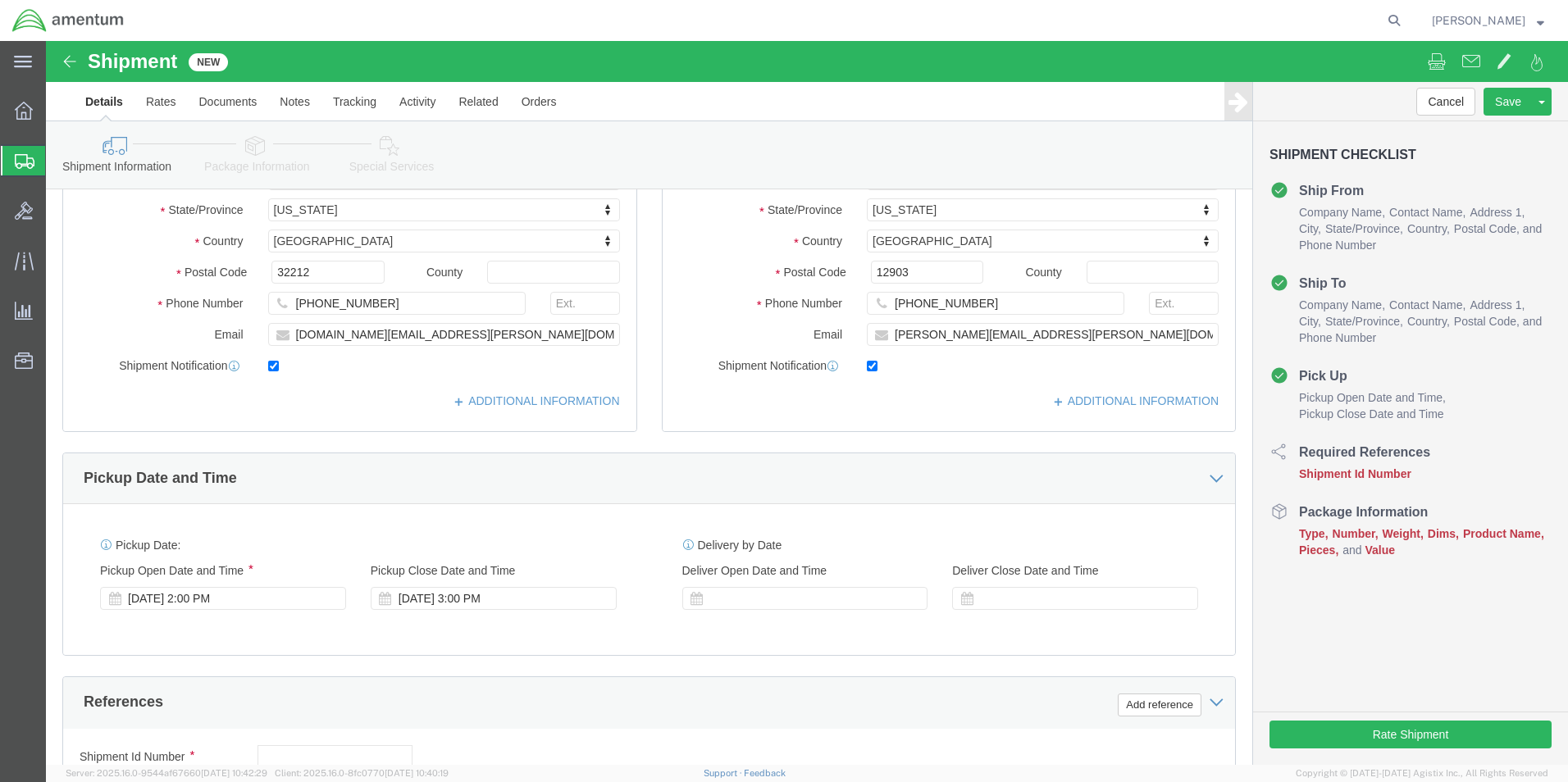
scroll to position [410, 0]
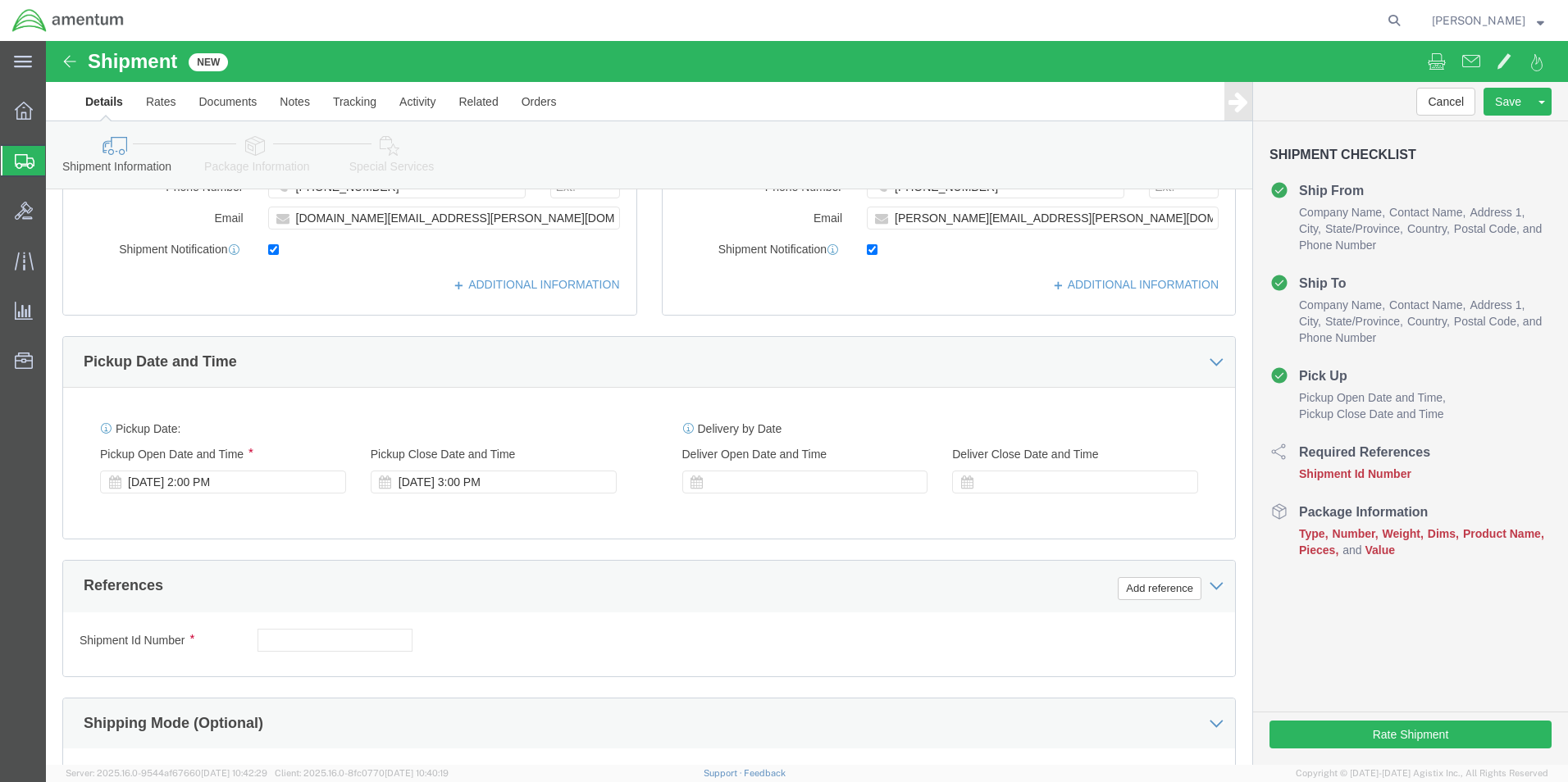
drag, startPoint x: 318, startPoint y: 578, endPoint x: 294, endPoint y: 594, distance: 28.8
click div "Shipment Id Number Select Account Type Activity ID Airline Appointment Number A…"
click input "text"
type input "6118.03.03.2219.000.EJA.0000"
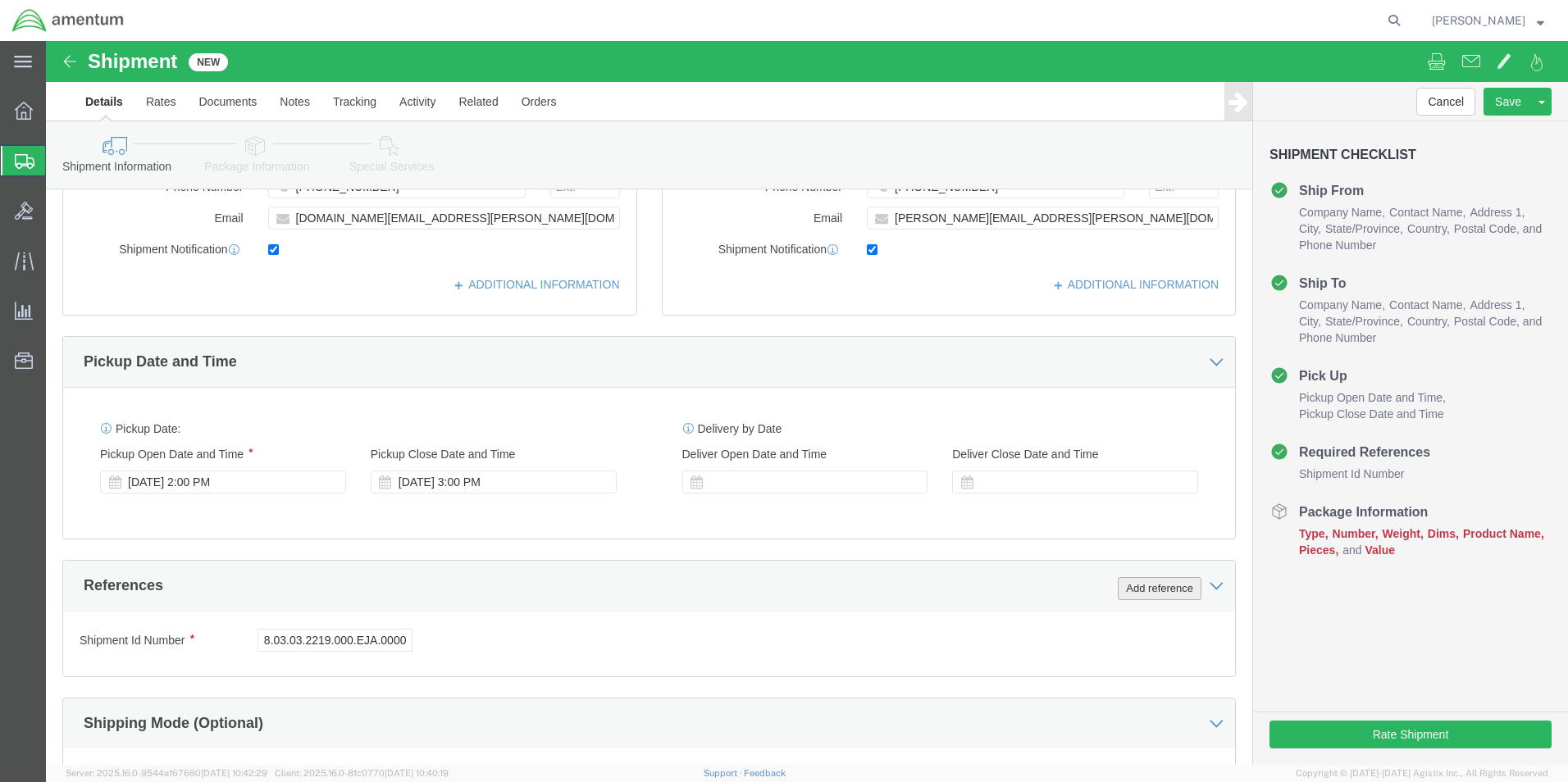
click button "Add reference"
click select "Select Account Type Activity ID Airline Appointment Number ASN Batch Request # …"
select select "DEPT"
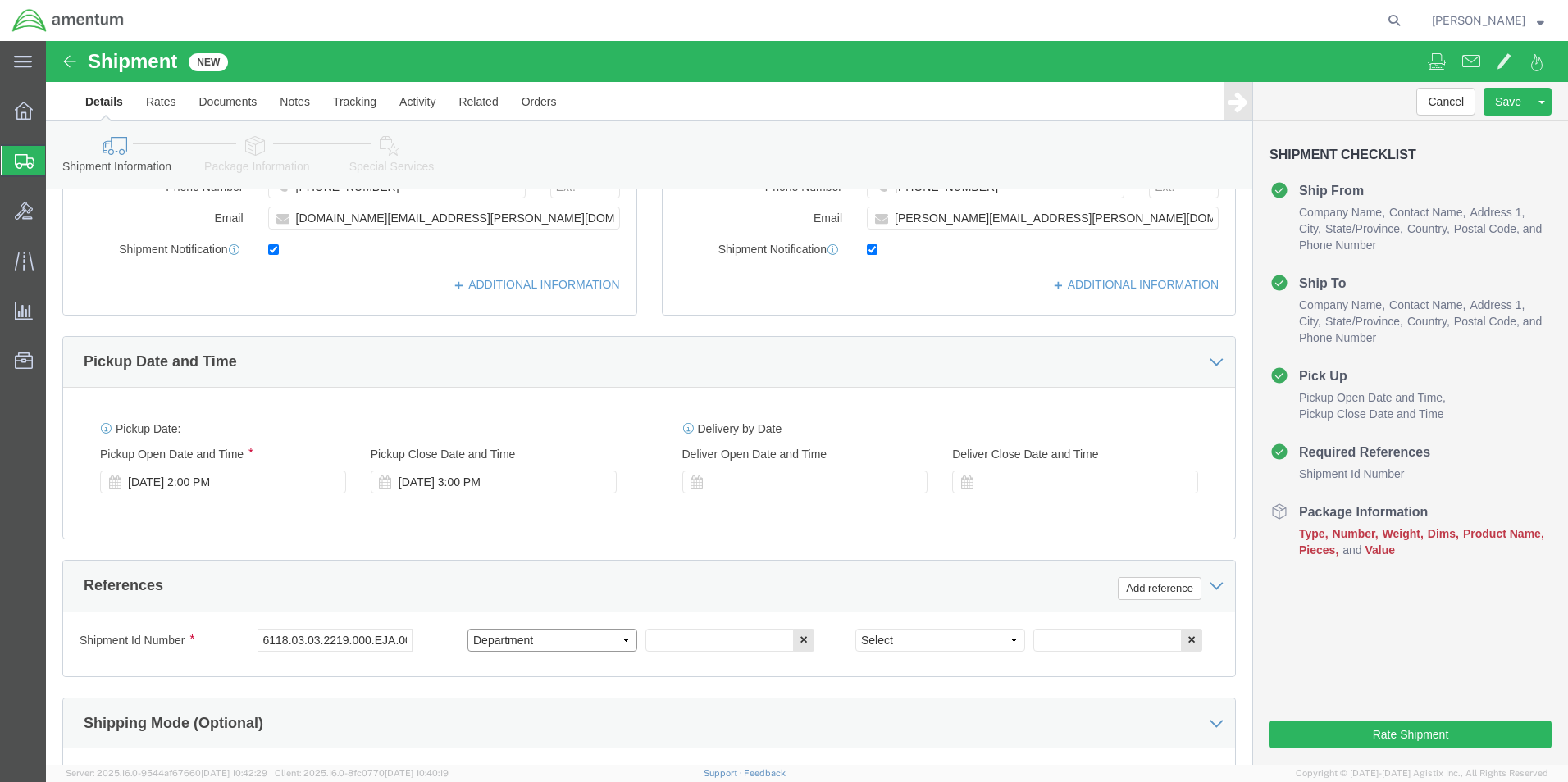
click select "Select Account Type Activity ID Airline Appointment Number ASN Batch Request # …"
click input "text"
type input "CBP"
click select "Select Account Type Activity ID Airline Appointment Number ASN Batch Request # …"
select select "CONTAINERNUM"
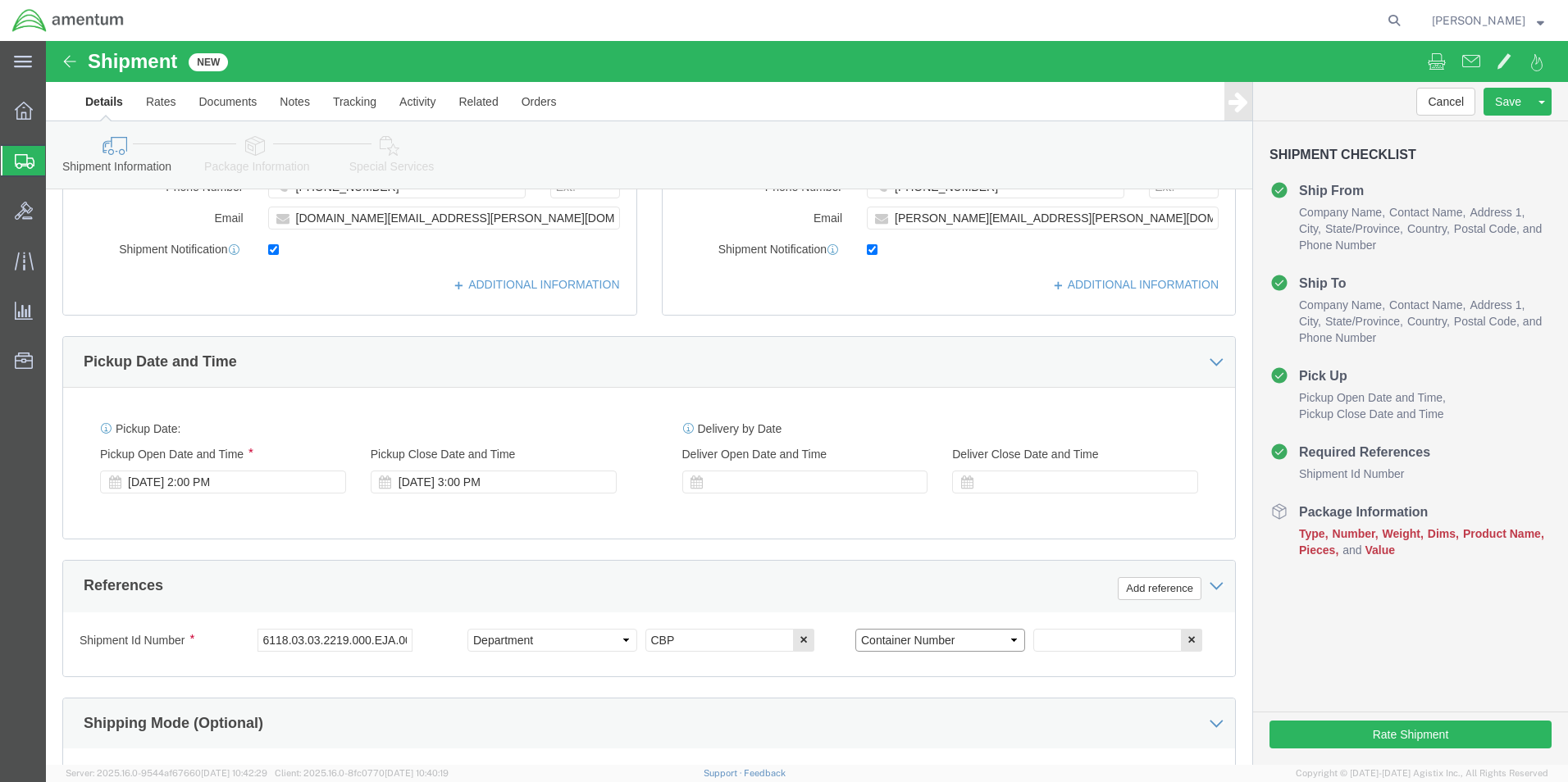
click select "Select Account Type Activity ID Airline Appointment Number ASN Batch Request # …"
click input "text"
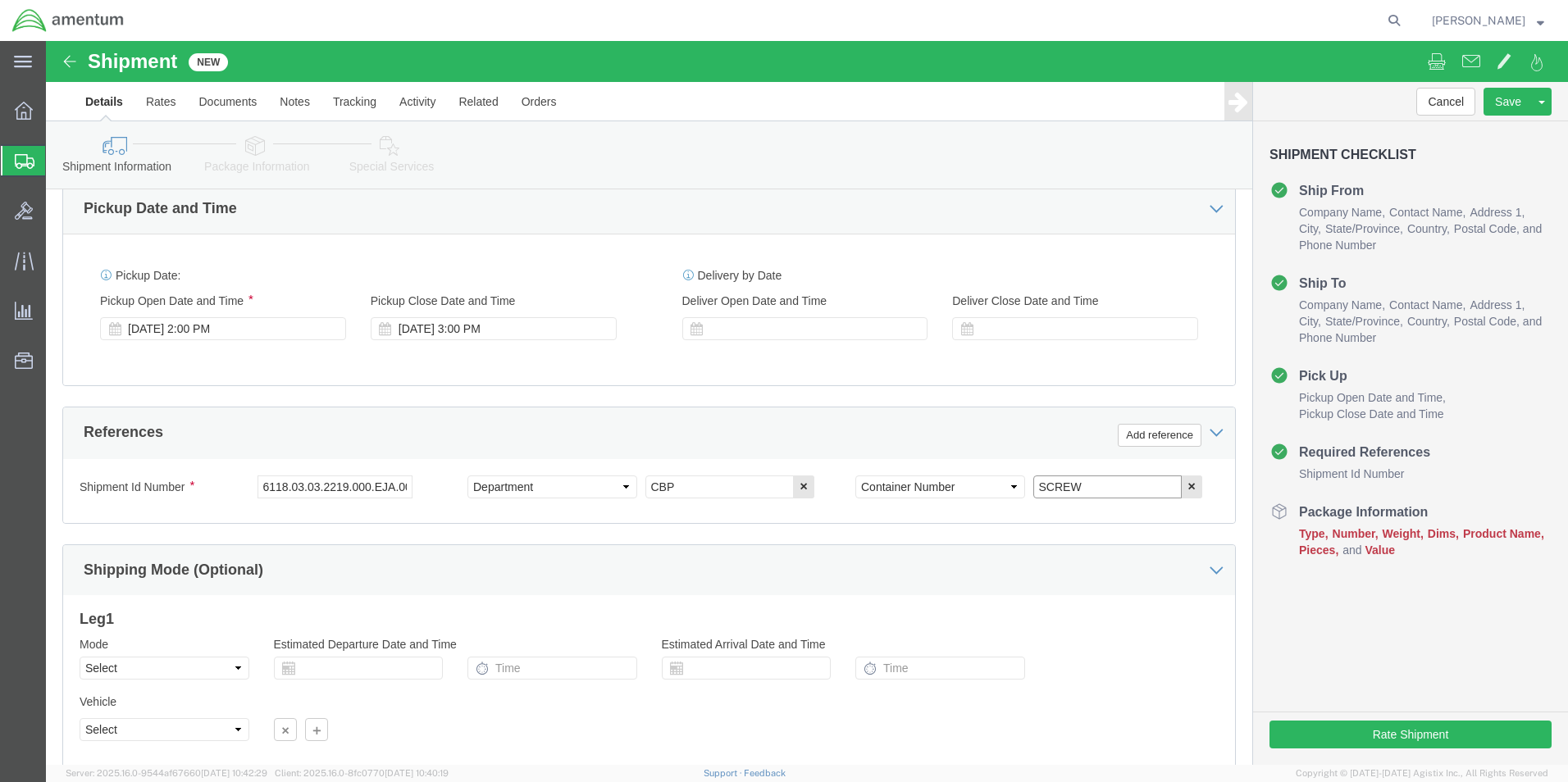
scroll to position [684, 0]
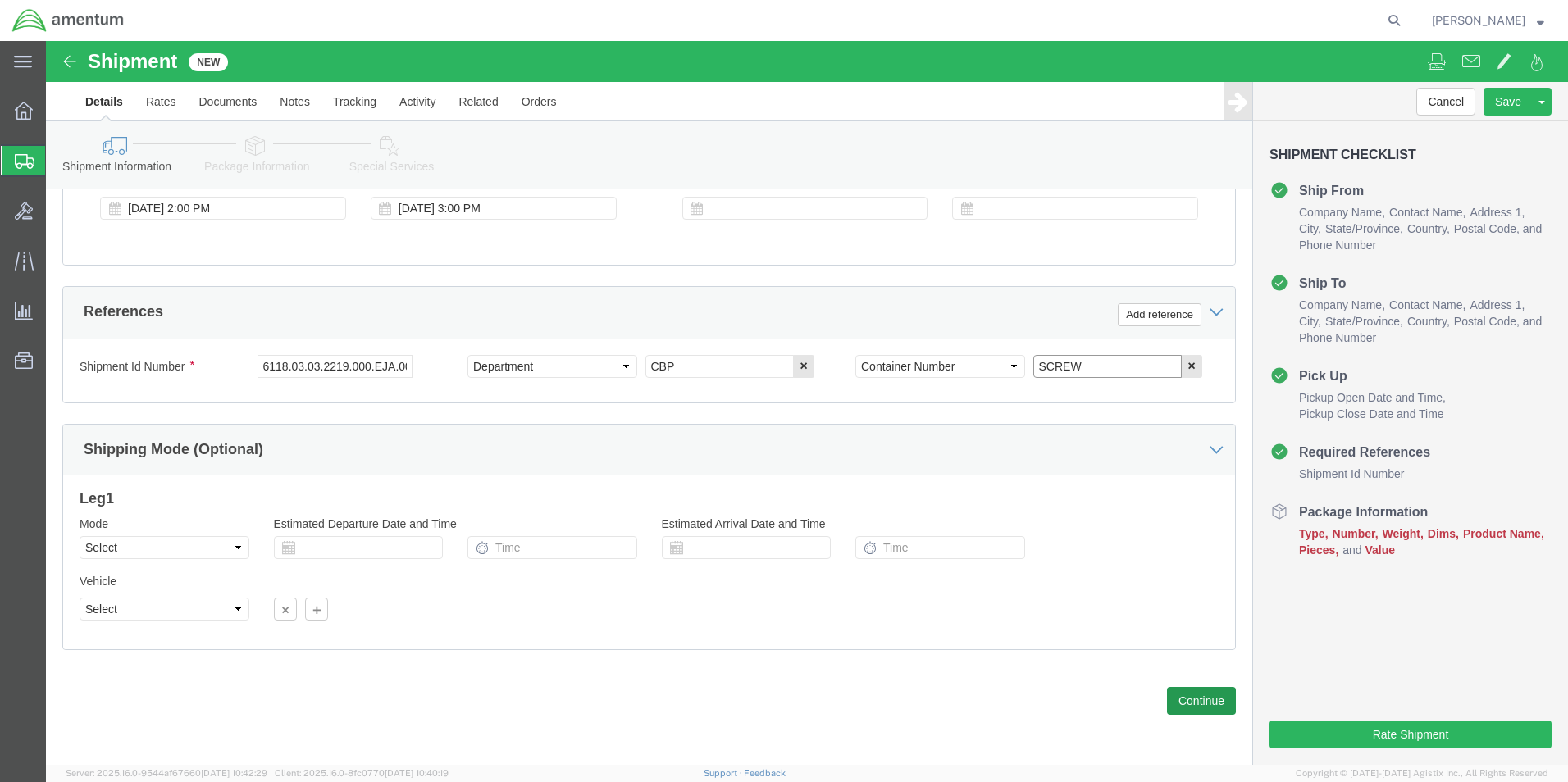
type input "SCREW"
click button "Continue"
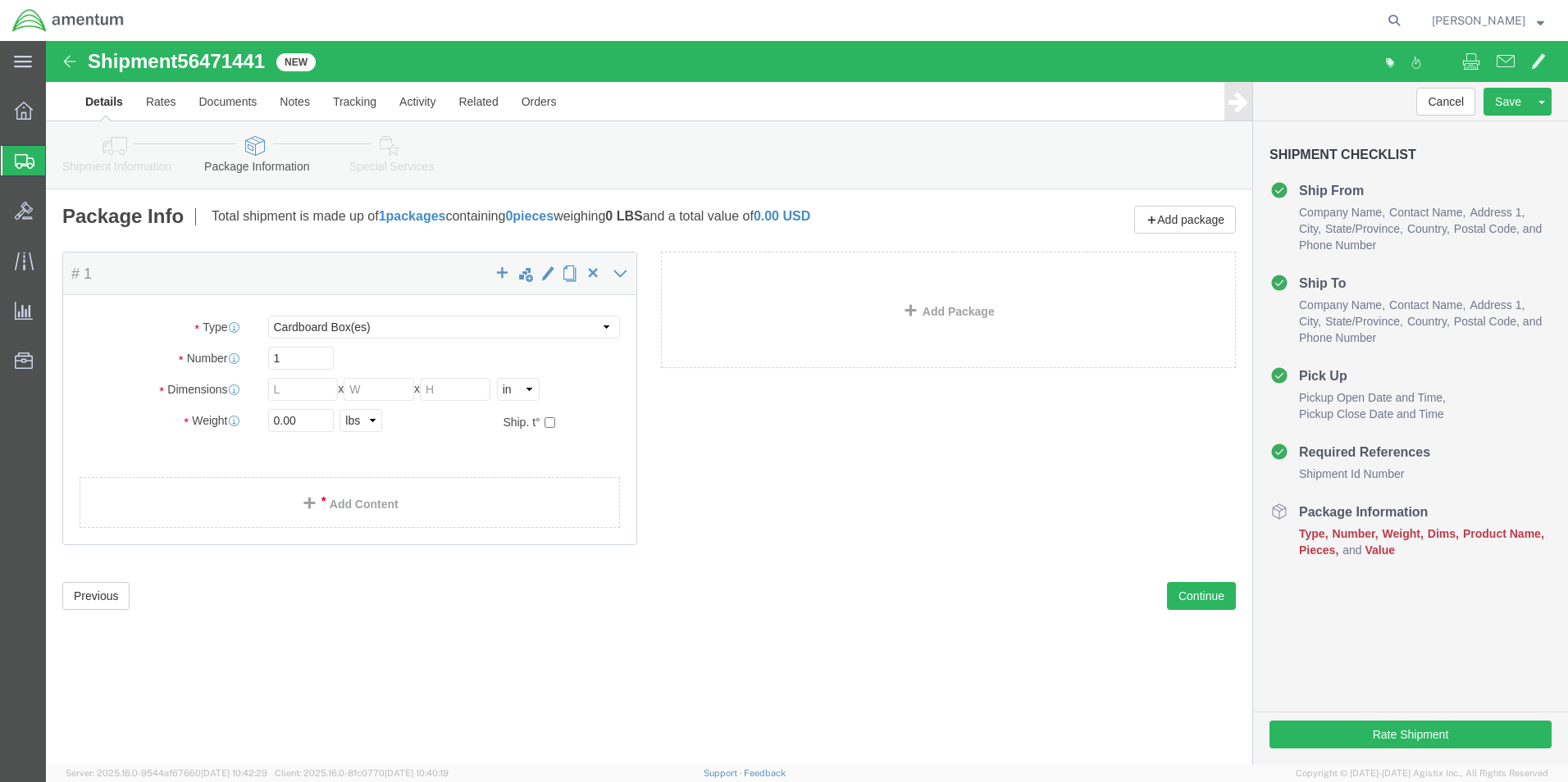
click div "Package Type Select BCK Boxes Bale(s) Basket(s) Bolt(s) Bottle(s) Buckets Bulk …"
click select "Select BCK Boxes Bale(s) Basket(s) Bolt(s) Bottle(s) Buckets Bulk Bundle(s) Can…"
select select "ENV"
click select "Select BCK Boxes Bale(s) Basket(s) Bolt(s) Bottle(s) Buckets Bulk Bundle(s) Can…"
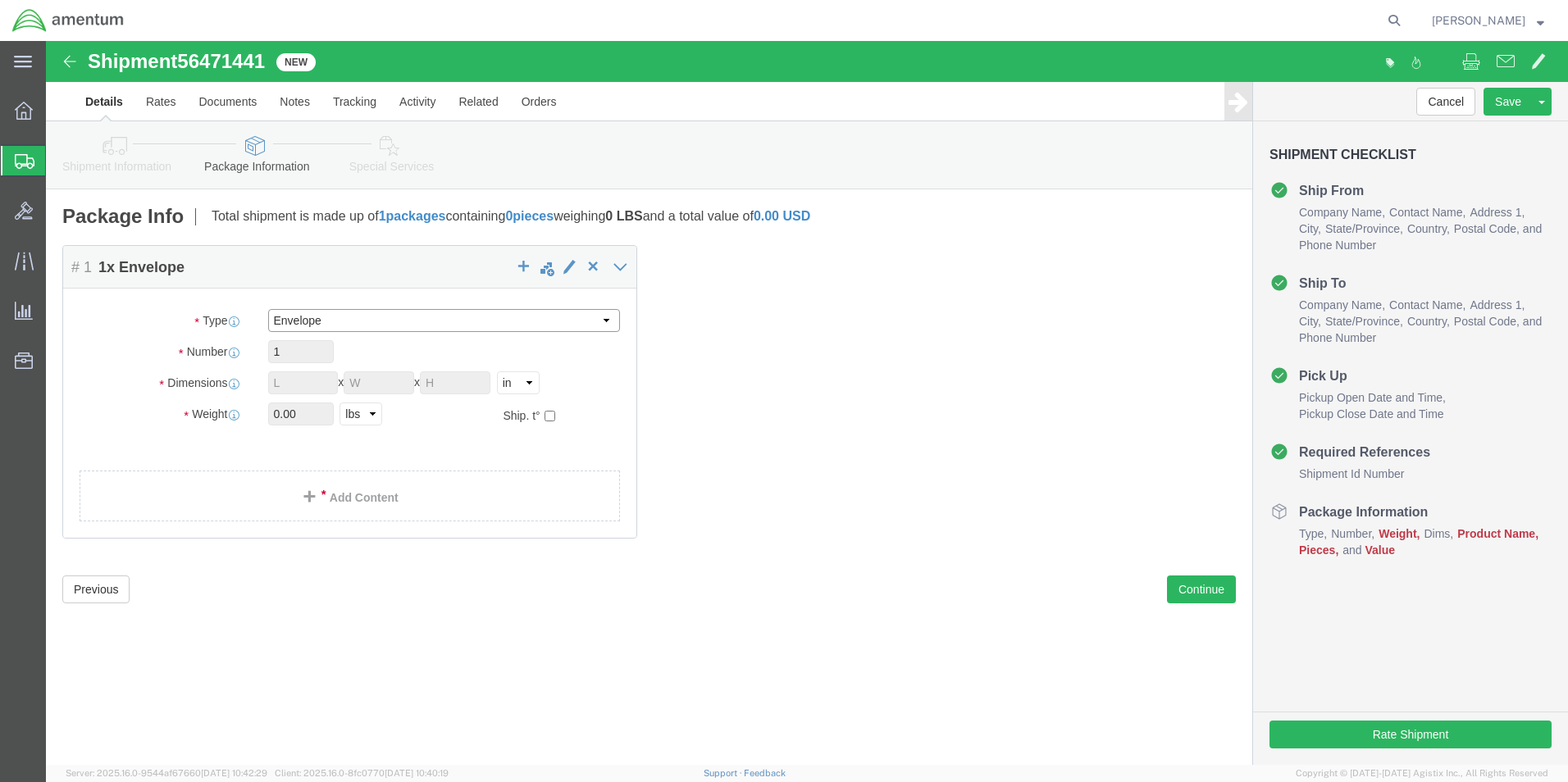
type input "9.50"
type input "12.50"
type input "0.25"
type input "1"
click link "Add Content"
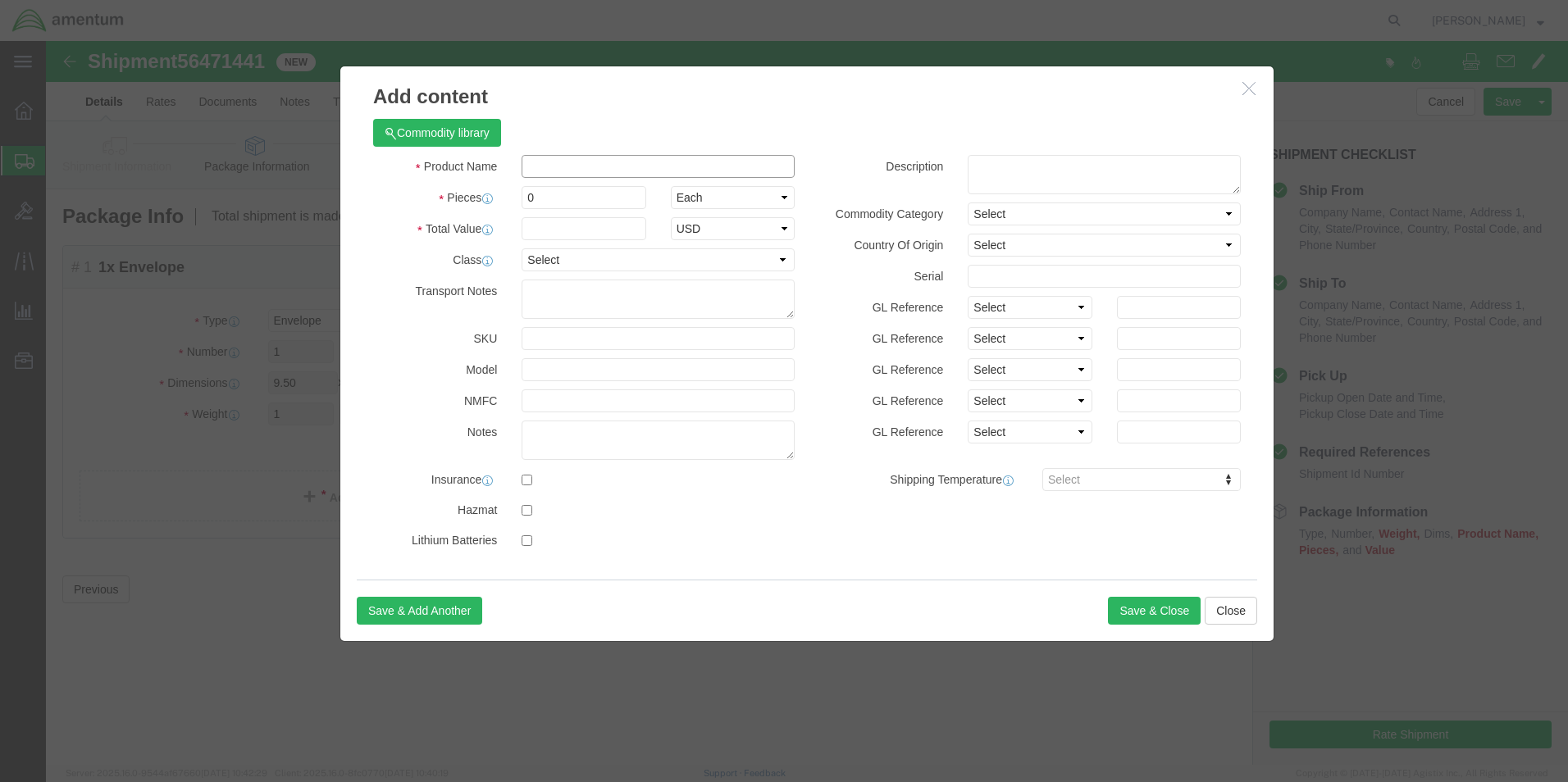
click input "text"
type input "SCREW"
click input "0"
type input "1"
click input "text"
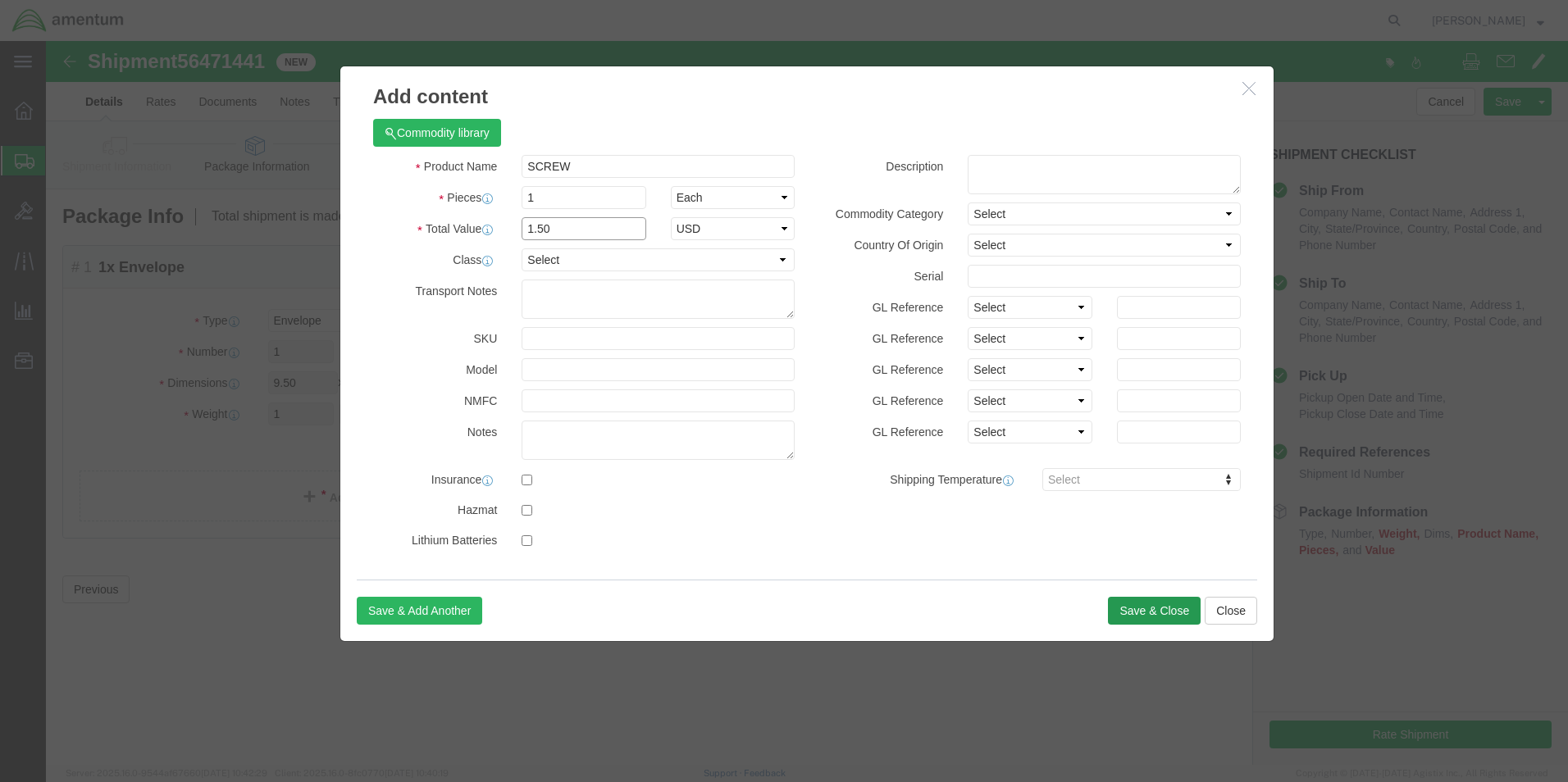
type input "1.50"
click button "Save & Close"
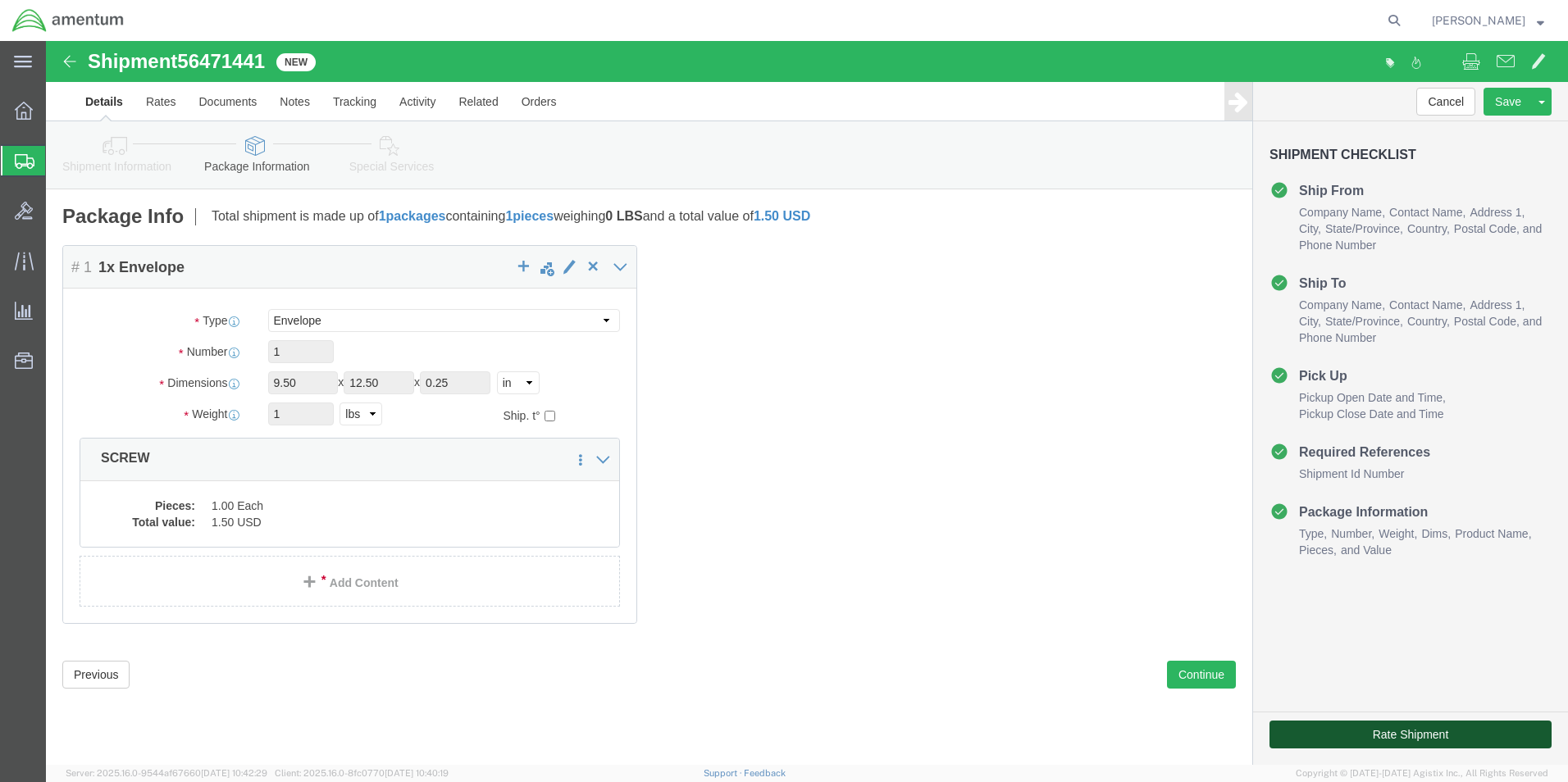
click button "Rate Shipment"
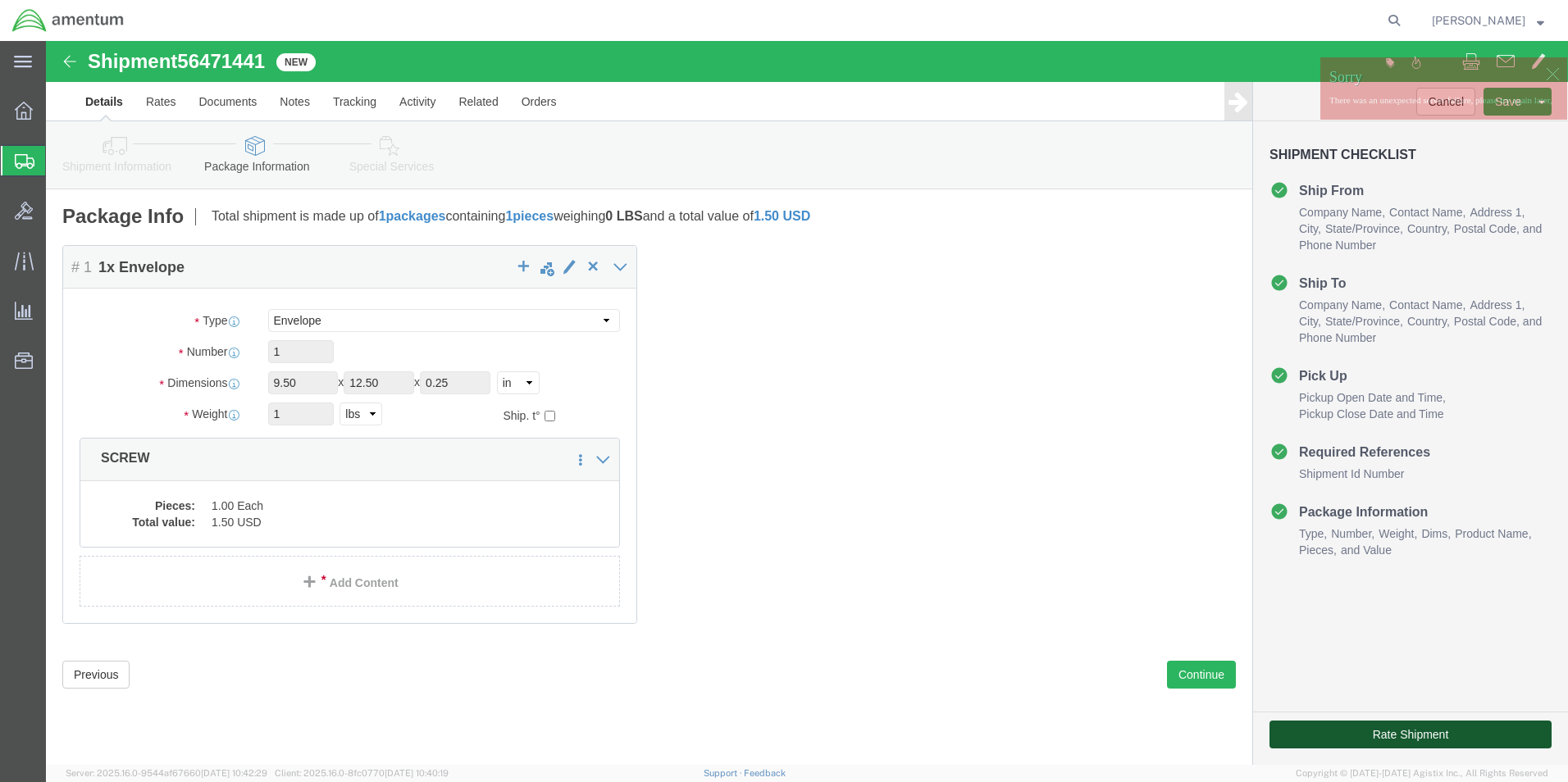
click button "Rate Shipment"
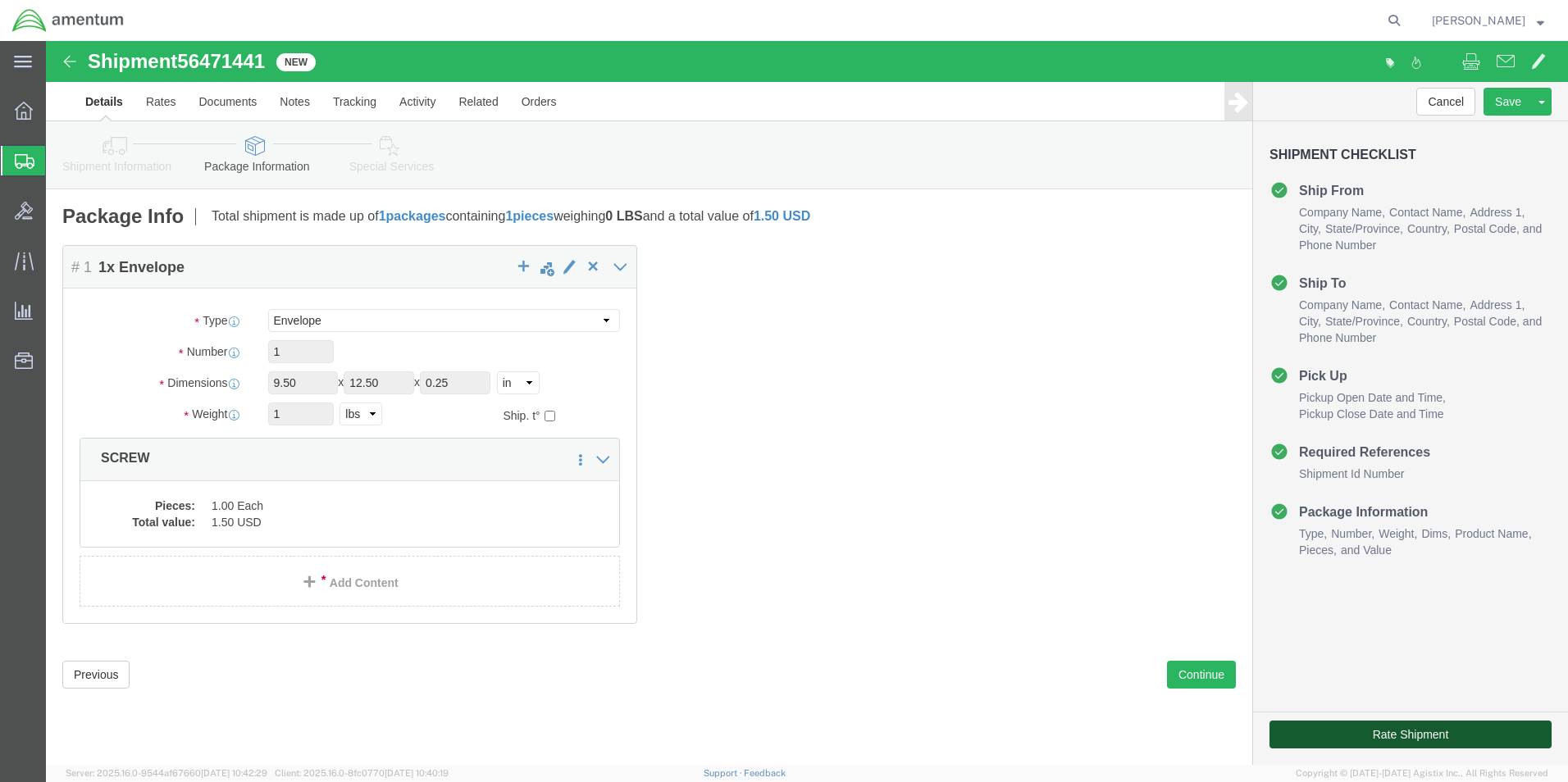
click button "Rate Shipment"
click button "Continue"
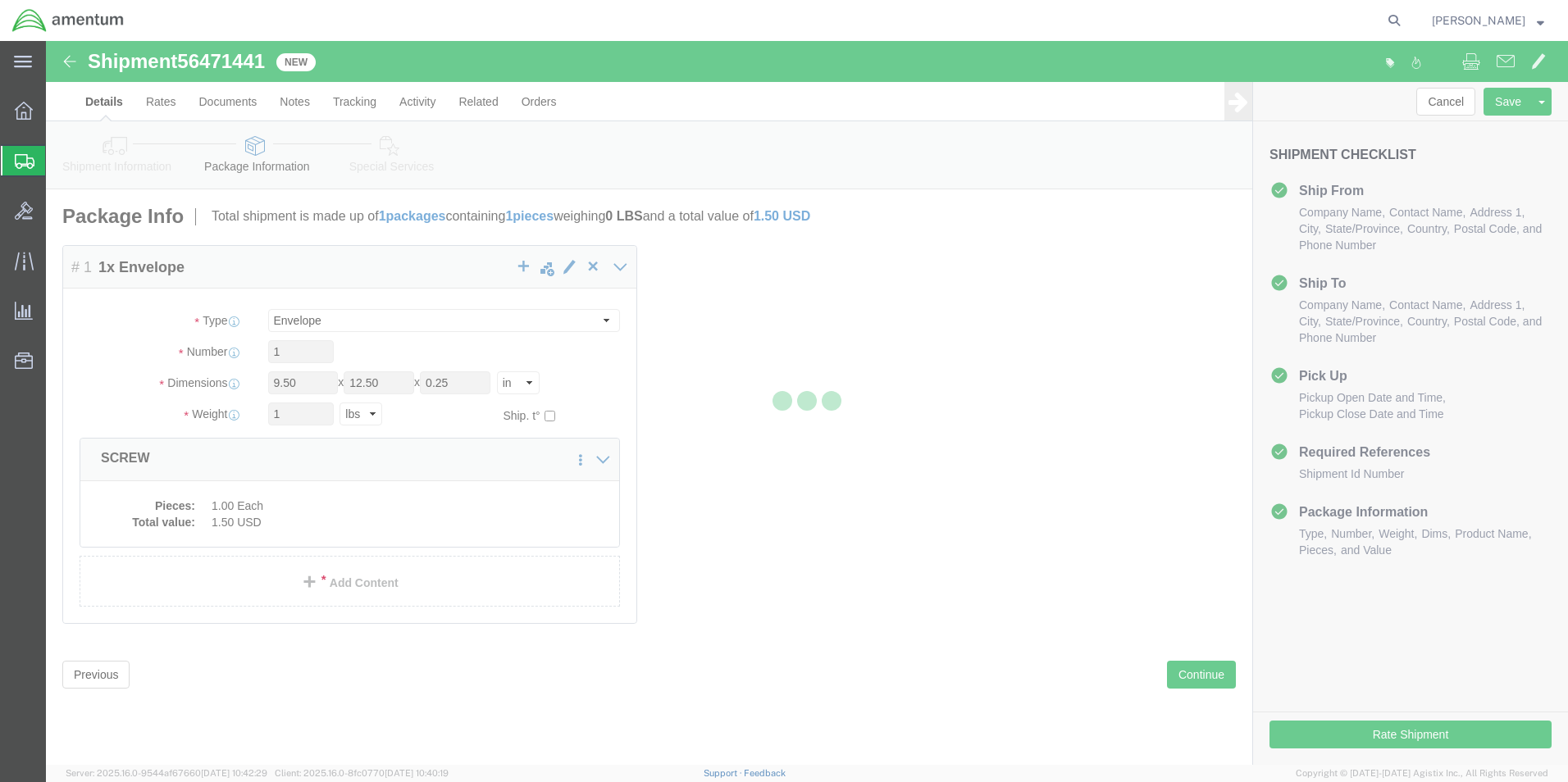
select select
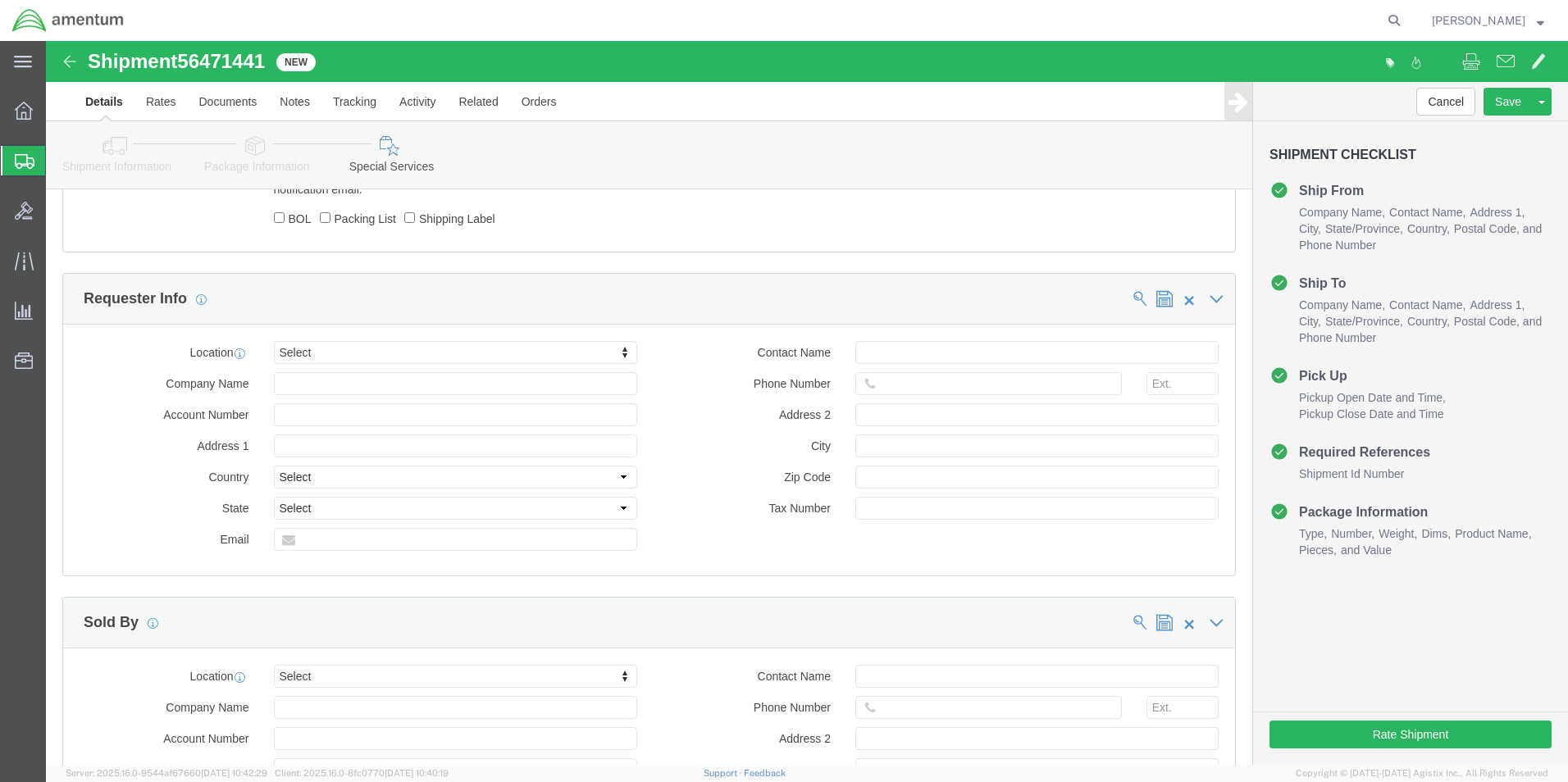
scroll to position [1504, 0]
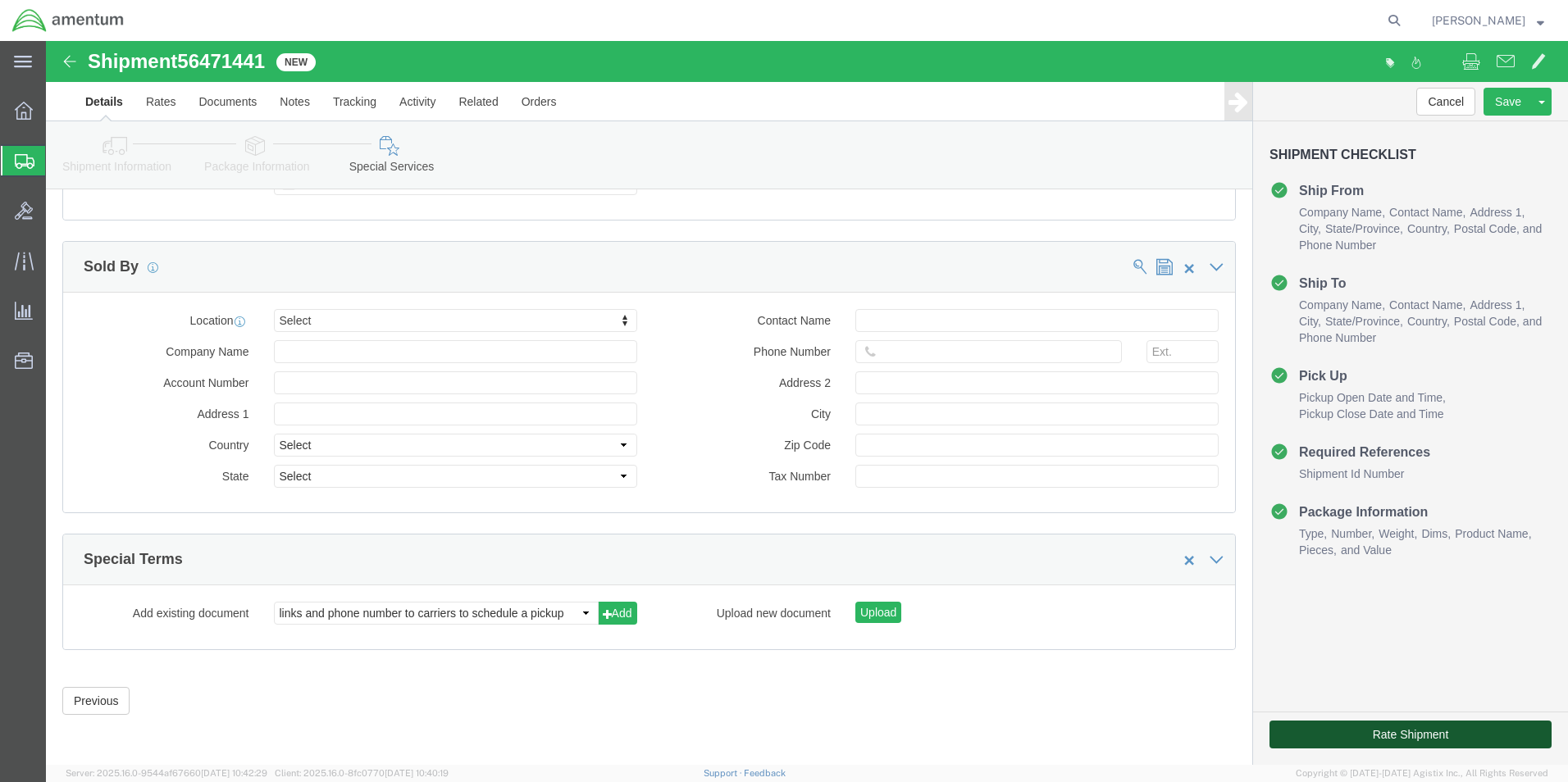
click button "Rate Shipment"
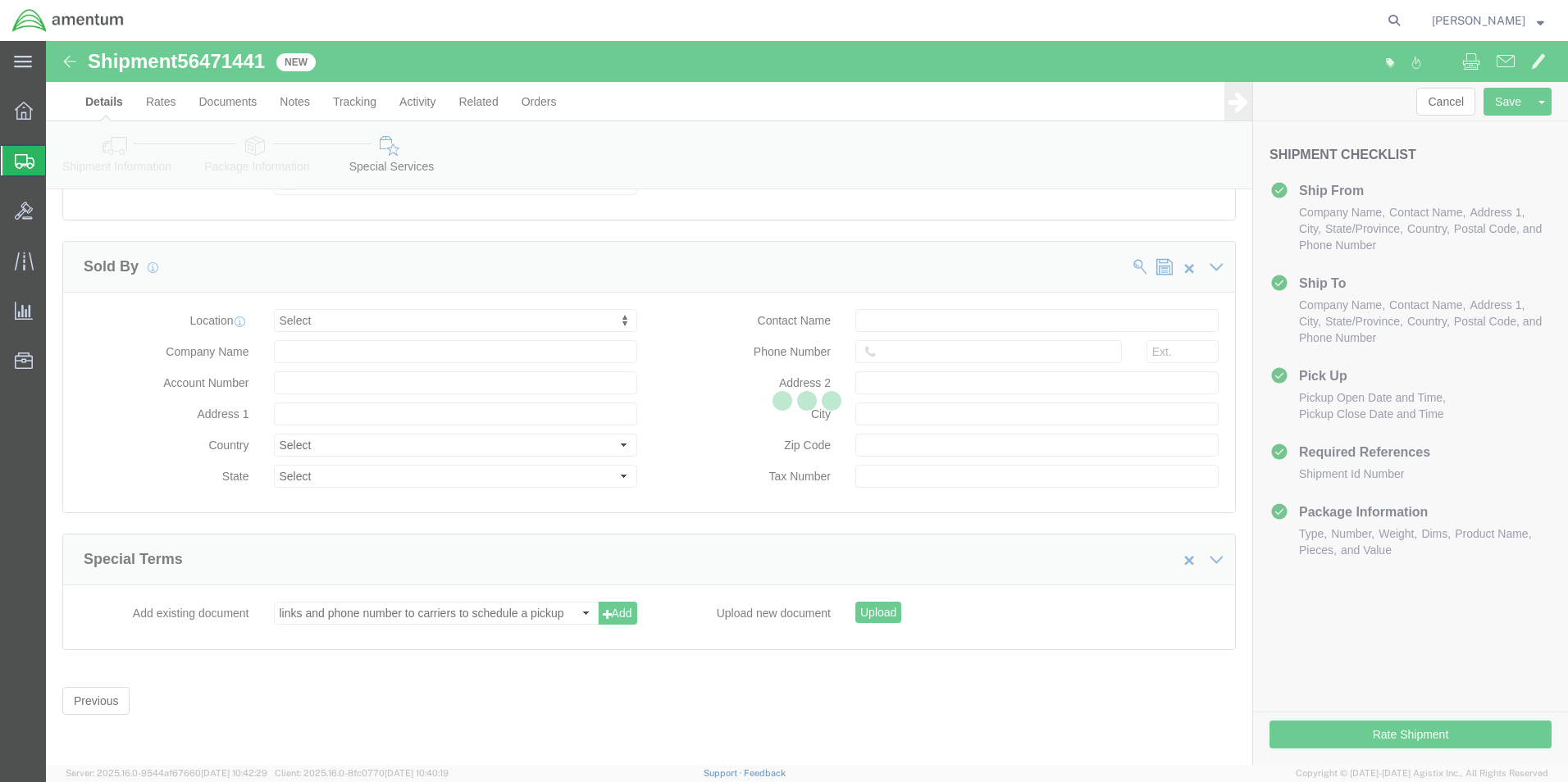
select select "49930"
select select "49927"
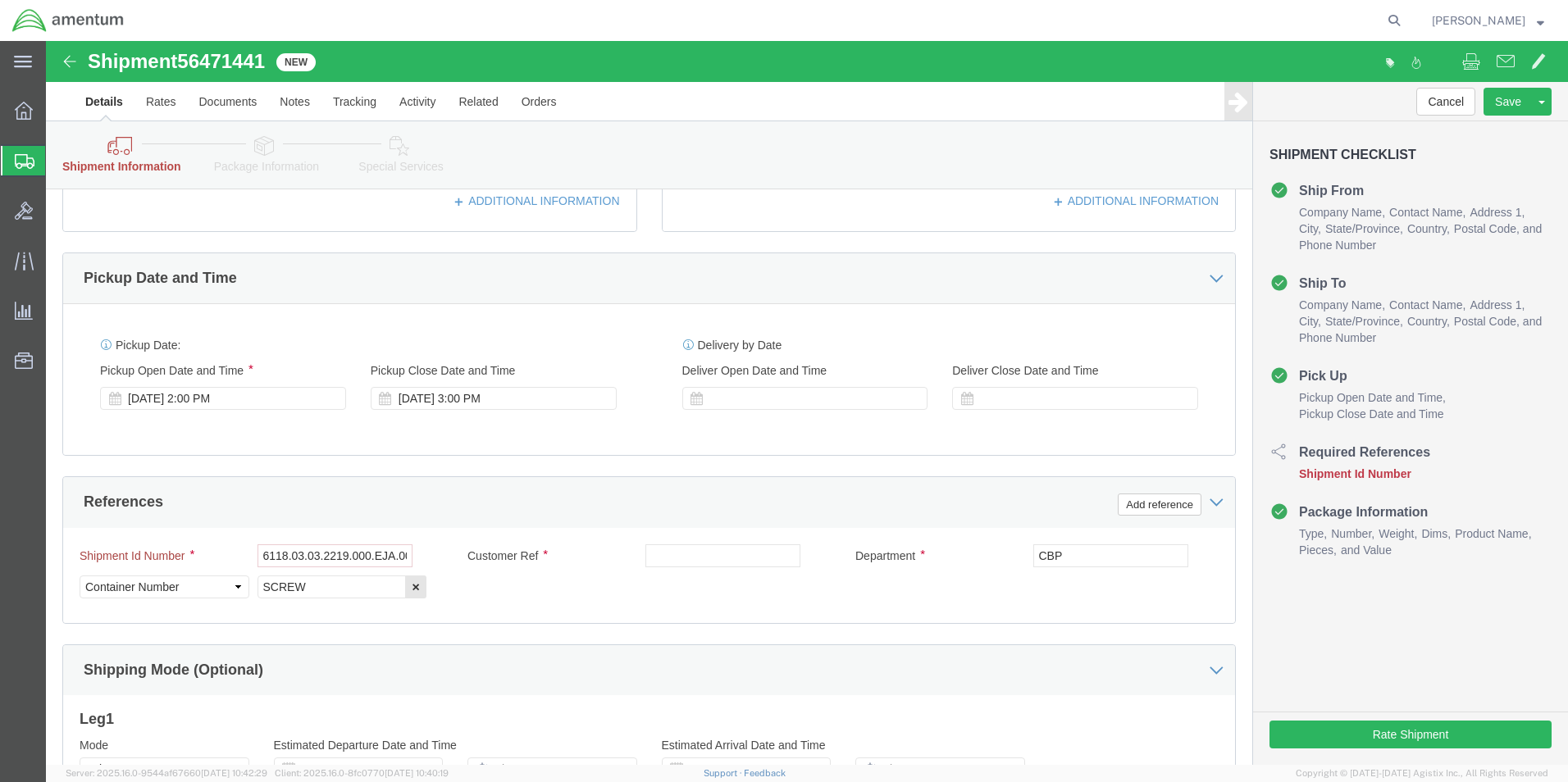
scroll to position [536, 0]
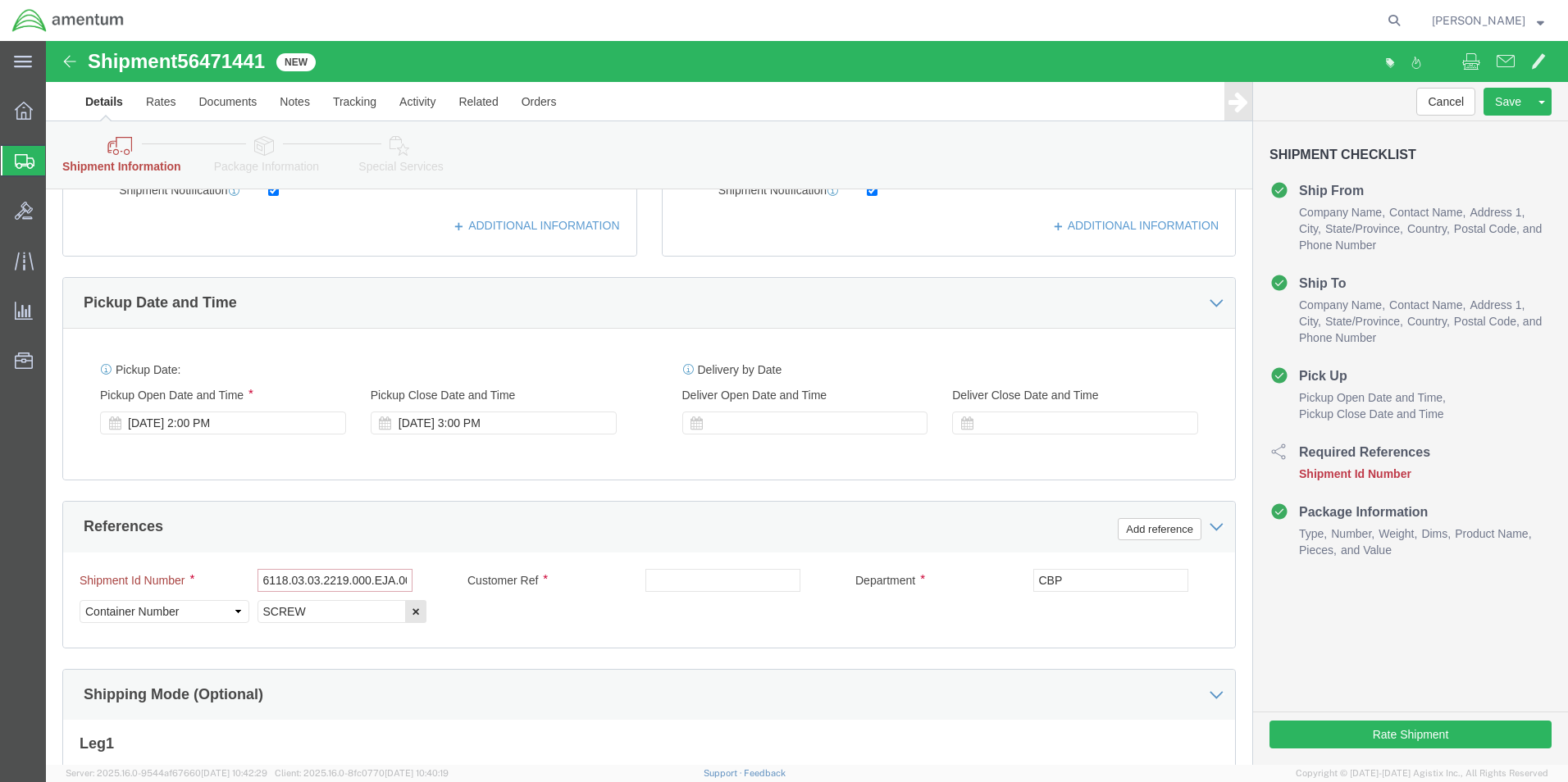
click input "6118.03.03.2219.000.EJA.0000"
click input "text"
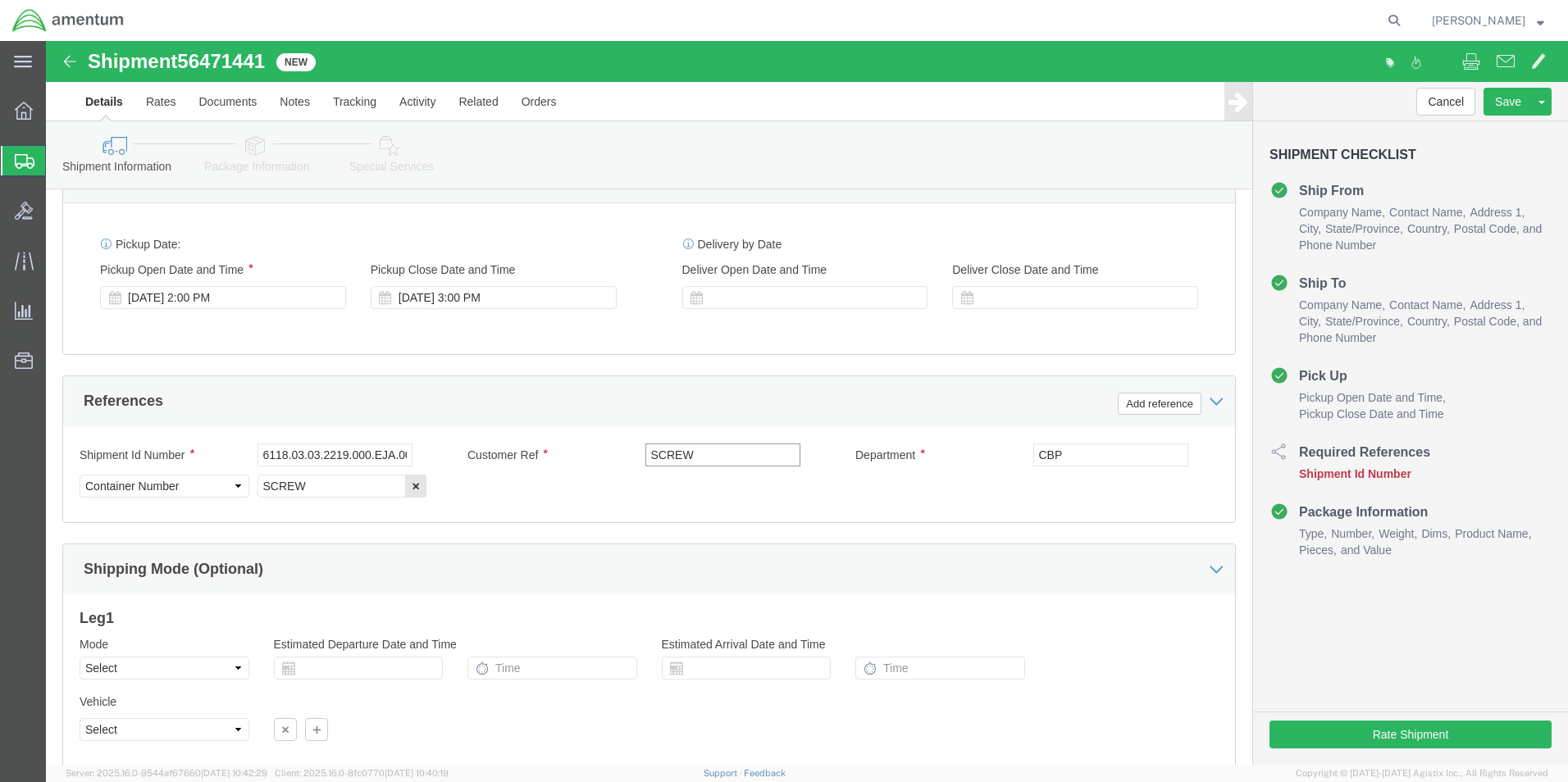
scroll to position [782, 0]
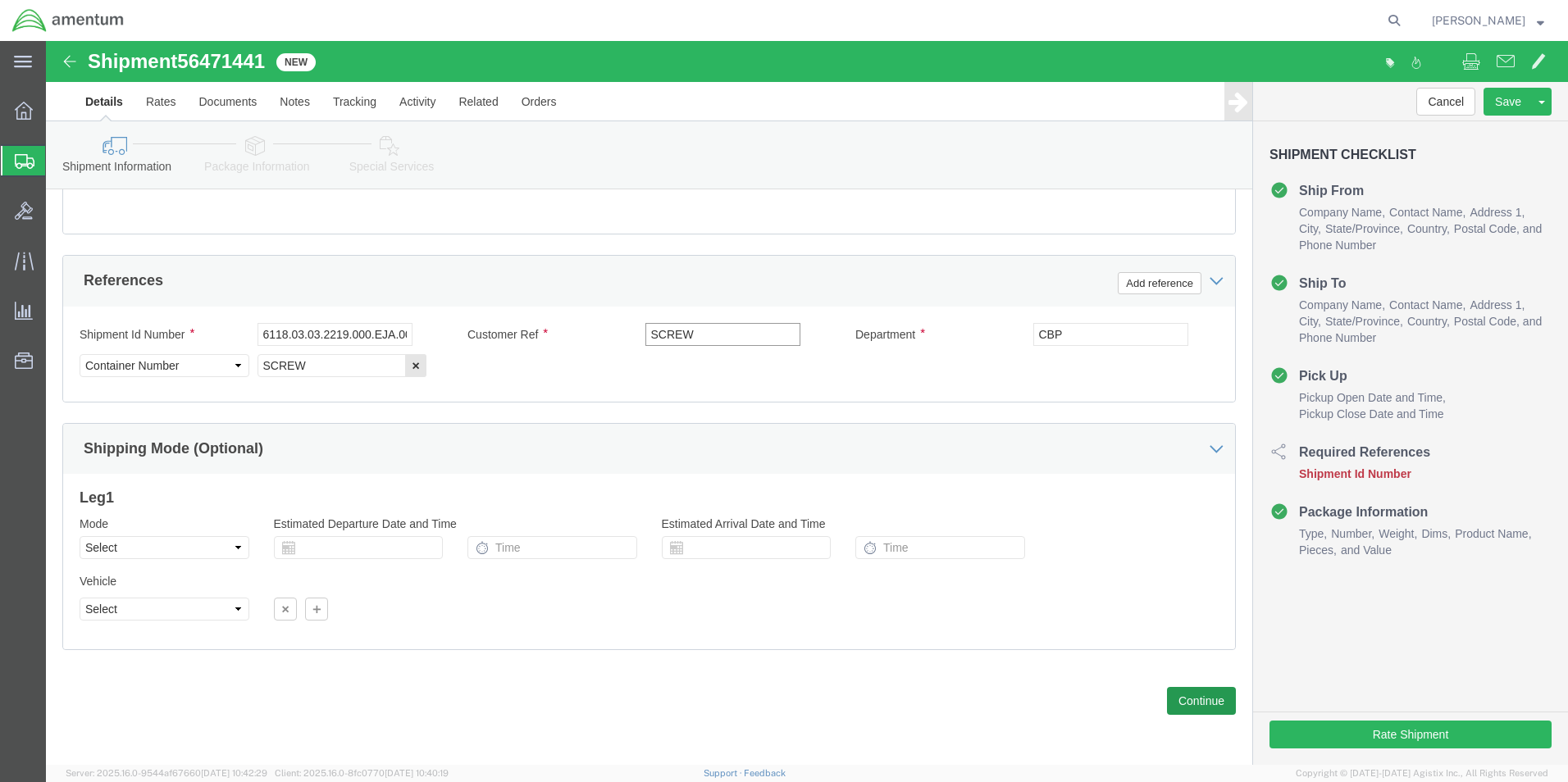
type input "SCREW"
click button "Continue"
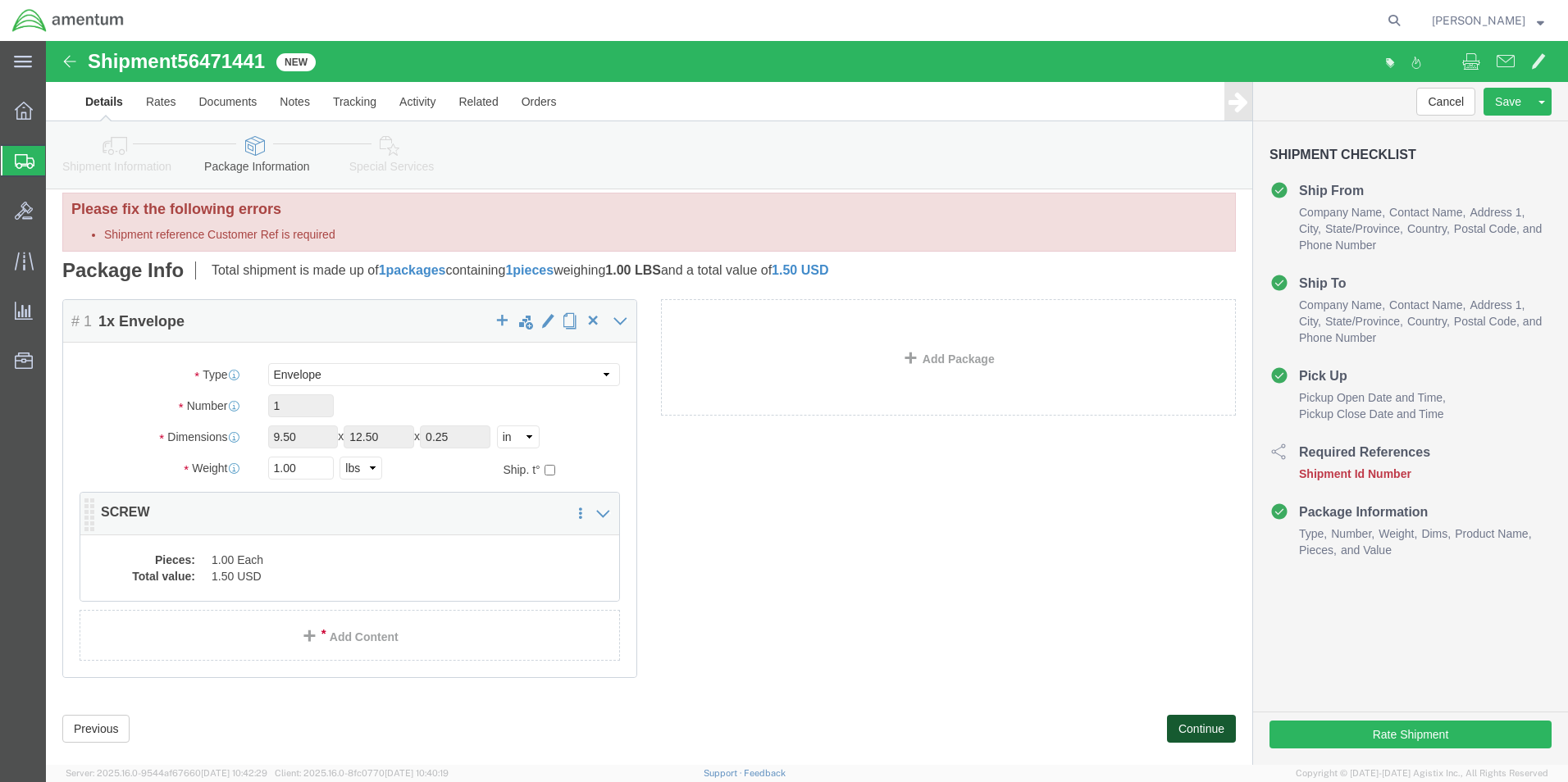
scroll to position [0, 0]
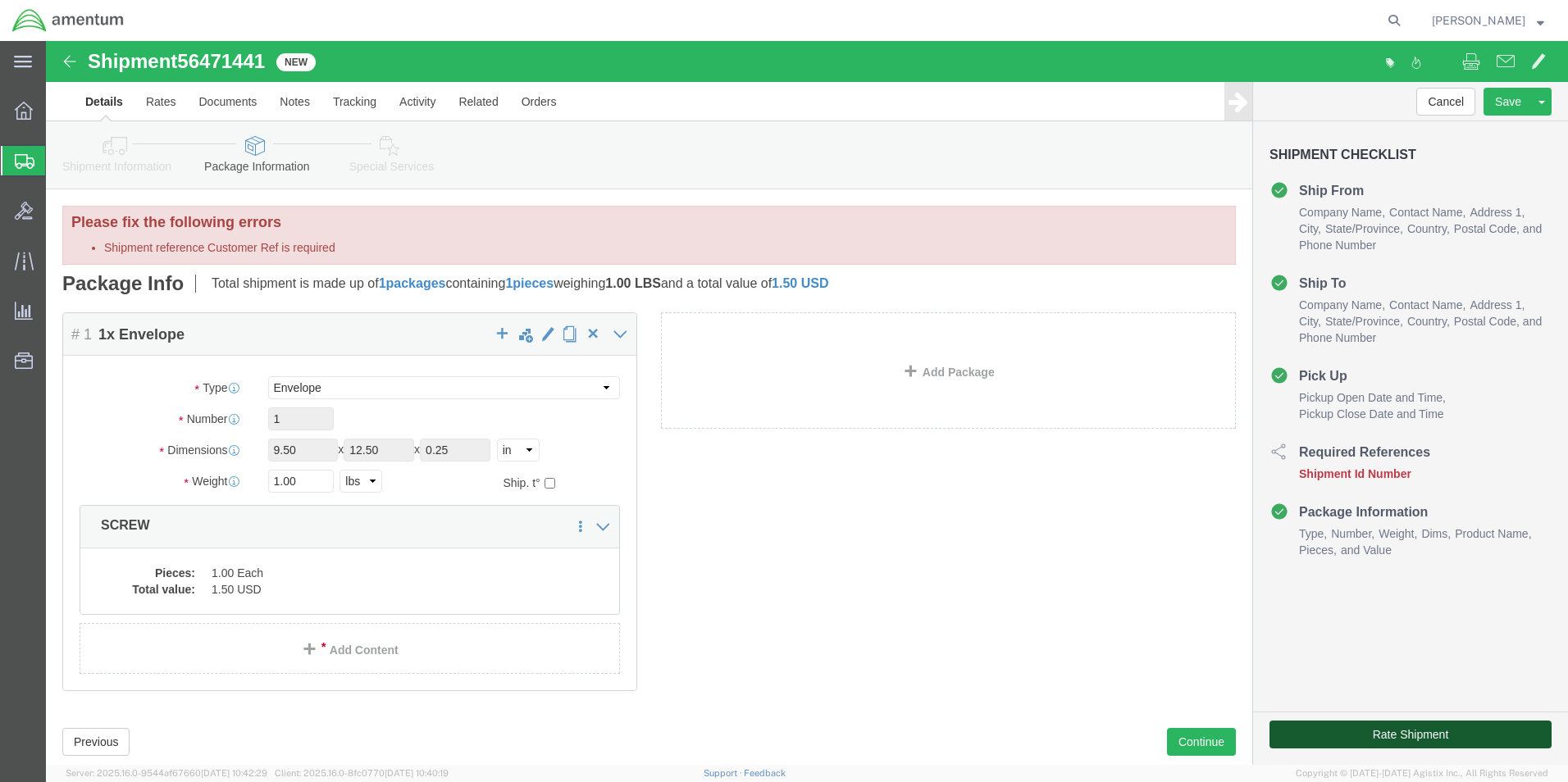
click button "Rate Shipment"
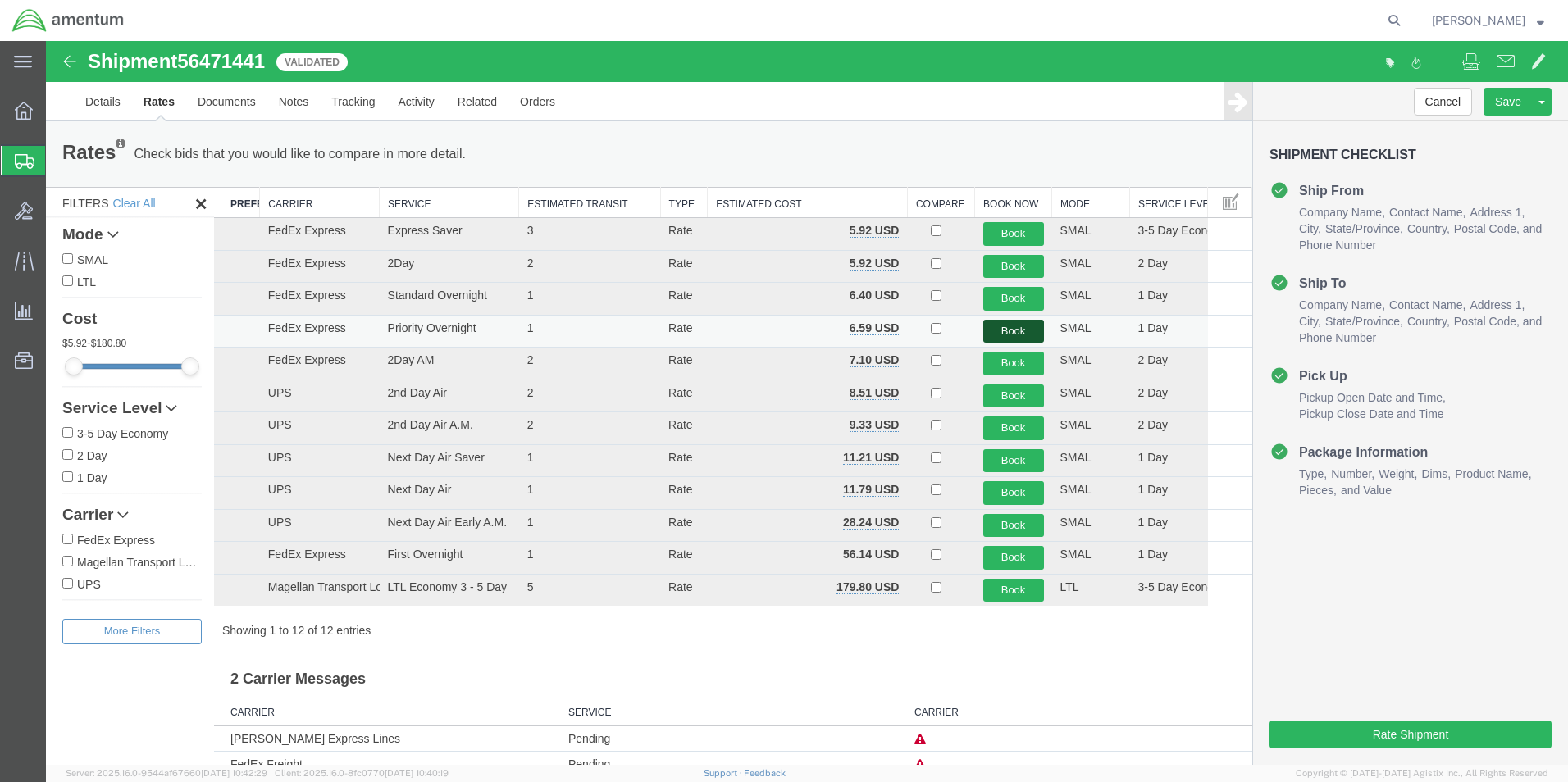
click at [983, 331] on button "Book" at bounding box center [1014, 332] width 61 height 24
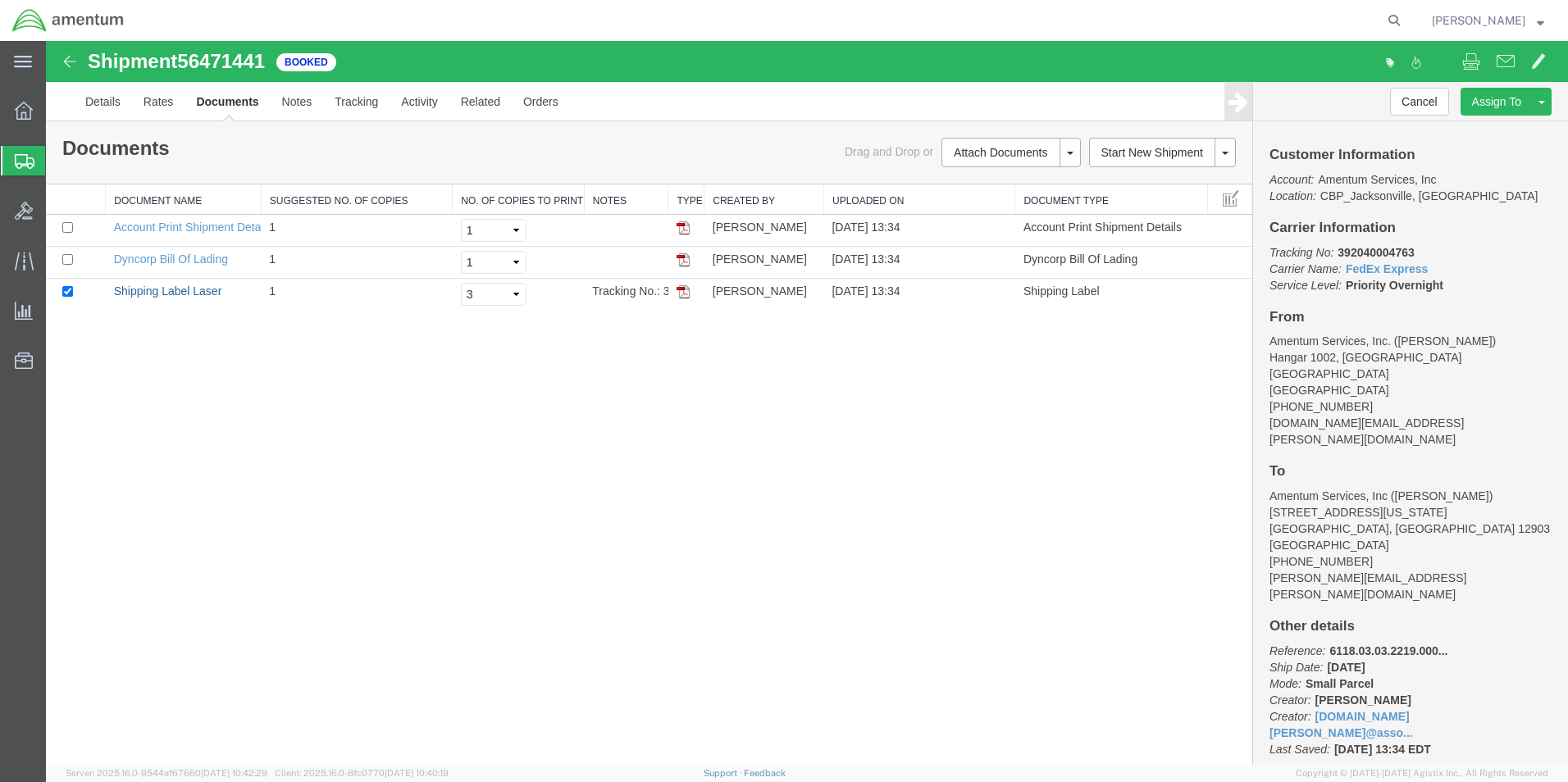
drag, startPoint x: 182, startPoint y: 295, endPoint x: 1240, endPoint y: 367, distance: 1060.4
click at [182, 295] on link "Shipping Label Laser" at bounding box center [168, 290] width 108 height 13
click at [1391, 250] on b "392040004763" at bounding box center [1375, 252] width 77 height 13
copy b "392040004763"
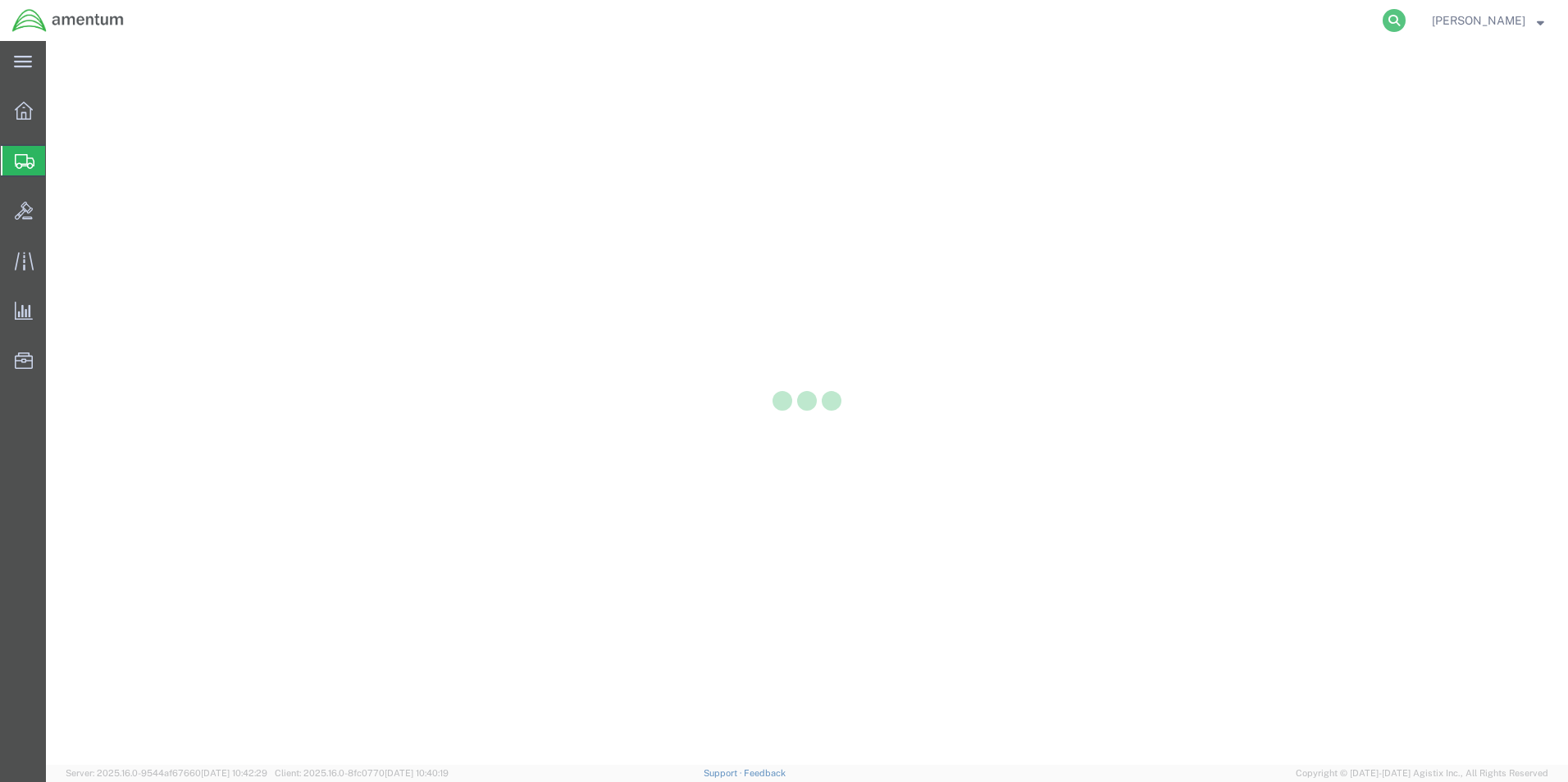
click at [1406, 22] on icon at bounding box center [1394, 20] width 23 height 23
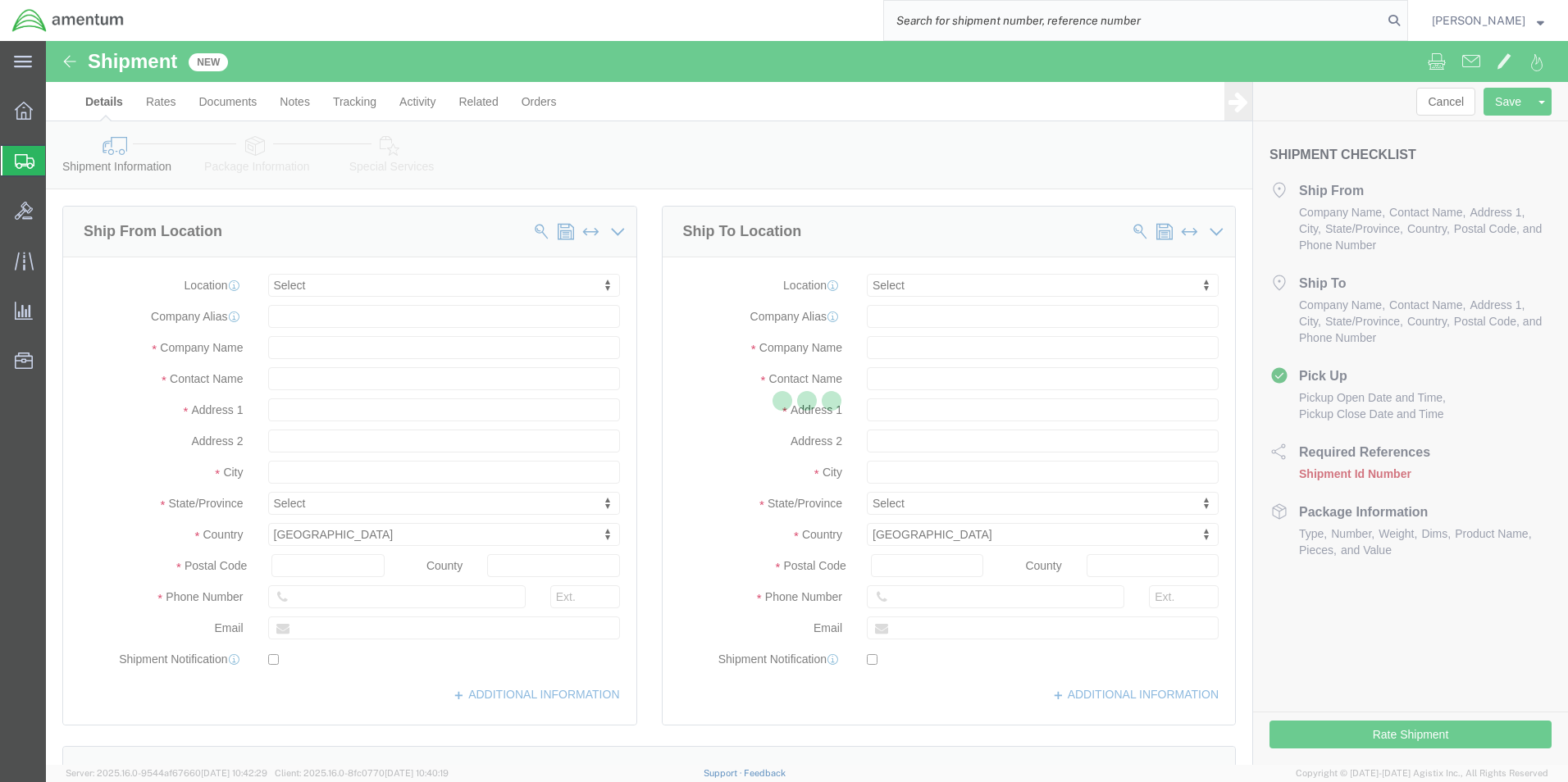
click at [1133, 23] on input "search" at bounding box center [1134, 21] width 499 height 40
click at [1136, 23] on input "search" at bounding box center [1134, 21] width 499 height 40
select select
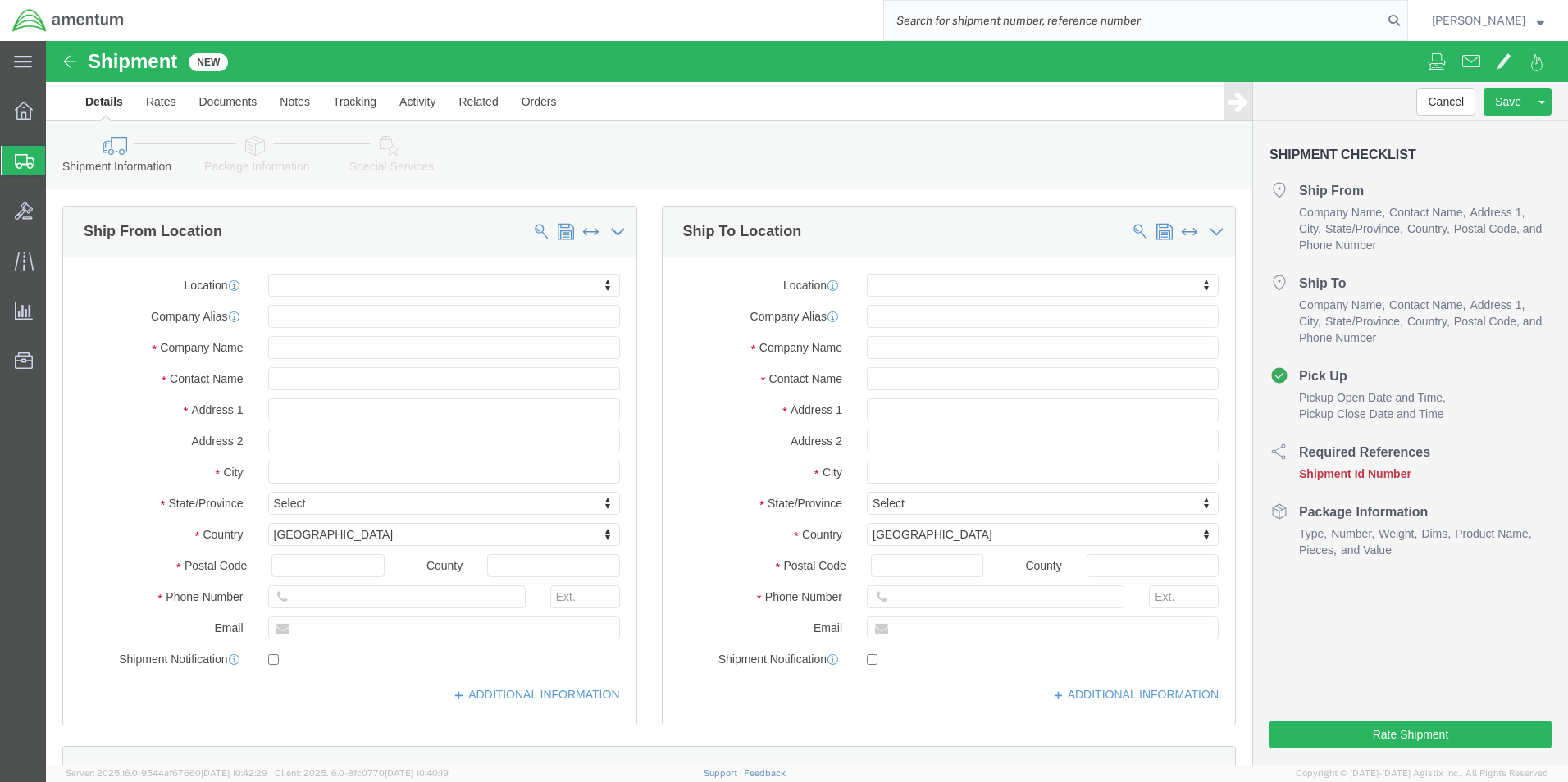
click at [1136, 23] on input "search" at bounding box center [1134, 21] width 499 height 40
type input "56471441"
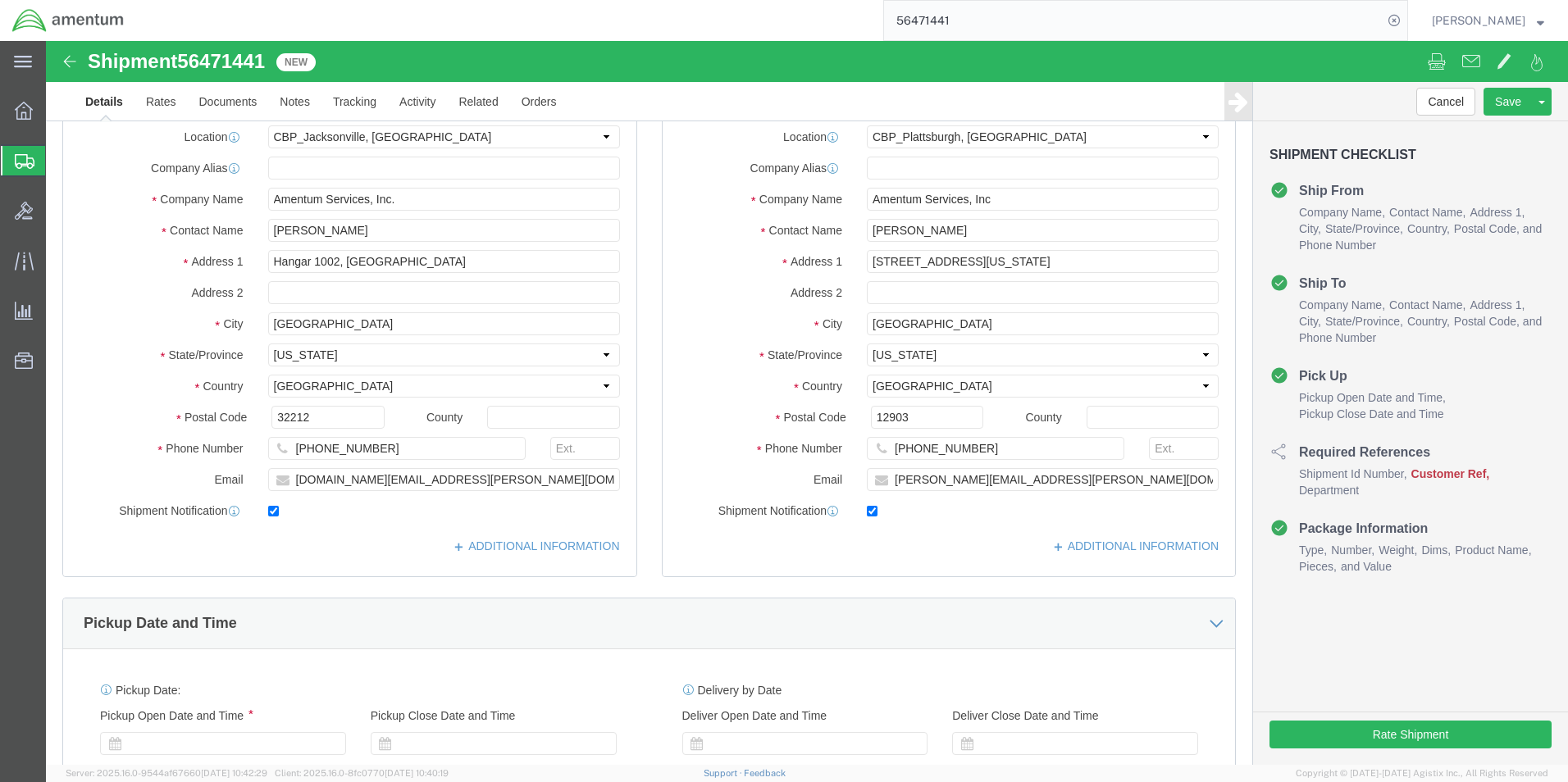
select select "49930"
select select "49927"
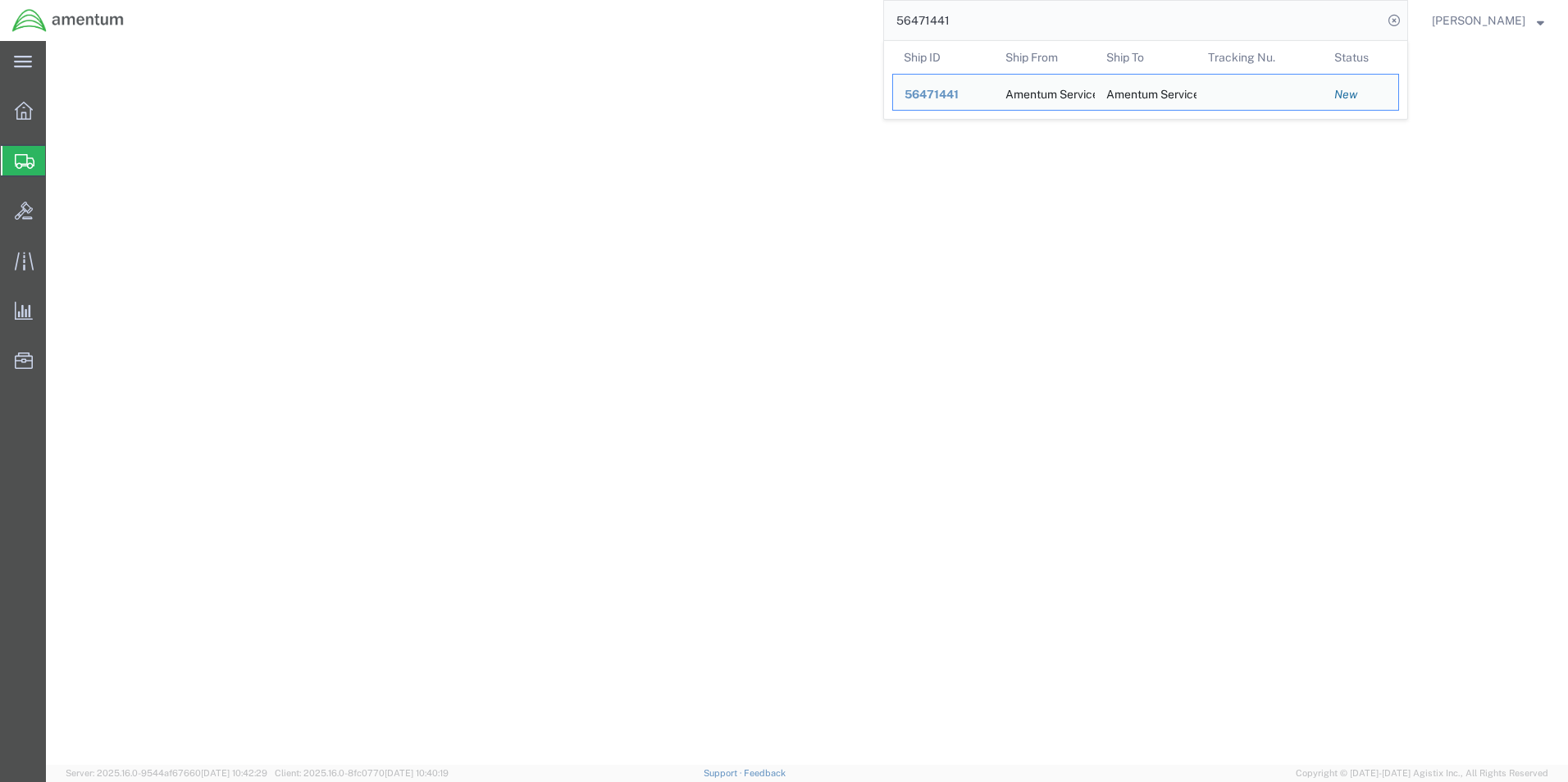
select select "49930"
select select "49927"
